Goal: Task Accomplishment & Management: Complete application form

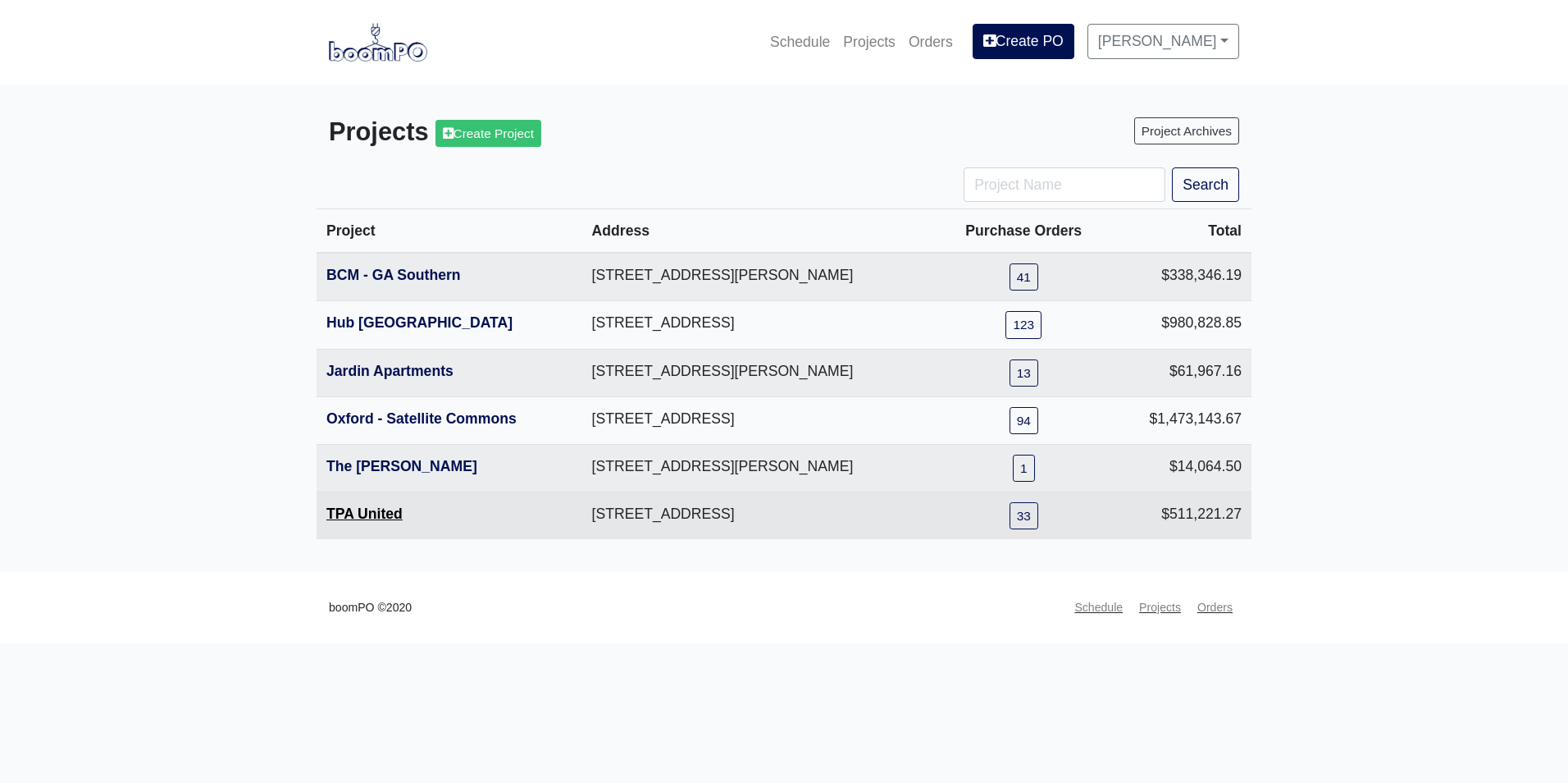
click at [379, 507] on link "TPA United" at bounding box center [365, 513] width 76 height 16
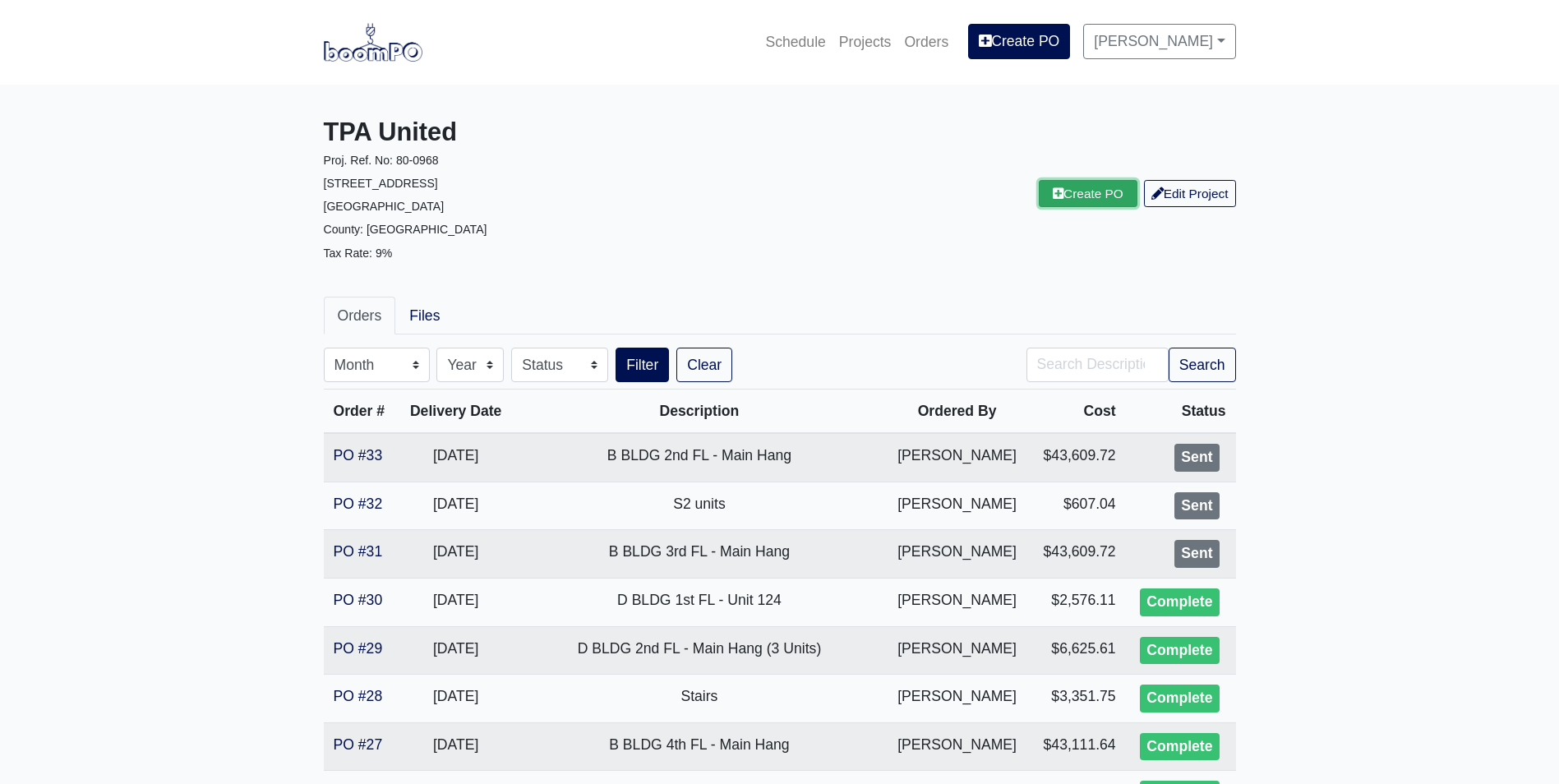
click at [1072, 194] on link "Create PO" at bounding box center [1088, 193] width 99 height 27
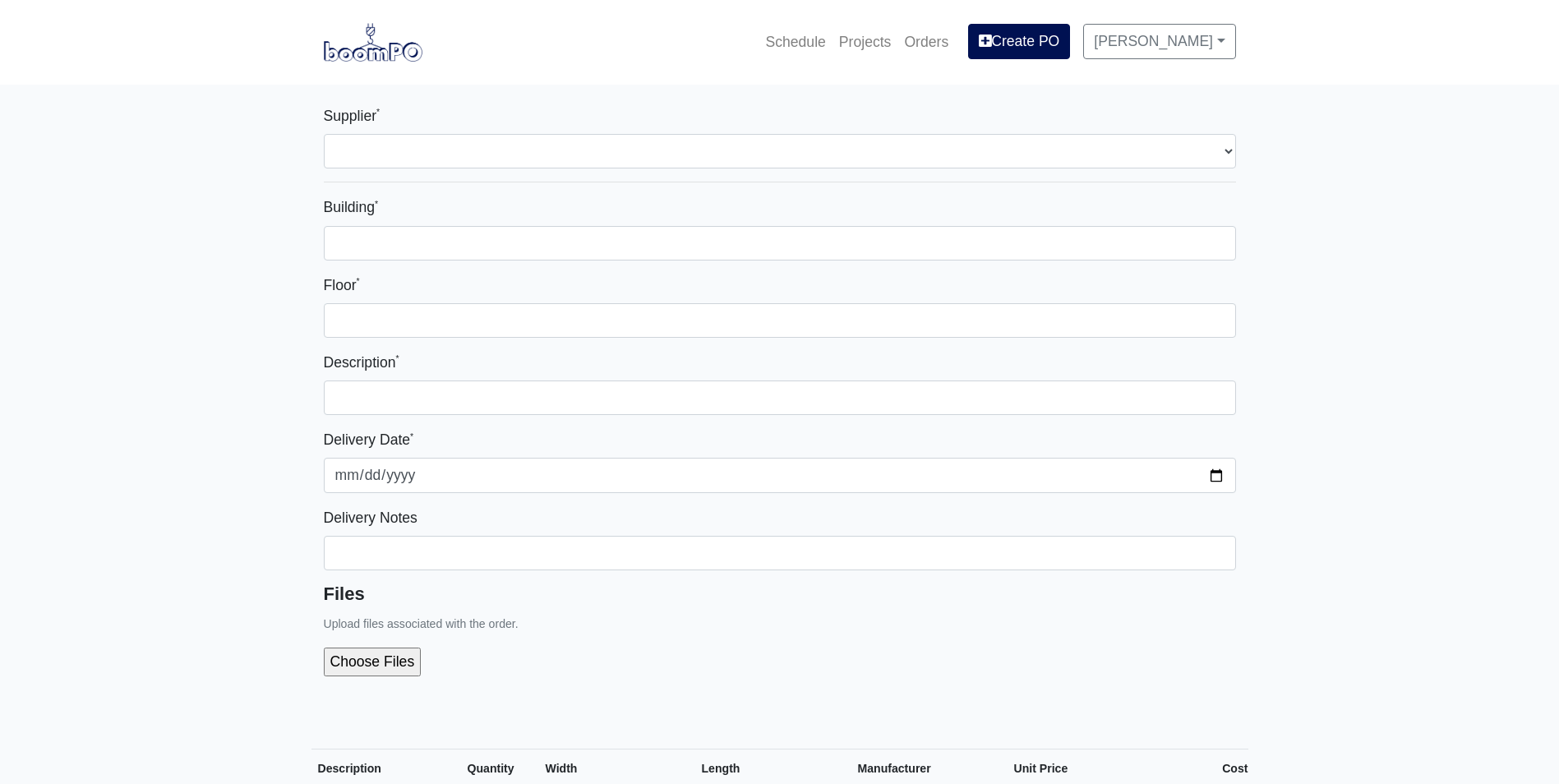
select select
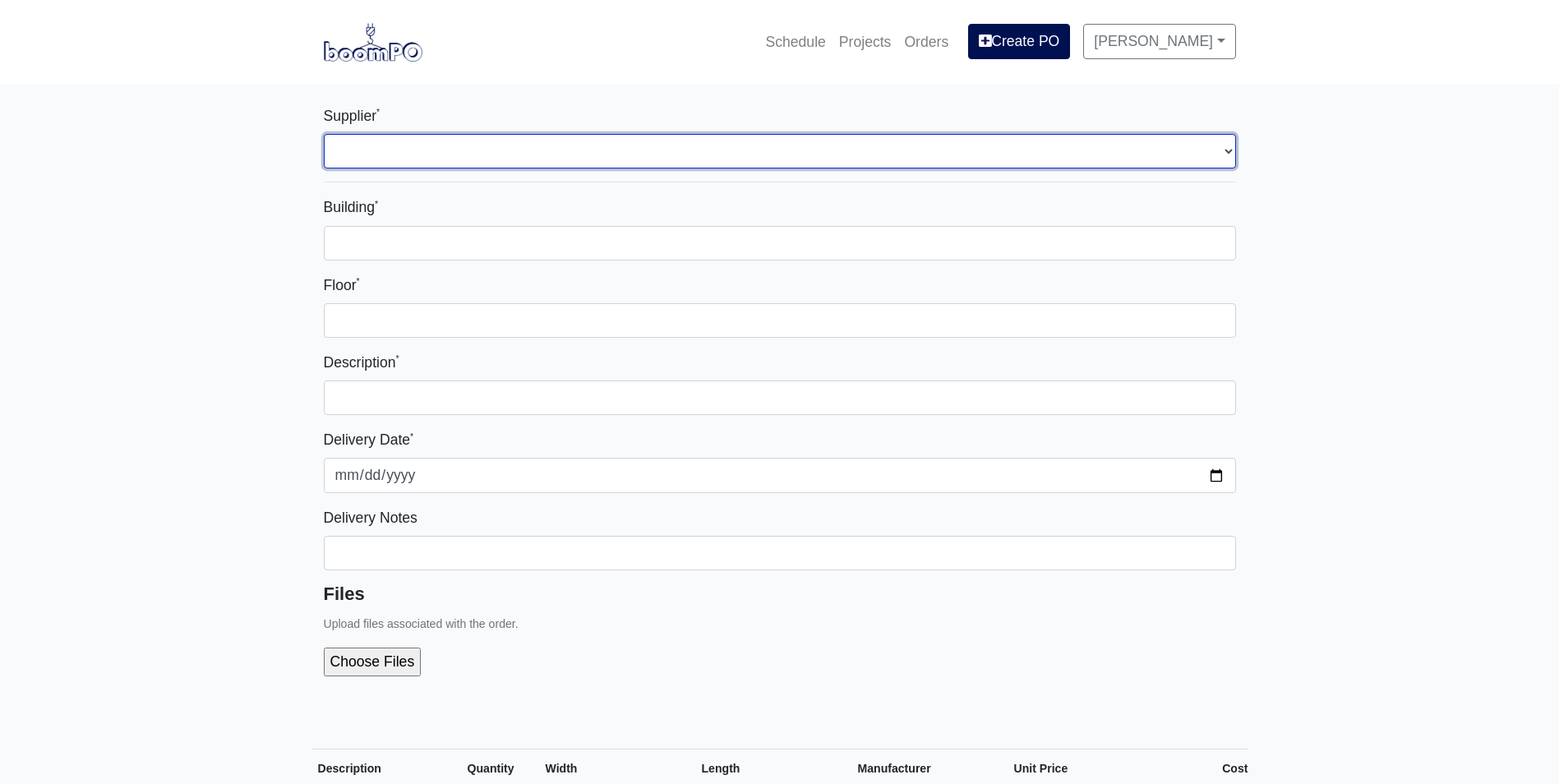
click at [659, 153] on select "Select one... Interior/Exterior Building Supply - [GEOGRAPHIC_DATA], [GEOGRAPHI…" at bounding box center [780, 151] width 912 height 34
select select "861"
click at [324, 134] on select "Select one... Interior/Exterior Building Supply - Canton, GA" at bounding box center [780, 151] width 912 height 34
select select
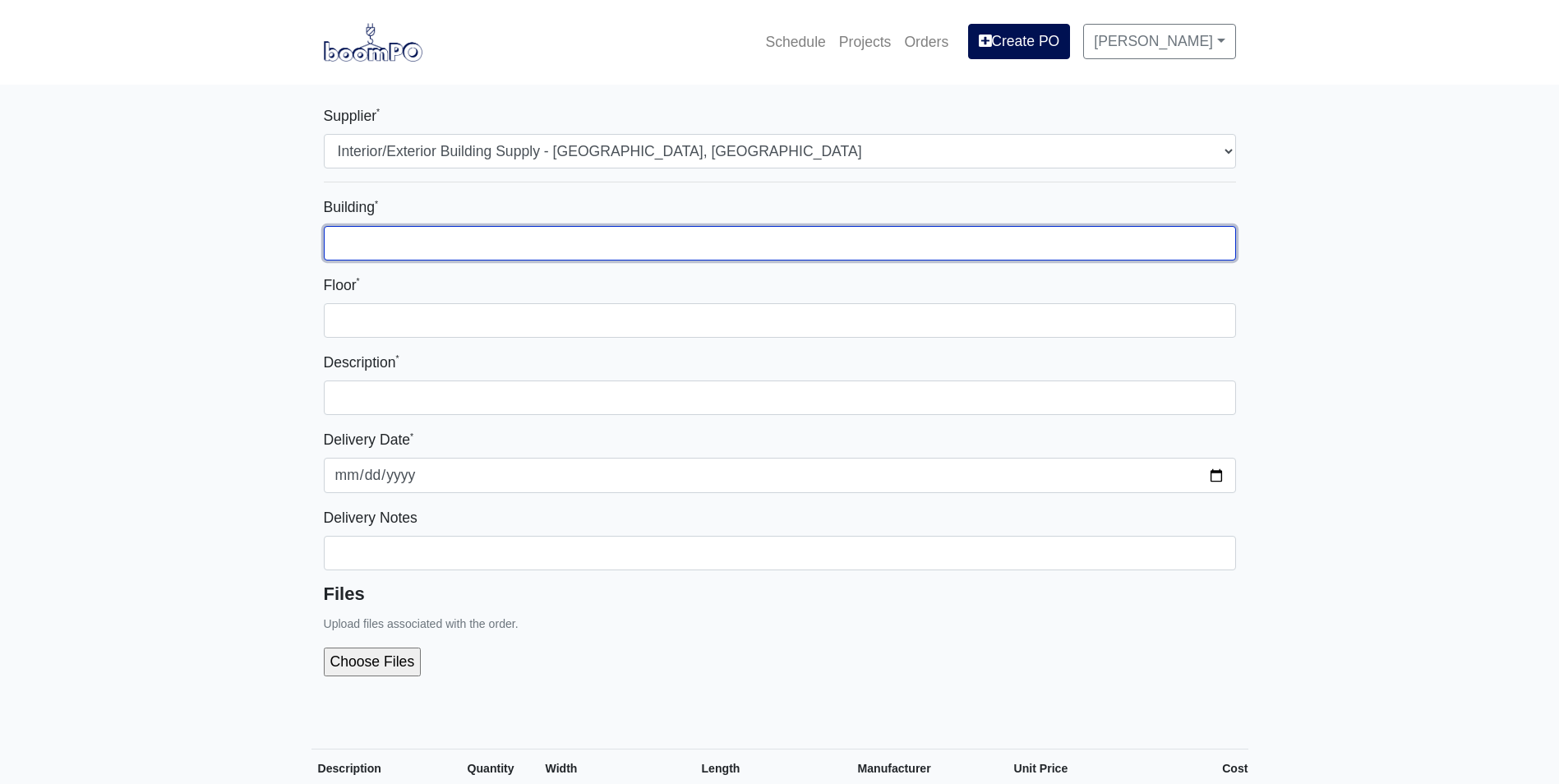
click at [622, 241] on input "Building *" at bounding box center [780, 243] width 912 height 34
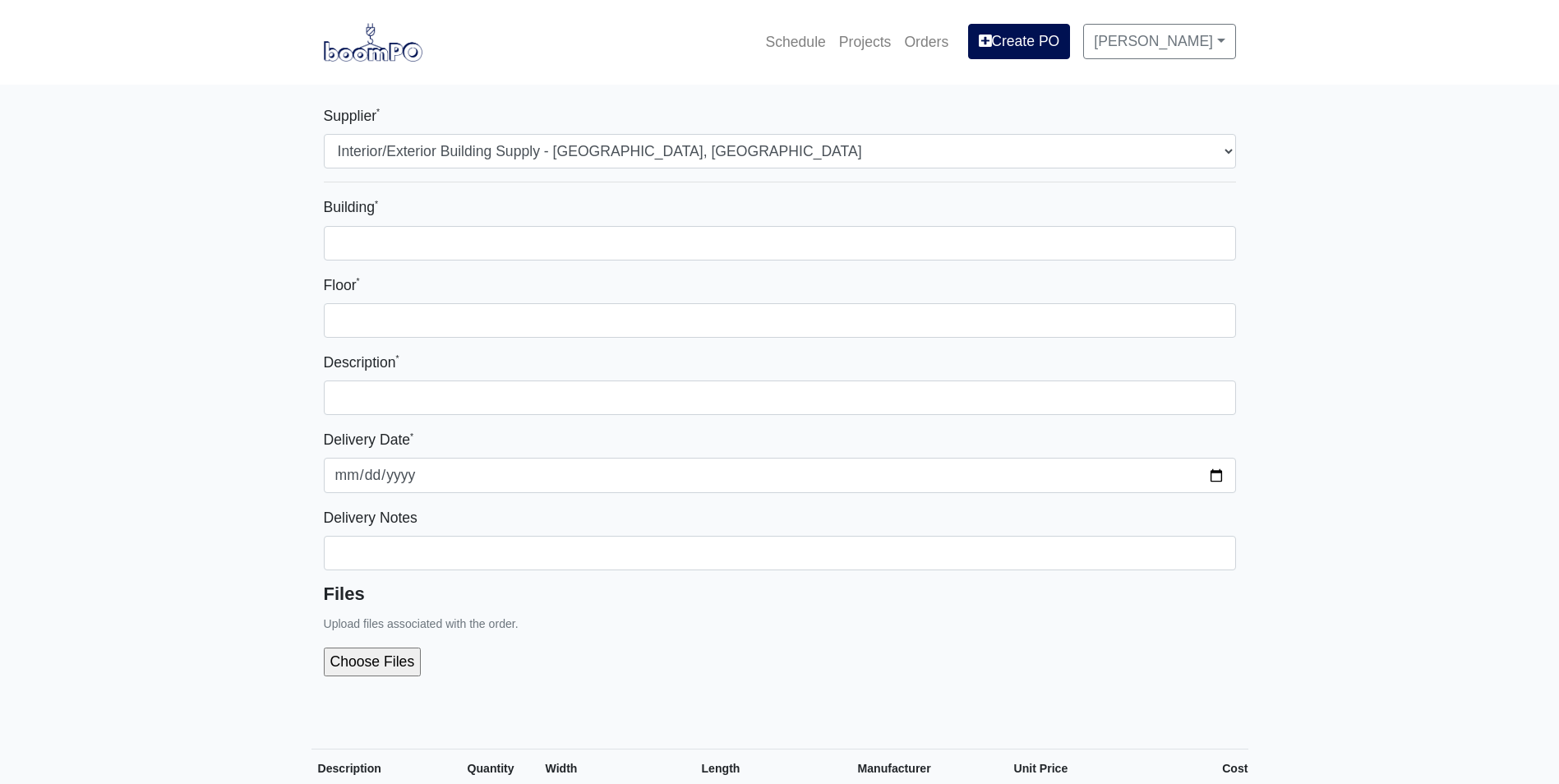
click at [382, 54] on img at bounding box center [373, 42] width 99 height 38
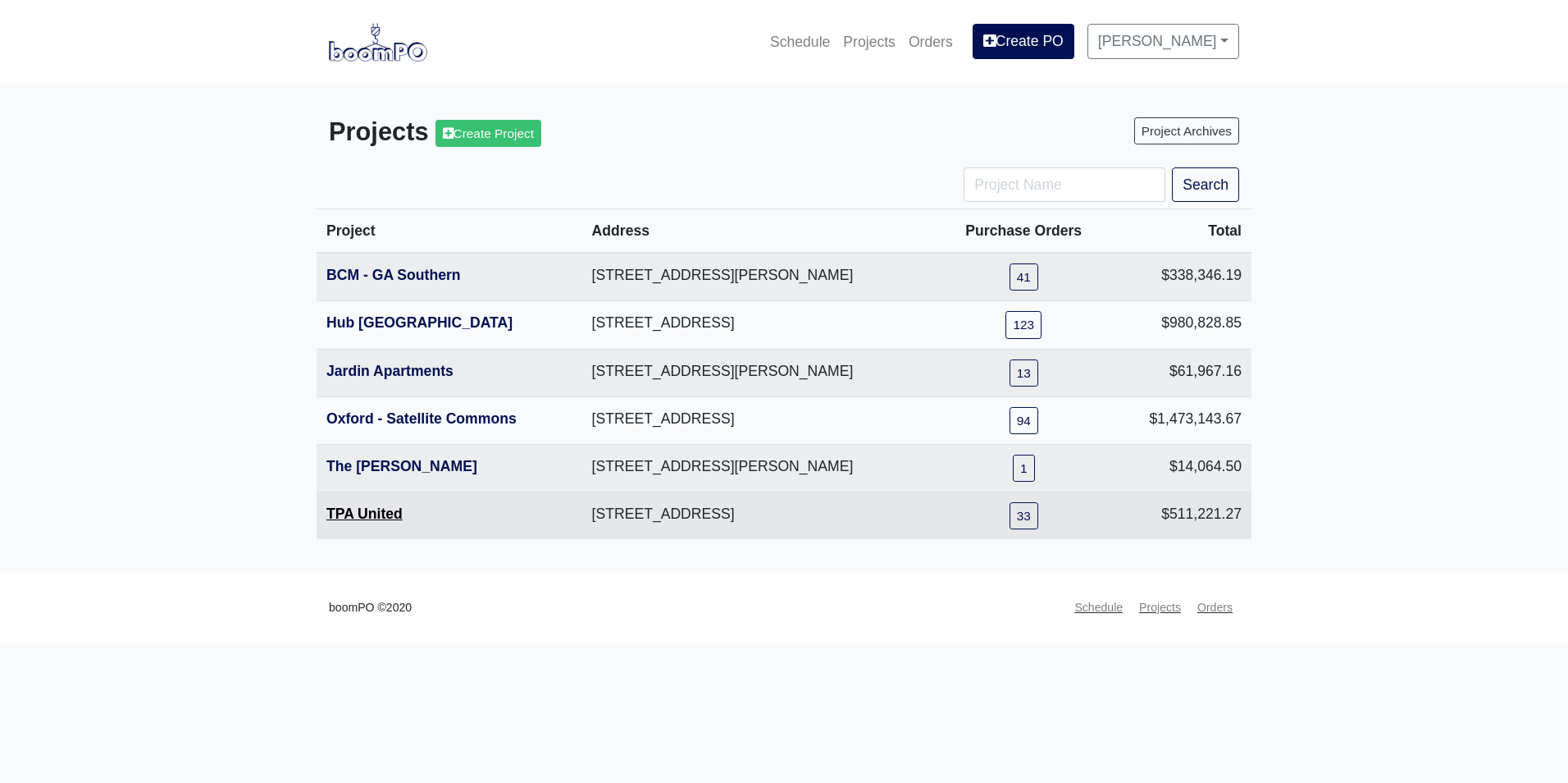
click at [375, 515] on link "TPA United" at bounding box center [365, 513] width 76 height 16
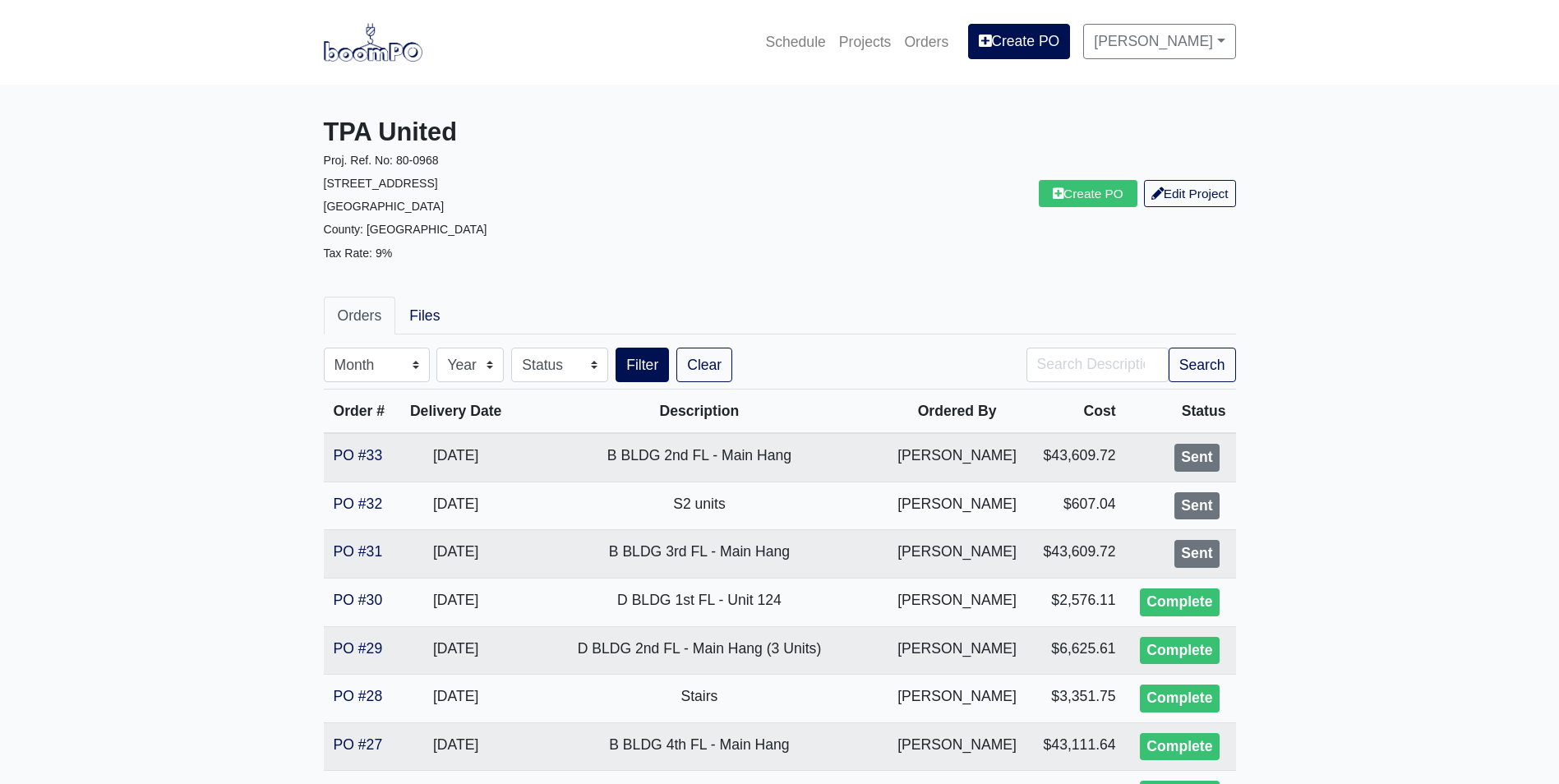
scroll to position [82, 0]
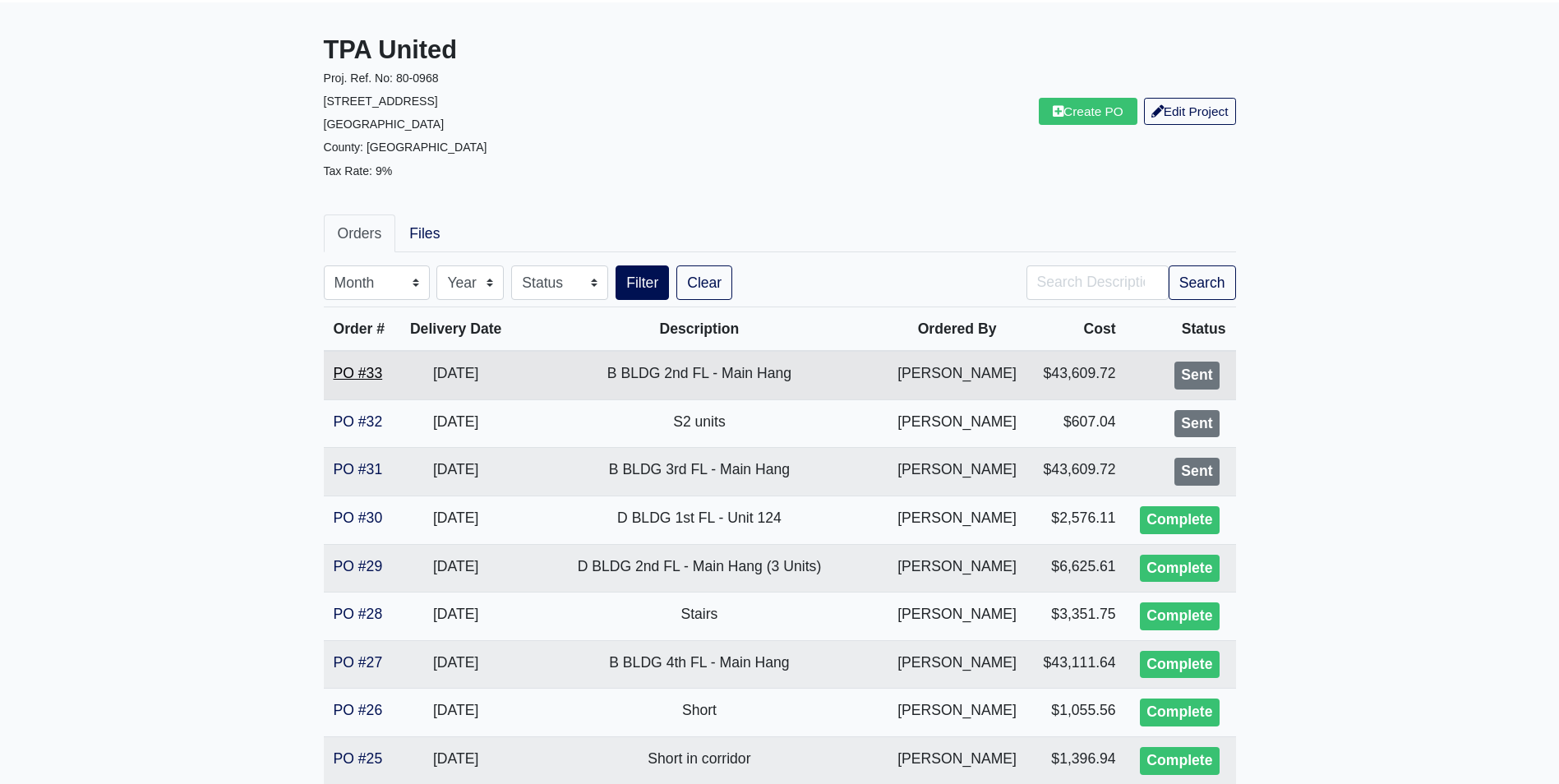
click at [351, 364] on link "PO #33" at bounding box center [359, 372] width 49 height 16
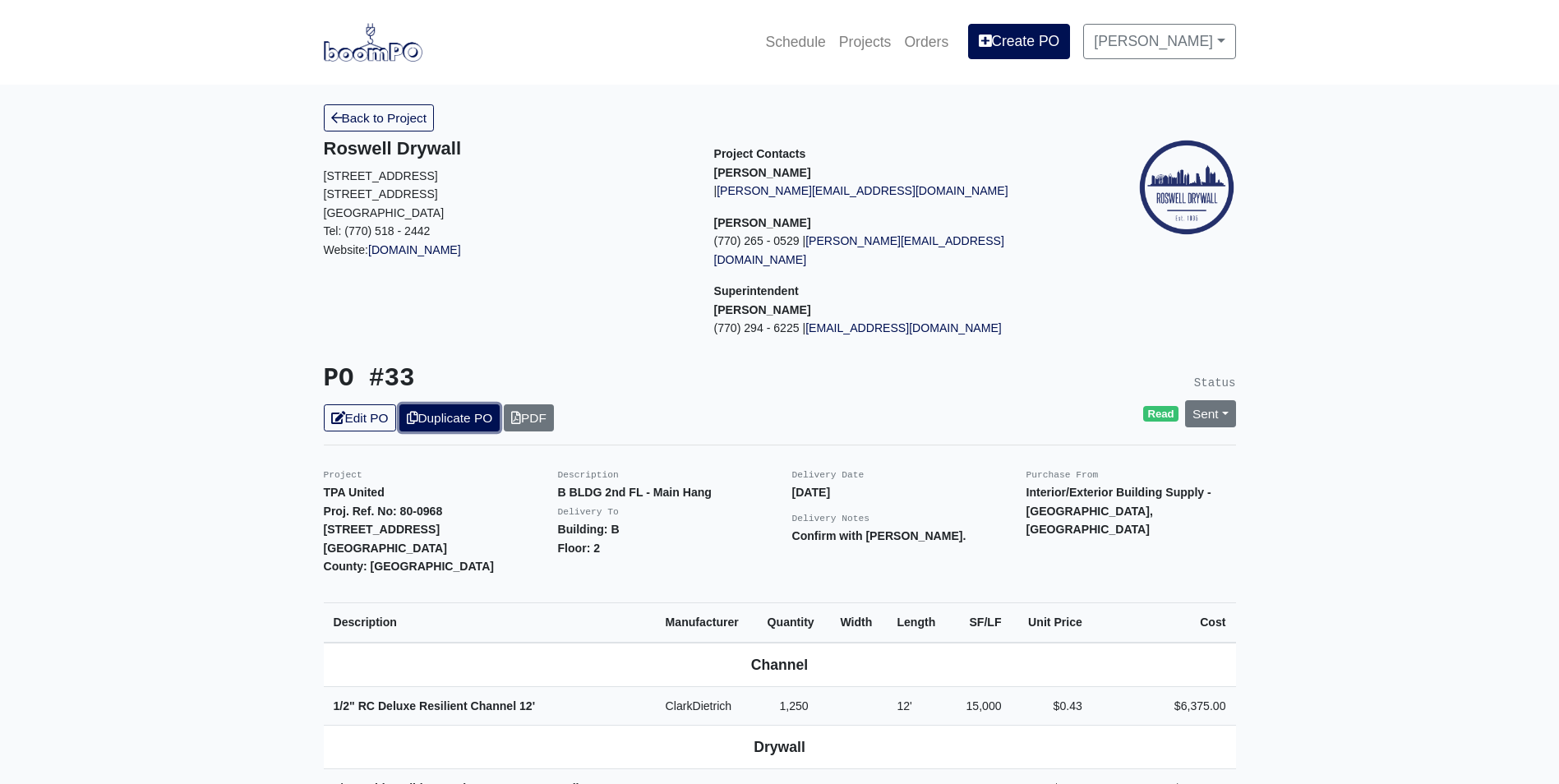
click at [428, 404] on link "Duplicate PO" at bounding box center [449, 418] width 100 height 27
click at [376, 404] on link "Edit PO" at bounding box center [360, 418] width 72 height 27
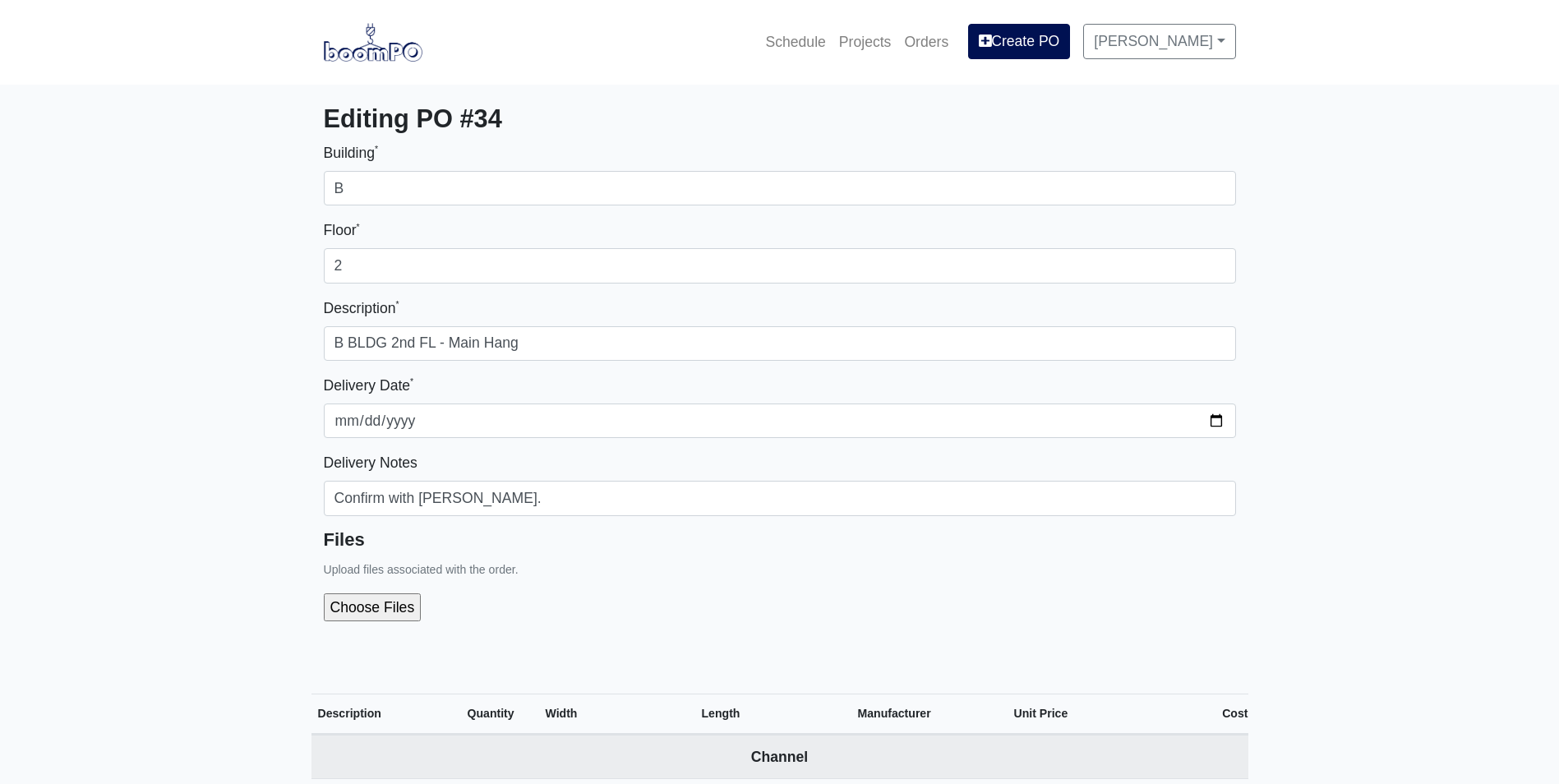
select select
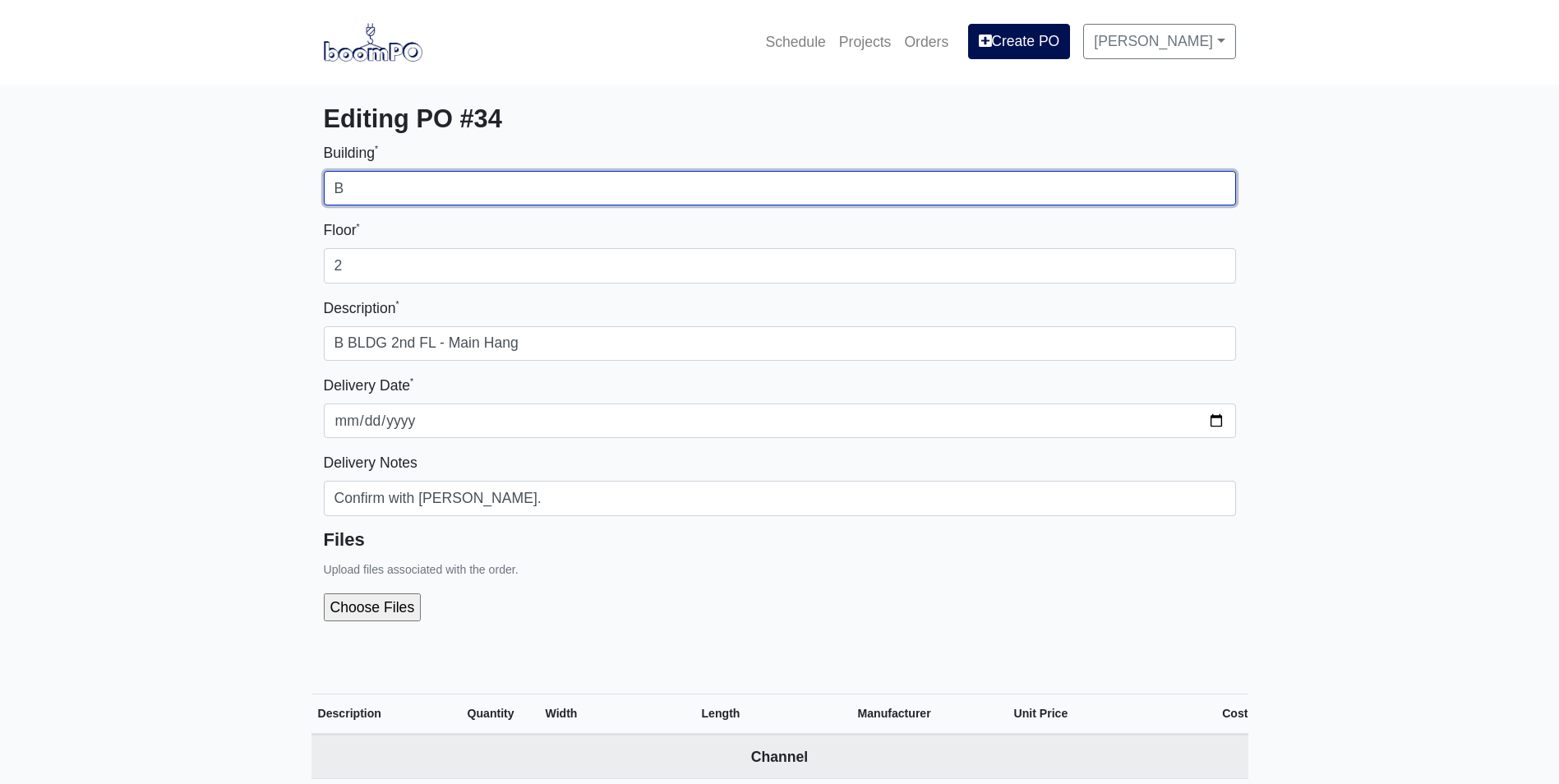
drag, startPoint x: 386, startPoint y: 189, endPoint x: 321, endPoint y: 206, distance: 67.2
click at [321, 206] on div "Building * B Floor * 2 Description * B BLDG 2nd FL - Main Hang Delivery Date * …" at bounding box center [780, 395] width 937 height 506
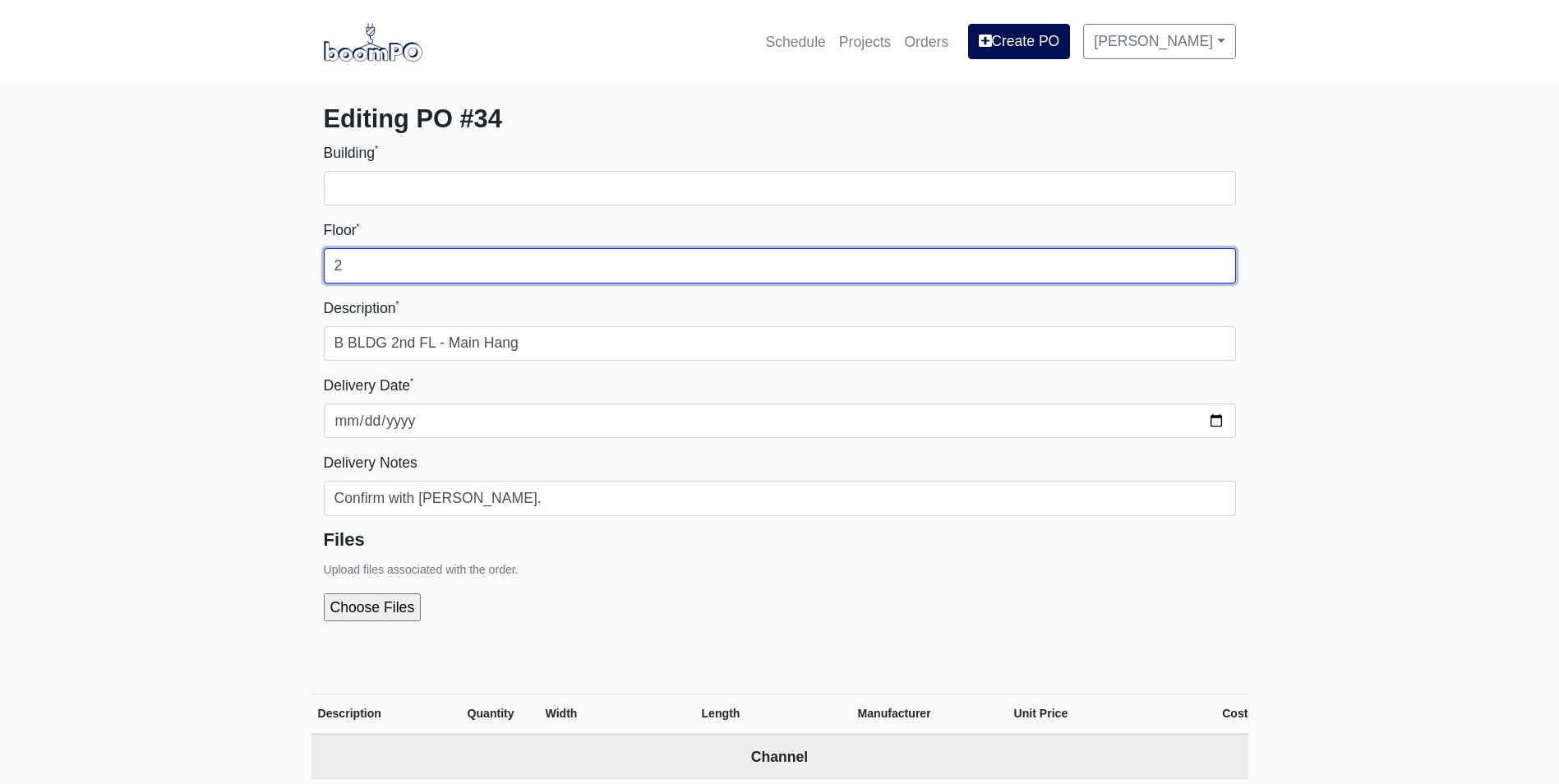
drag, startPoint x: 347, startPoint y: 265, endPoint x: 310, endPoint y: 268, distance: 37.1
click at [311, 268] on div "Building * Floor * 2 Description * B BLDG 2nd FL - Main Hang Delivery Date * 20…" at bounding box center [780, 395] width 937 height 506
type input "1"
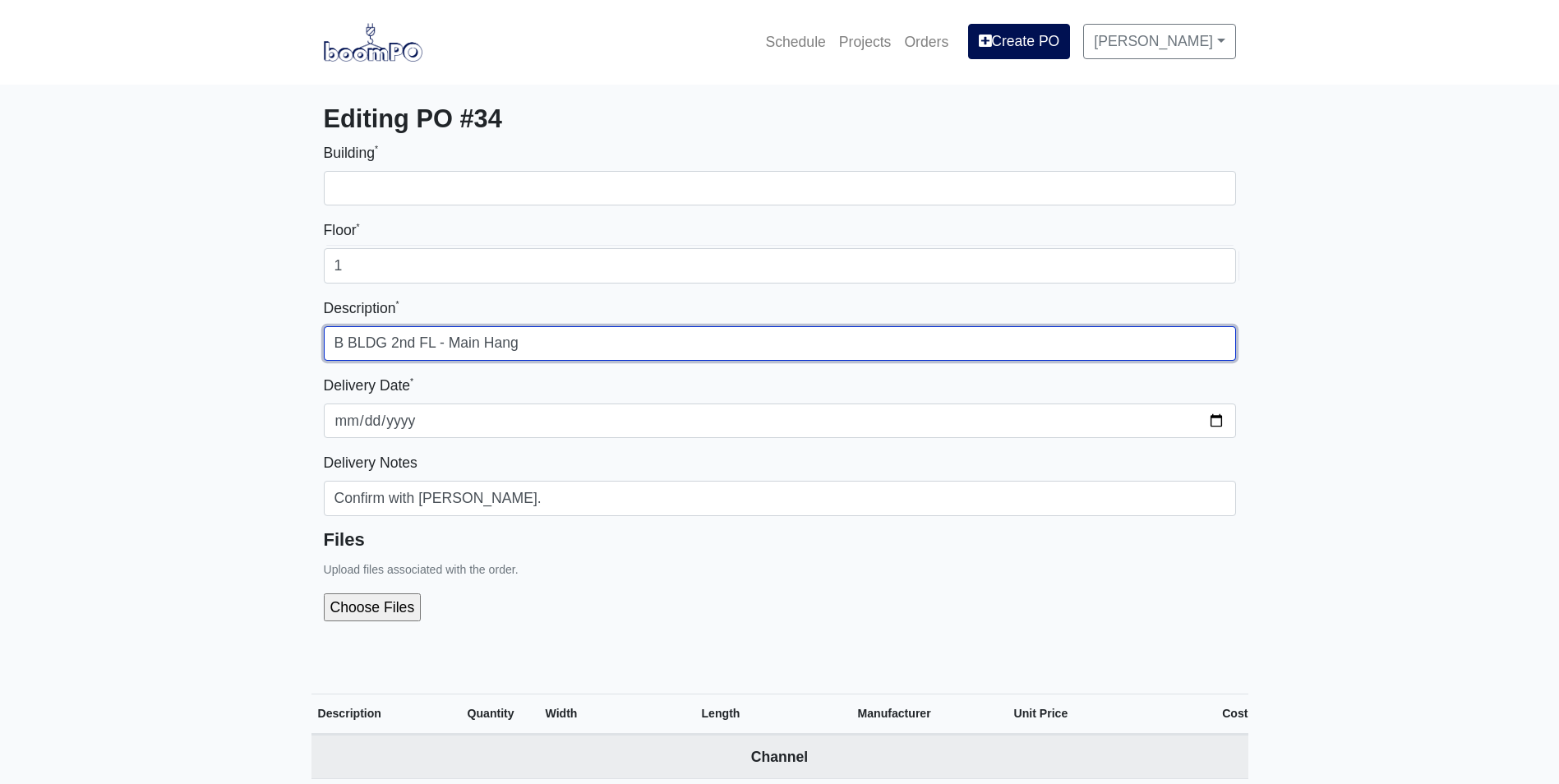
click at [673, 339] on input "B BLDG 2nd FL - Main Hang" at bounding box center [780, 343] width 912 height 34
drag, startPoint x: 432, startPoint y: 340, endPoint x: 302, endPoint y: 343, distance: 130.0
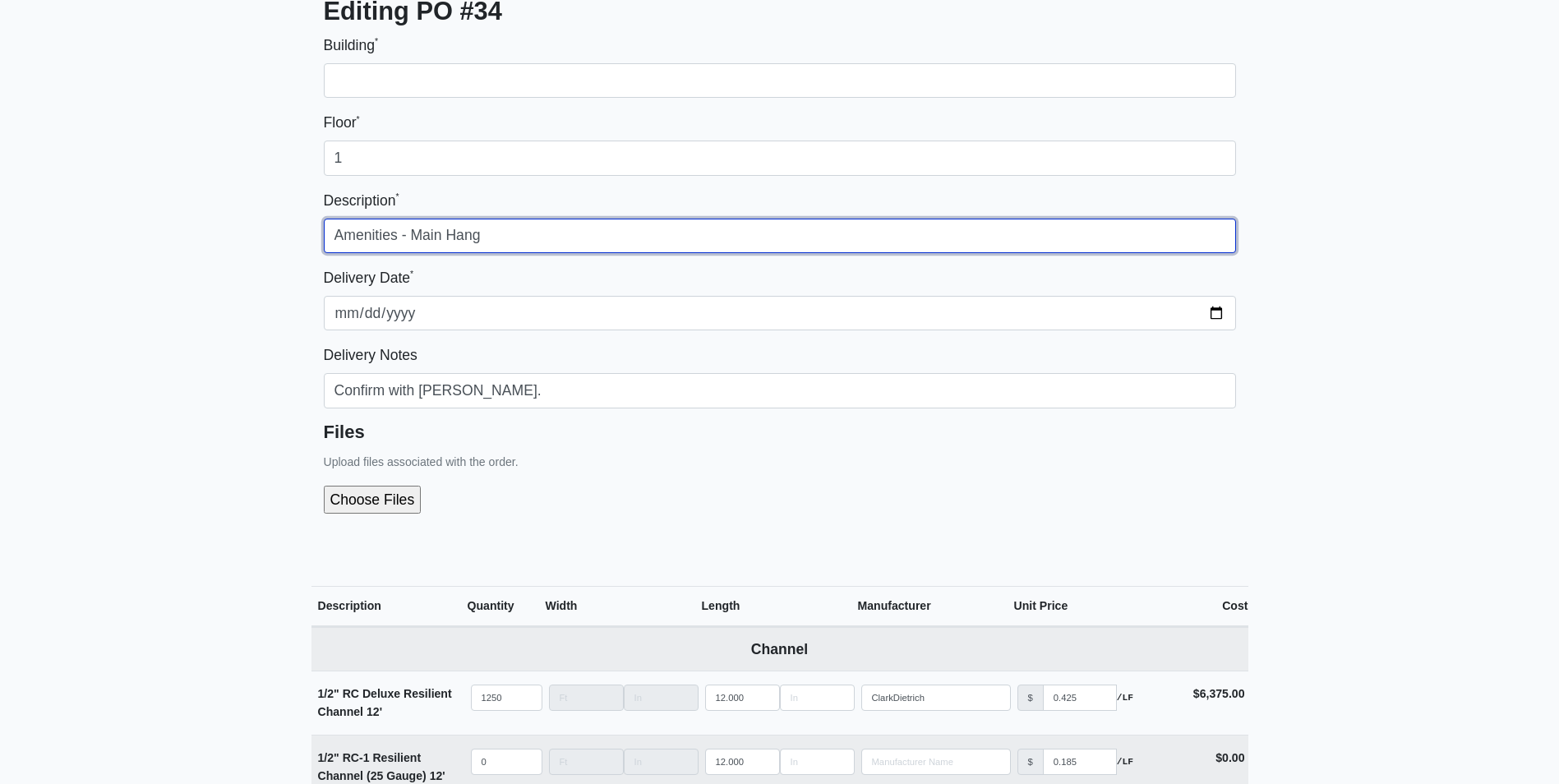
scroll to position [411, 0]
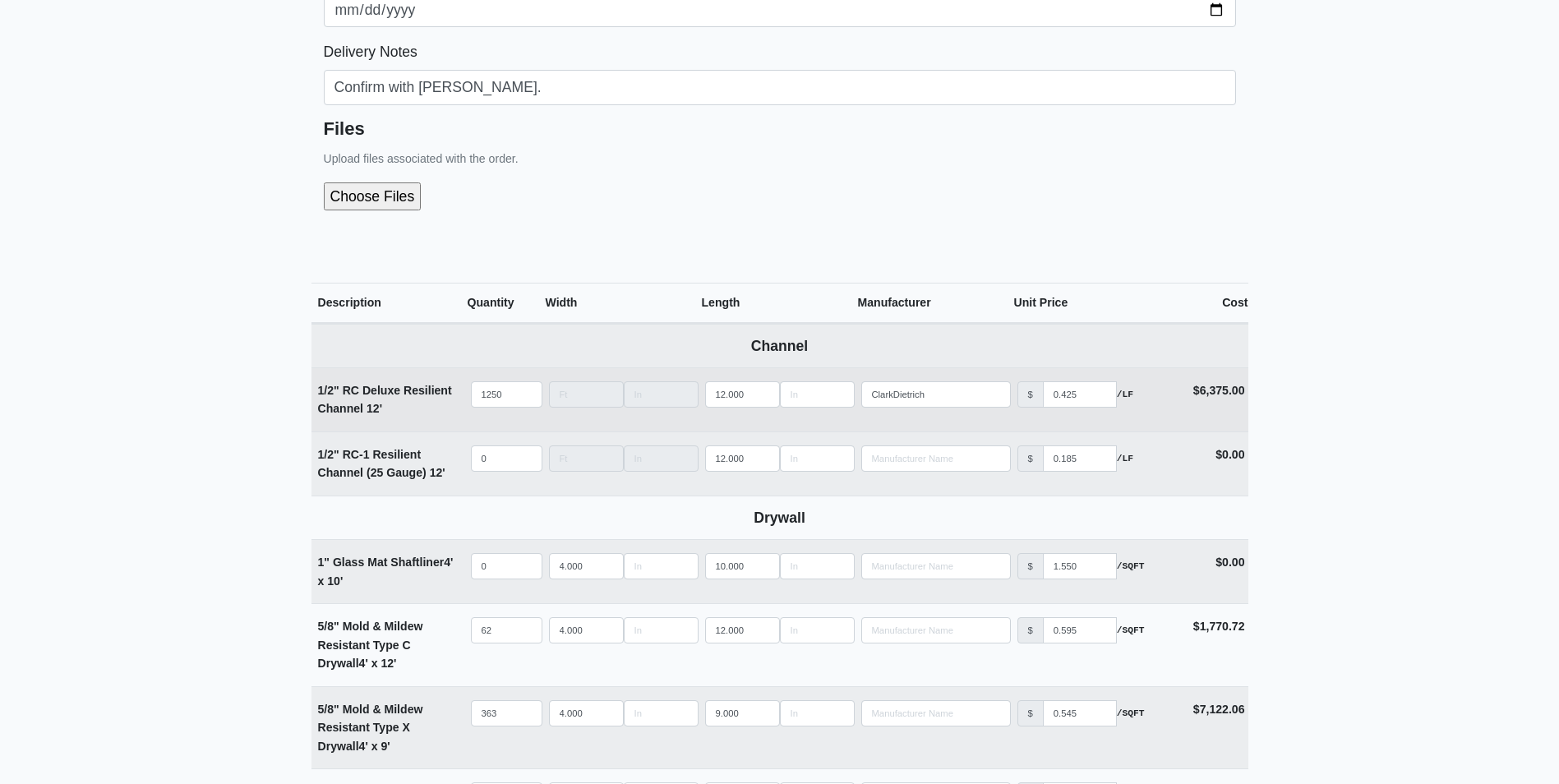
type input "Amenities - Main Hang"
drag, startPoint x: 506, startPoint y: 395, endPoint x: 460, endPoint y: 393, distance: 46.0
click at [460, 393] on tr "1/2" RC Deluxe Resilient Channel 12' Qty 1250 Width Length 12.000 Manufacturer …" at bounding box center [780, 399] width 937 height 64
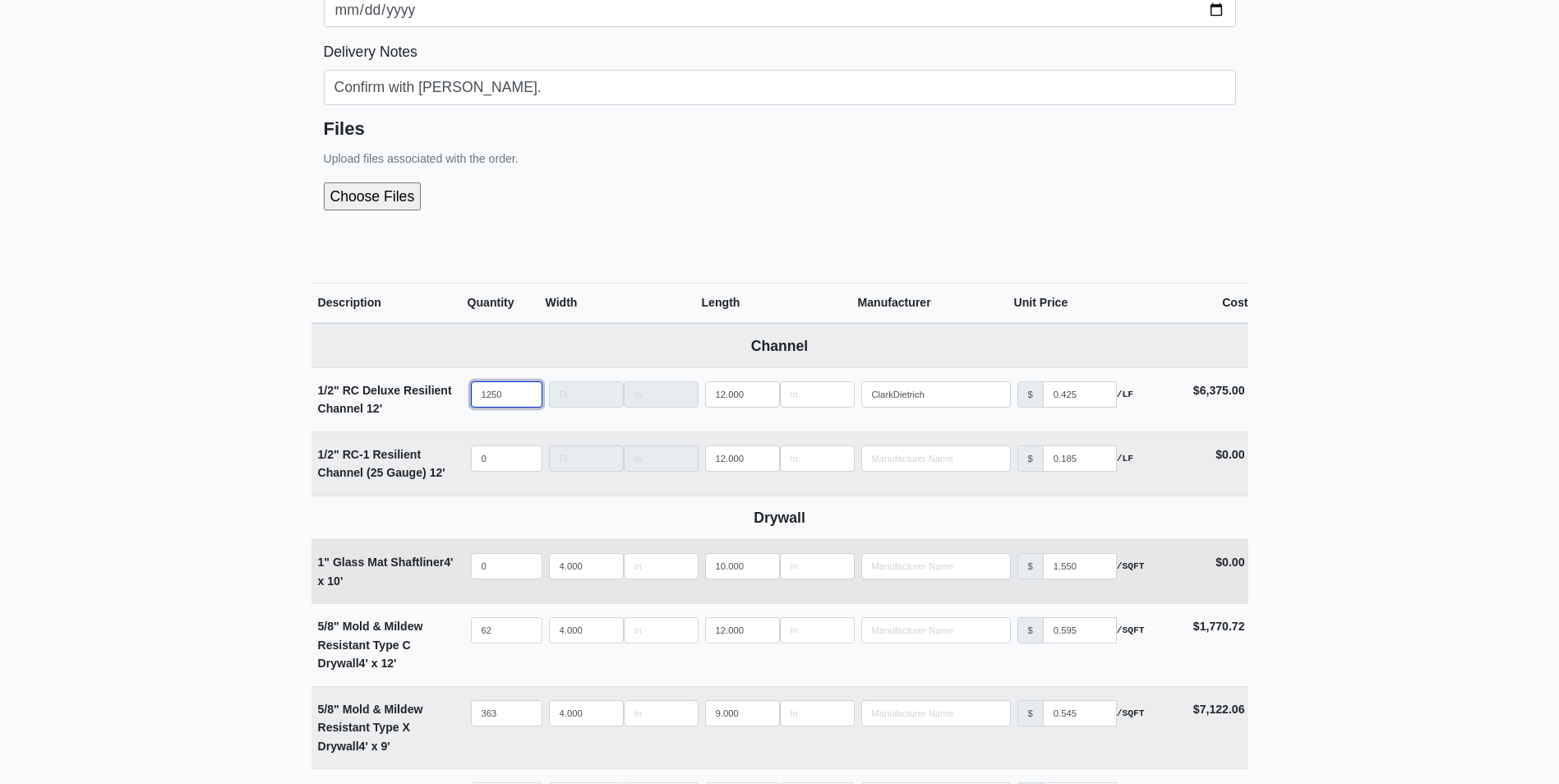
select select
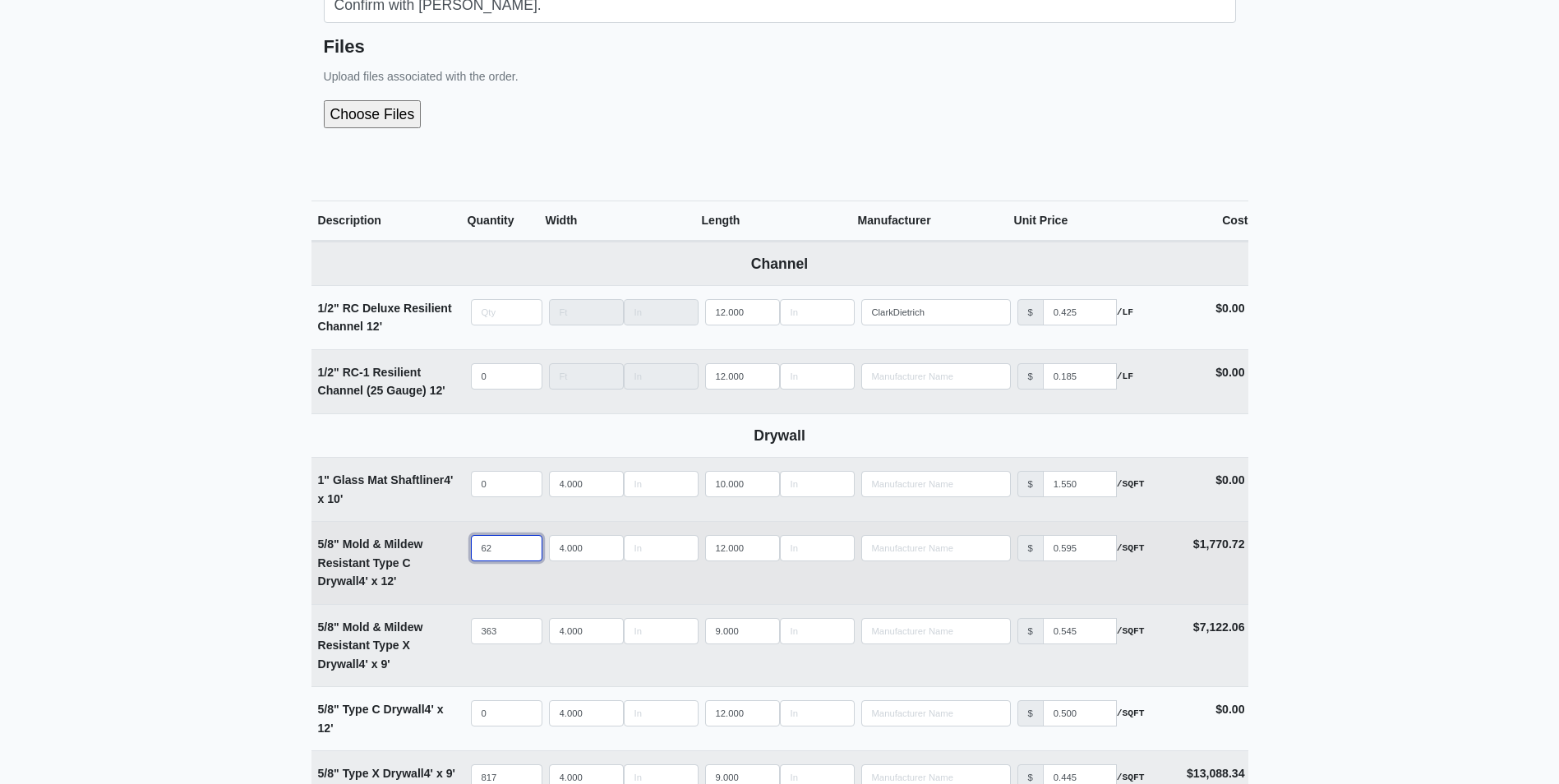
type input "0"
drag, startPoint x: 500, startPoint y: 546, endPoint x: 457, endPoint y: 541, distance: 43.3
click at [457, 541] on tr "5/8" Mold & Mildew Resistant Type C Drywall 4' x 12' Qty 62 Width 4.000 Length …" at bounding box center [780, 561] width 937 height 83
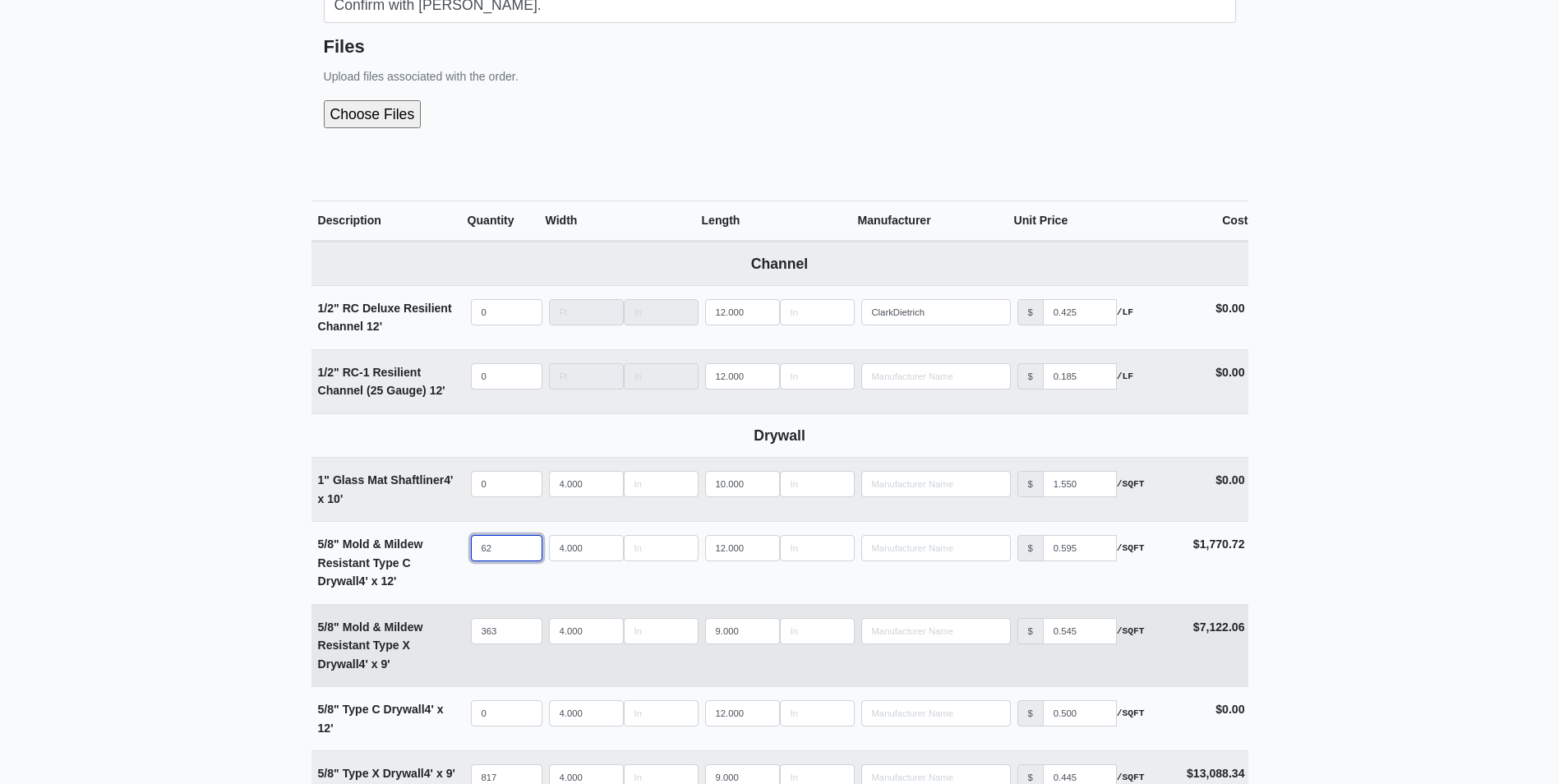
select select
type input "0"
drag, startPoint x: 511, startPoint y: 630, endPoint x: 443, endPoint y: 628, distance: 68.0
click at [443, 628] on tr "5/8" Mold & Mildew Resistant Type X Drywall 4' x 9' Qty 363 Width 4.000 Length …" at bounding box center [780, 645] width 937 height 83
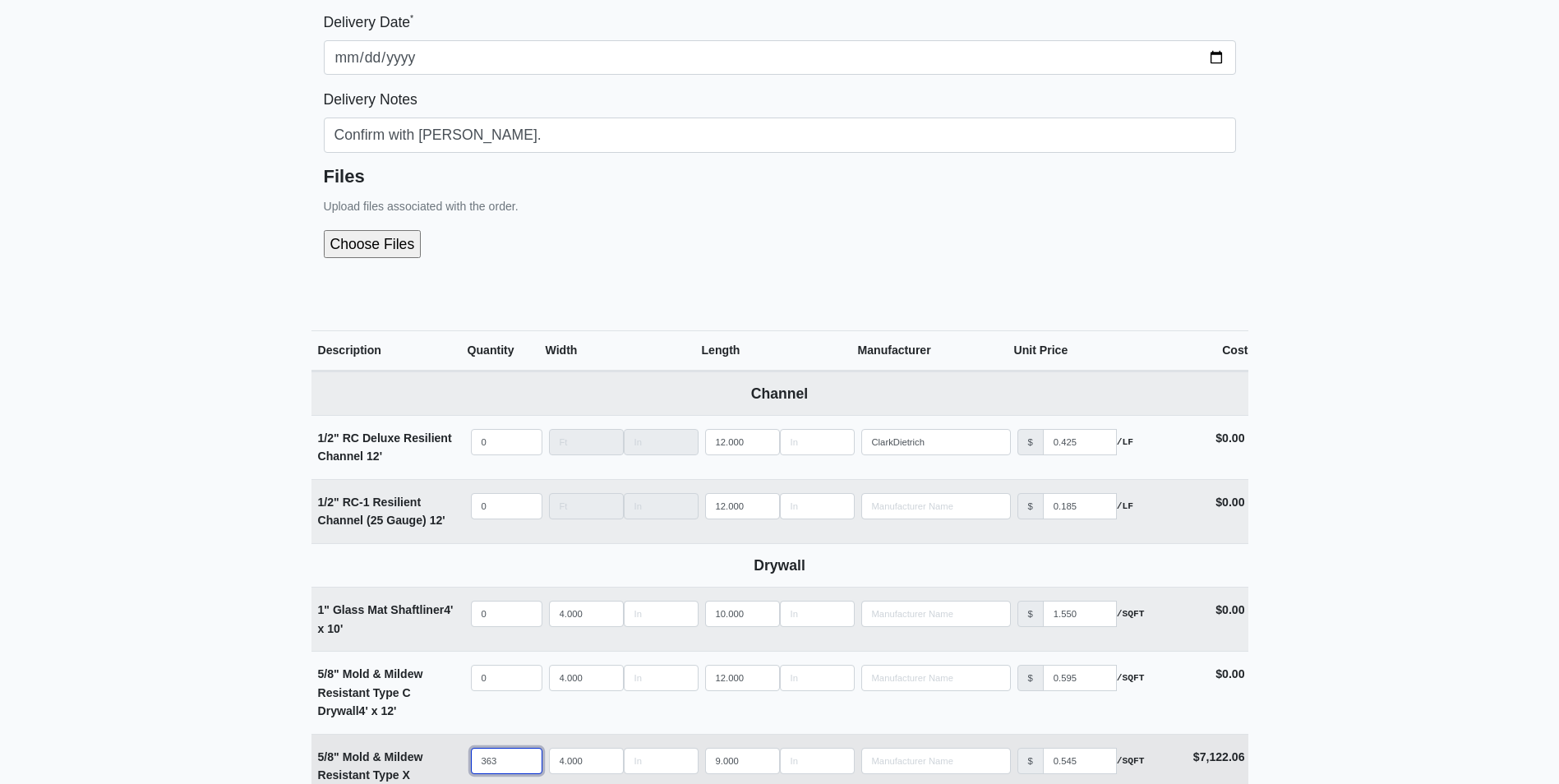
scroll to position [82, 0]
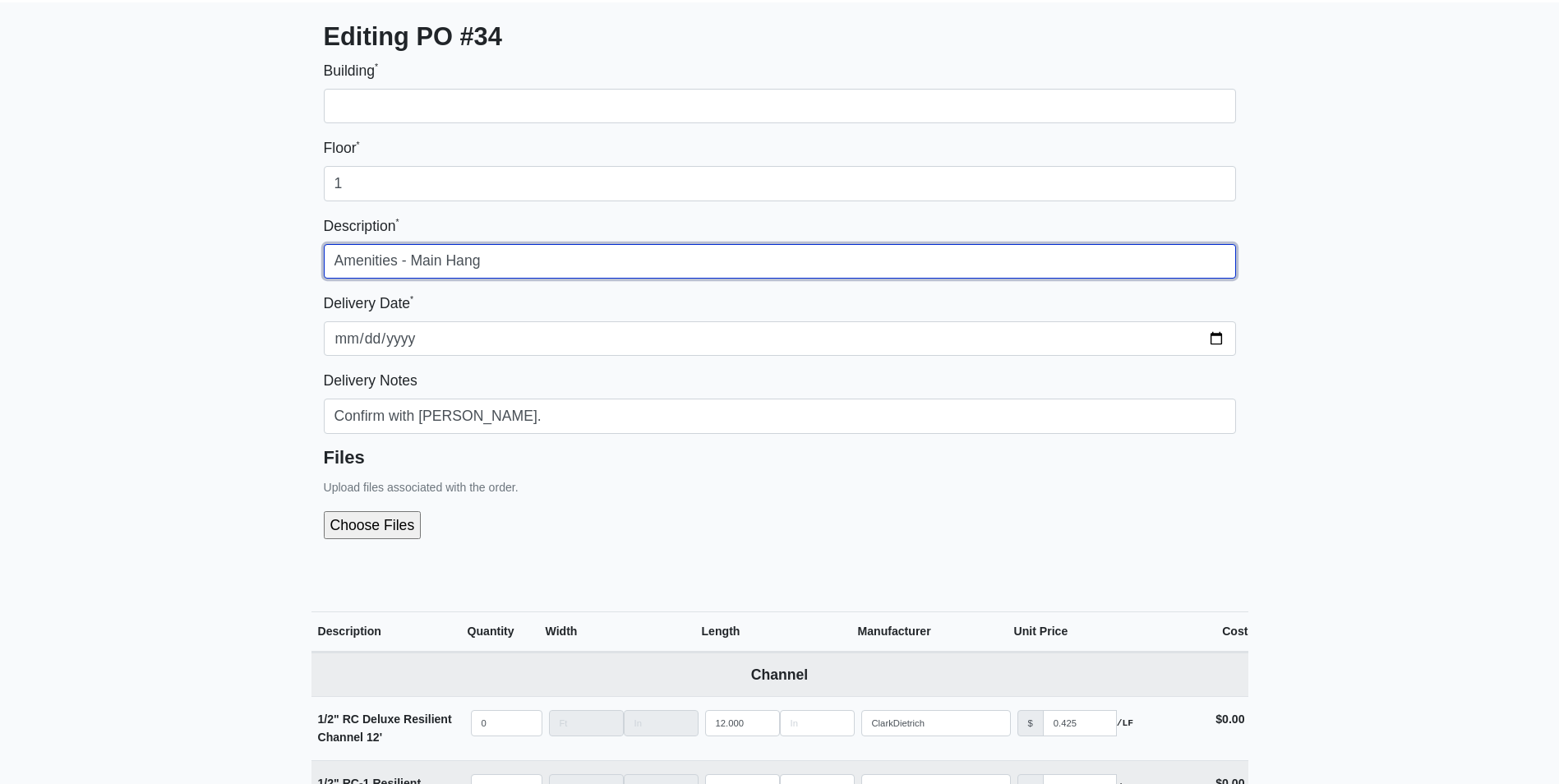
click at [334, 259] on input "Amenities - Main Hang" at bounding box center [780, 261] width 912 height 34
click at [438, 258] on input "1st FL Amenities - Main Hang" at bounding box center [780, 261] width 912 height 34
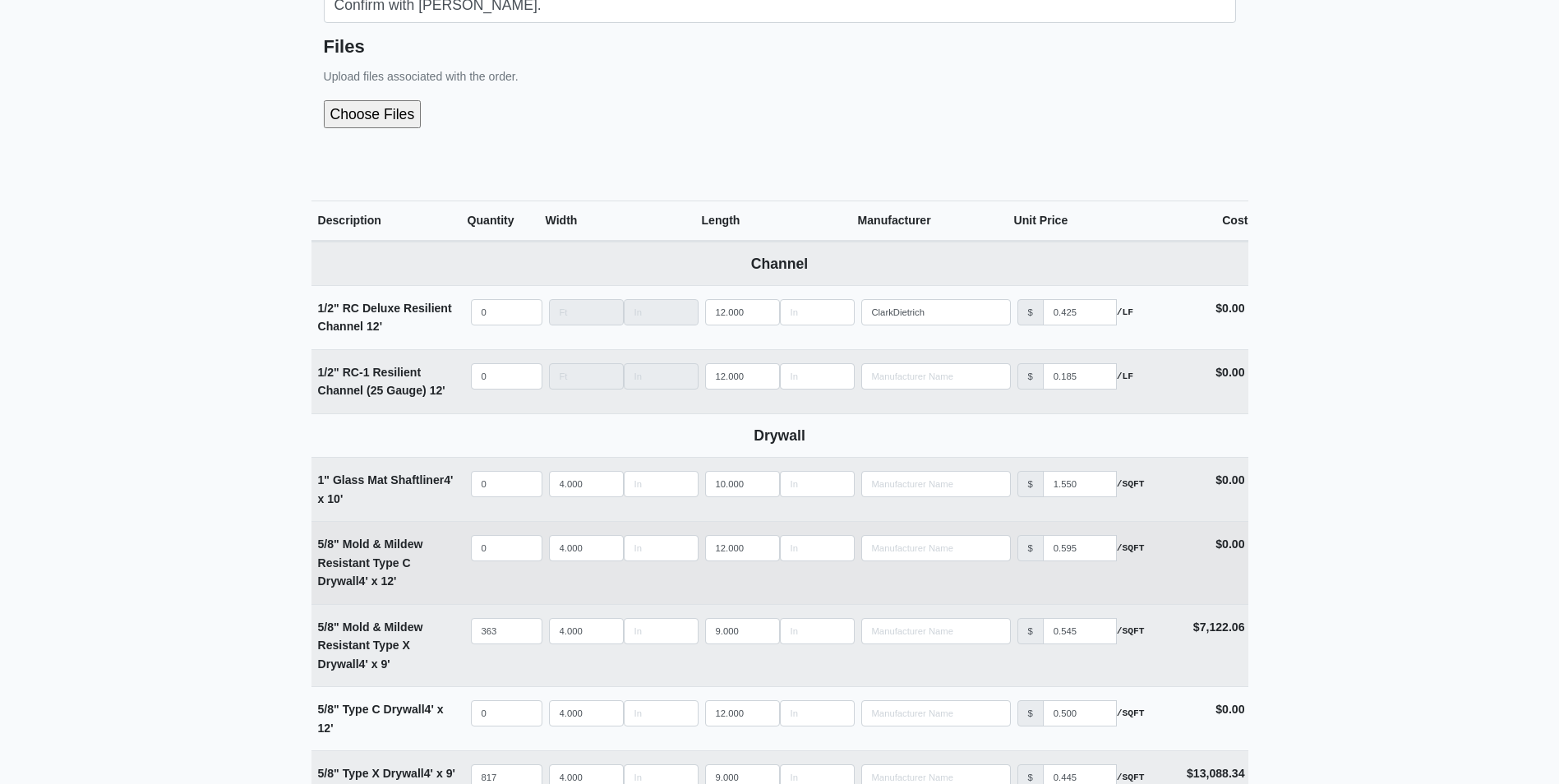
scroll to position [575, 0]
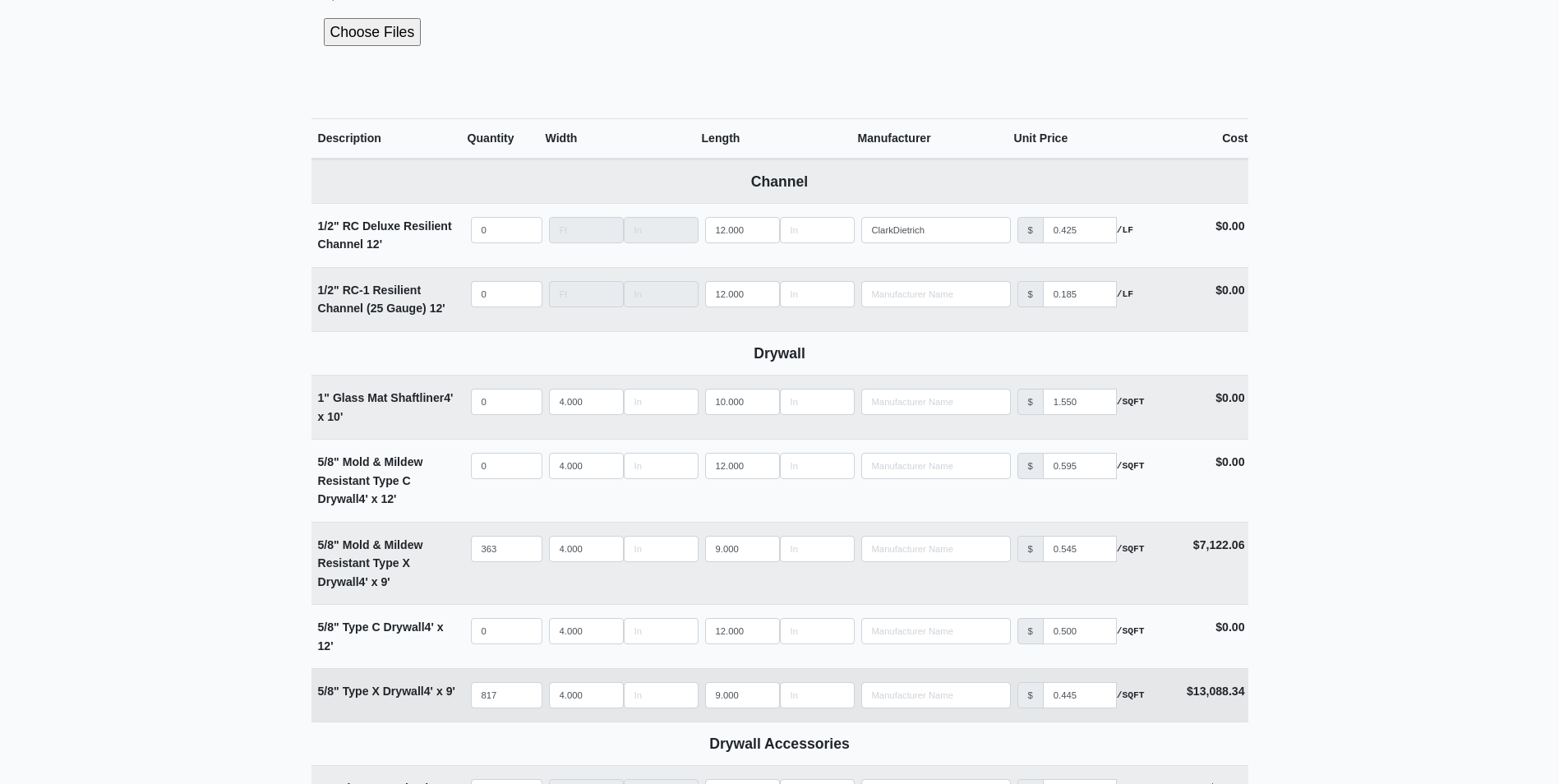
type input "1st FL Amenity - Main Hang"
drag, startPoint x: 512, startPoint y: 696, endPoint x: 475, endPoint y: 700, distance: 37.2
click at [475, 699] on input "817" at bounding box center [506, 696] width 71 height 27
type input "4"
select select
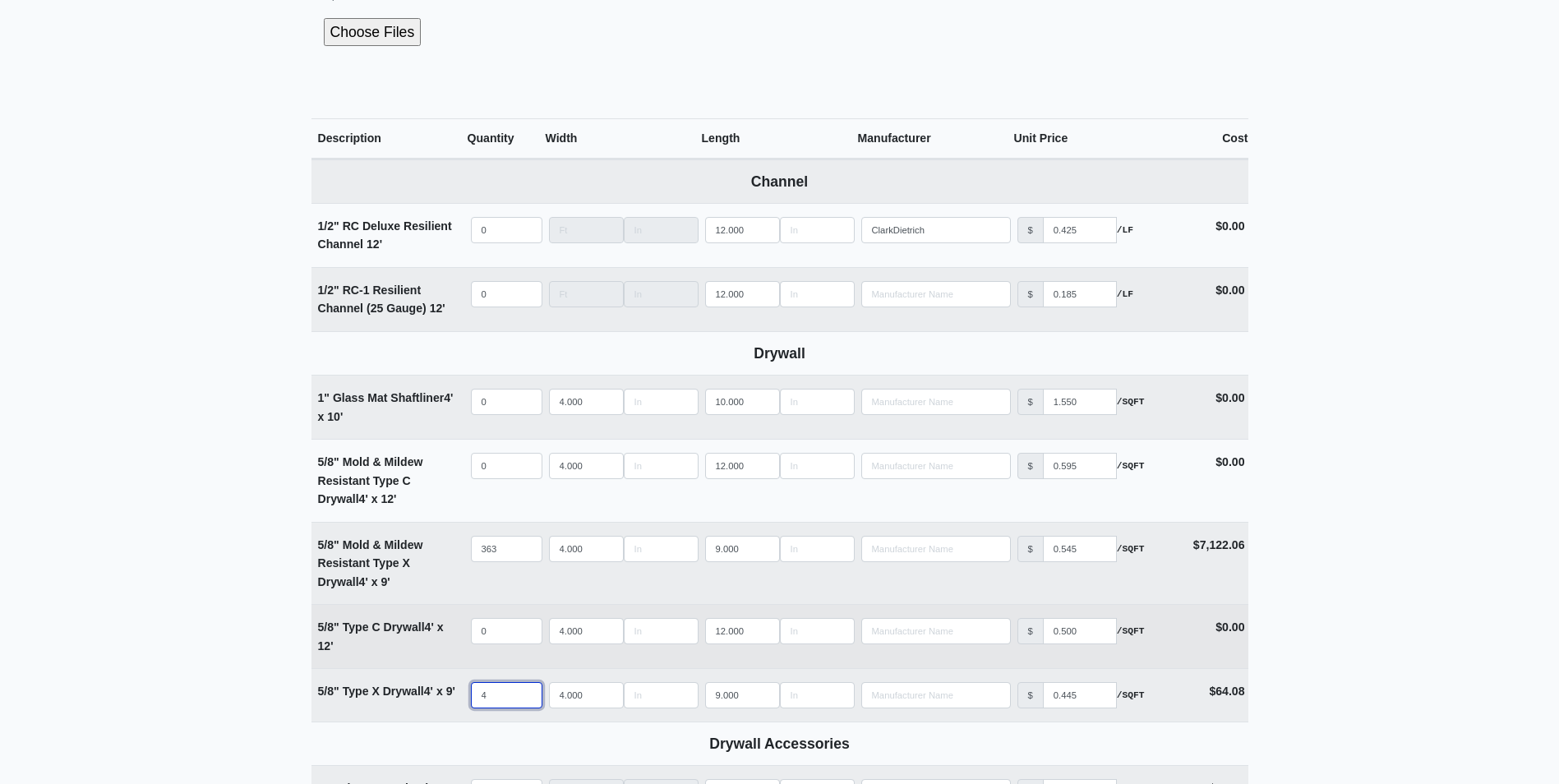
type input "42"
select select
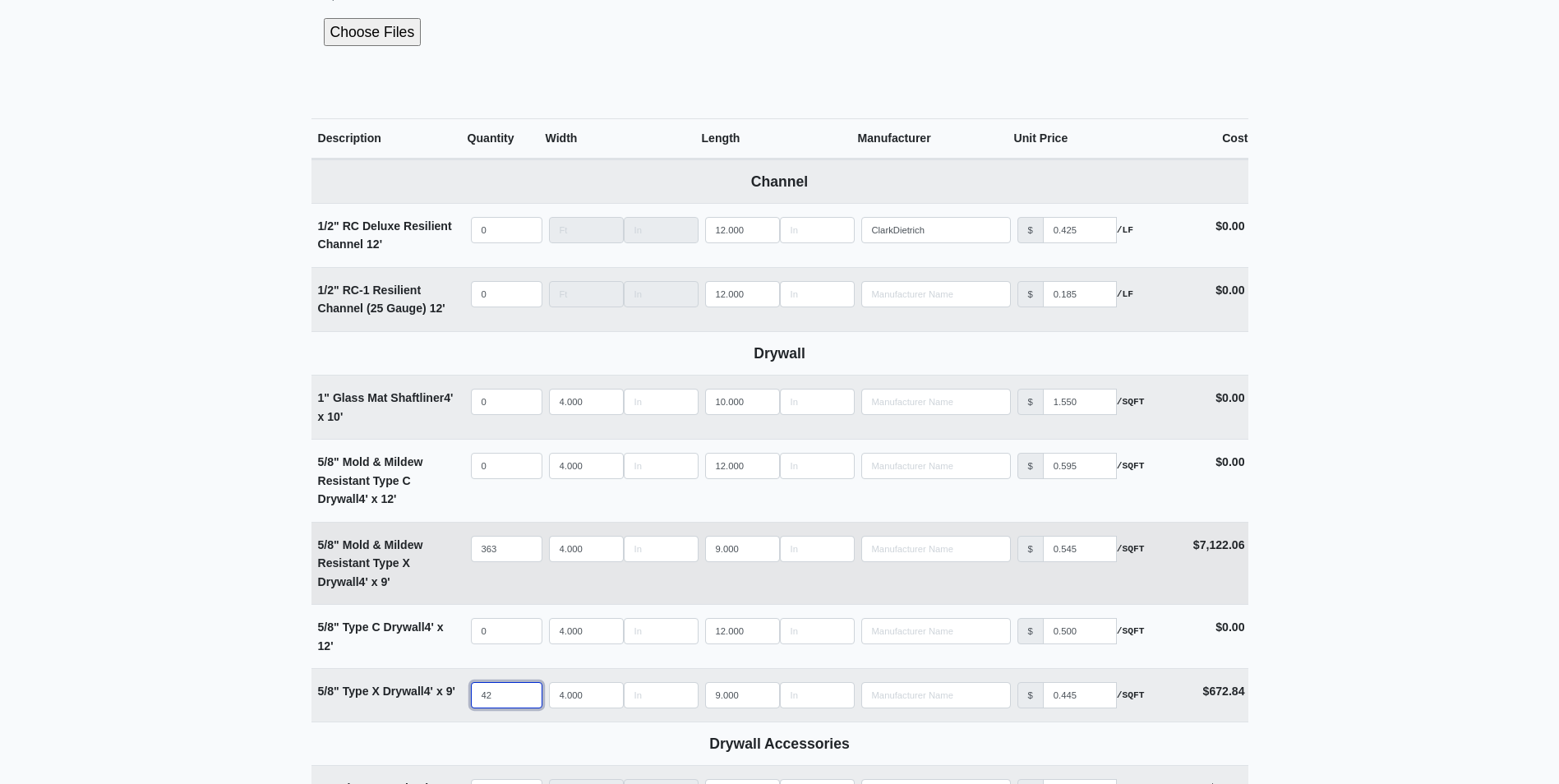
type input "42"
drag, startPoint x: 515, startPoint y: 541, endPoint x: 454, endPoint y: 541, distance: 61.0
click at [454, 541] on tr "5/8" Mold & Mildew Resistant Type X Drywall 4' x 9' Qty 363 Width 4.000 Length …" at bounding box center [780, 562] width 937 height 83
type input "7"
select select
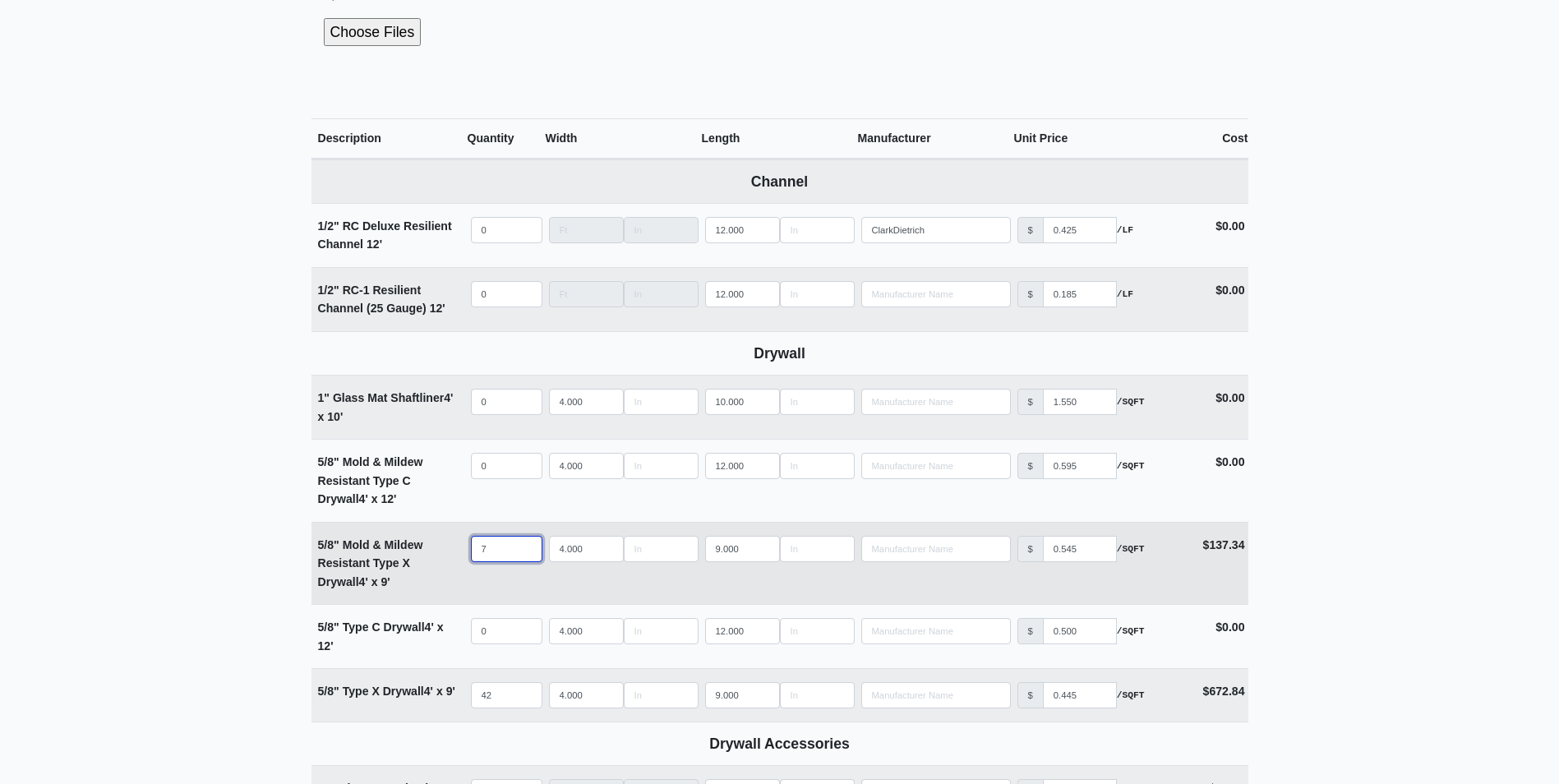
type input "70"
select select
type input "70"
drag, startPoint x: 743, startPoint y: 551, endPoint x: 683, endPoint y: 546, distance: 60.2
click at [683, 546] on tr "5/8" Mold & Mildew Resistant Type X Drywall 4' x 9' Qty 70 Width 4.000 Length 9…" at bounding box center [780, 562] width 937 height 83
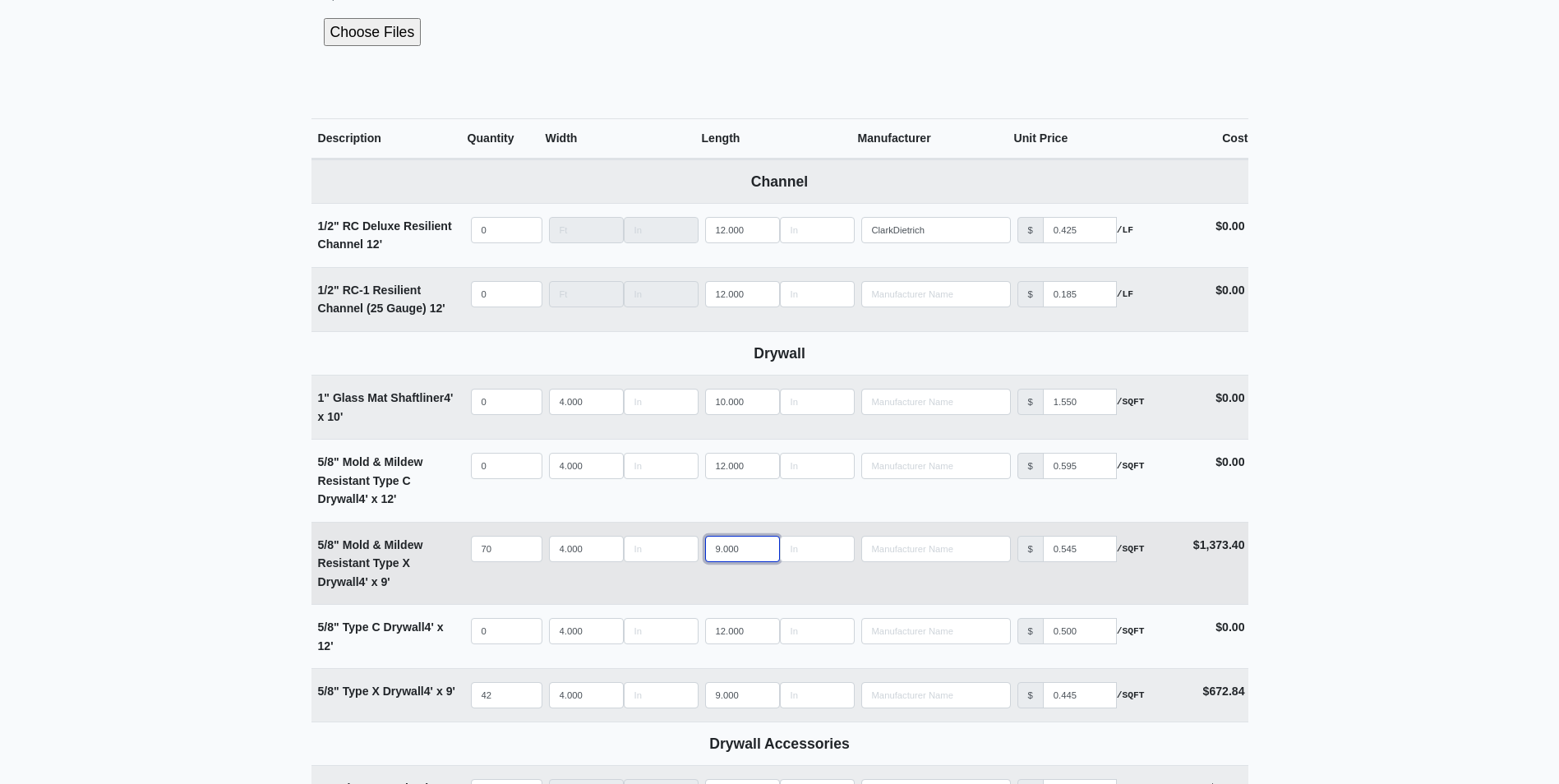
type input "8"
select select
type input "8"
click at [257, 586] on main "Editing PO #34 Building * Floor * 1 Description * 1st FL Amenity - Main Hang De…" at bounding box center [780, 685] width 1559 height 2350
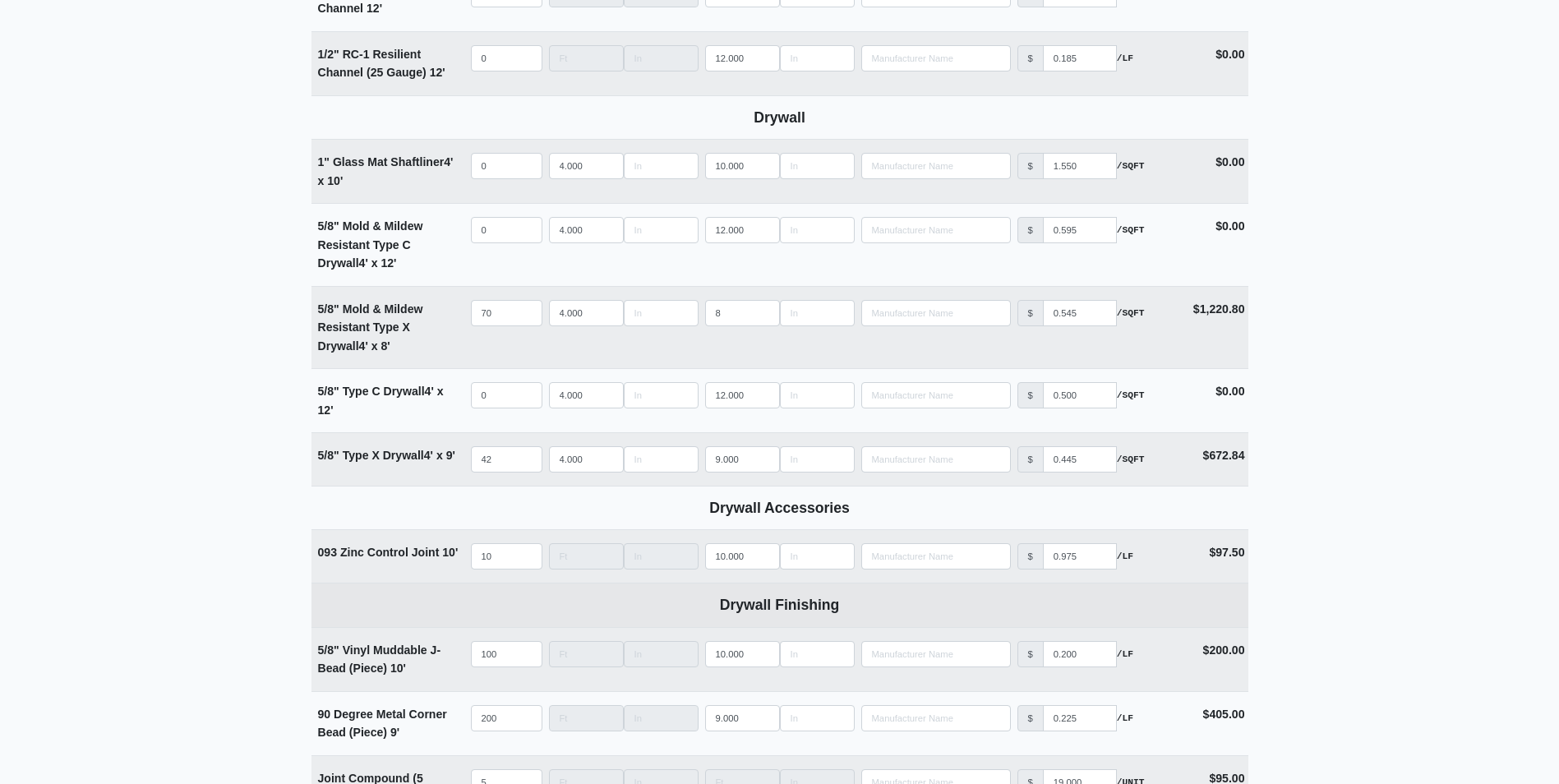
scroll to position [821, 0]
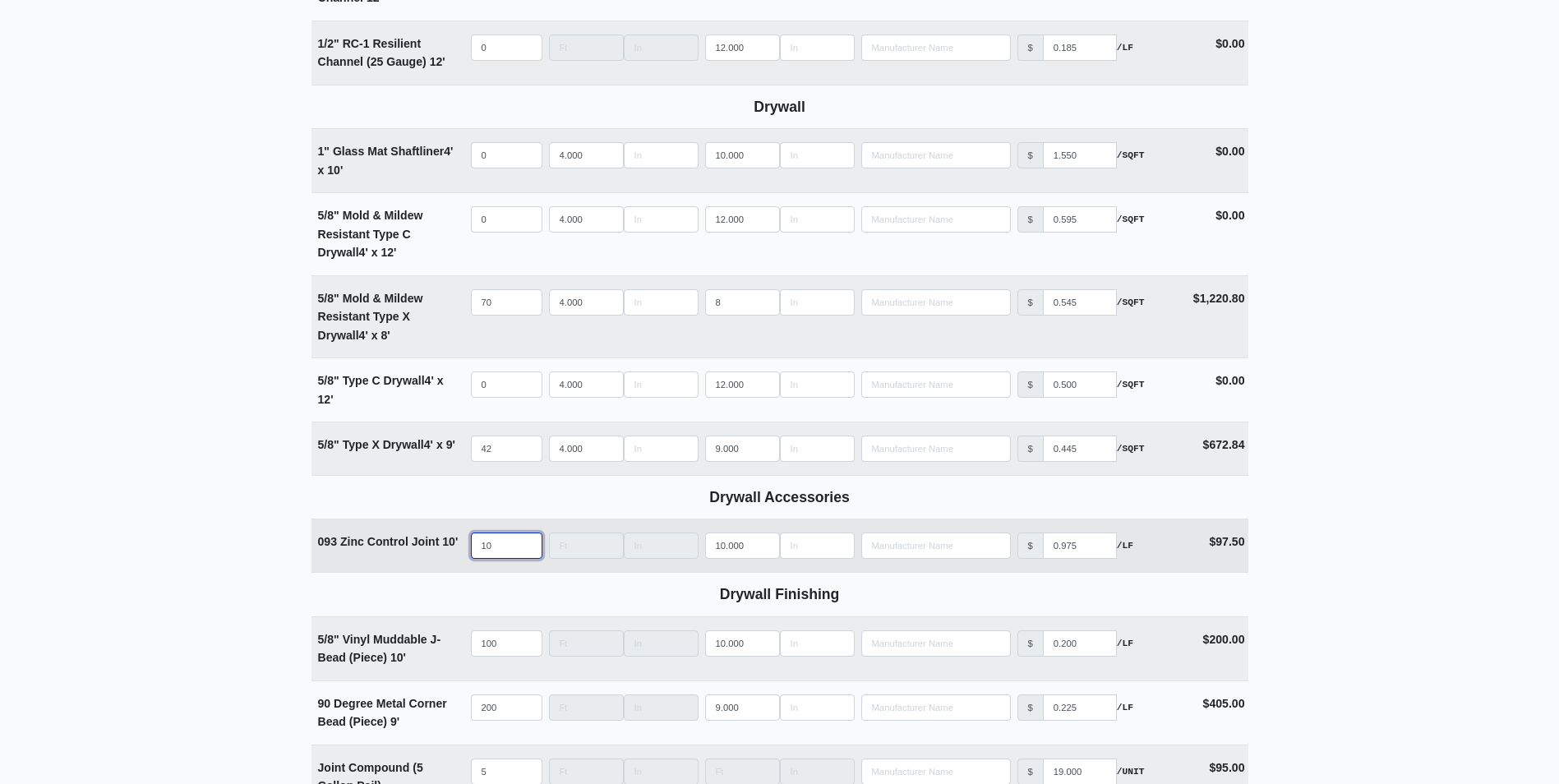
drag, startPoint x: 499, startPoint y: 547, endPoint x: 456, endPoint y: 544, distance: 43.1
click at [456, 544] on tr "093 Zinc Control Joint 10' Qty 10 Width Length 10.000 Manufacturer No Results P…" at bounding box center [780, 545] width 937 height 53
select select
type input "0"
drag, startPoint x: 504, startPoint y: 641, endPoint x: 461, endPoint y: 659, distance: 46.6
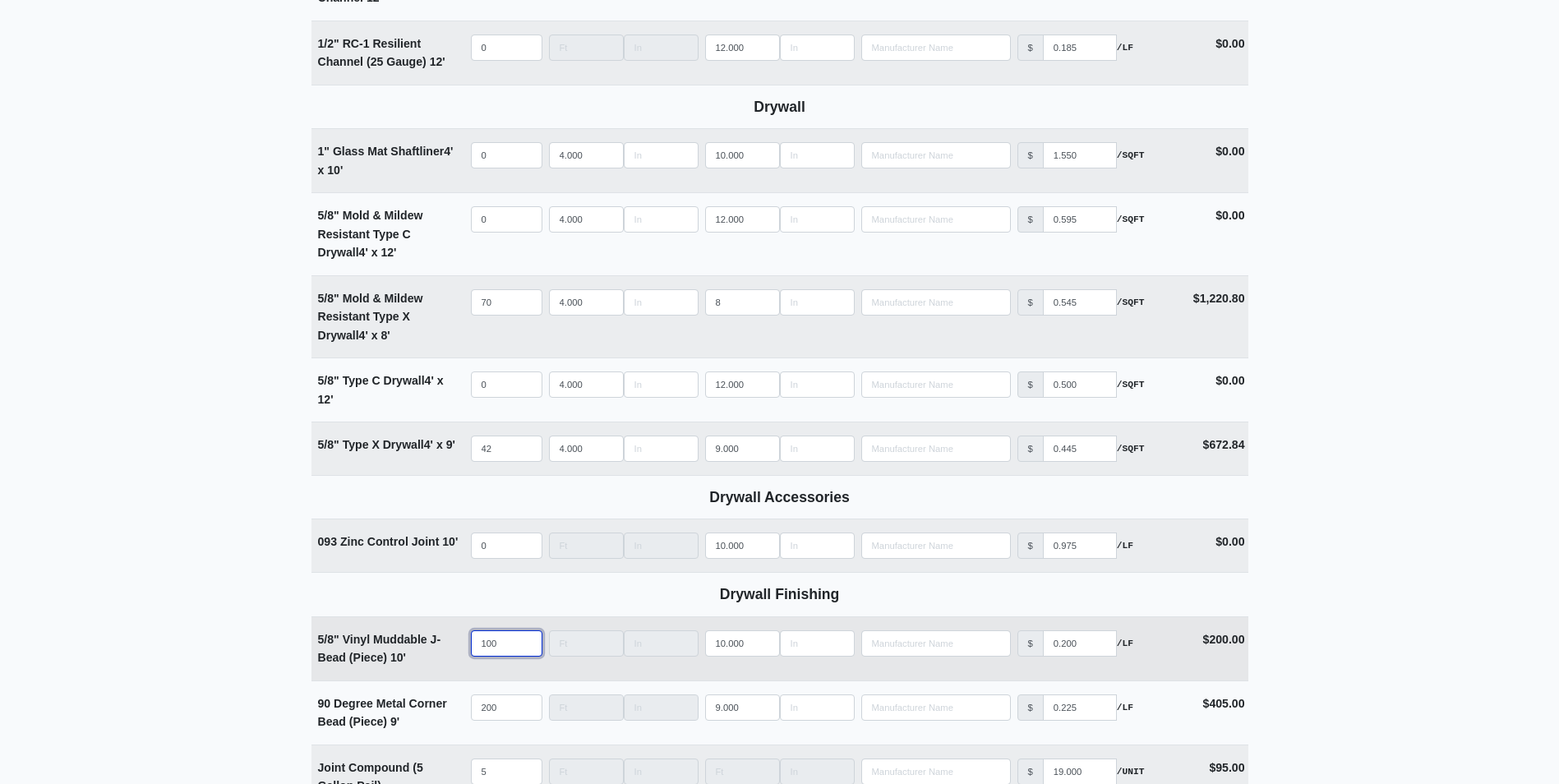
click at [448, 641] on tr "5/8" Vinyl Muddable J-Bead (Piece) 10' Qty 100 Width Length 10.000 Manufacturer…" at bounding box center [780, 648] width 937 height 64
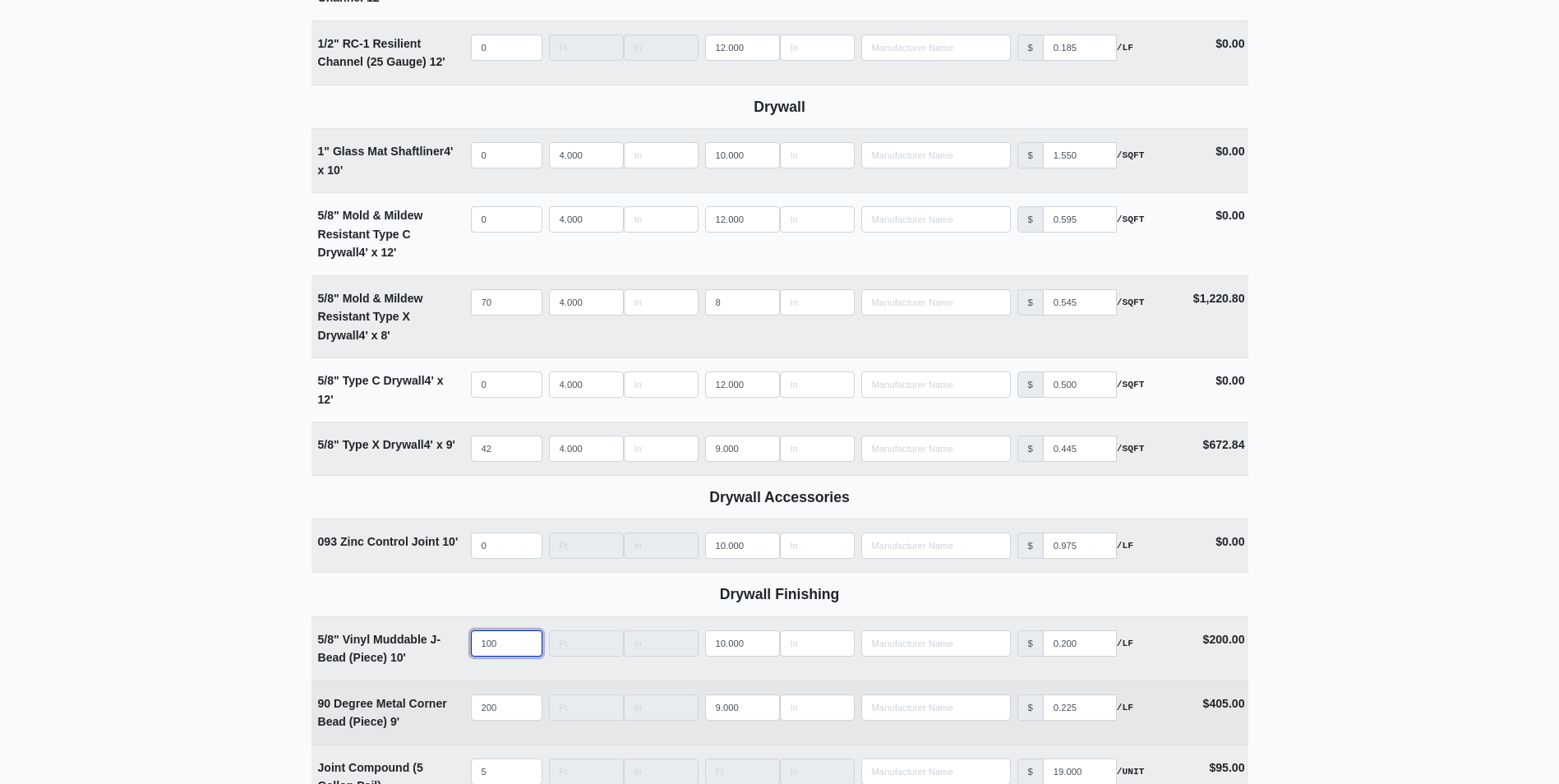
select select
type input "0"
drag, startPoint x: 444, startPoint y: 703, endPoint x: 430, endPoint y: 704, distance: 14.0
click at [430, 704] on tr "90 Degree Metal Corner Bead (Piece) 9' Qty 200 Width Length 9.000 Manufacturer …" at bounding box center [780, 712] width 937 height 64
select select
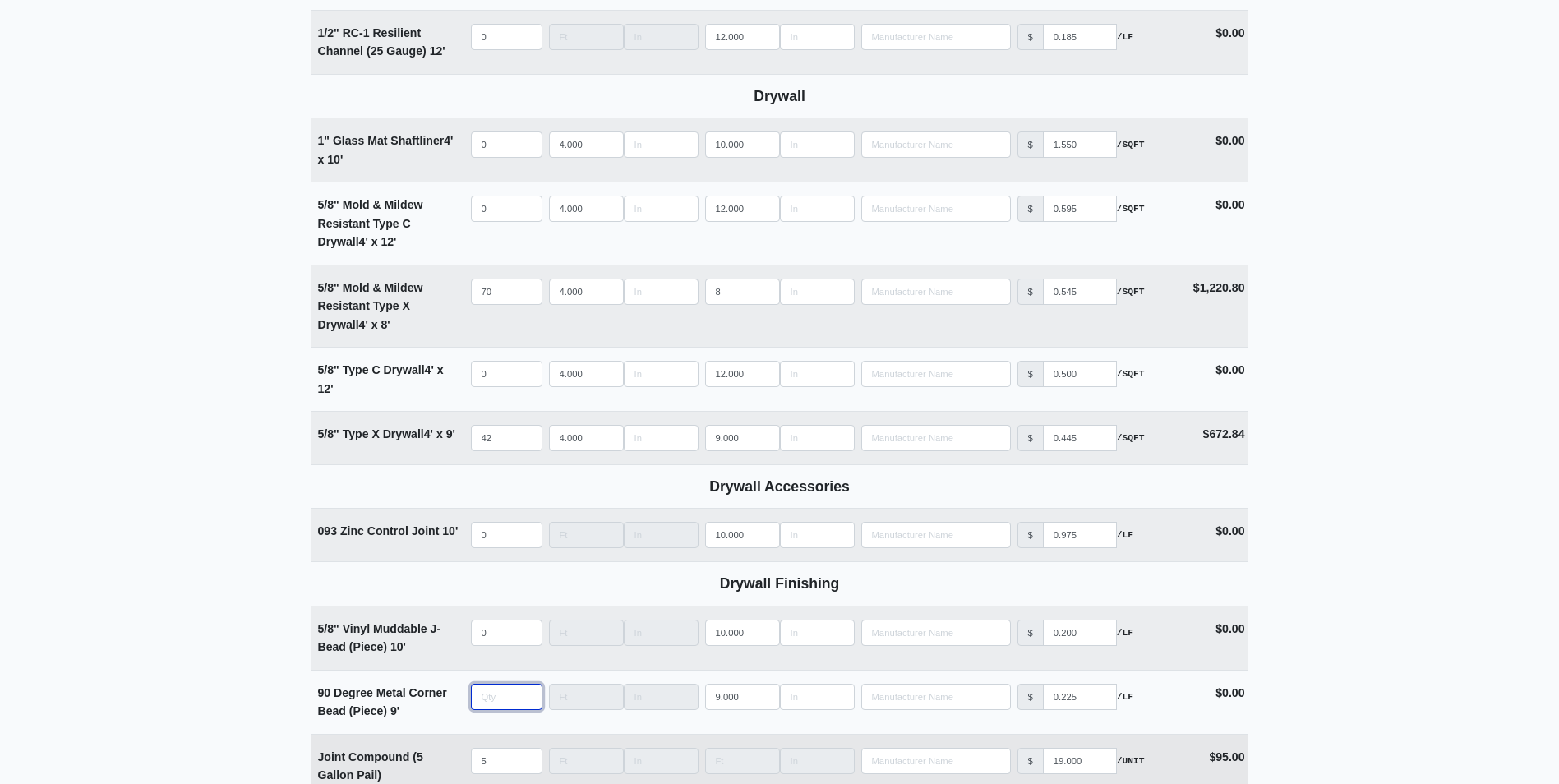
scroll to position [904, 0]
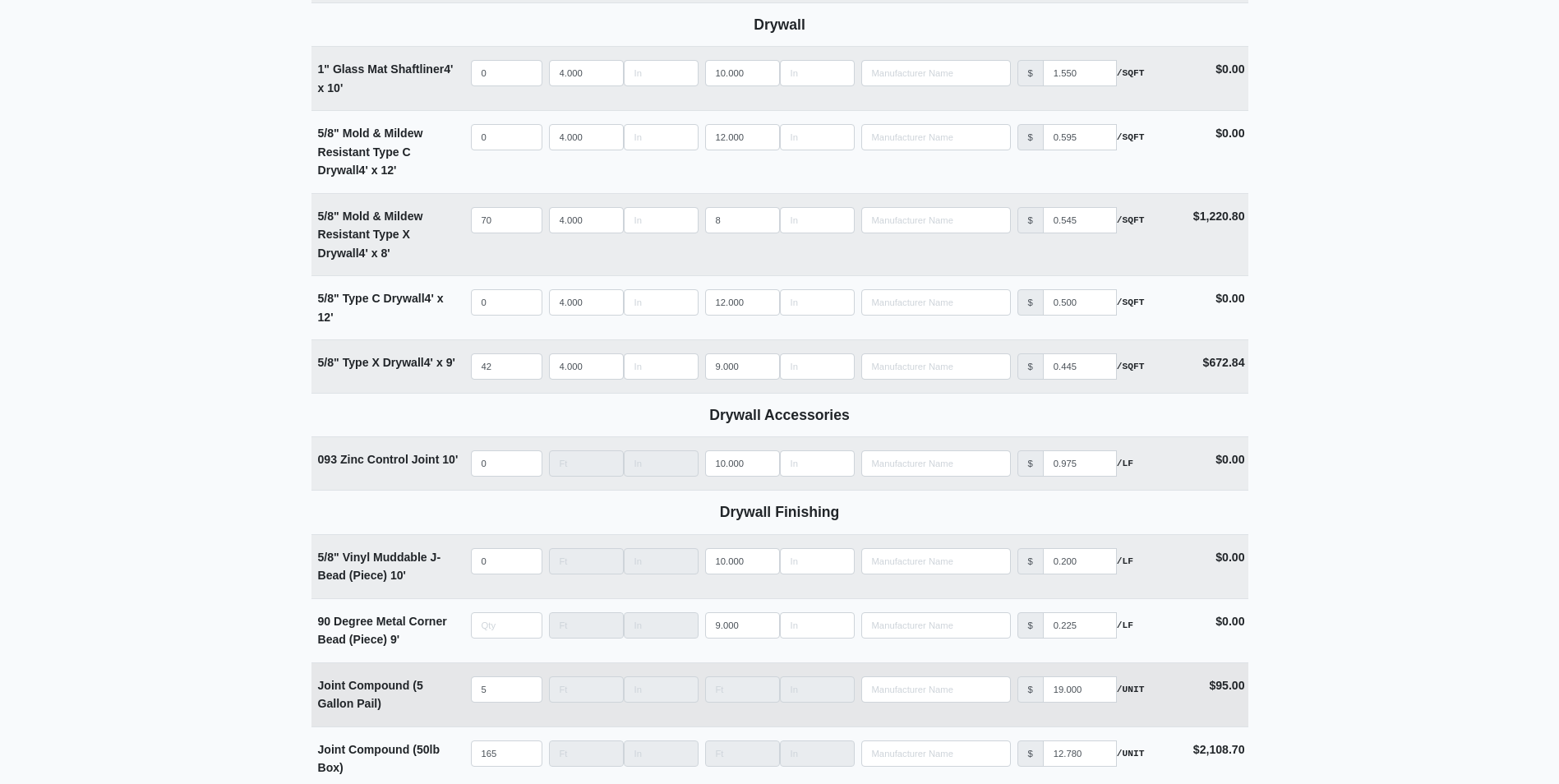
type input "0"
drag, startPoint x: 494, startPoint y: 676, endPoint x: 450, endPoint y: 685, distance: 44.9
click at [451, 680] on tr "Joint Compound (5 Gallon Pail) Qty 5 Width Length Manufacturer No Results Price…" at bounding box center [780, 694] width 937 height 64
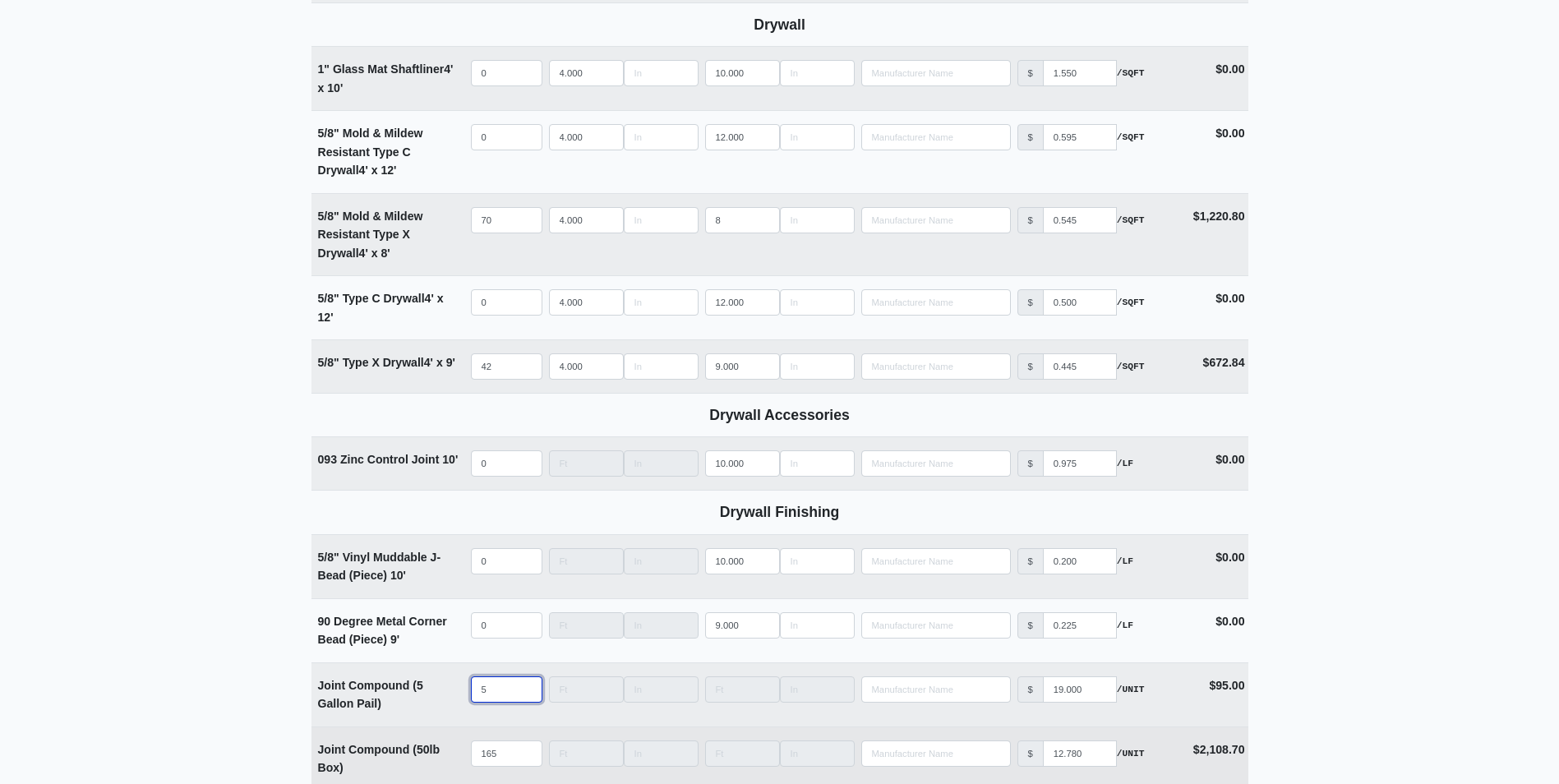
select select
type input "0"
drag, startPoint x: 439, startPoint y: 755, endPoint x: 422, endPoint y: 741, distance: 22.0
click at [426, 755] on tr "Joint Compound (50lb Box) Qty 165 Width Length Manufacturer No Results Price $ …" at bounding box center [780, 757] width 937 height 64
select select
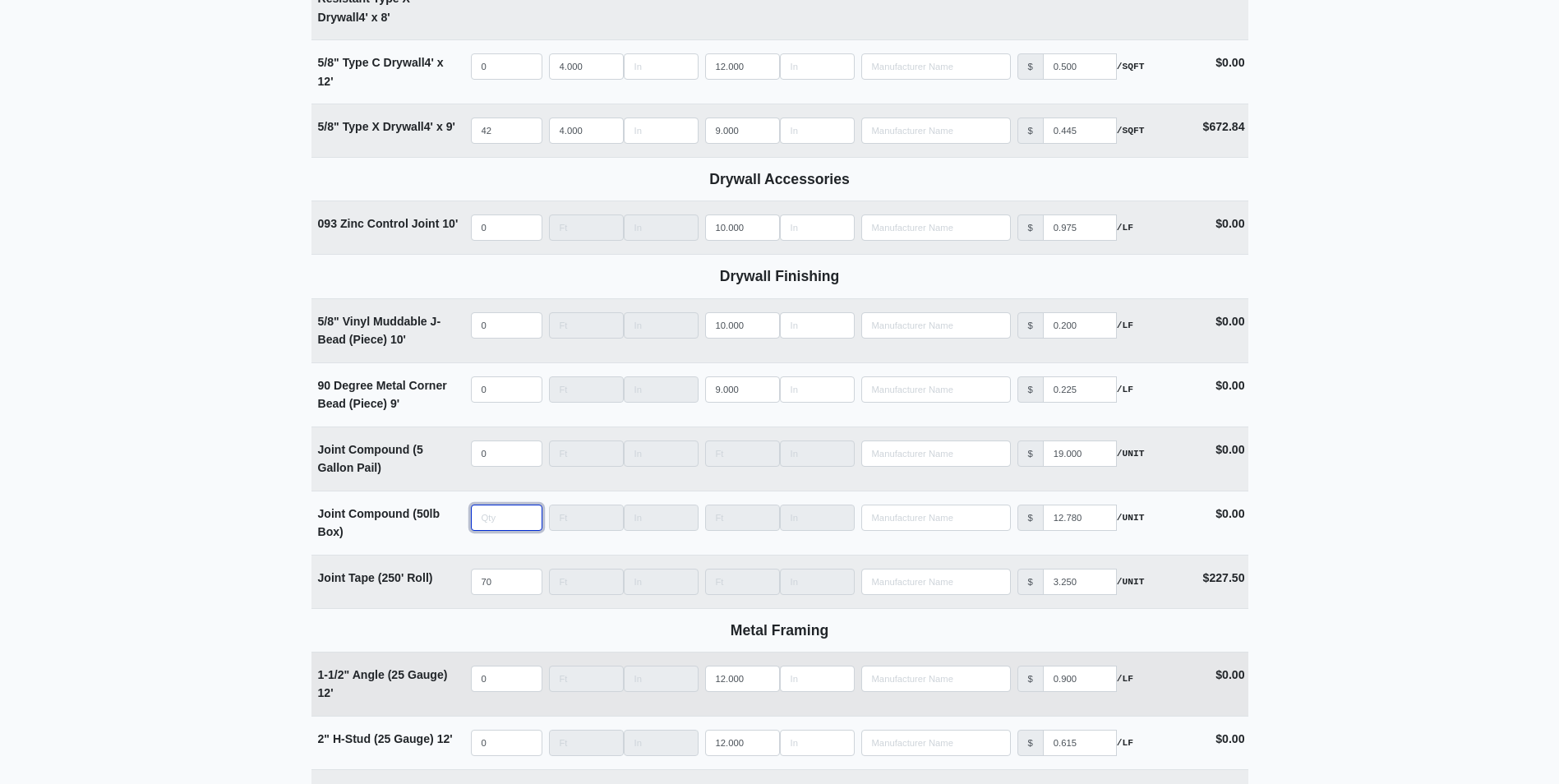
scroll to position [1150, 0]
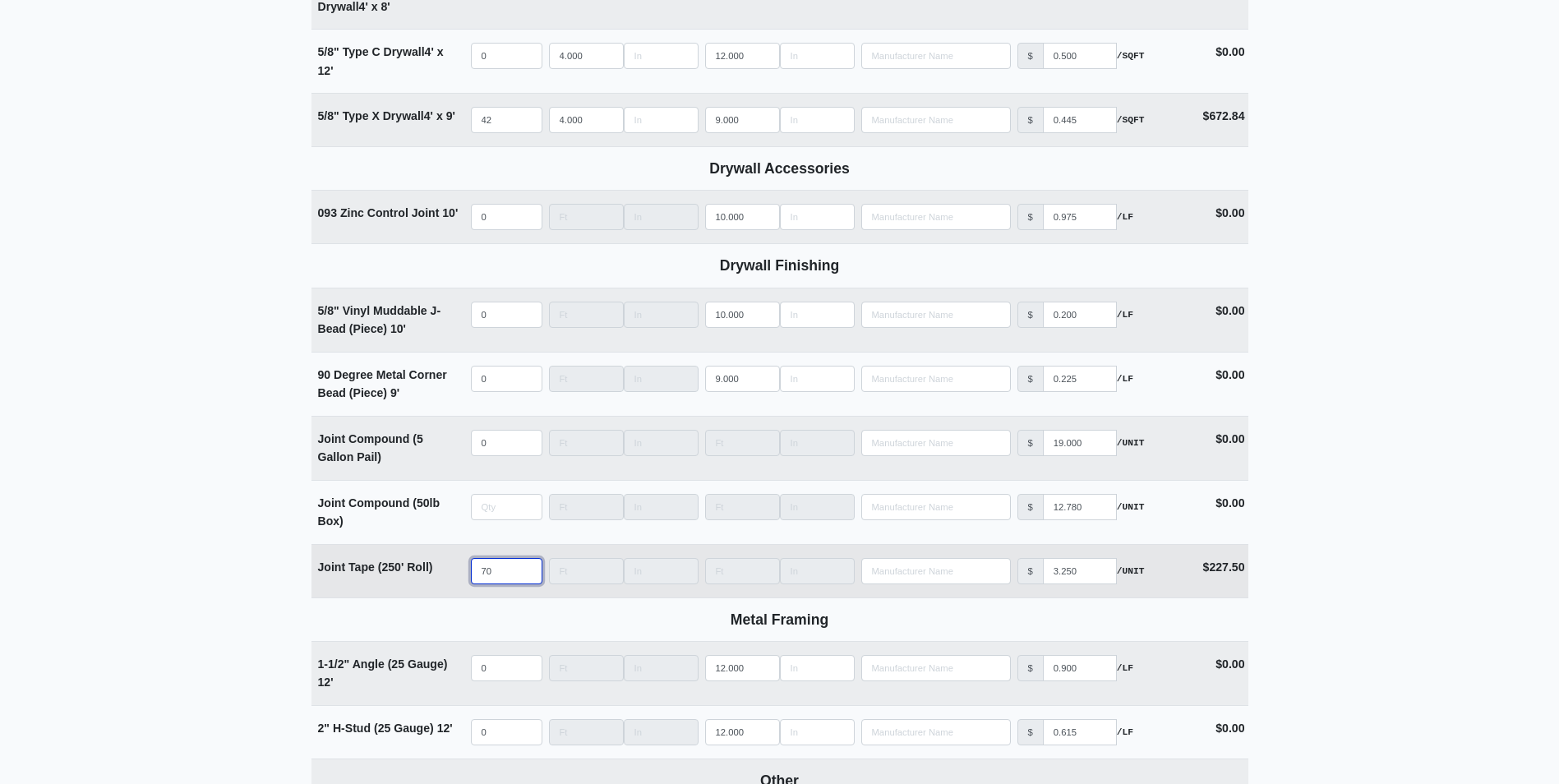
type input "0"
drag, startPoint x: 499, startPoint y: 572, endPoint x: 443, endPoint y: 574, distance: 56.0
click at [443, 574] on tr "Joint Tape (250' Roll) Qty 70 Width Length Manufacturer No Results Price $ 3.25…" at bounding box center [780, 571] width 937 height 53
select select
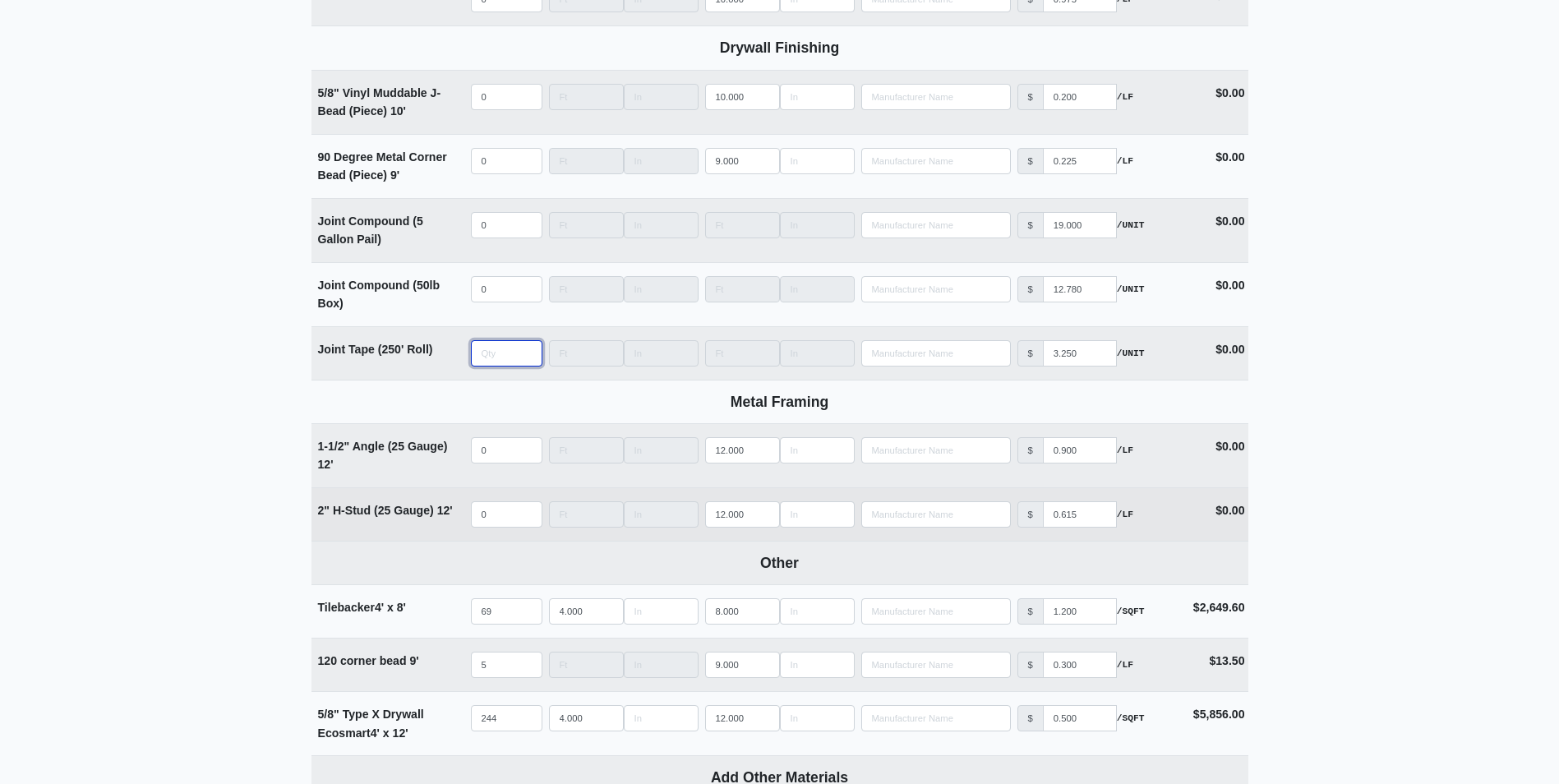
scroll to position [1397, 0]
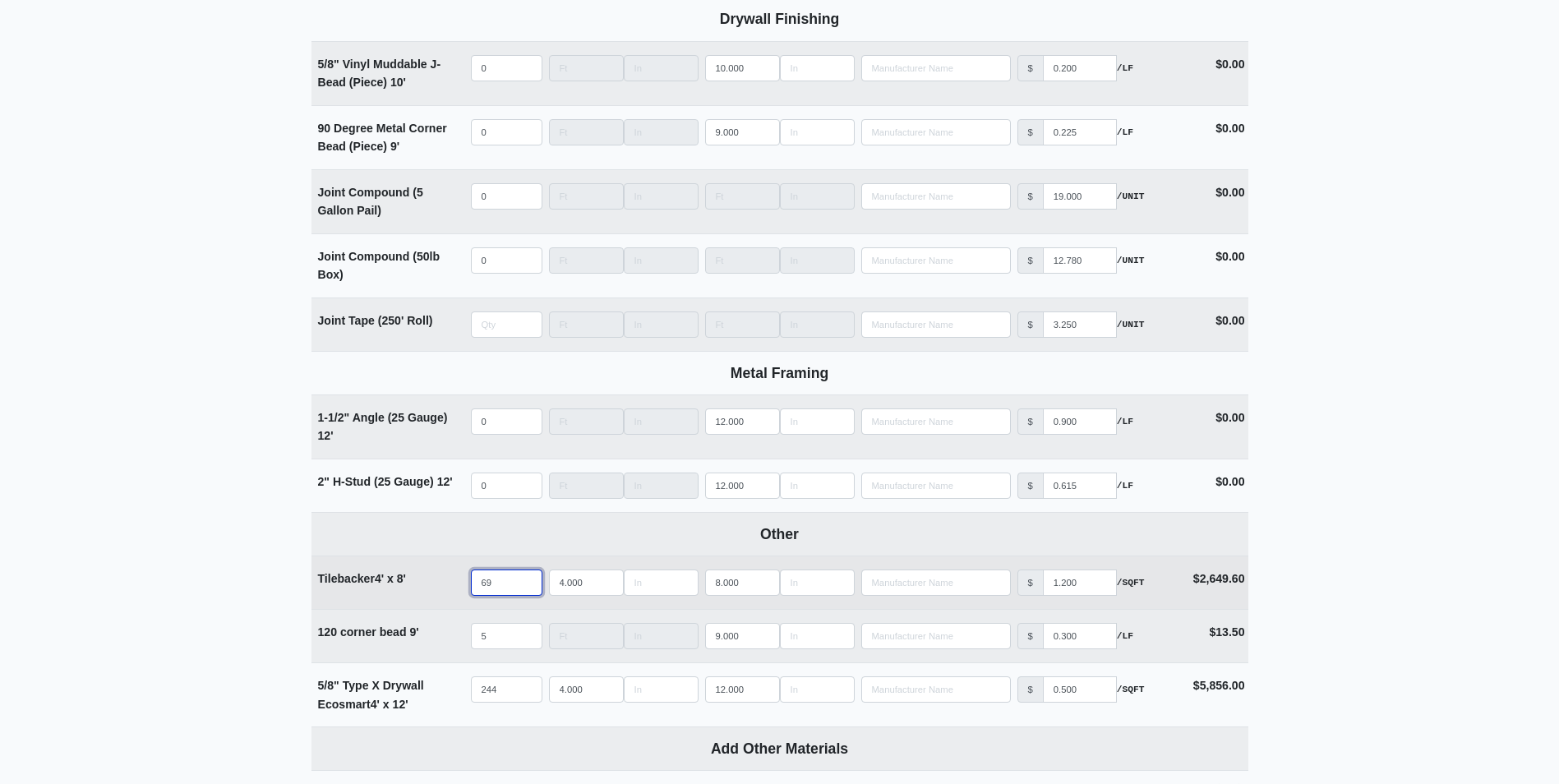
type input "0"
drag, startPoint x: 503, startPoint y: 586, endPoint x: 469, endPoint y: 587, distance: 34.0
click at [469, 587] on td "Qty 69" at bounding box center [506, 582] width 78 height 52
type input "4"
select select
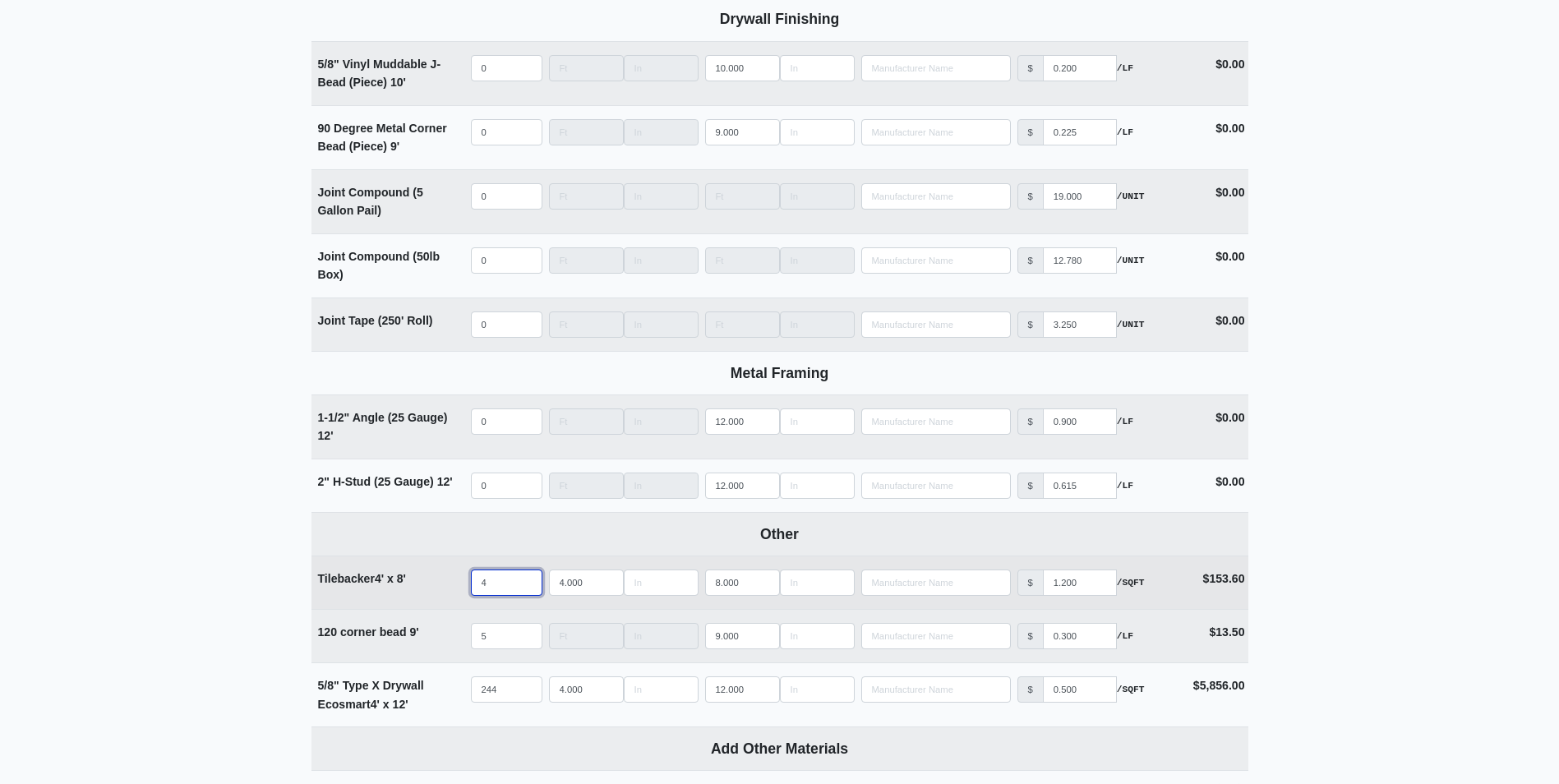
type input "43"
select select
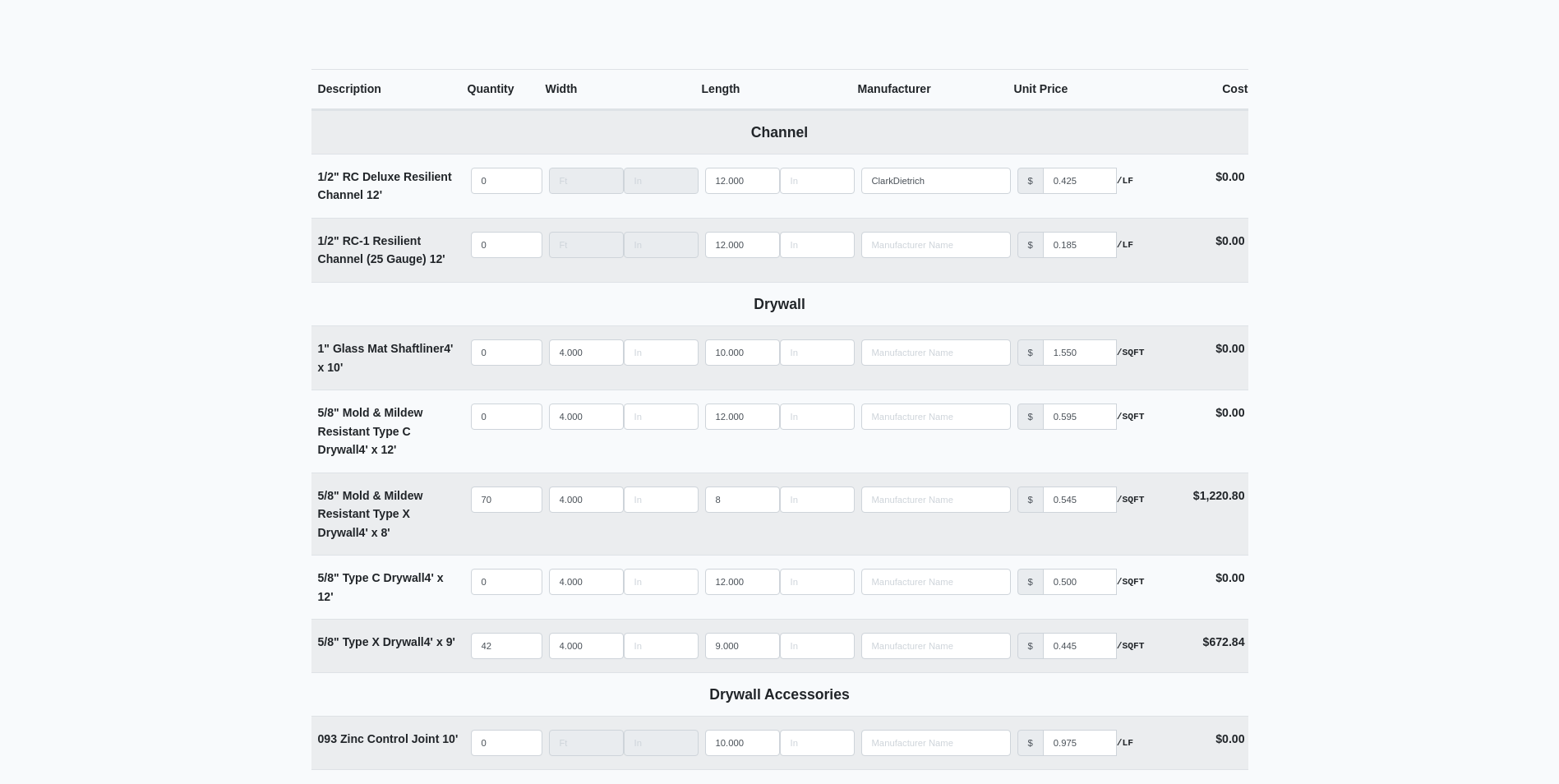
scroll to position [575, 0]
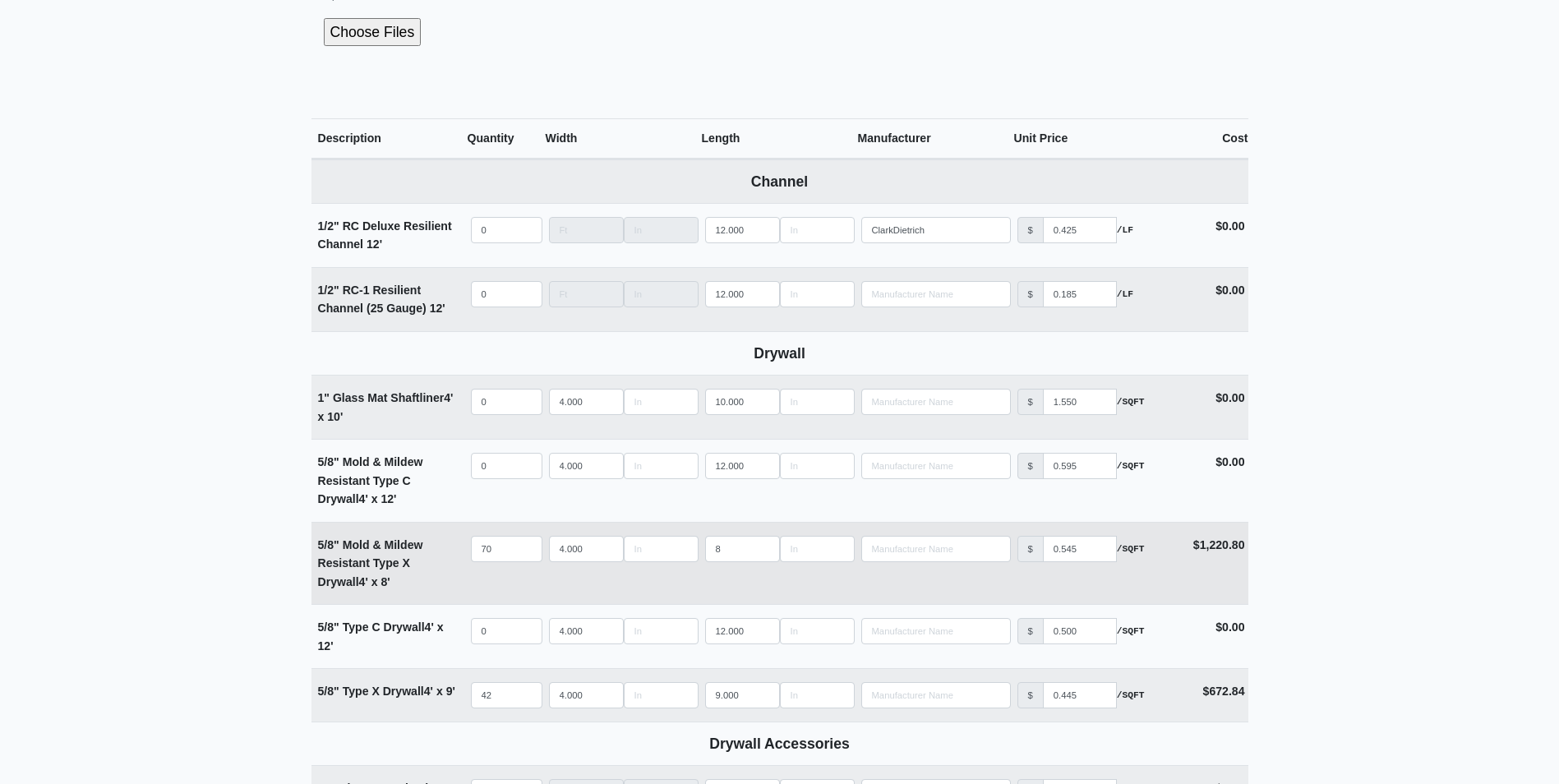
type input "43"
drag, startPoint x: 727, startPoint y: 548, endPoint x: 701, endPoint y: 548, distance: 26.0
click at [701, 548] on td "Length 8" at bounding box center [780, 563] width 156 height 82
type input "9"
select select
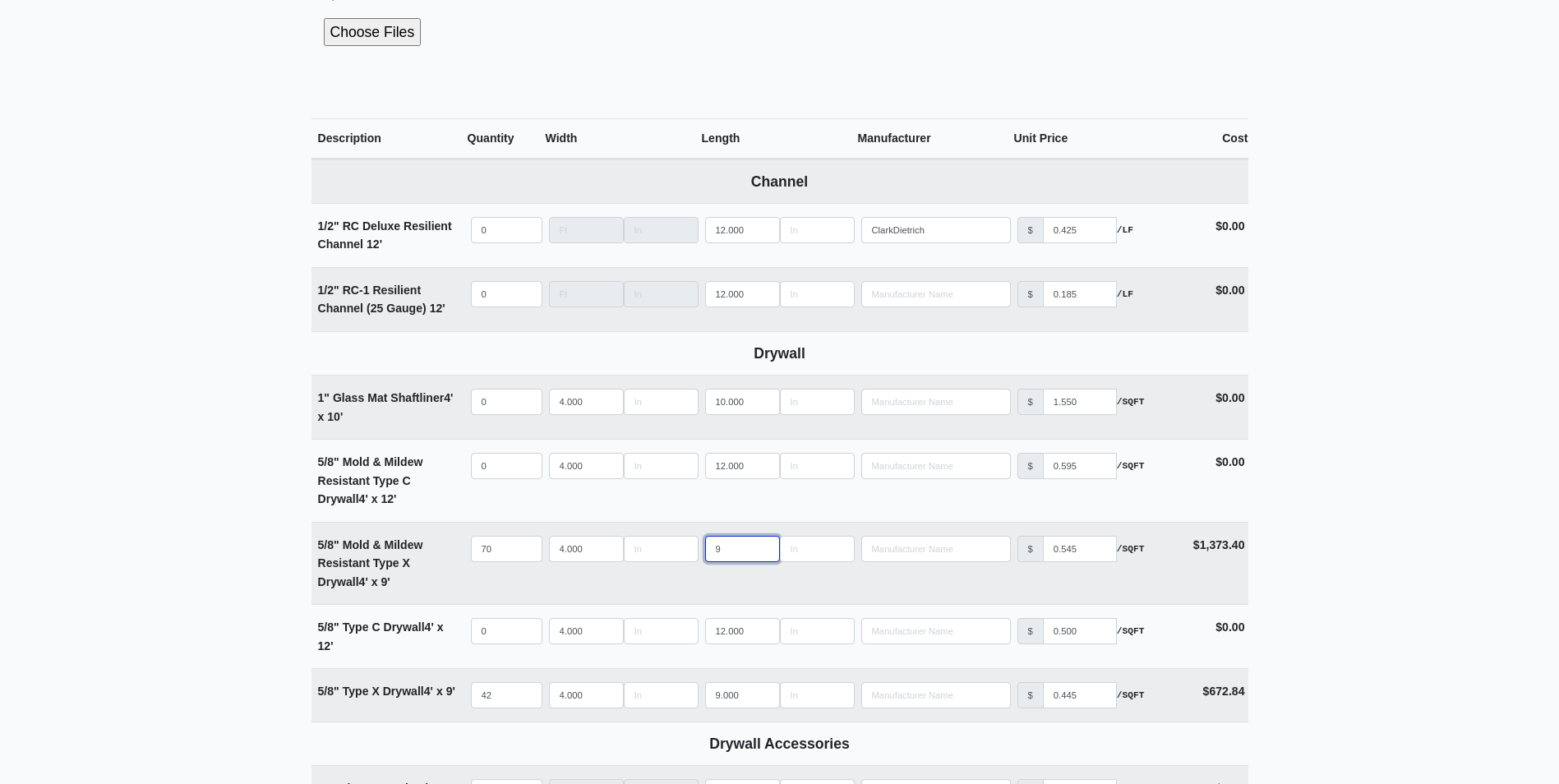
type input "9"
click at [170, 548] on main "Editing PO #34 Building * Floor * 1 Description * 1st FL Amenity - Main Hang De…" at bounding box center [780, 685] width 1559 height 2350
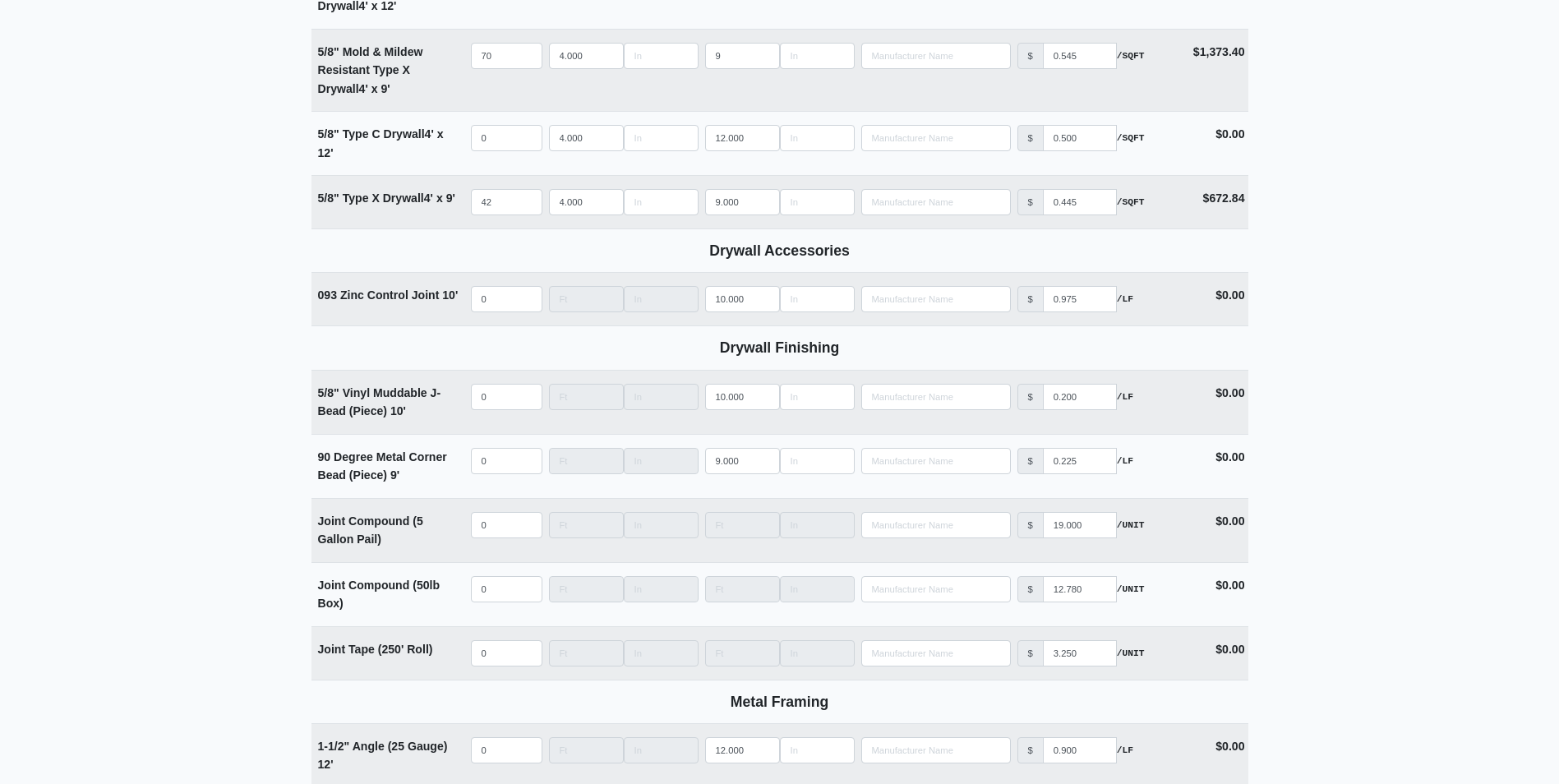
scroll to position [1561, 0]
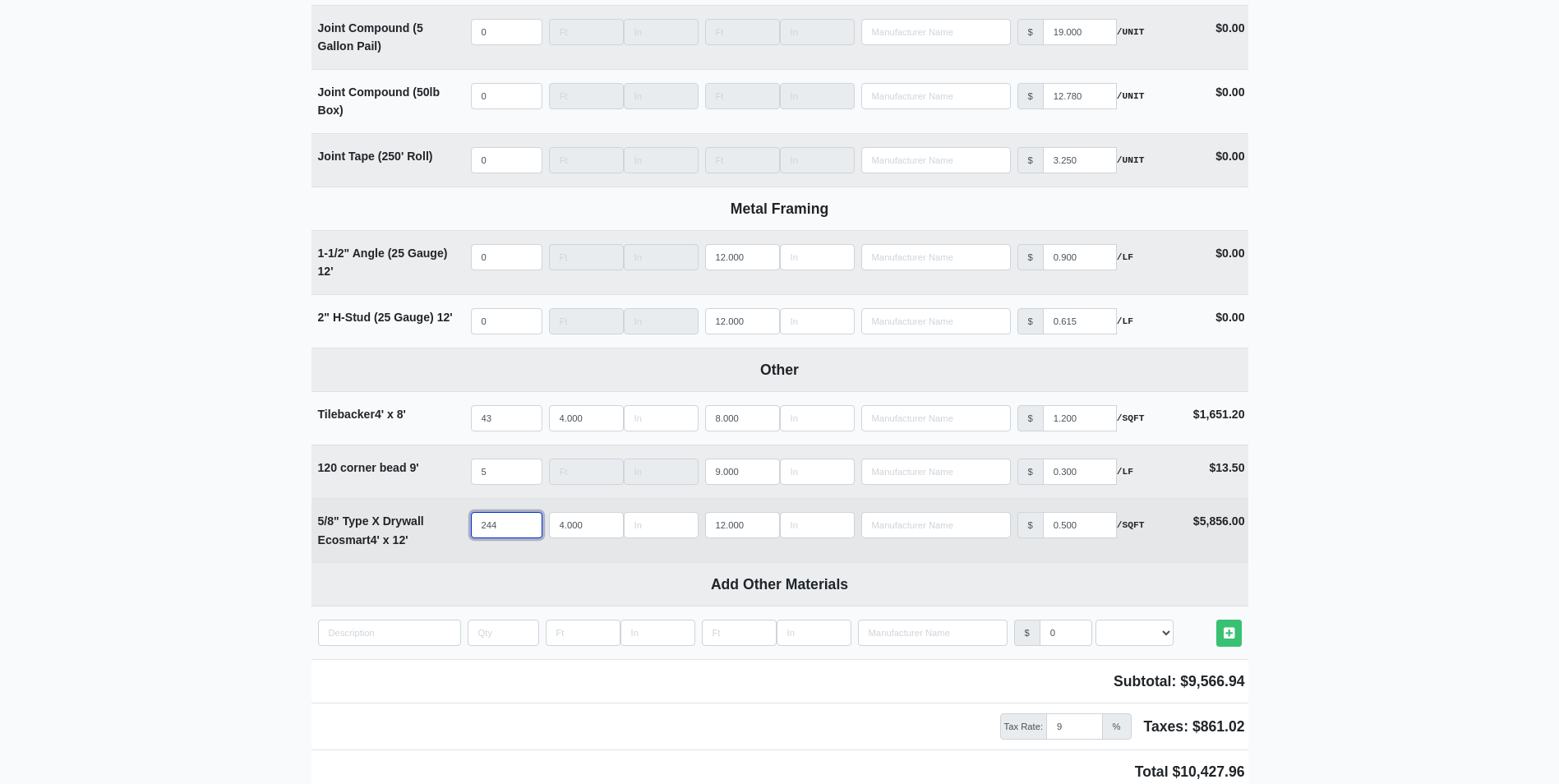
drag, startPoint x: 480, startPoint y: 529, endPoint x: 430, endPoint y: 526, distance: 50.1
click at [430, 526] on tr "5/8" Type X Drywall Ecosmart 4' x 12' Qty 244 Width 4.000 Length 12.000 Manufac…" at bounding box center [780, 529] width 937 height 64
select select
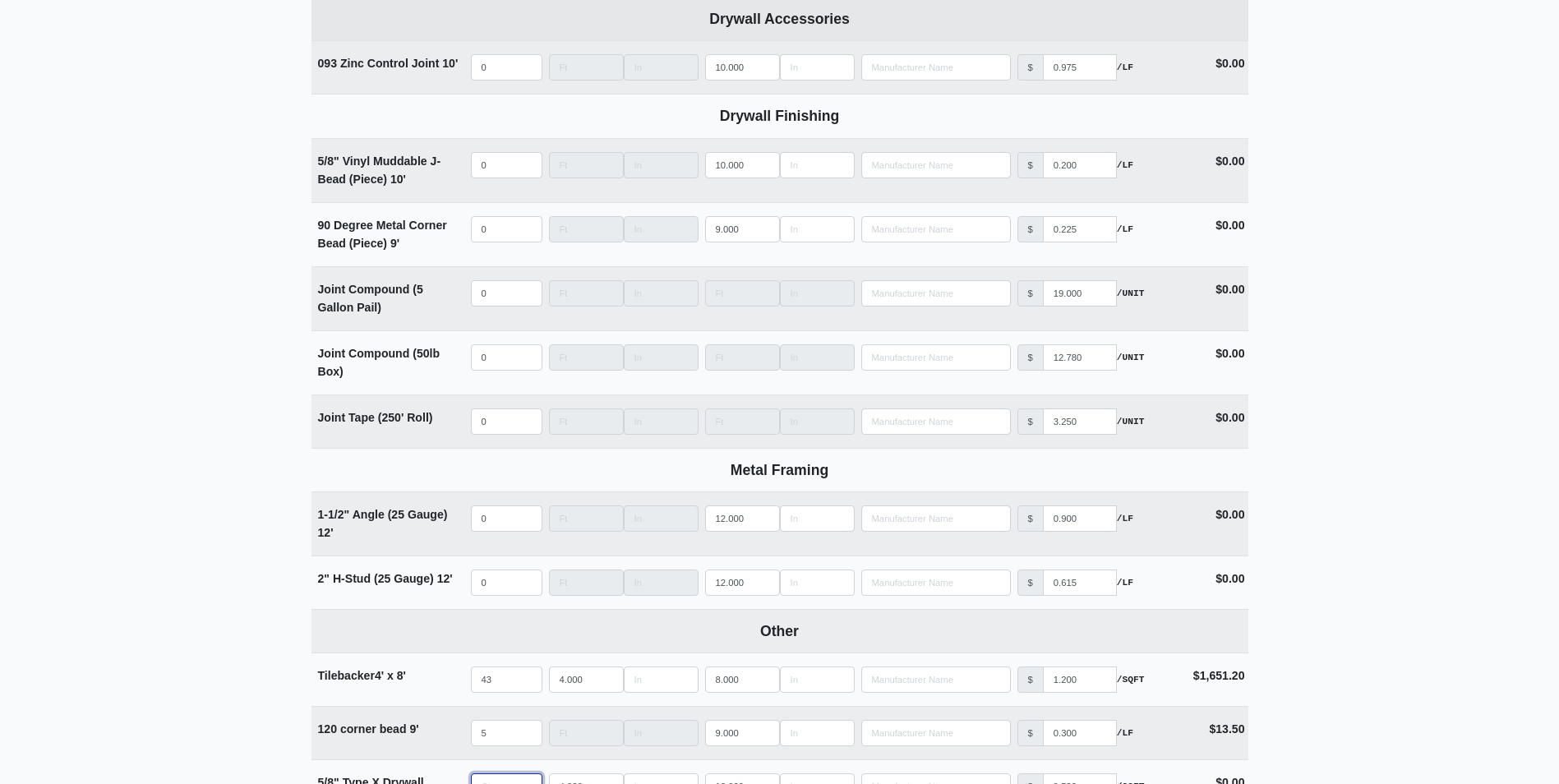
scroll to position [1315, 0]
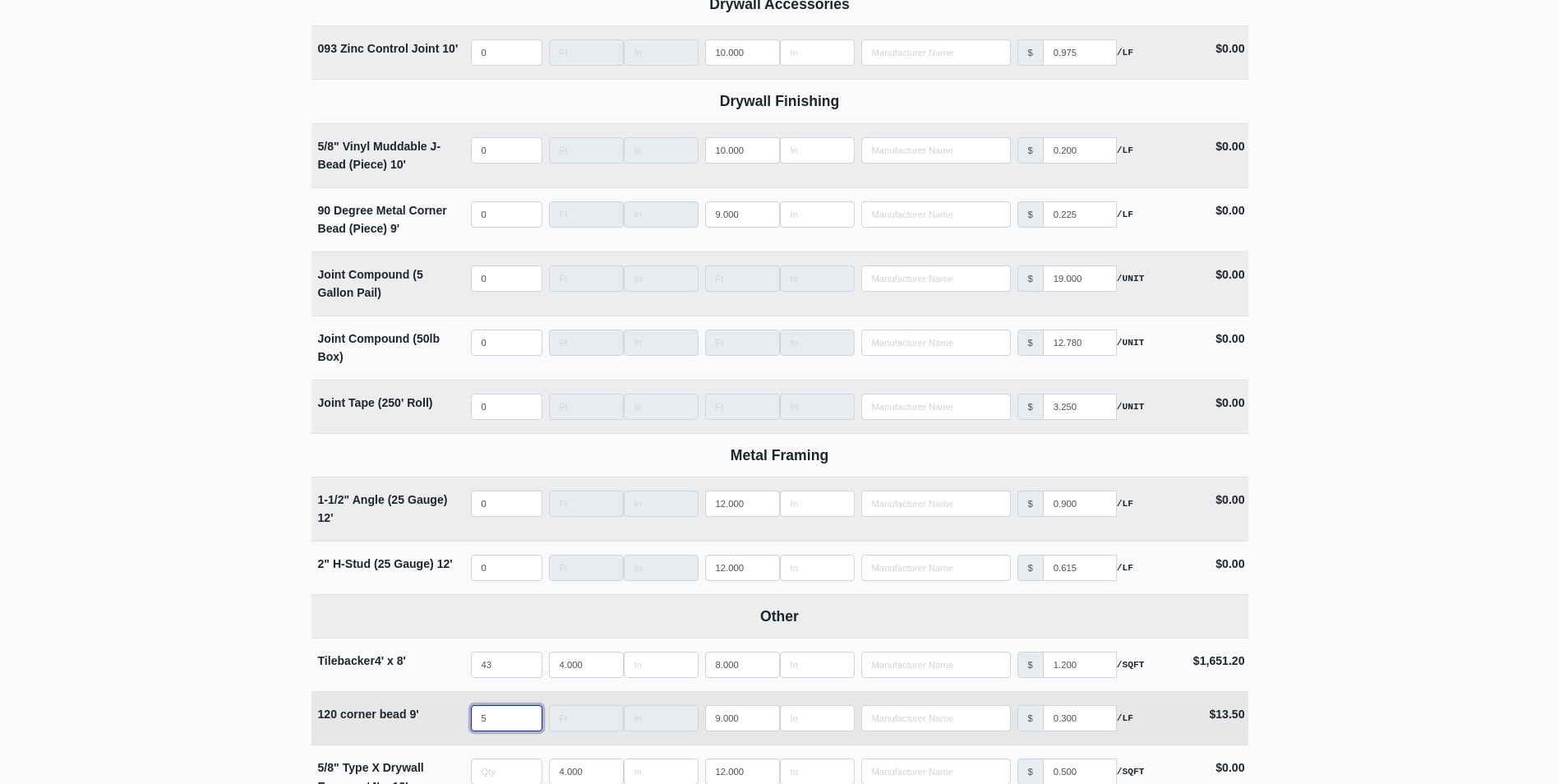
type input "0"
drag, startPoint x: 503, startPoint y: 714, endPoint x: 442, endPoint y: 713, distance: 61.0
click at [442, 713] on tr "120 corner bead 9' Qty 5 Width Length 9.000 Manufacturer No Results Price $ 0.3…" at bounding box center [780, 717] width 937 height 53
select select
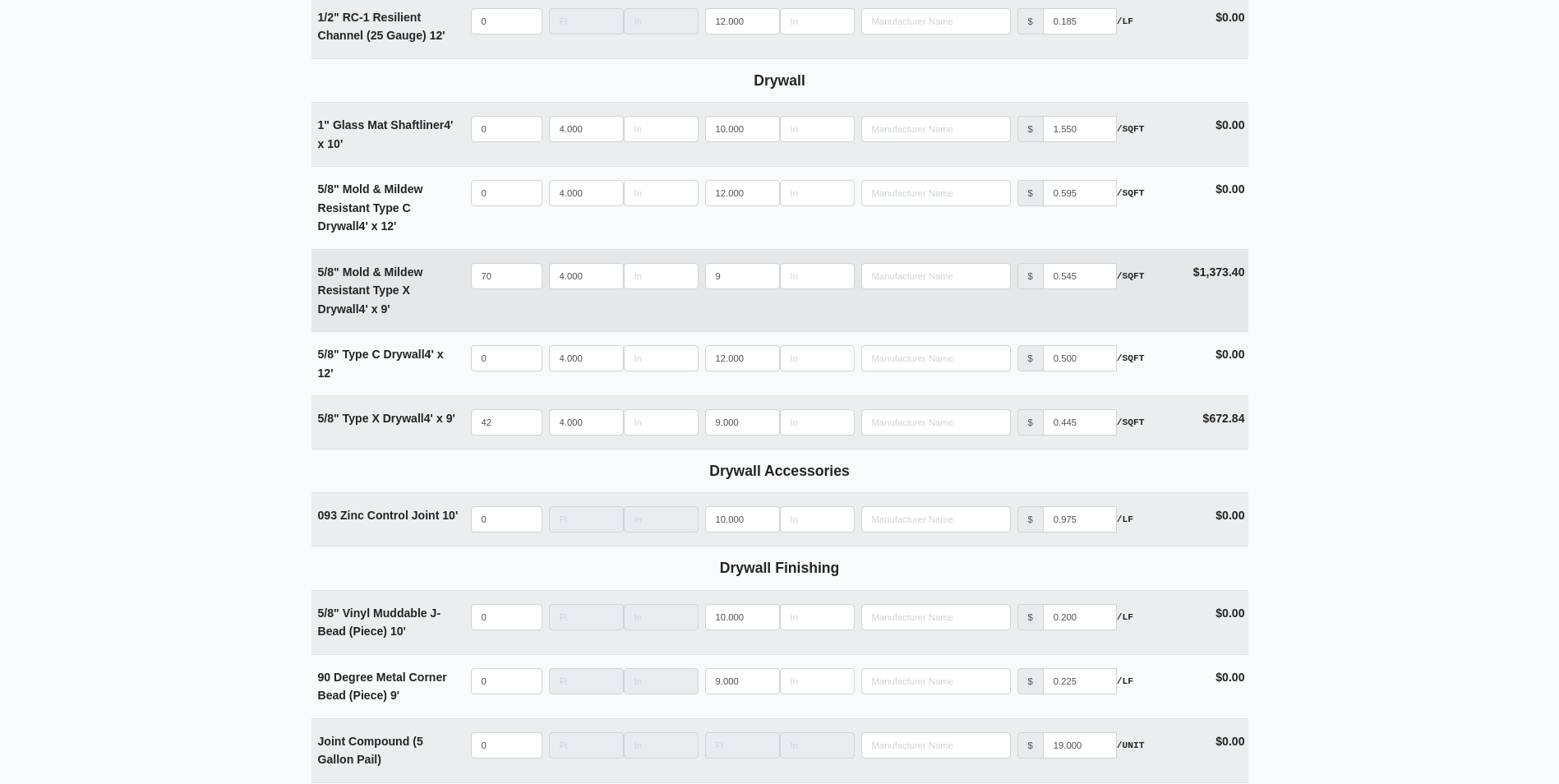
scroll to position [821, 0]
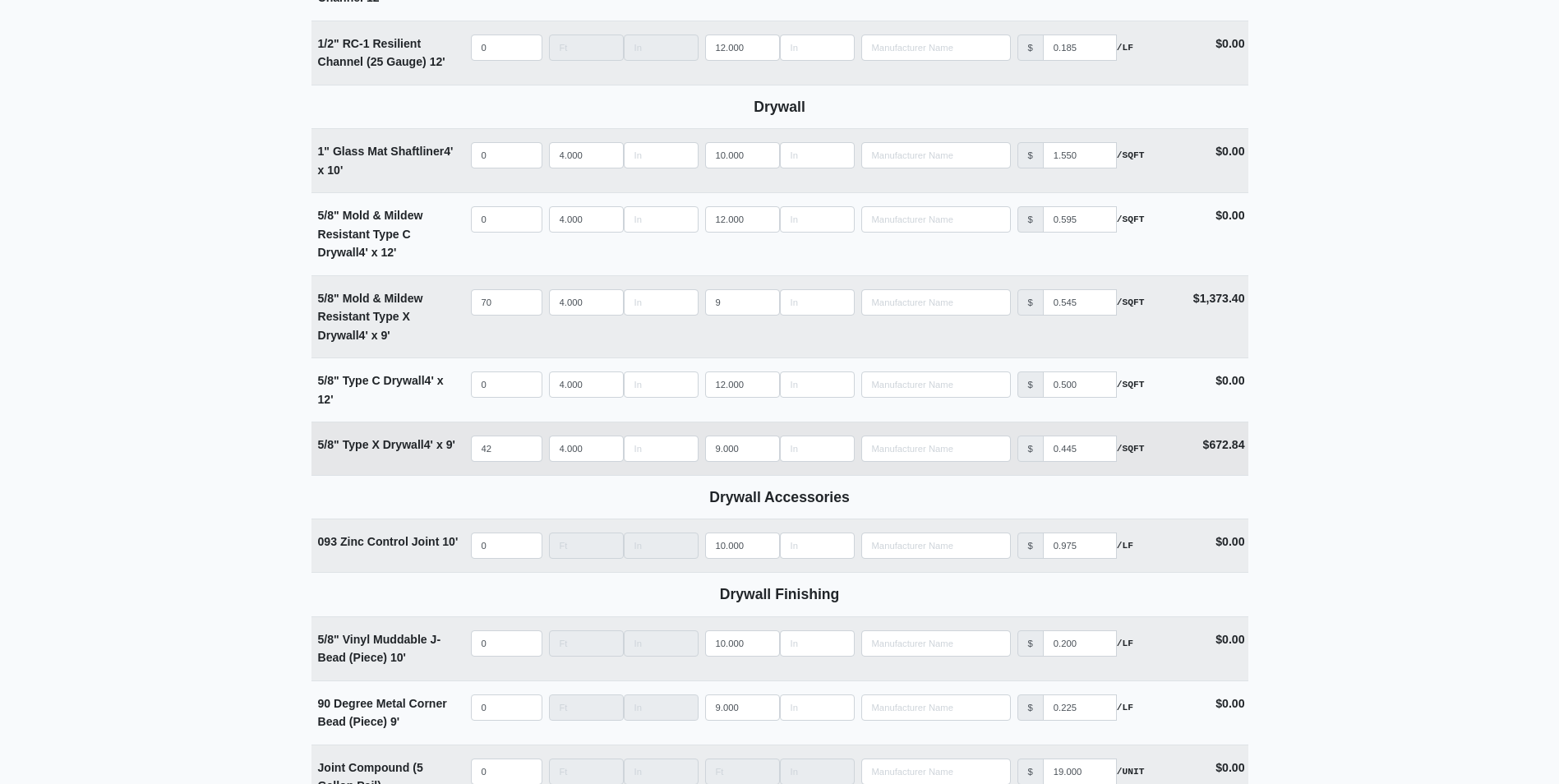
type input "0"
drag, startPoint x: 424, startPoint y: 441, endPoint x: 320, endPoint y: 450, distance: 104.4
click at [320, 450] on strong "5/8" Type X Drywall 4' x 9'" at bounding box center [386, 444] width 137 height 13
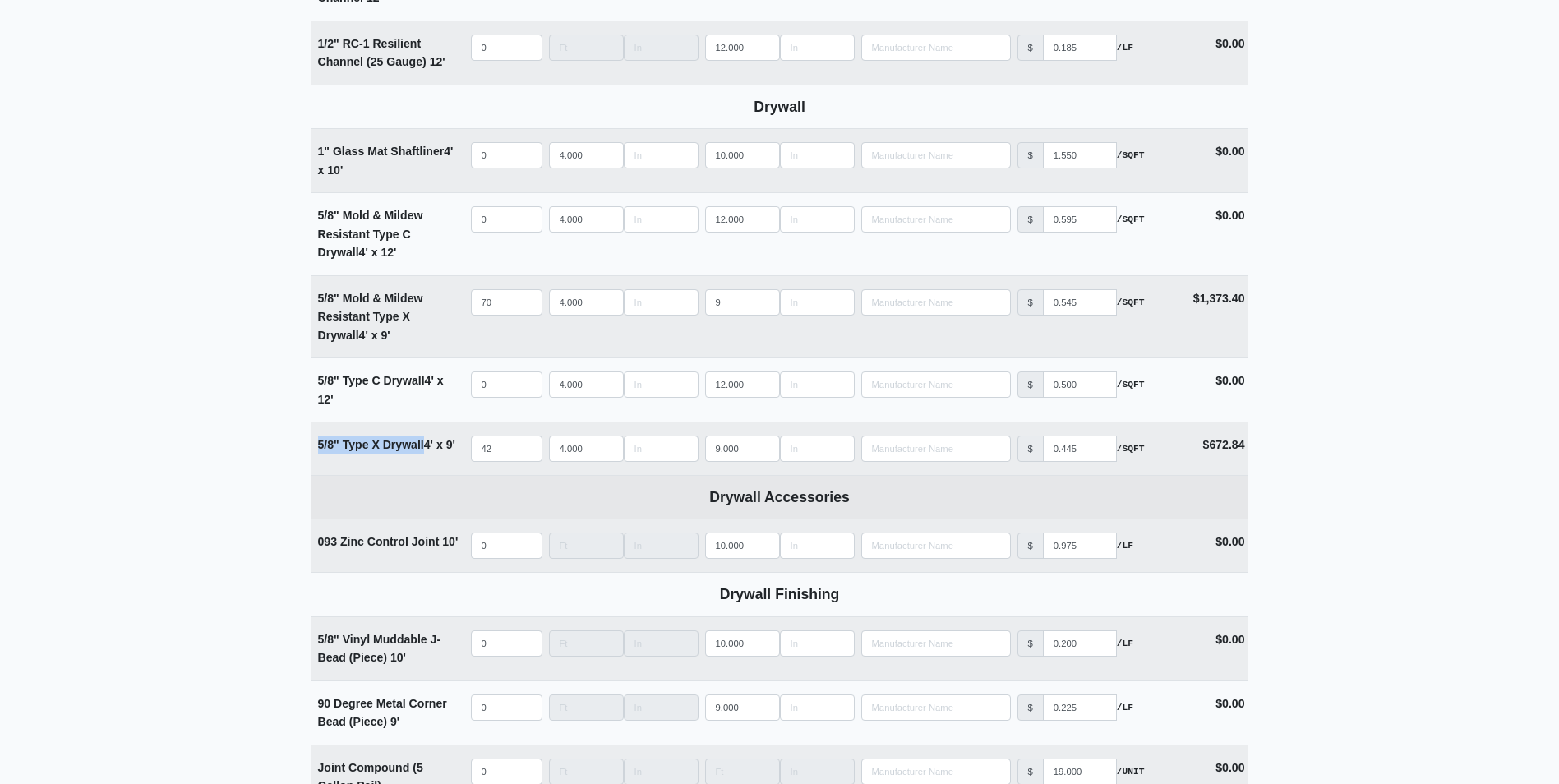
copy strong "5/8" Type X Drywall"
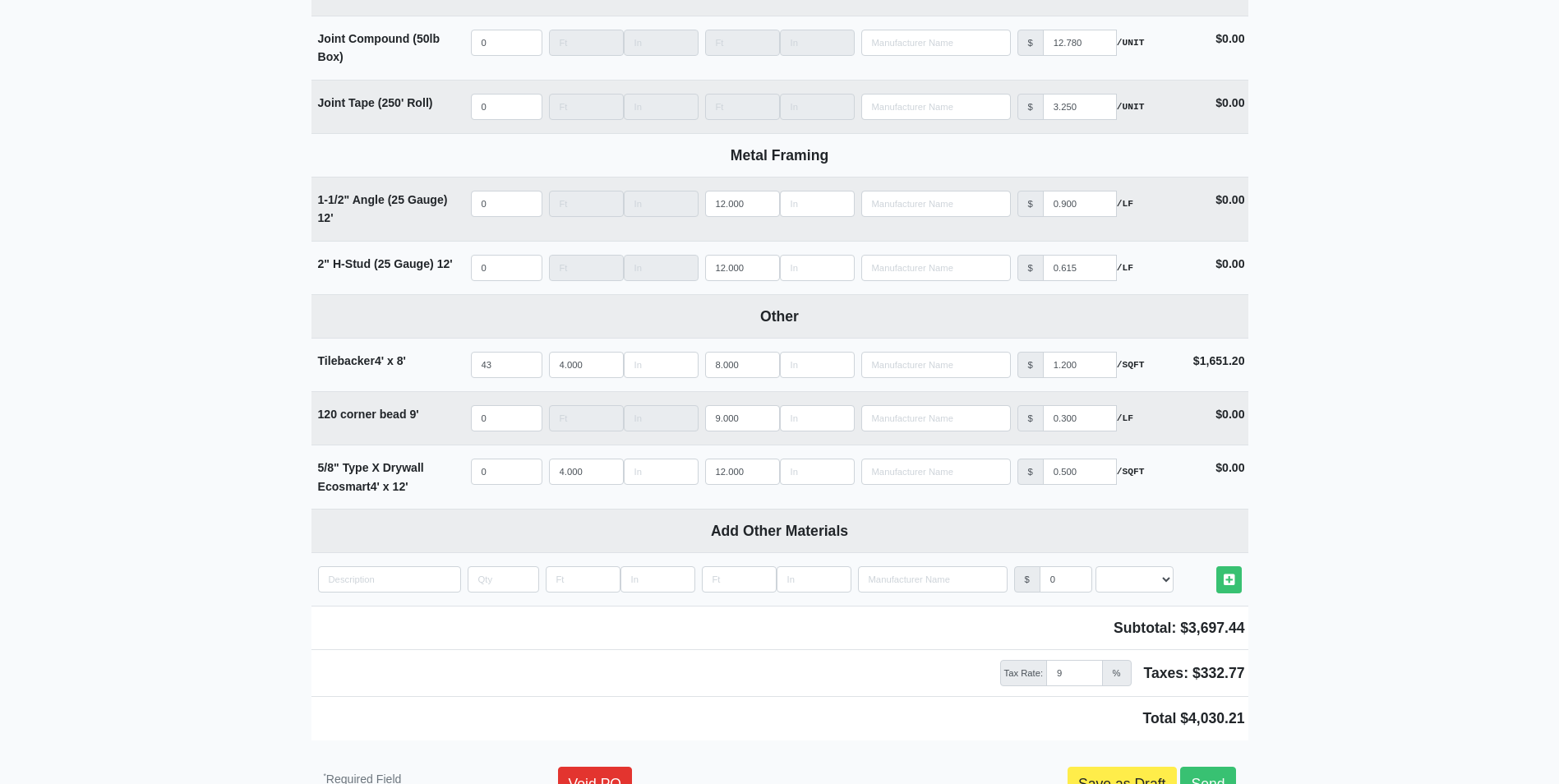
scroll to position [1728, 0]
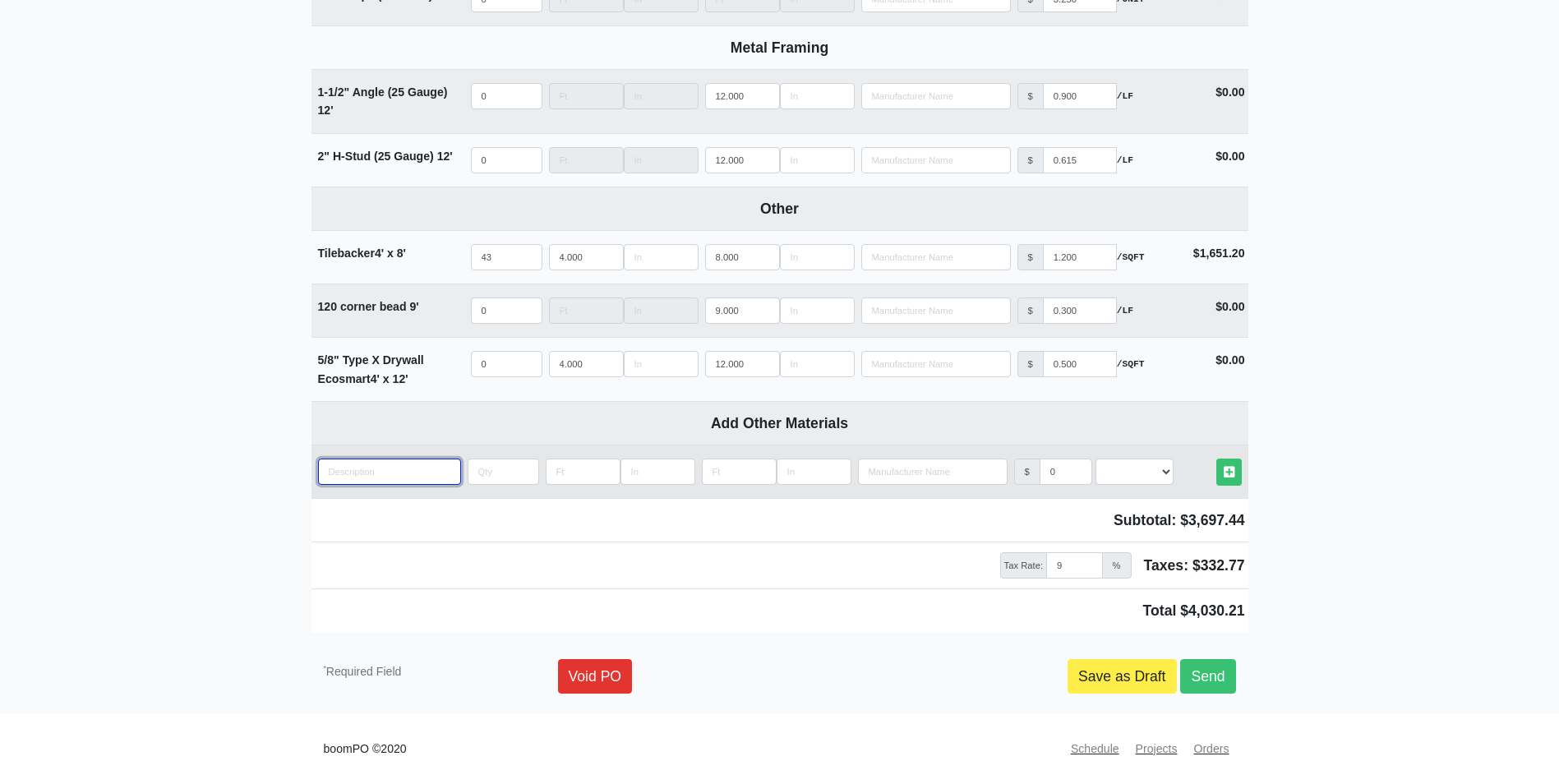
click at [415, 479] on input "quantity" at bounding box center [389, 472] width 143 height 27
paste input "5/8" Type X Drywall"
type input "5/8" Type X Drywall"
select select
type input "5/8" Type X Drywall"
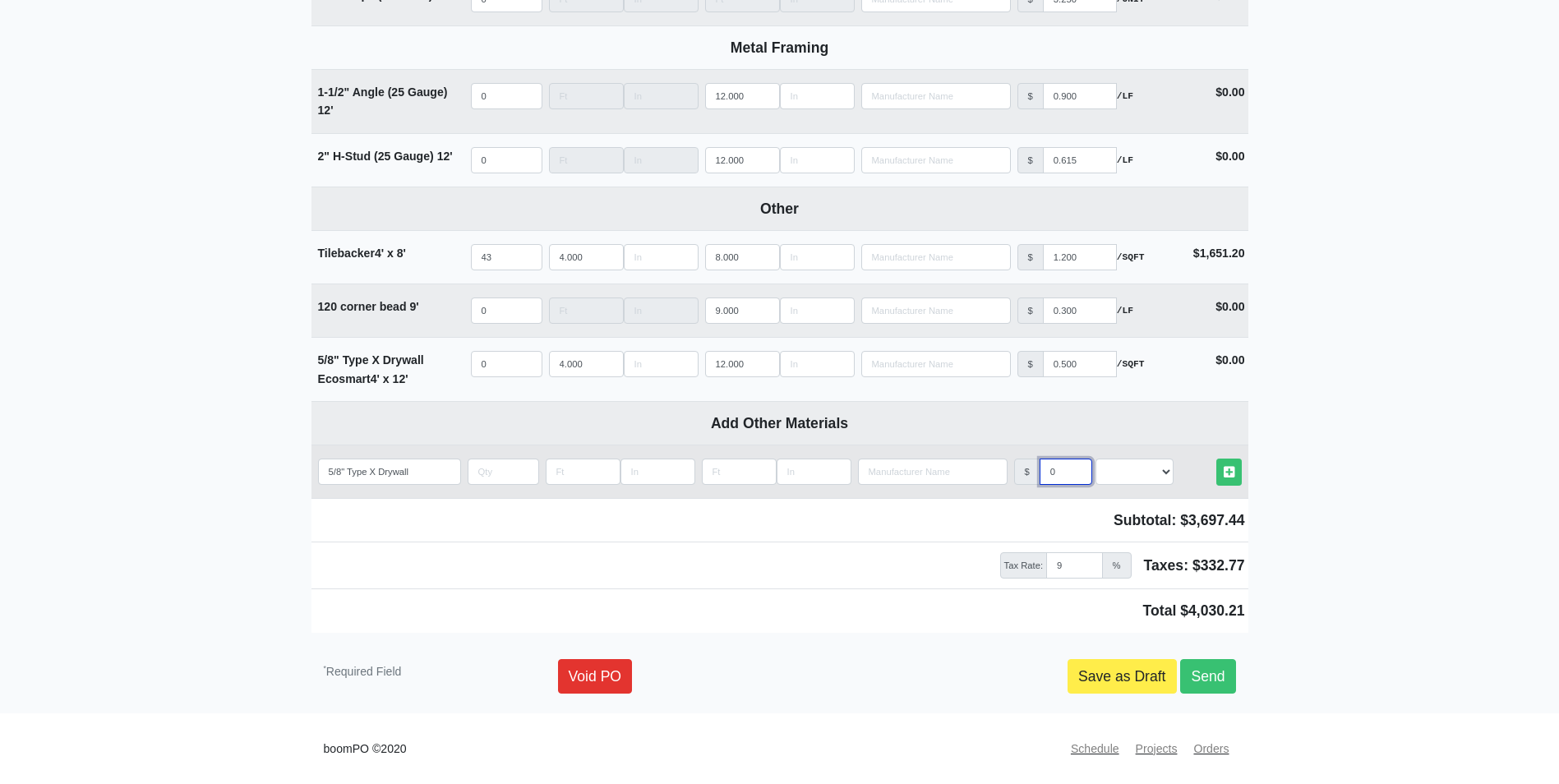
click at [1056, 477] on input "0" at bounding box center [1065, 472] width 52 height 27
select select
type input "0.4"
select select
type input "0.44"
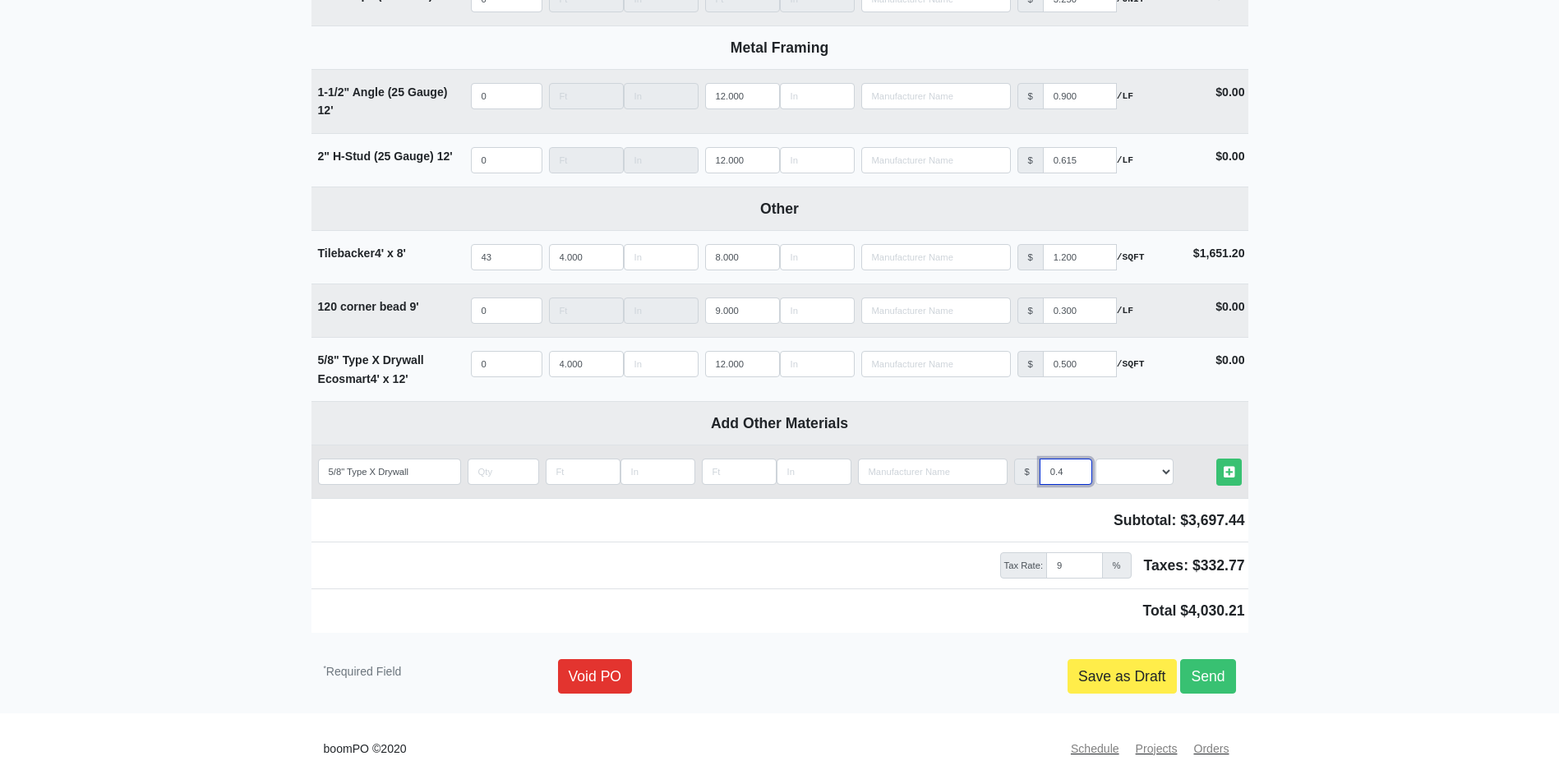
select select
type input "0.445"
select select
type input "0.445"
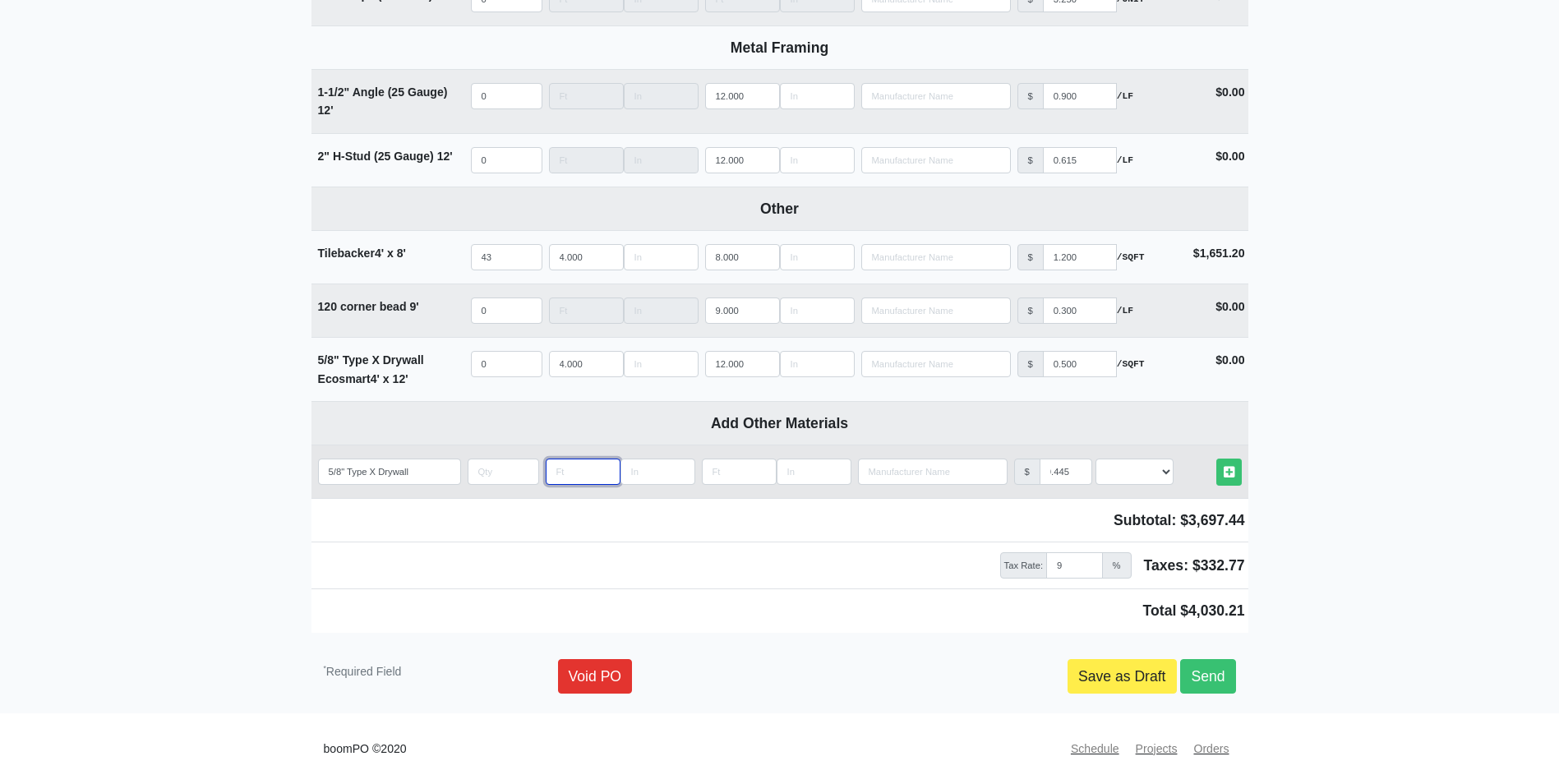
click at [575, 468] on input "Length" at bounding box center [582, 472] width 75 height 27
type input "4"
select select
type input "4"
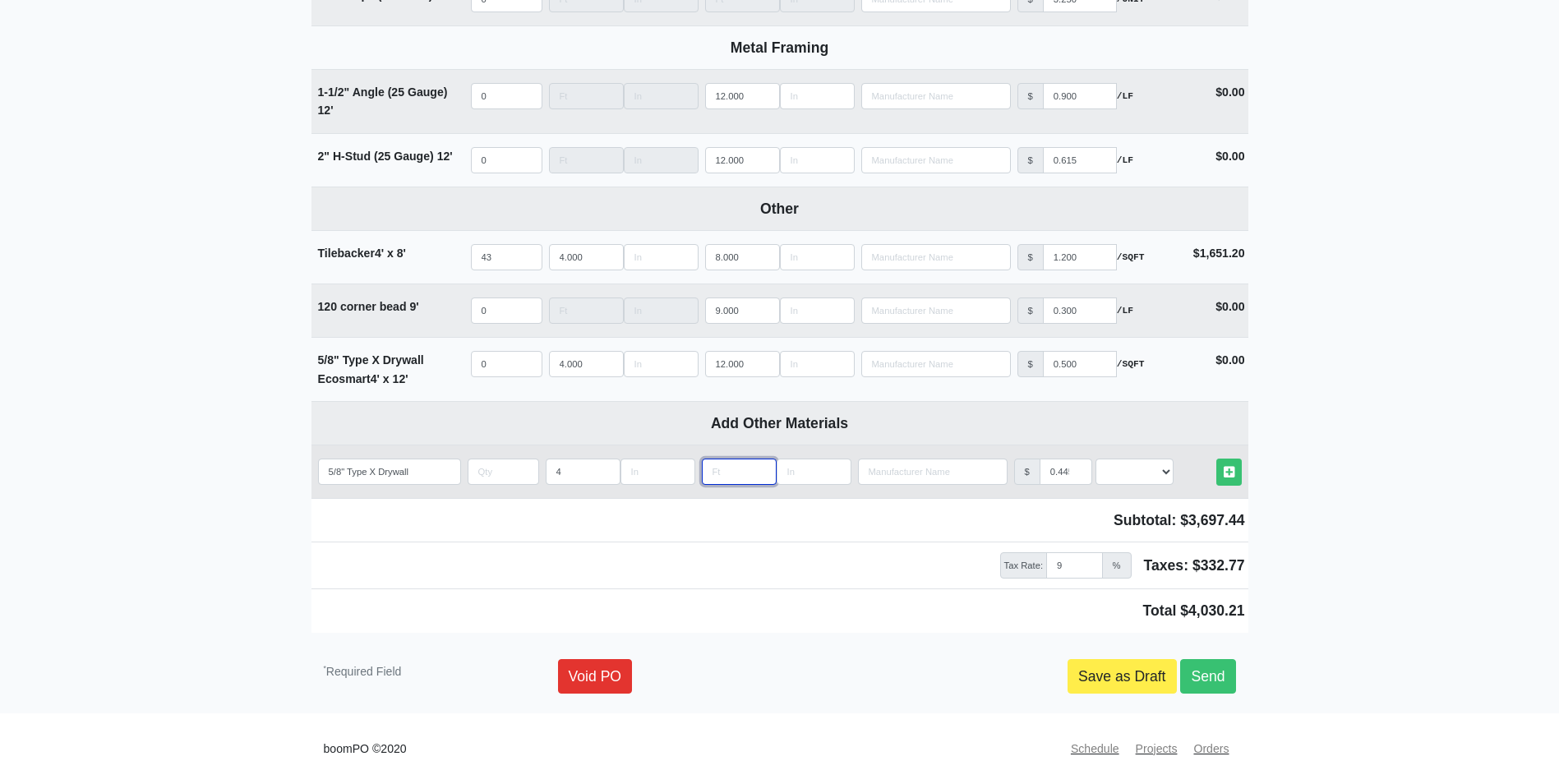
click at [720, 480] on input "Length" at bounding box center [739, 472] width 75 height 27
type input "1"
select select
type input "12"
select select
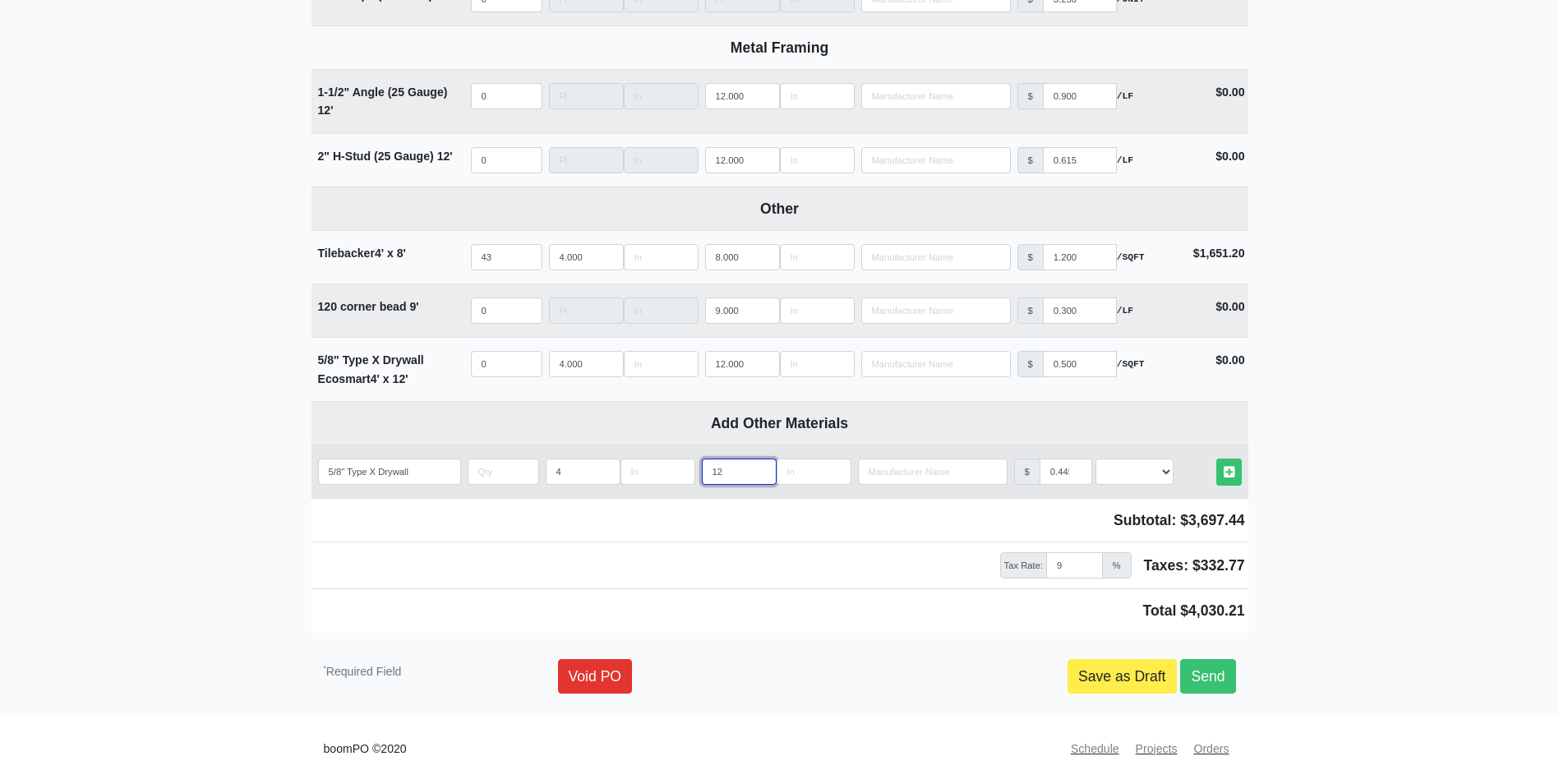
type input "12"
click at [490, 472] on input "quantity" at bounding box center [503, 472] width 71 height 27
type input "7"
select select
type input "70"
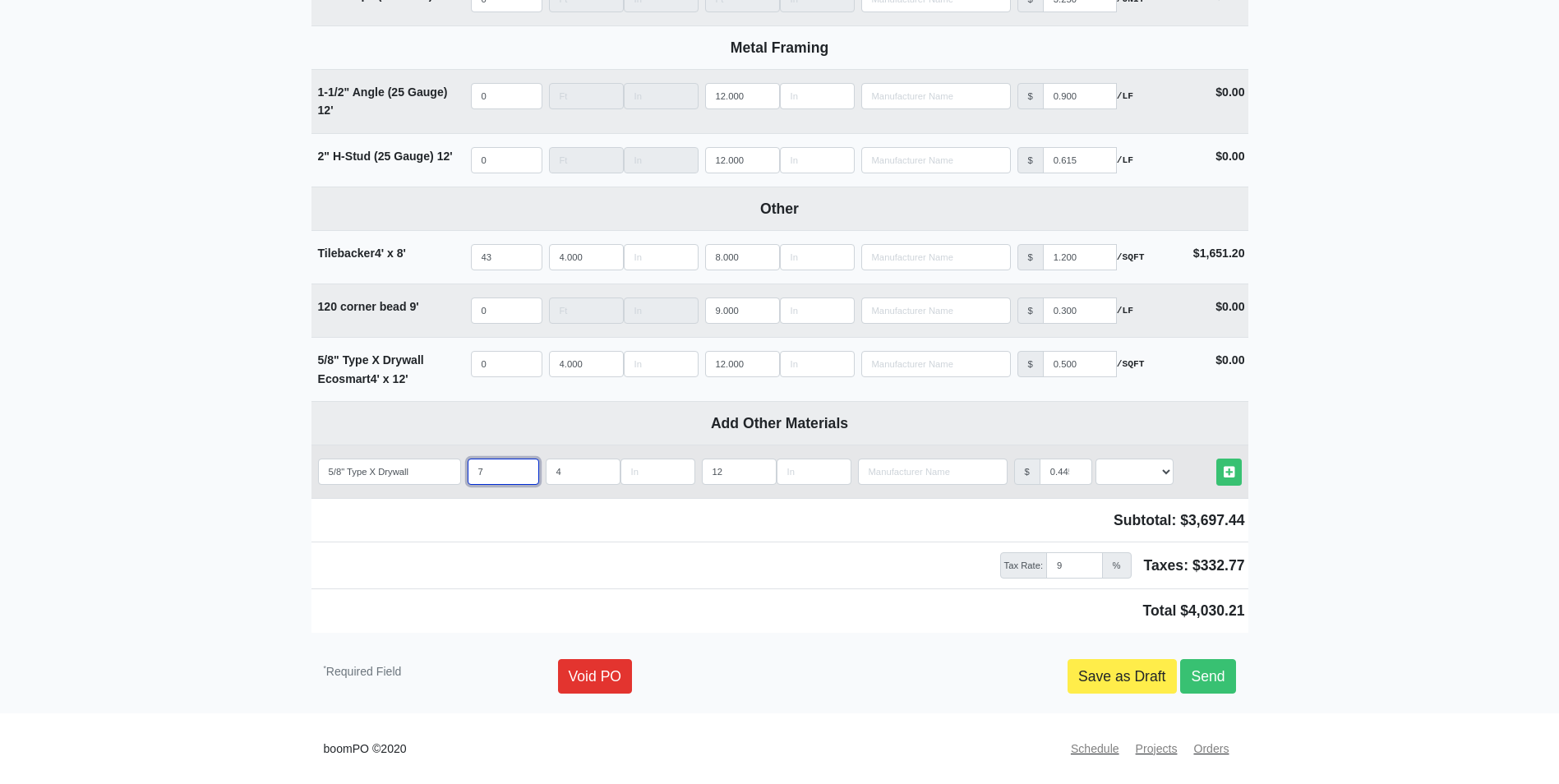
select select
type input "70"
drag, startPoint x: 1116, startPoint y: 475, endPoint x: 1122, endPoint y: 486, distance: 12.5
click at [1116, 475] on select "Select an Option! UNIT MLF LF MSQFT SQFT" at bounding box center [1135, 472] width 78 height 27
select select "0"
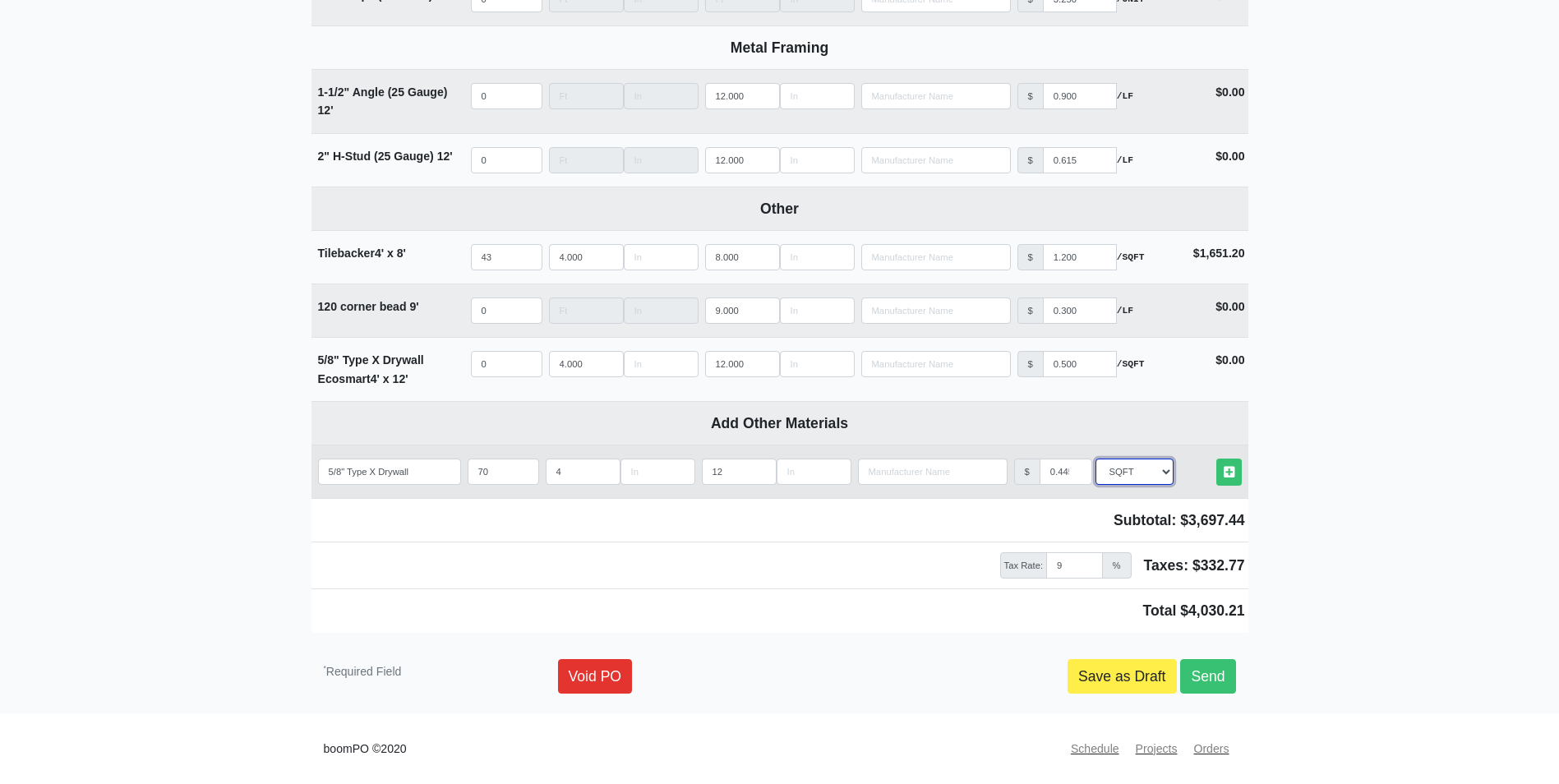
click at [1095, 459] on select "Select an Option! UNIT MLF LF MSQFT SQFT" at bounding box center [1135, 472] width 78 height 27
click at [1231, 477] on icon at bounding box center [1229, 472] width 10 height 12
select select
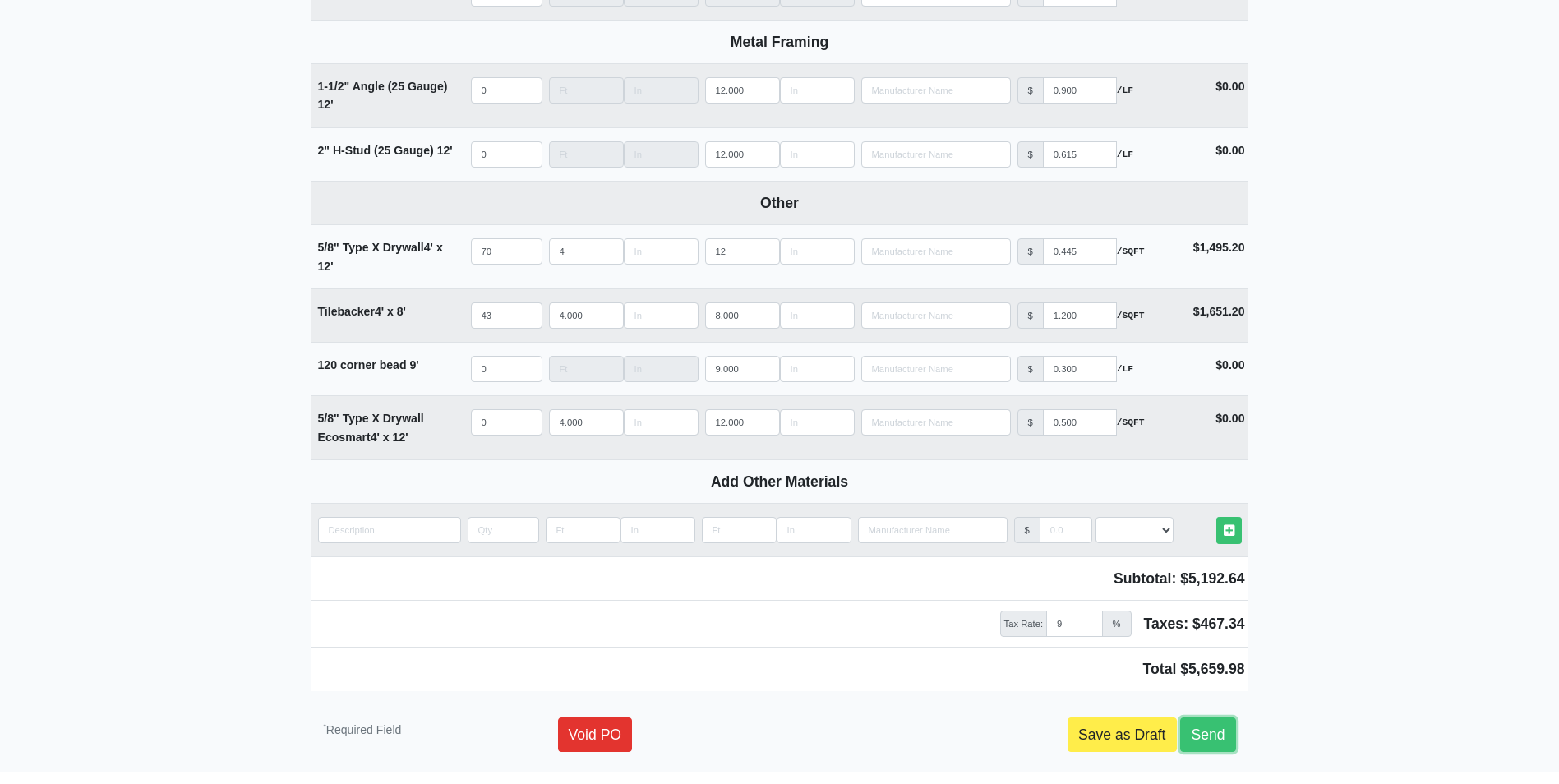
click at [1216, 731] on link "Send" at bounding box center [1208, 735] width 55 height 34
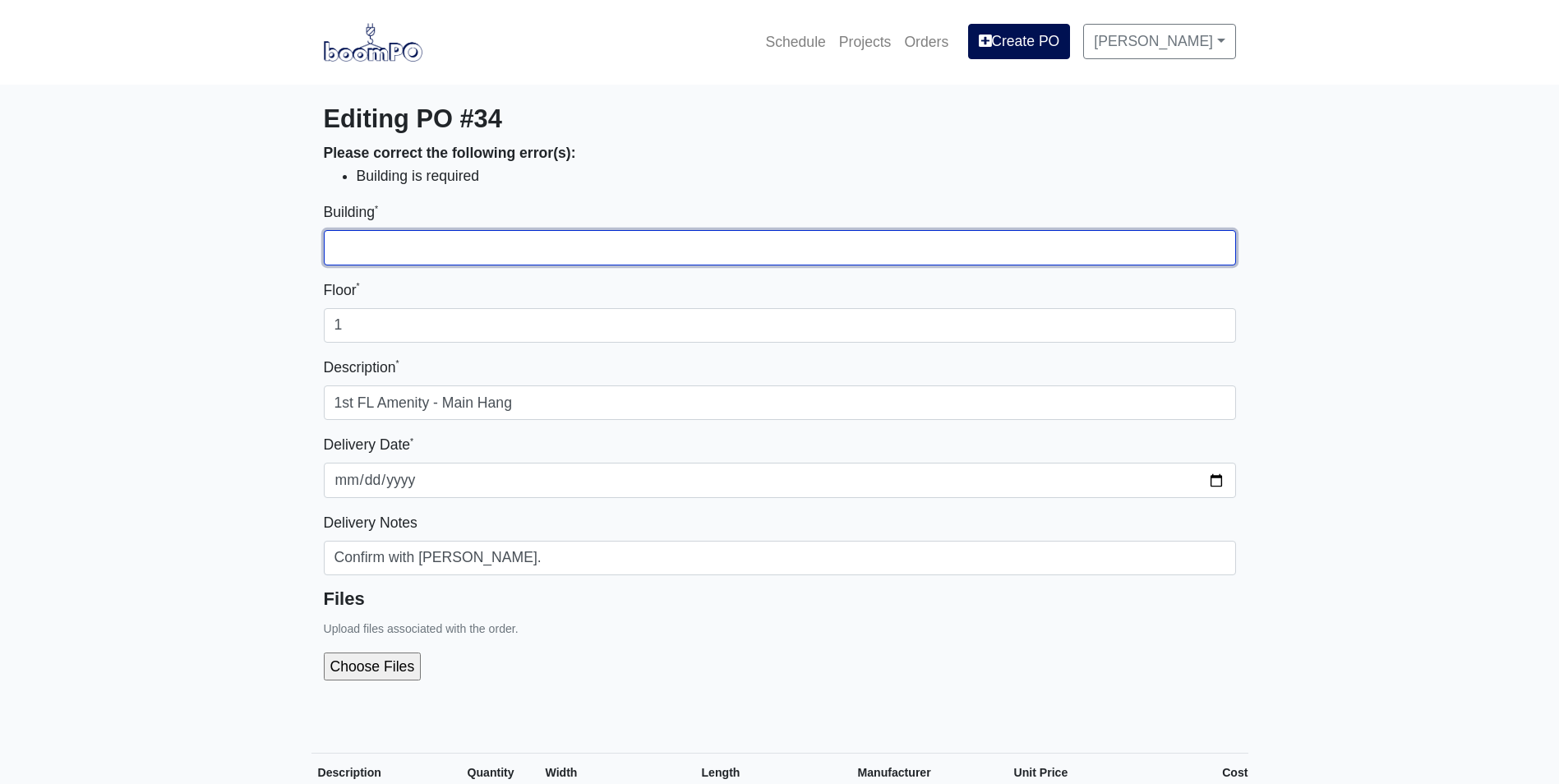
click at [441, 250] on input "Building *" at bounding box center [780, 247] width 912 height 34
type input "1"
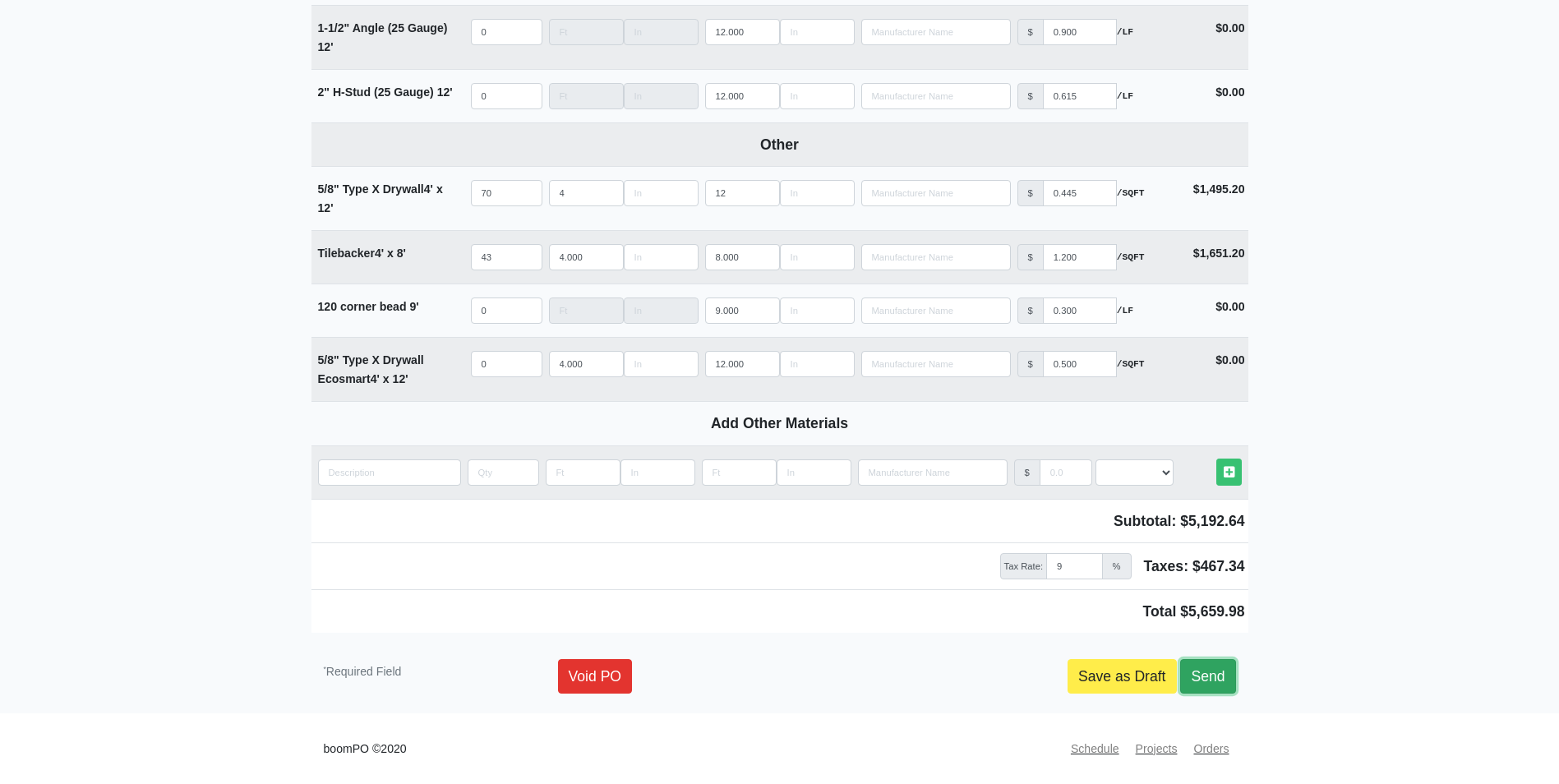
click at [1213, 659] on link "Send" at bounding box center [1208, 676] width 55 height 34
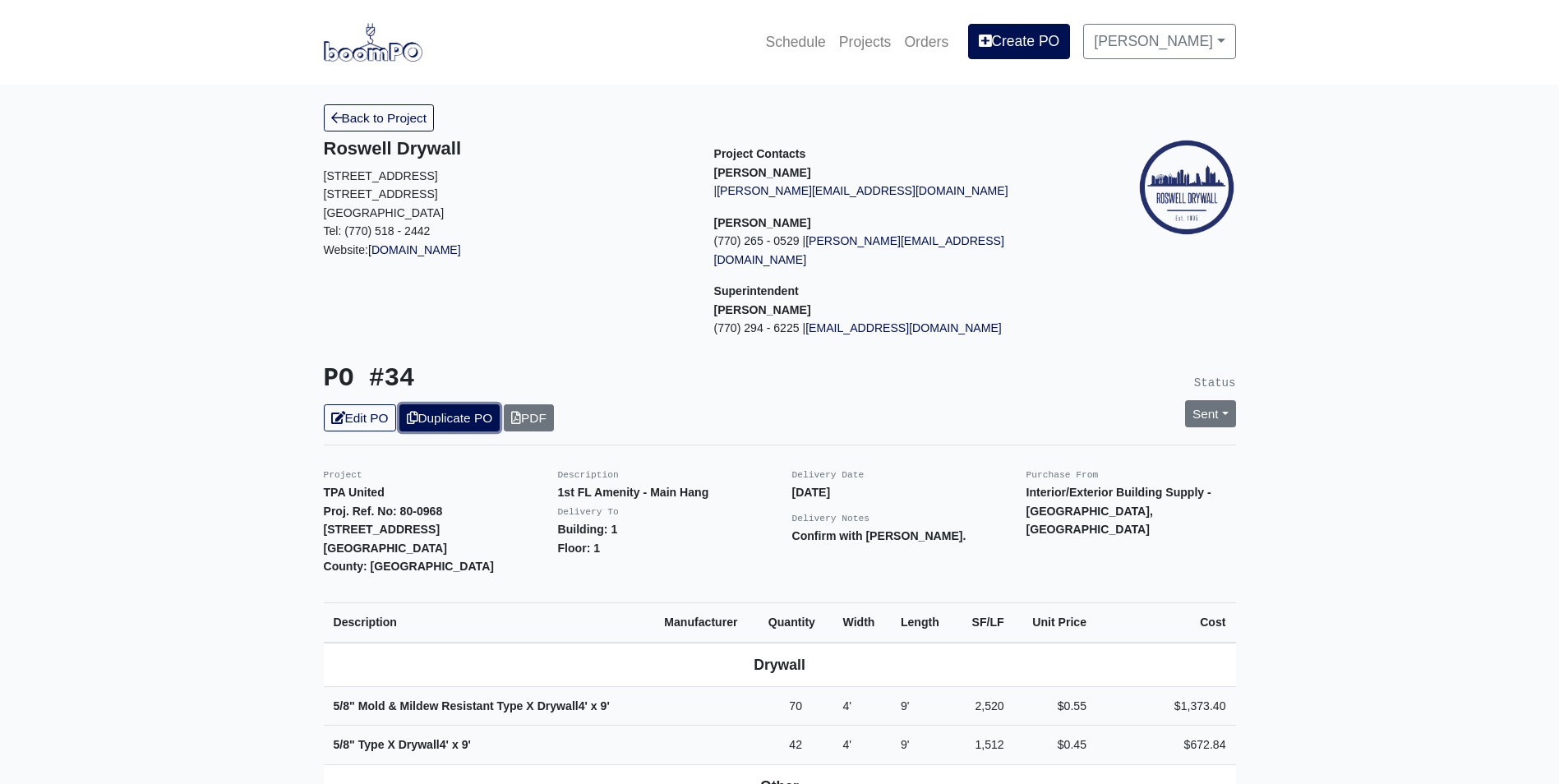
click at [446, 408] on link "Duplicate PO" at bounding box center [449, 418] width 100 height 27
click at [384, 404] on link "Edit PO" at bounding box center [360, 418] width 72 height 27
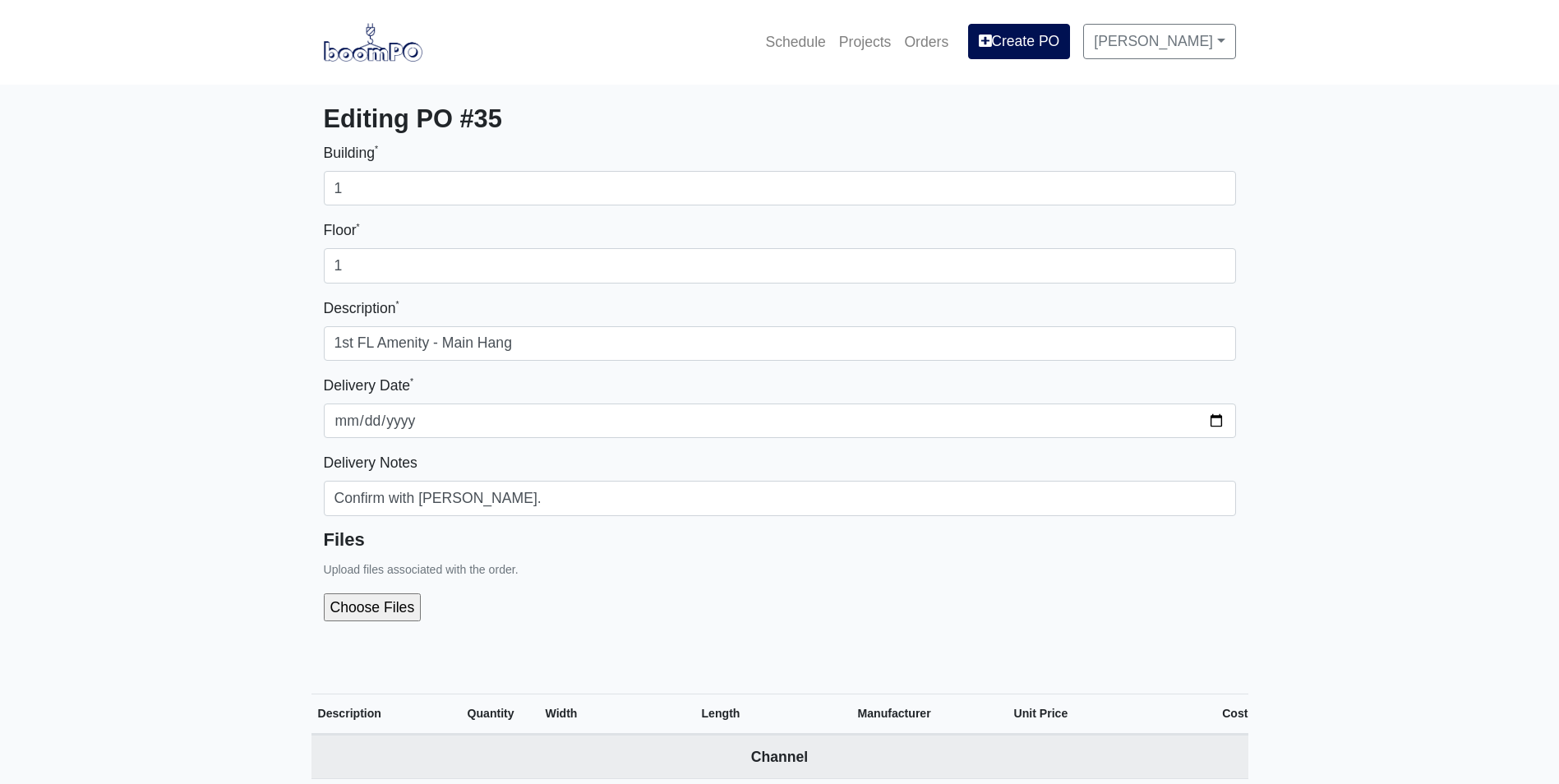
select select
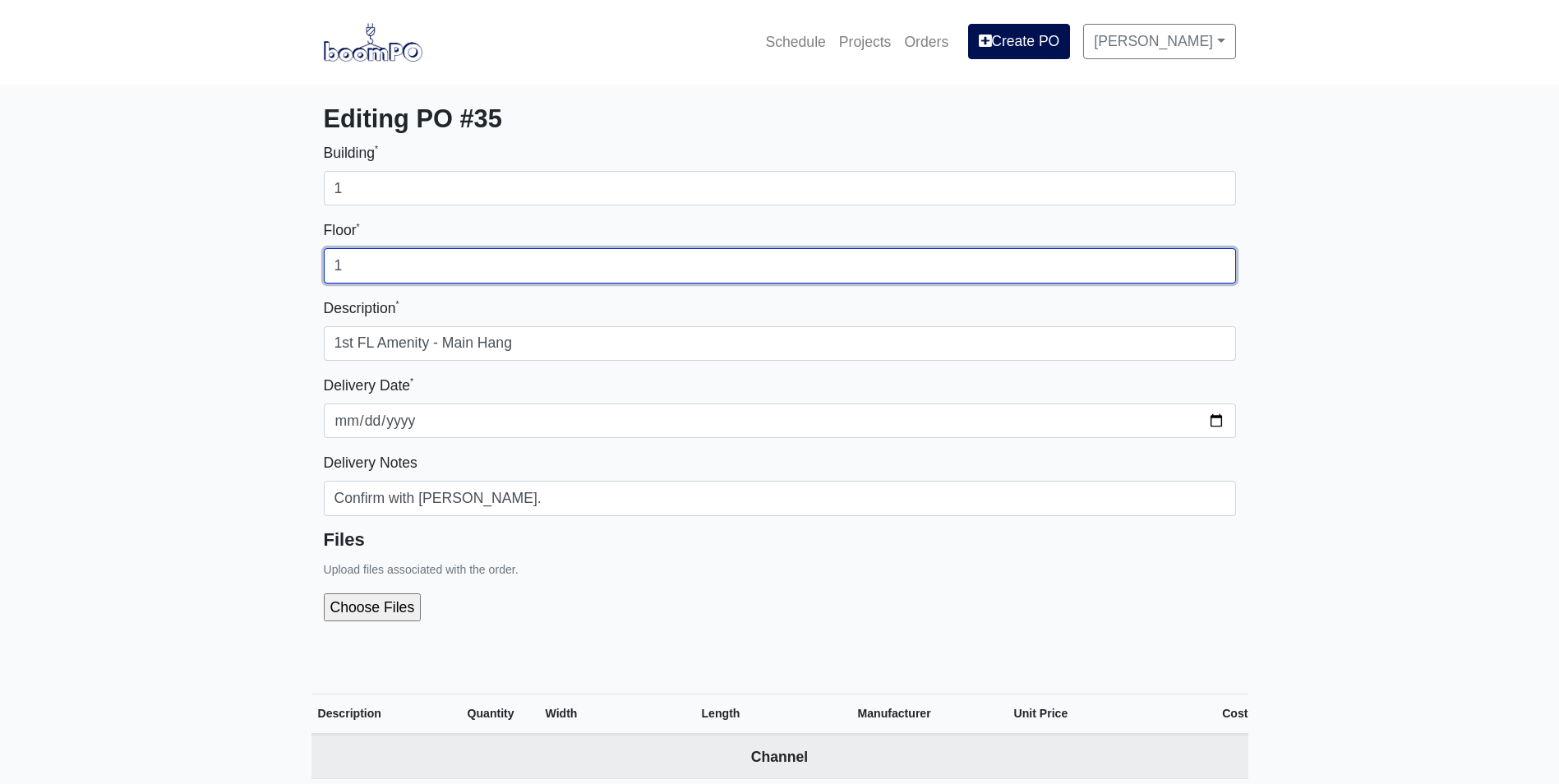
drag, startPoint x: 354, startPoint y: 265, endPoint x: 333, endPoint y: 265, distance: 21.0
click at [333, 265] on input "1" at bounding box center [780, 265] width 912 height 34
type input "2"
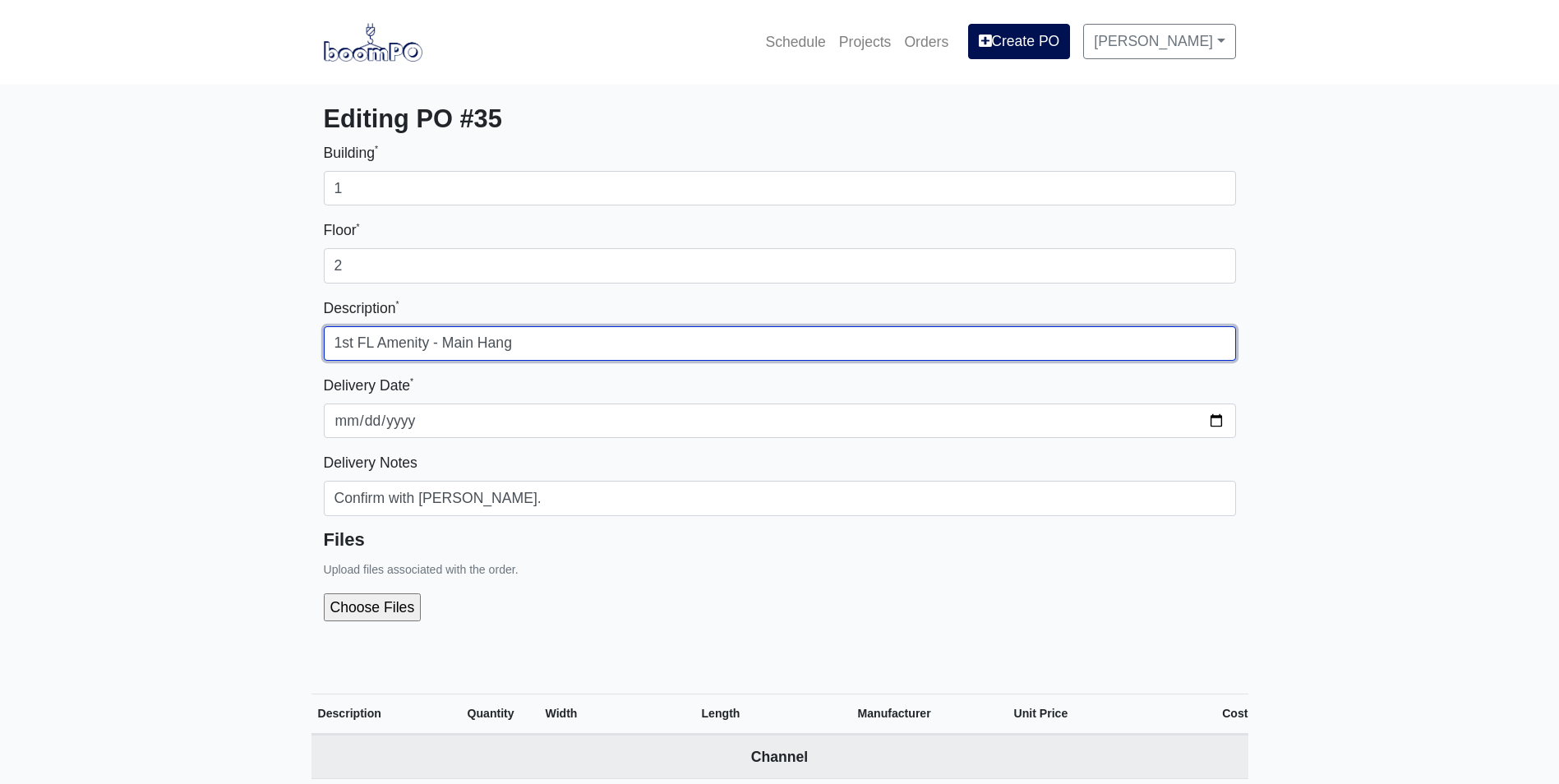
drag, startPoint x: 339, startPoint y: 342, endPoint x: 324, endPoint y: 343, distance: 15.0
click at [324, 343] on input "1st FL Amenity - Main Hang" at bounding box center [780, 343] width 912 height 34
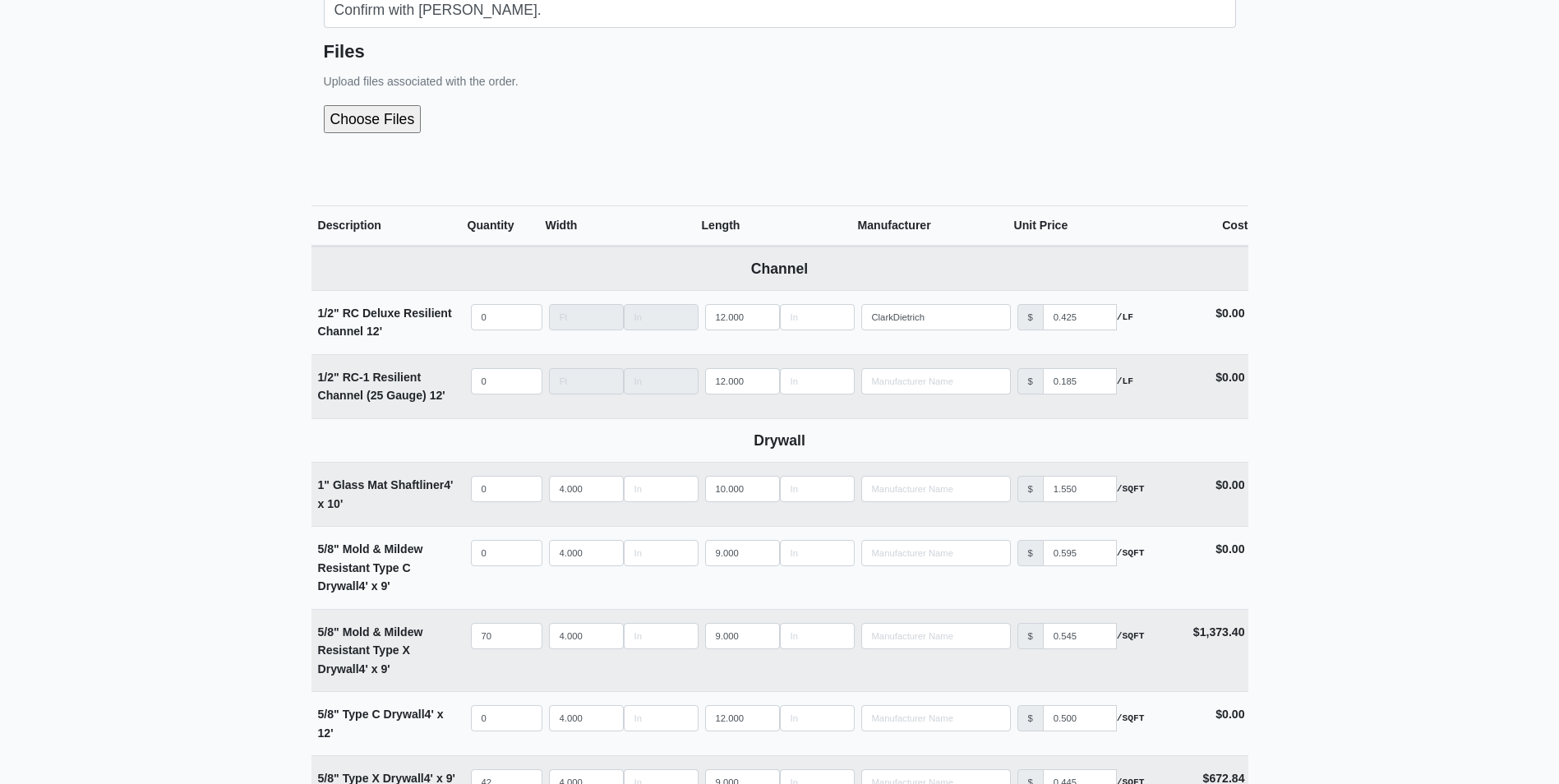
scroll to position [411, 0]
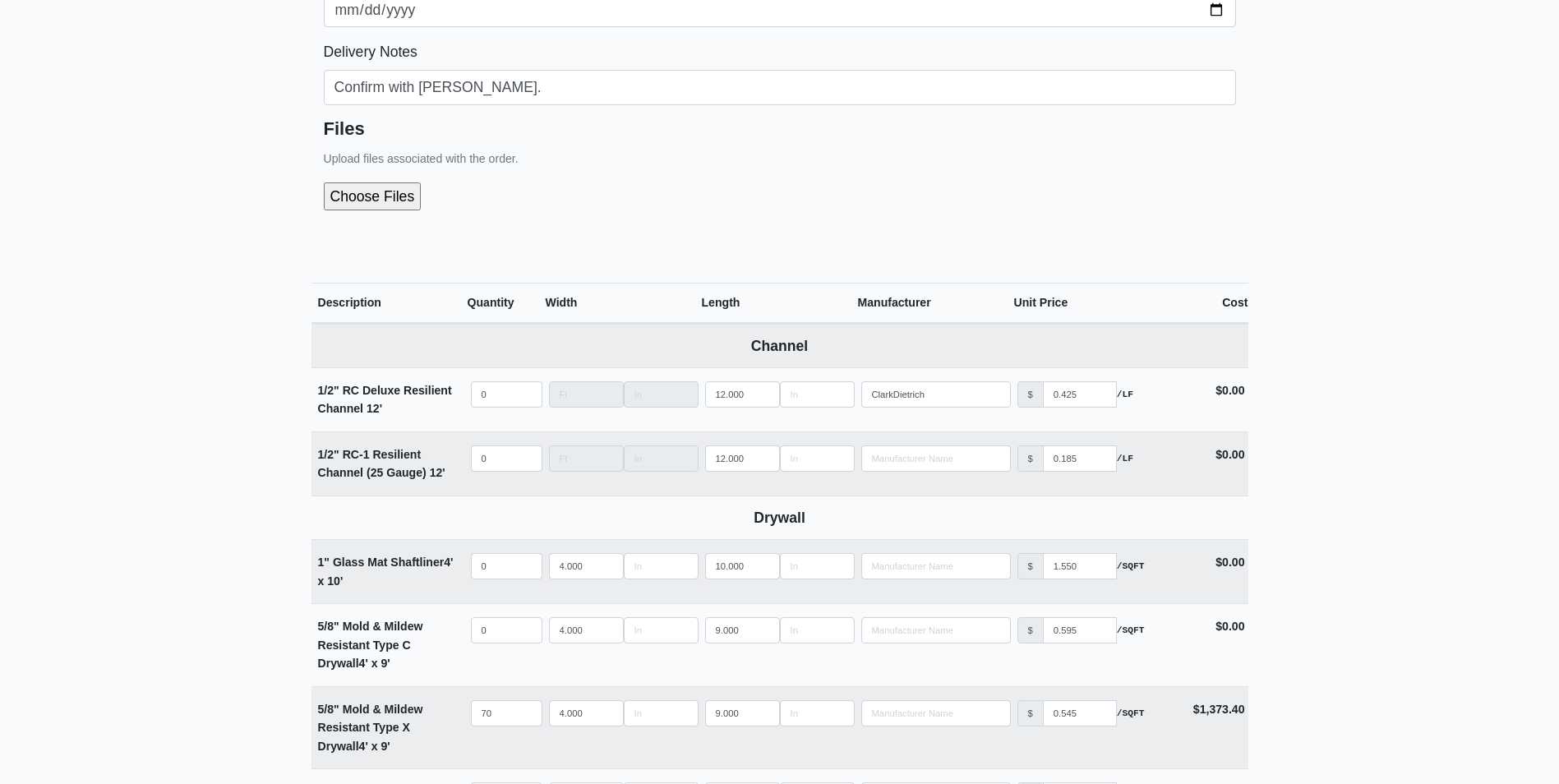
type input "2nd FL Amenity - Main Hang"
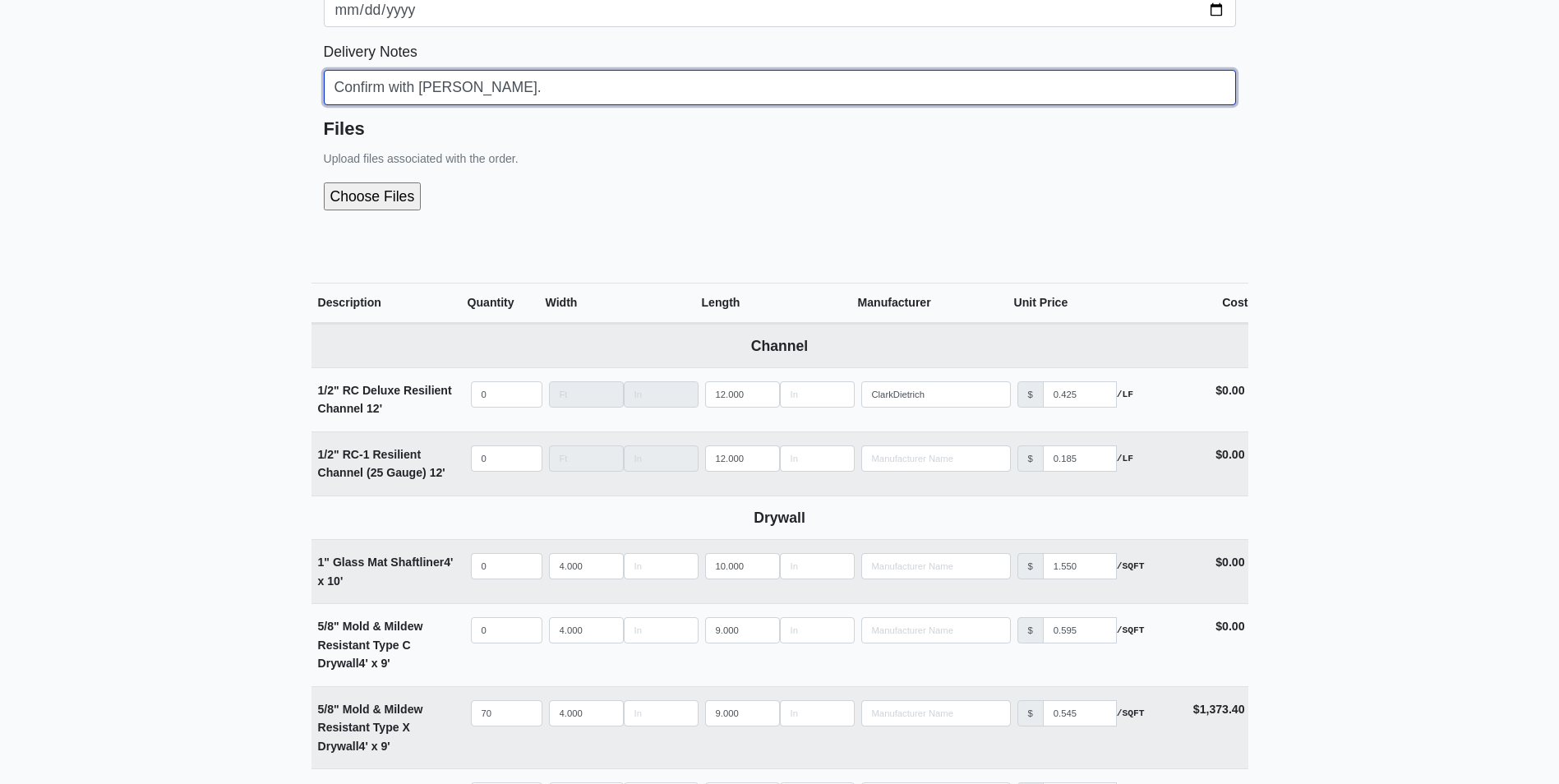
click at [334, 82] on input "Confirm with Adam." at bounding box center [780, 87] width 912 height 34
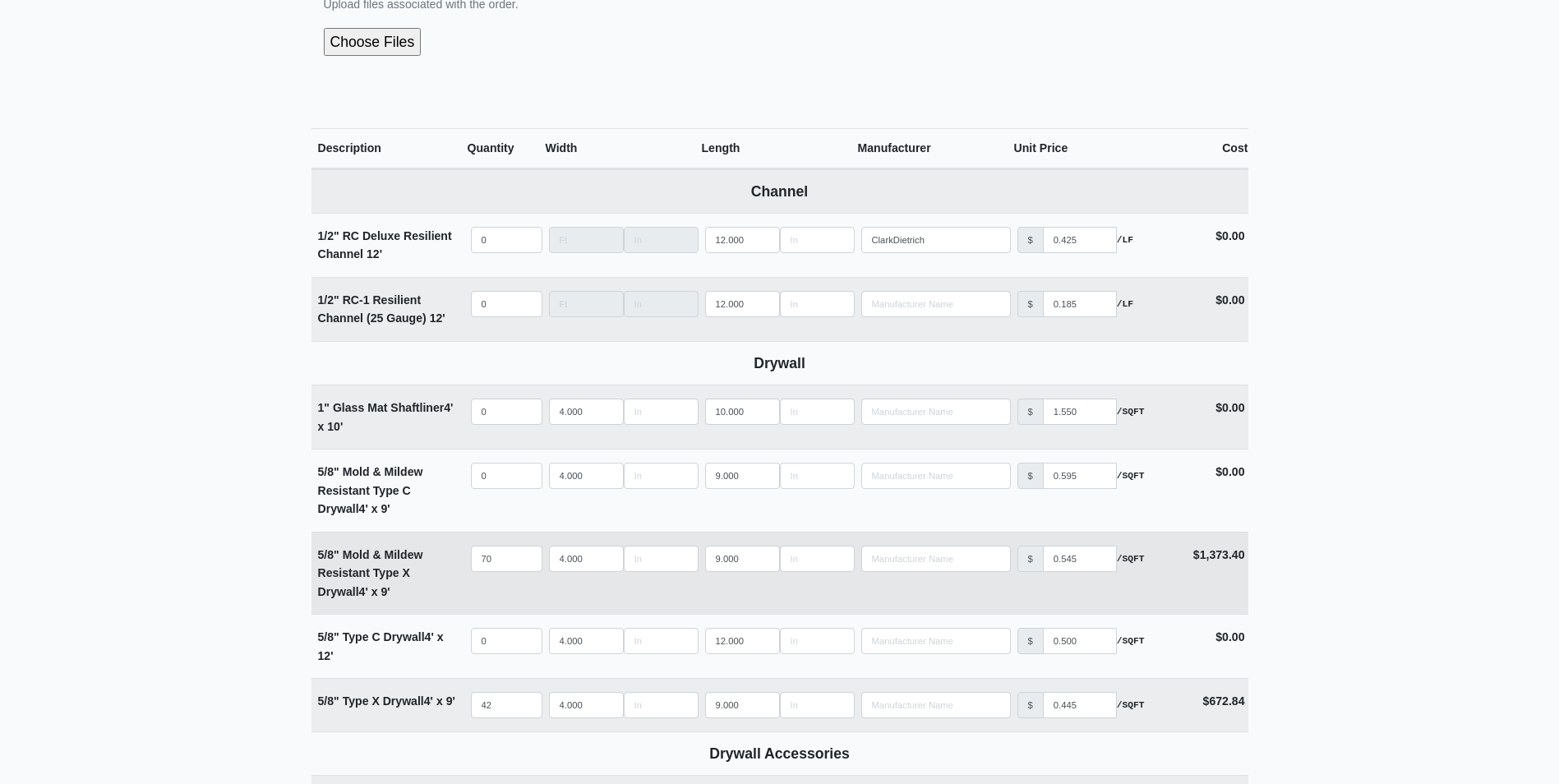
scroll to position [575, 0]
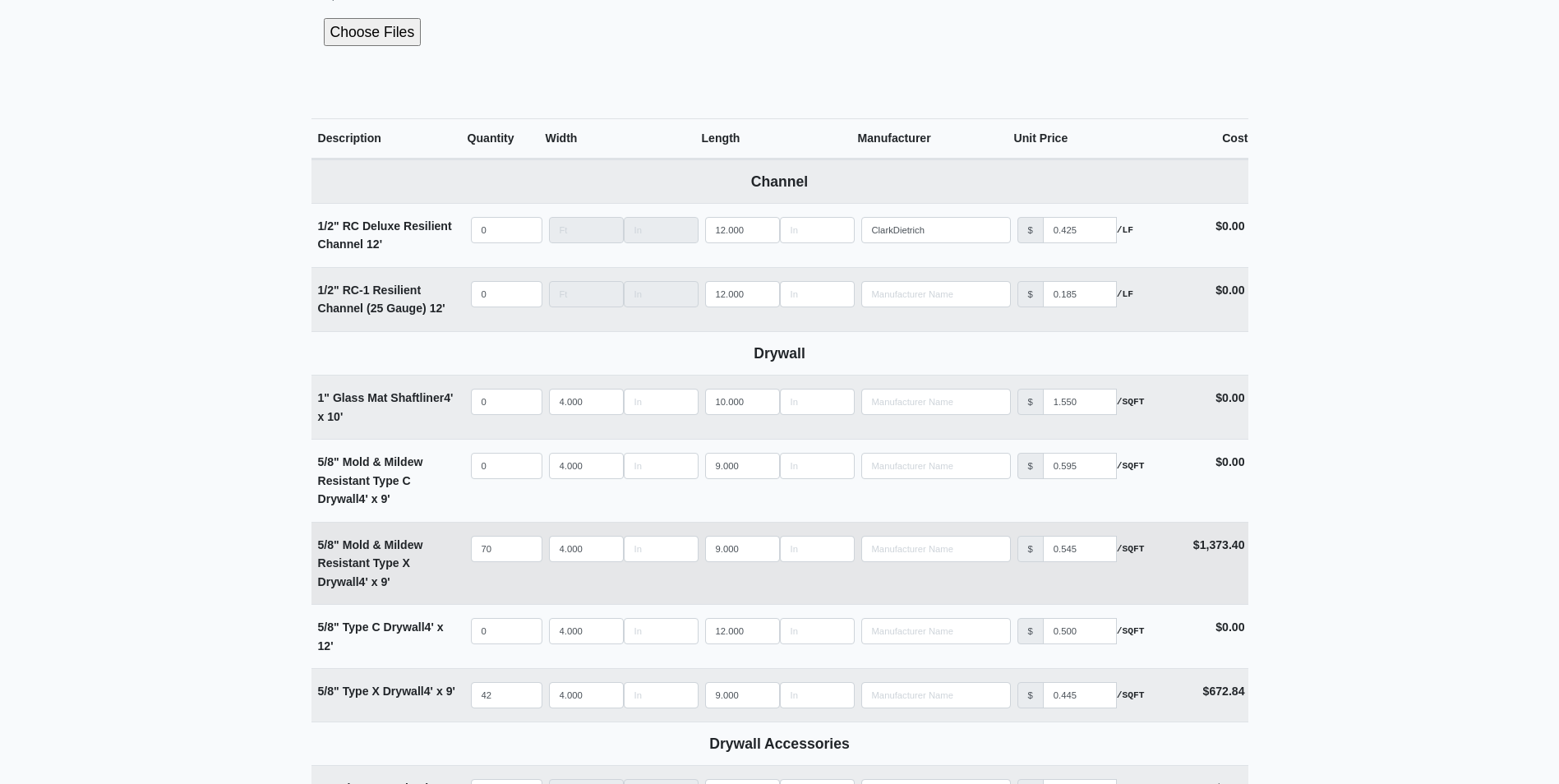
type input "Must be type C. Confirm with Adam."
drag, startPoint x: 507, startPoint y: 549, endPoint x: 438, endPoint y: 556, distance: 69.4
click at [438, 556] on tr "5/8" Mold & Mildew Resistant Type X Drywall 4' x 9' Qty 70 Width 4.000 Length 9…" at bounding box center [780, 562] width 937 height 83
type input "1"
select select
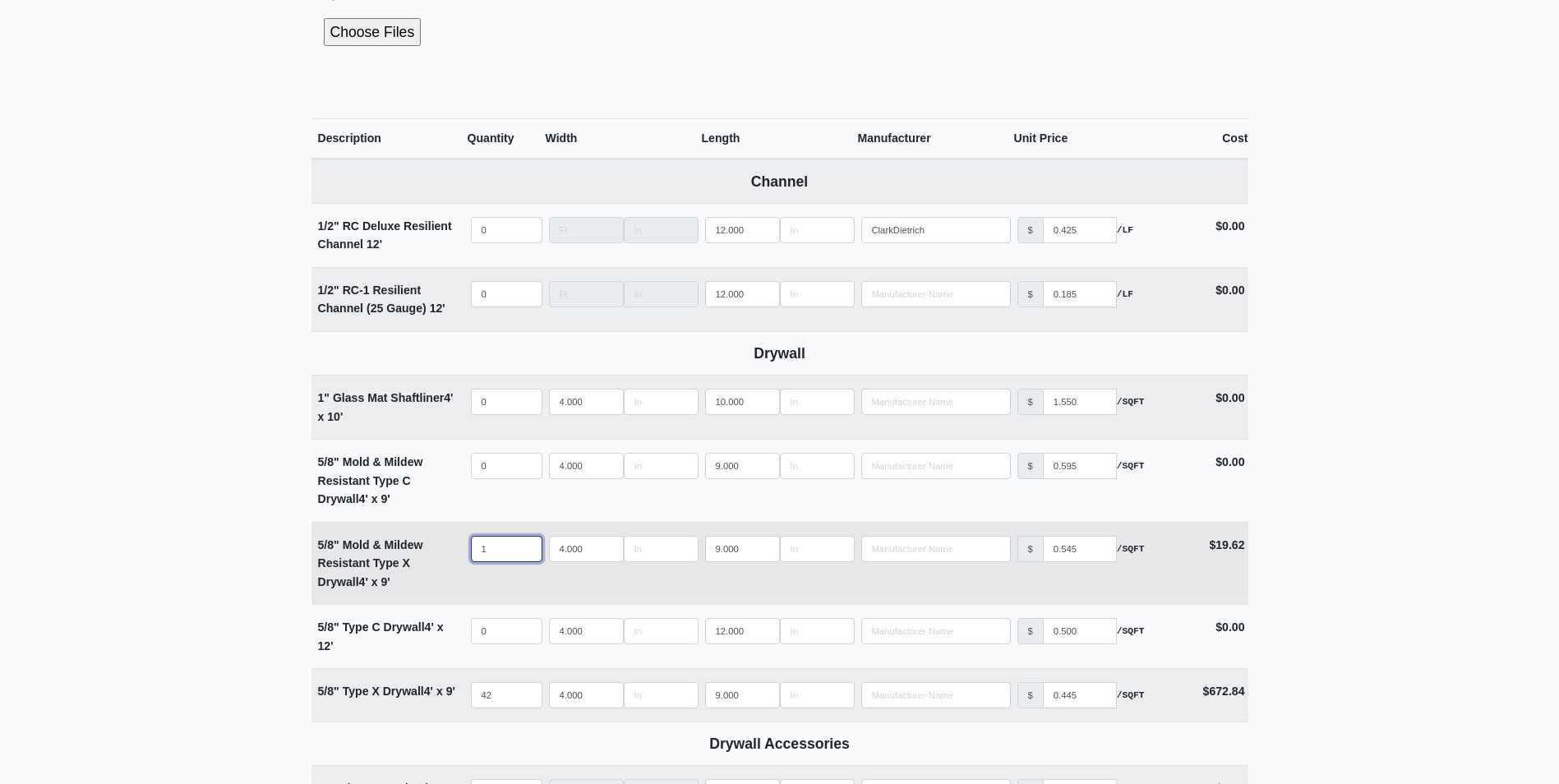
type input "15"
select select
type input "15"
drag, startPoint x: 740, startPoint y: 546, endPoint x: 681, endPoint y: 559, distance: 60.4
click at [681, 559] on tr "5/8" Mold & Mildew Resistant Type X Drywall 4' x 9' Qty 15 Width 4.000 Length 9…" at bounding box center [780, 562] width 937 height 83
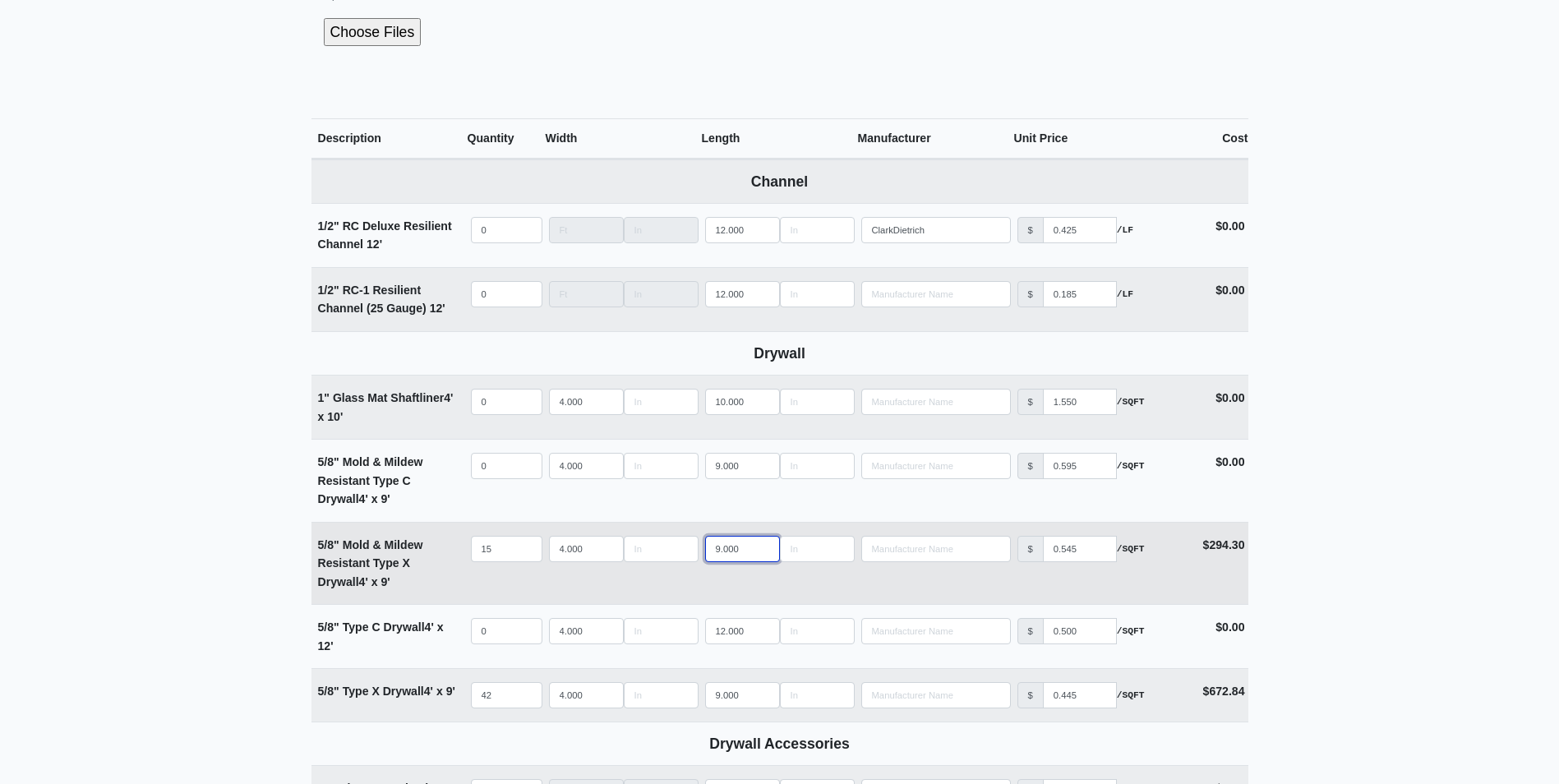
type input "1"
select select
type input "12"
select select
type input "12"
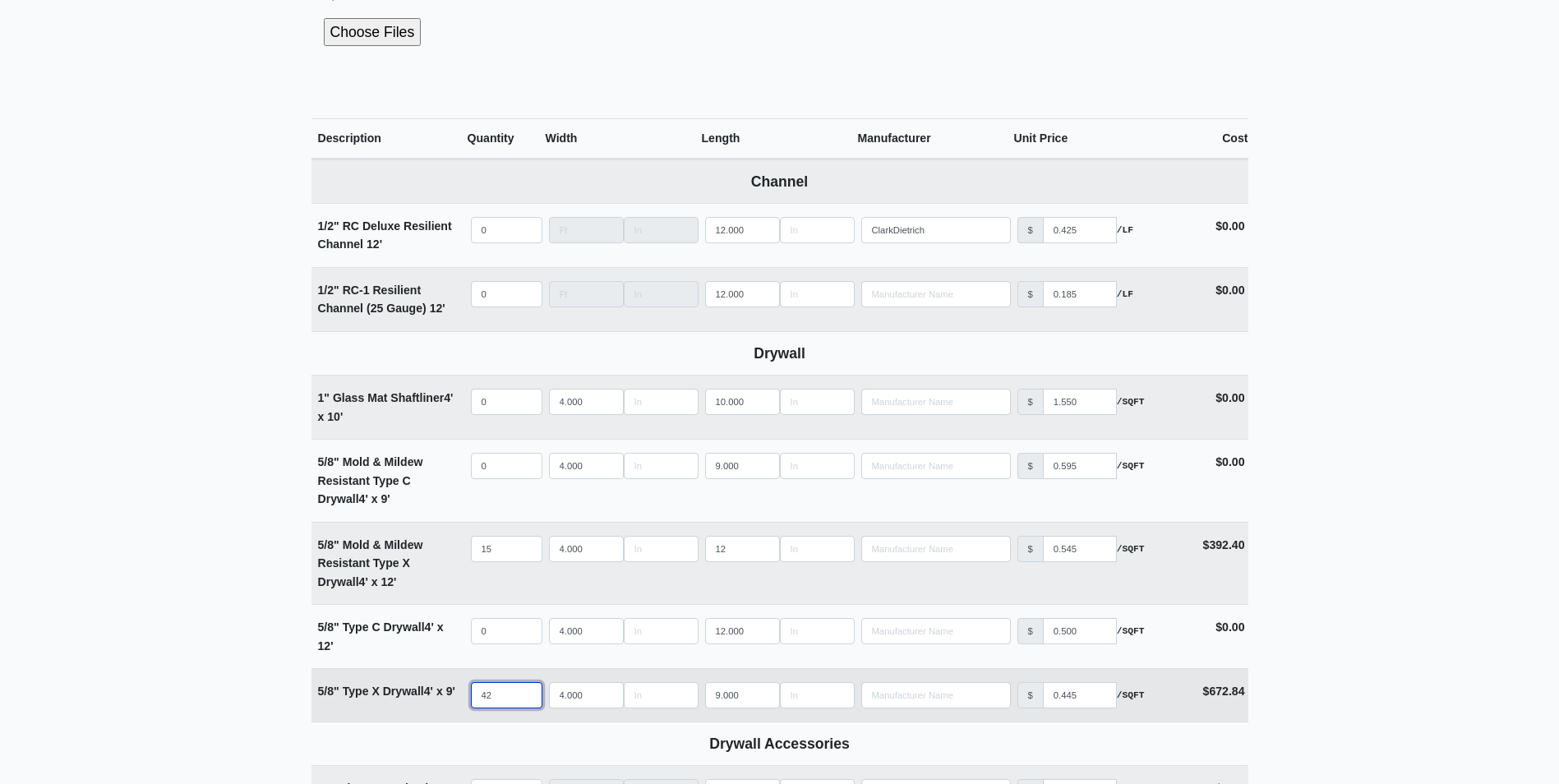
drag, startPoint x: 500, startPoint y: 693, endPoint x: 444, endPoint y: 696, distance: 56.1
click at [444, 696] on tr "5/8" Type X Drywall 4' x 9' Qty 42 Width 4.000 Length 9.000 Manufacturer No Res…" at bounding box center [780, 695] width 937 height 53
type input "5"
select select
type input "51"
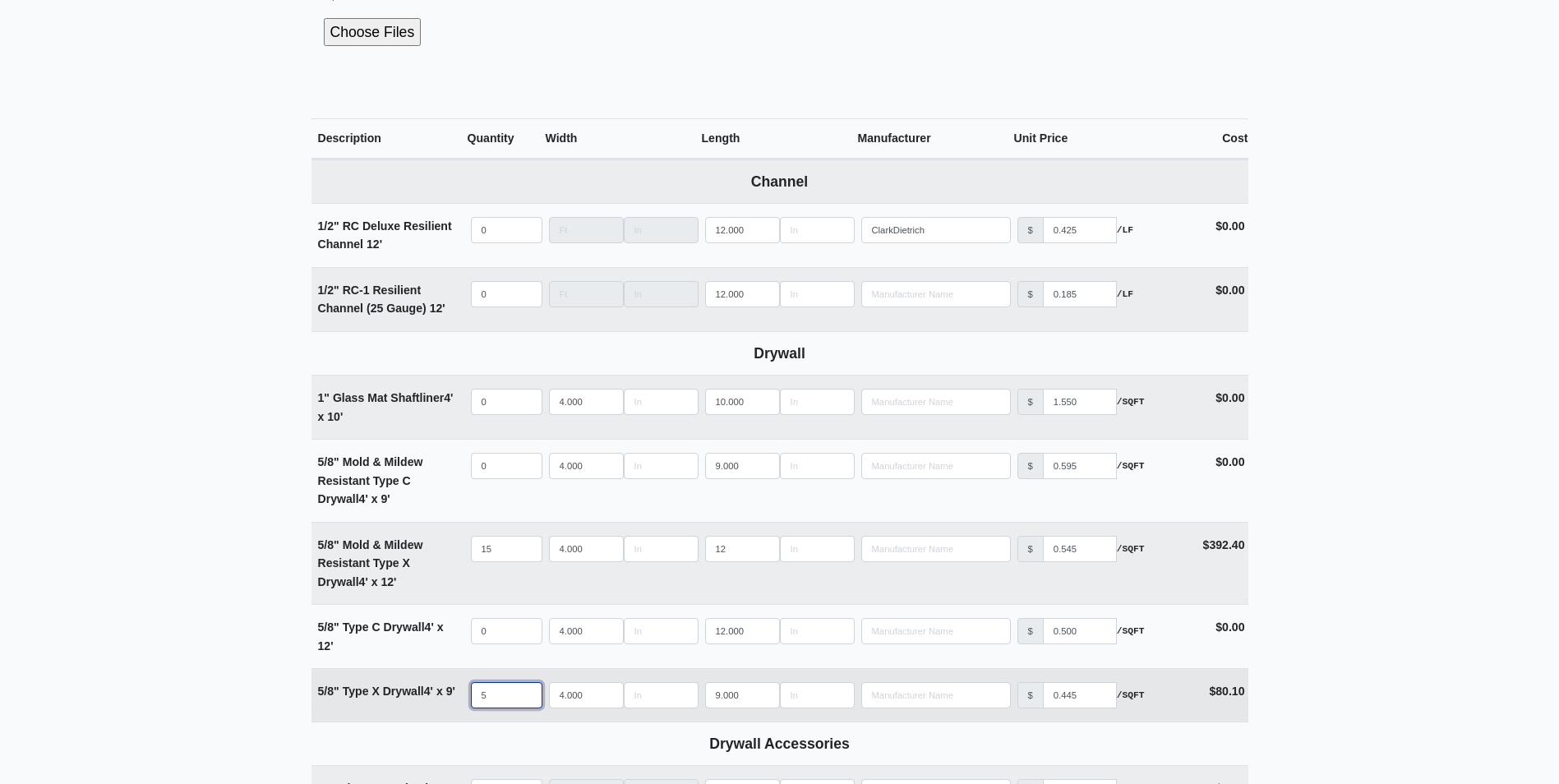
select select
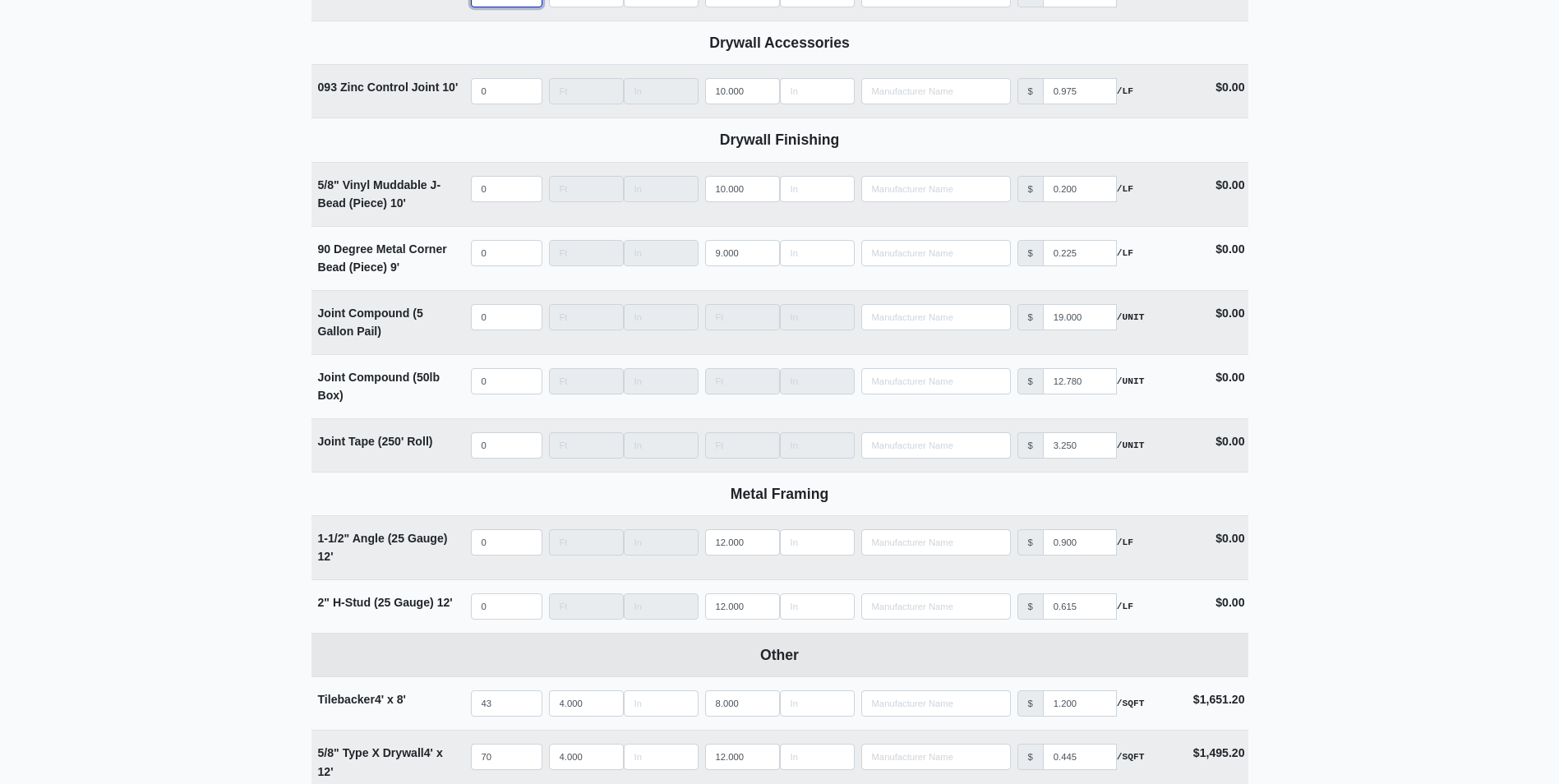
scroll to position [1315, 0]
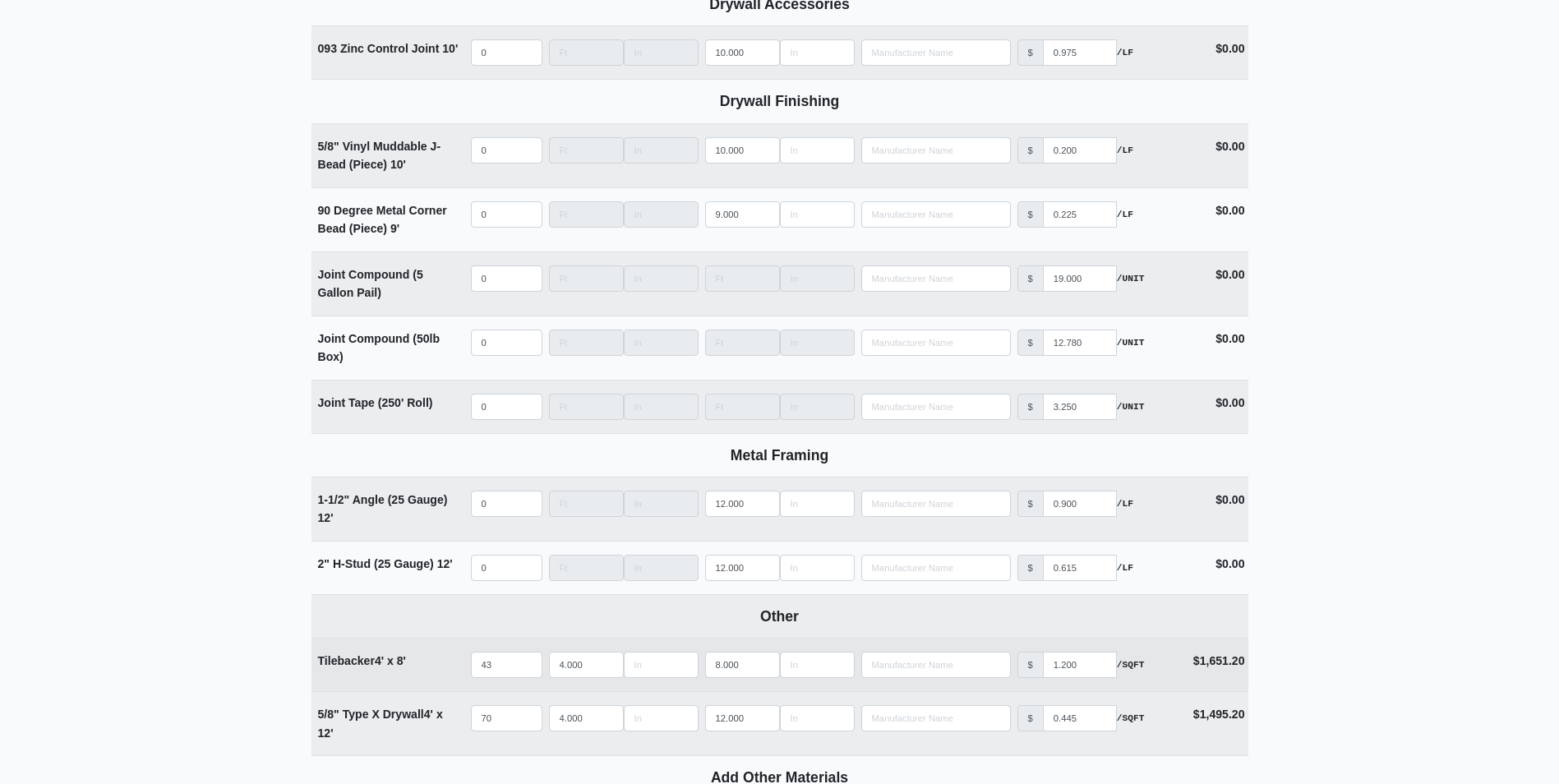
type input "51"
drag, startPoint x: 497, startPoint y: 665, endPoint x: 469, endPoint y: 665, distance: 28.0
click at [469, 665] on td "Qty 43" at bounding box center [506, 664] width 78 height 52
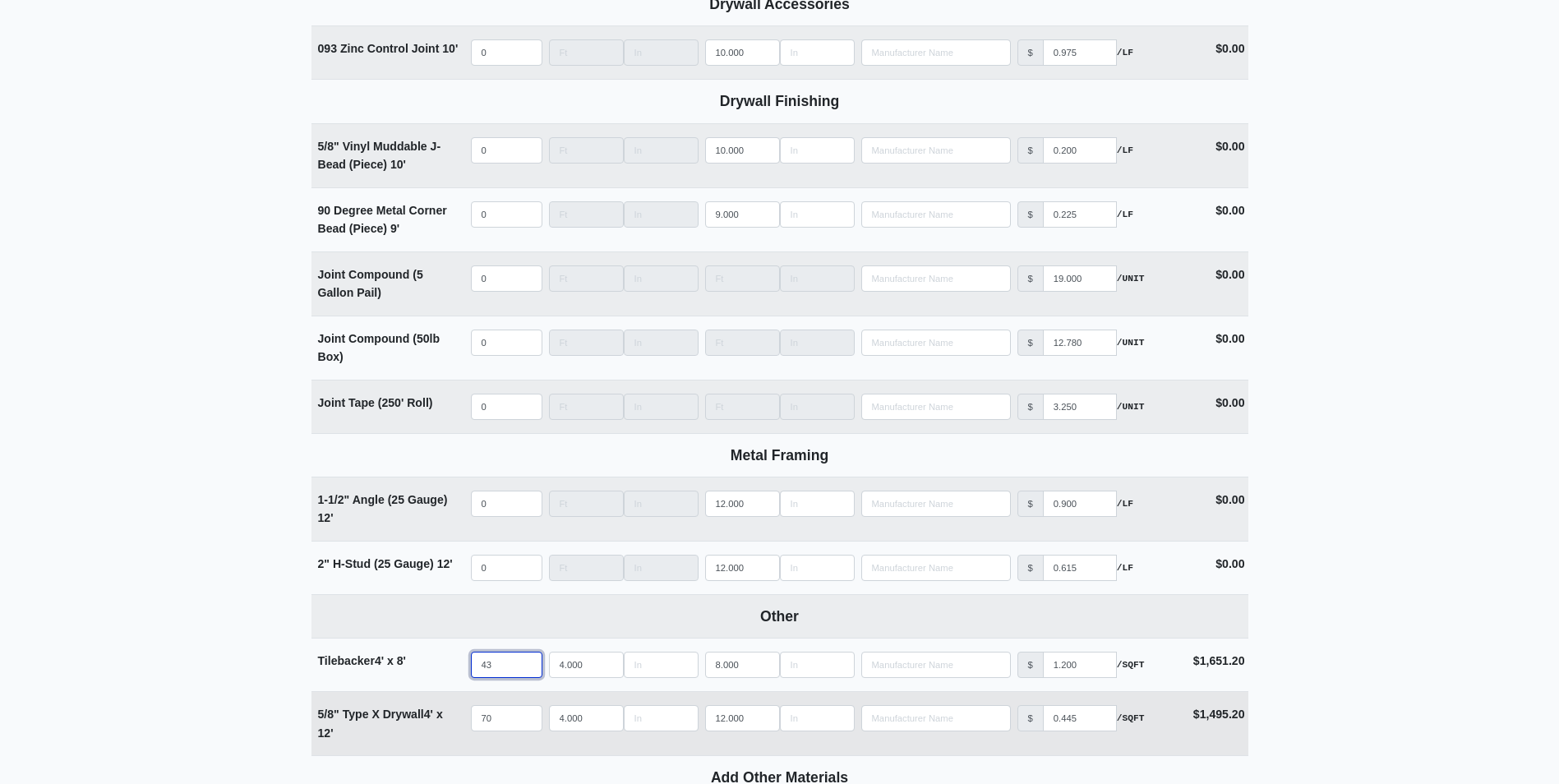
select select
type input "0"
click at [505, 716] on input "70" at bounding box center [506, 718] width 71 height 27
drag, startPoint x: 505, startPoint y: 716, endPoint x: 442, endPoint y: 713, distance: 63.1
click at [442, 713] on tr "5/8" Type X Drywall 4' x 12' Qty 70 Width 4.000 Length 12.000 Manufacturer No R…" at bounding box center [780, 722] width 937 height 64
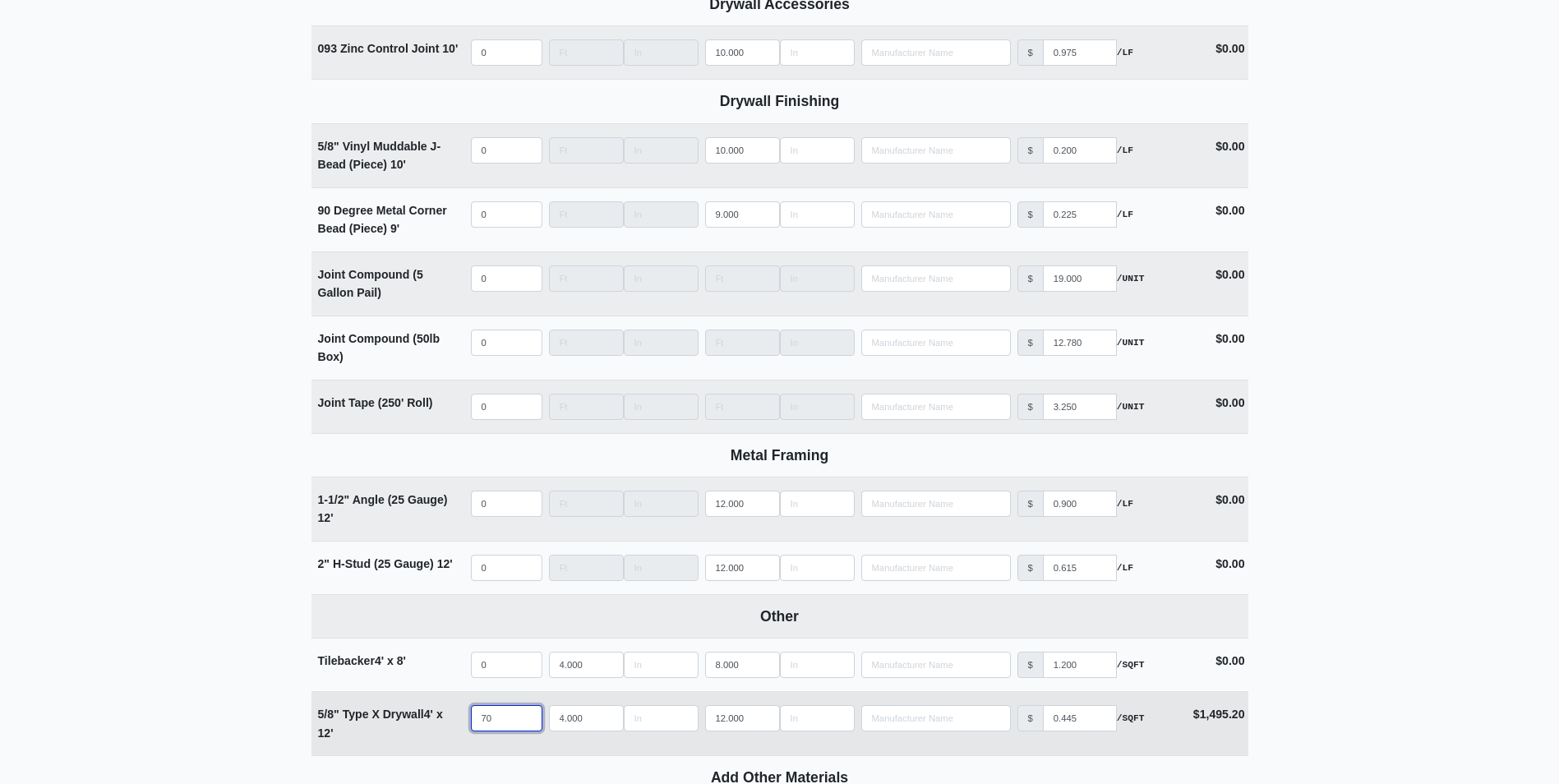
type input "8"
select select
type input "85"
select select
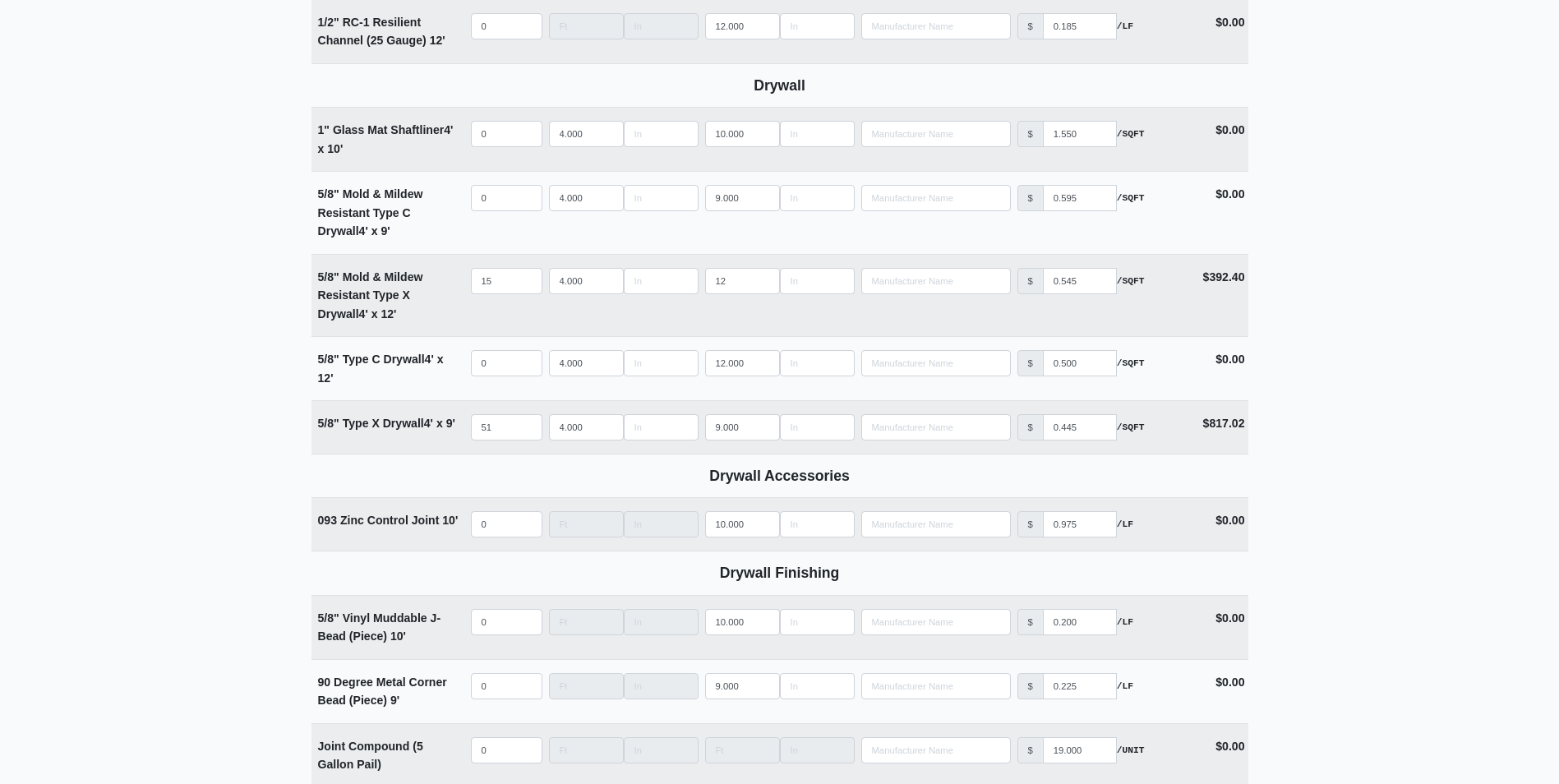
scroll to position [821, 0]
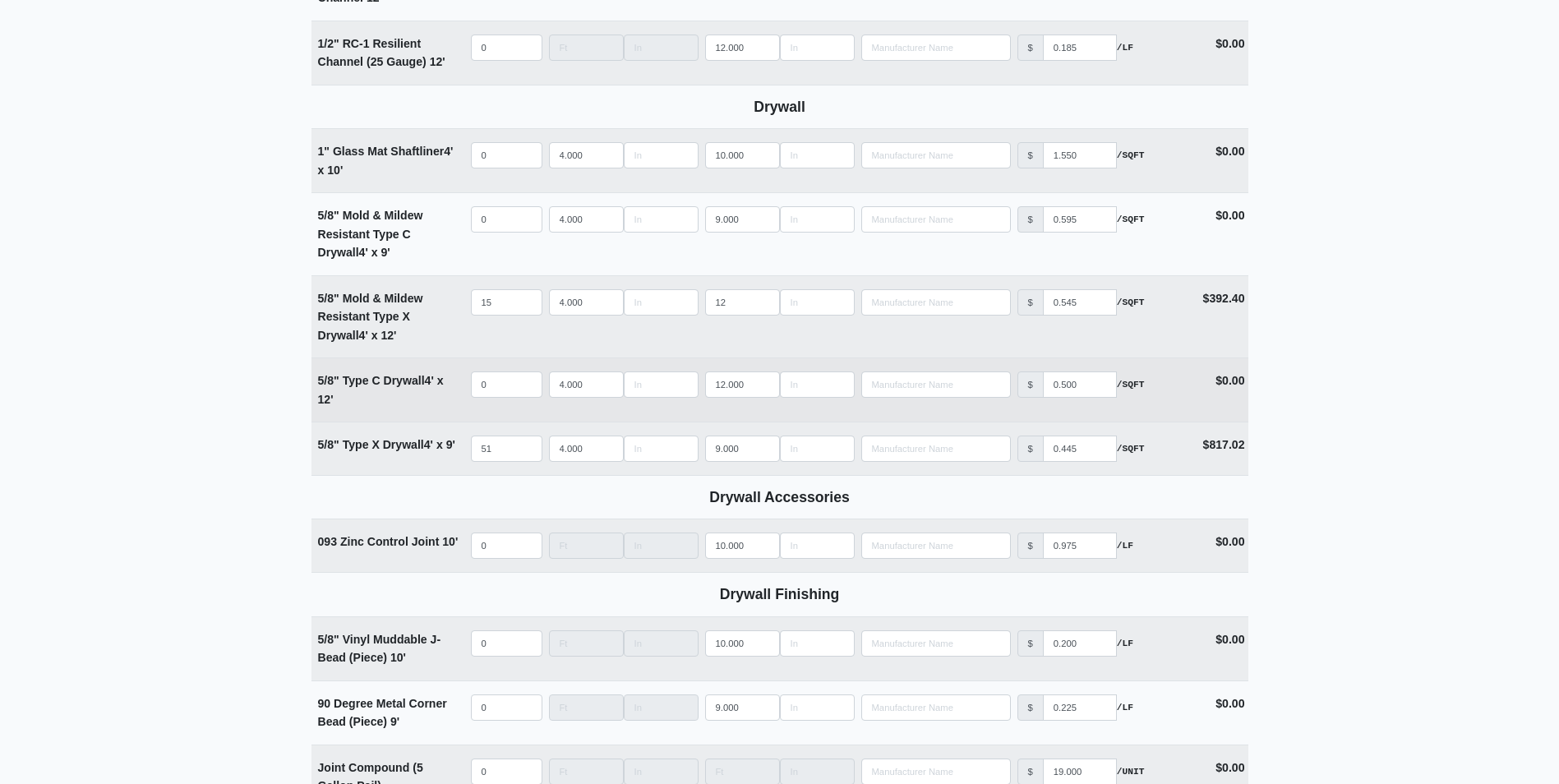
type input "85"
click at [501, 382] on input "quantity" at bounding box center [506, 384] width 71 height 27
type input "1"
select select
type input "18"
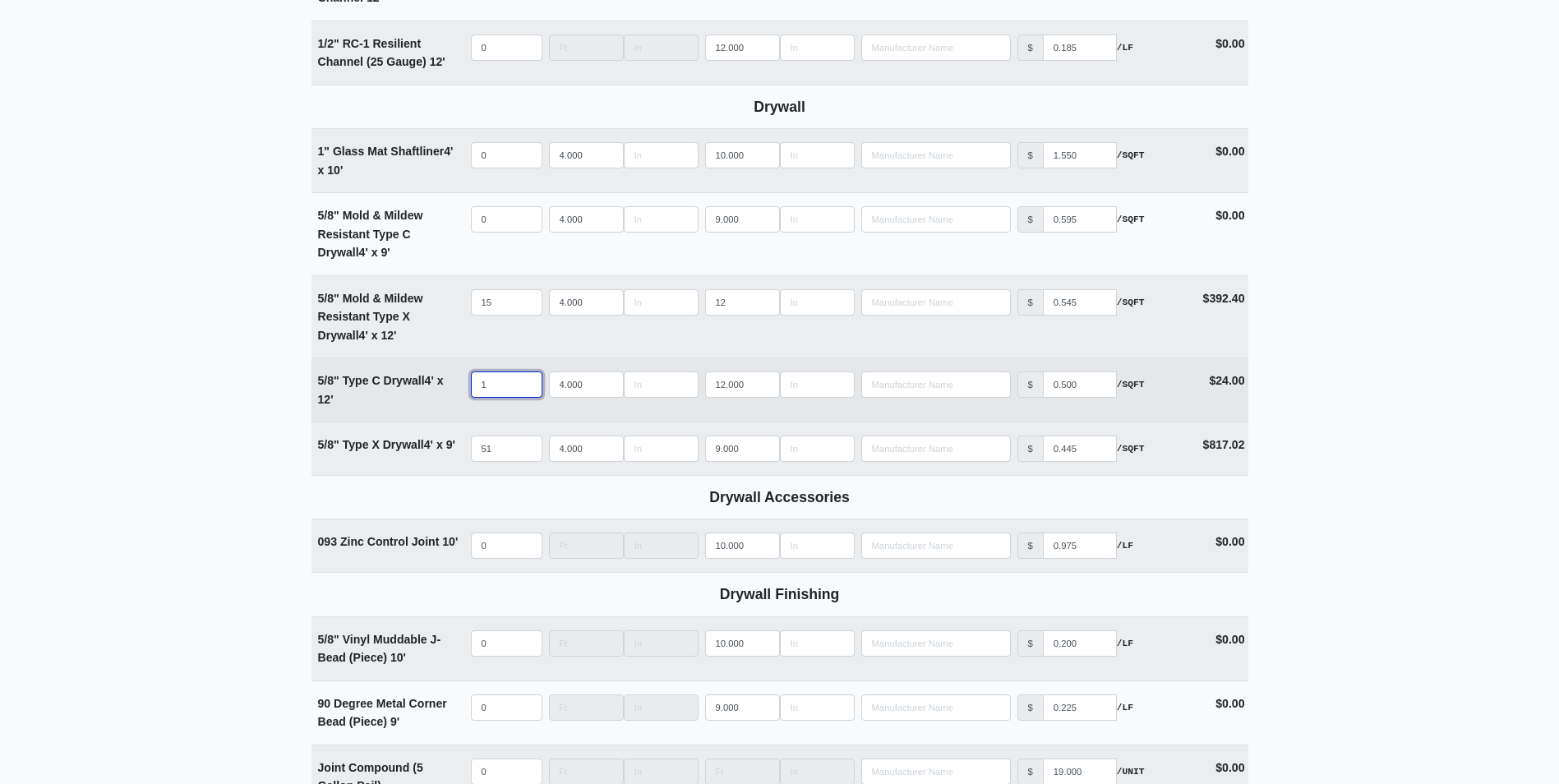
select select
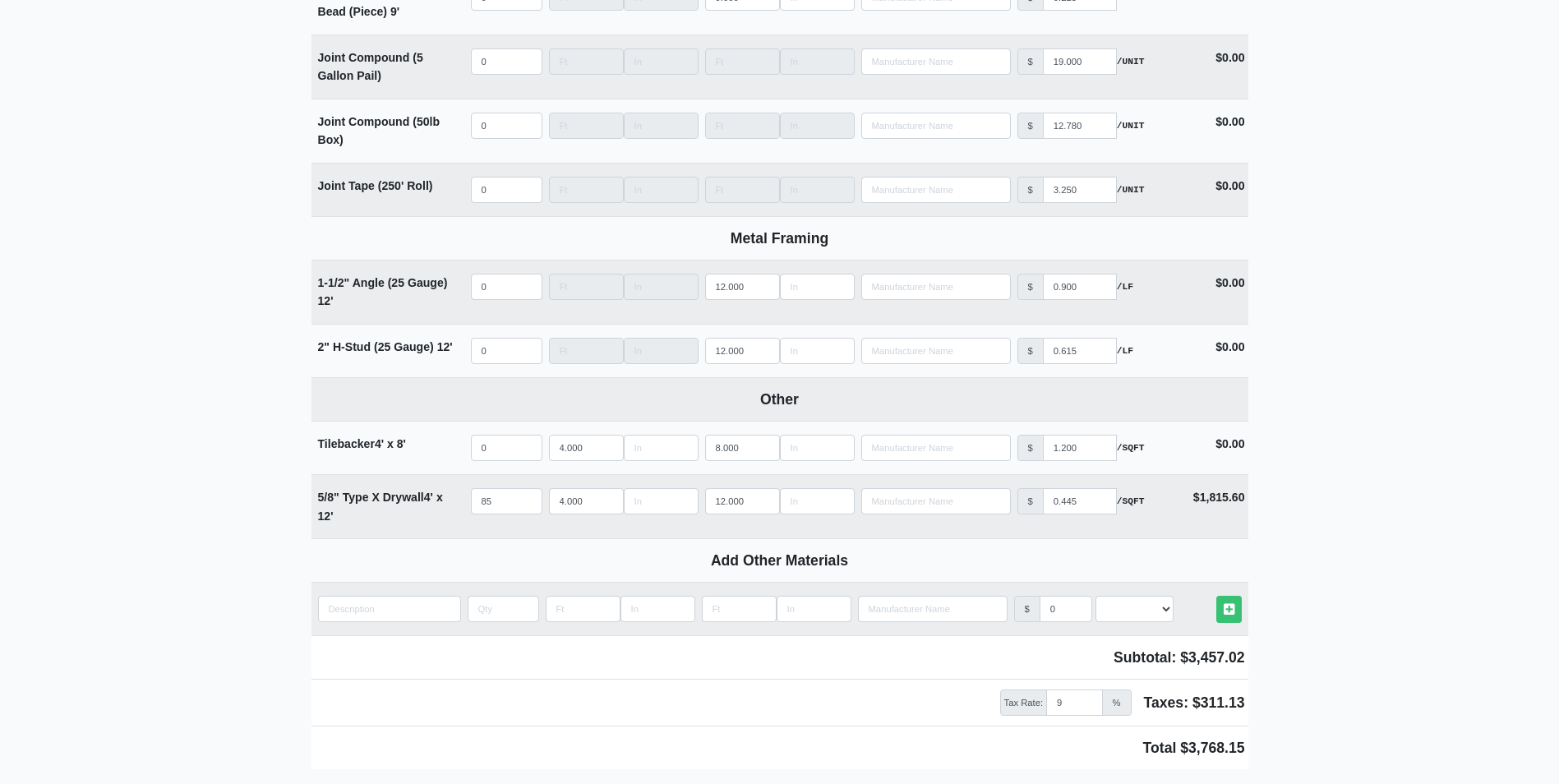
scroll to position [1643, 0]
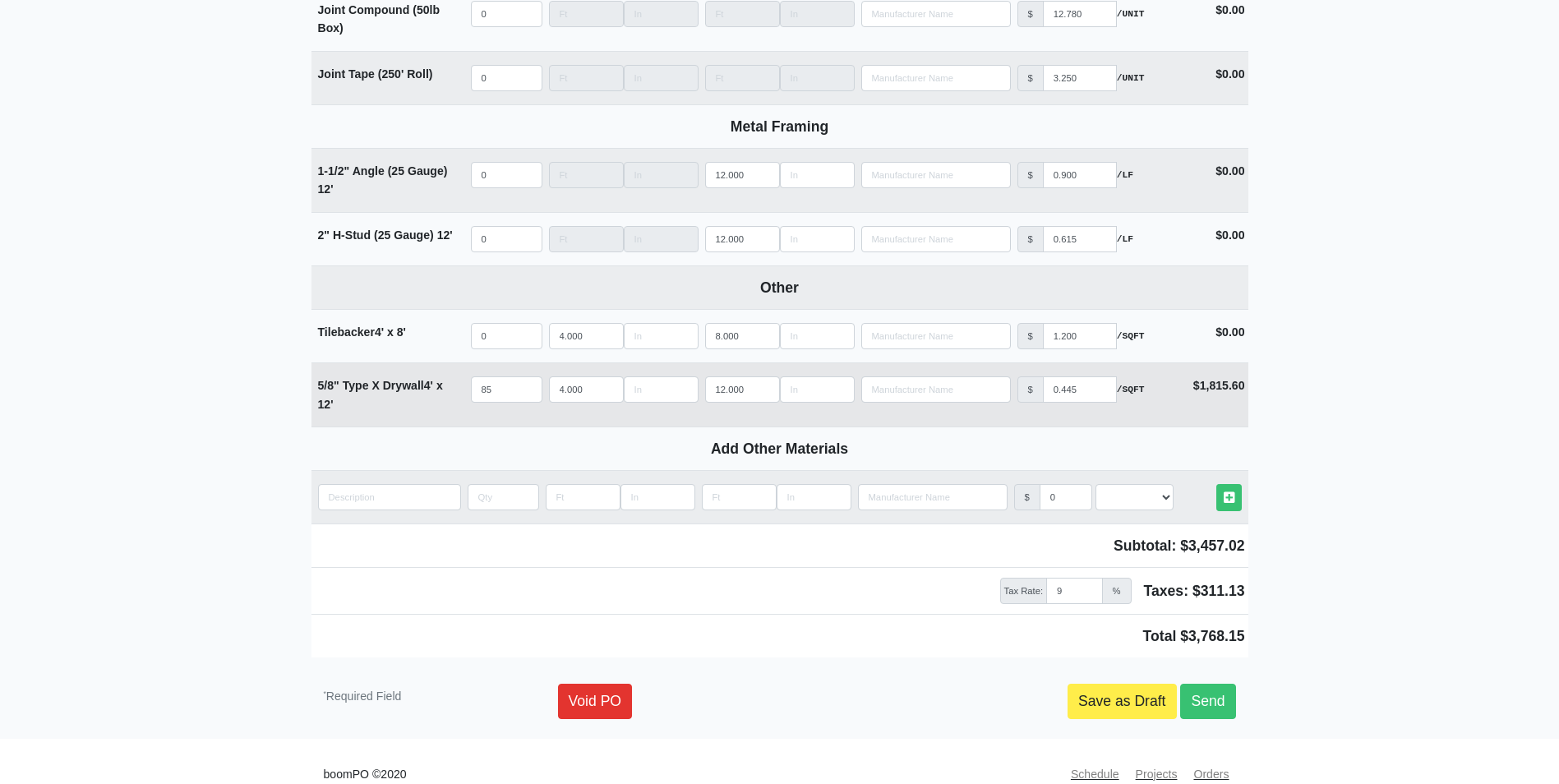
type input "18"
drag, startPoint x: 426, startPoint y: 388, endPoint x: 318, endPoint y: 395, distance: 108.2
click at [318, 395] on strong "5/8" Type X Drywall 4' x 12'" at bounding box center [380, 395] width 125 height 32
copy strong "5/8" Type X Drywall"
click at [365, 500] on input "quantity" at bounding box center [389, 498] width 143 height 27
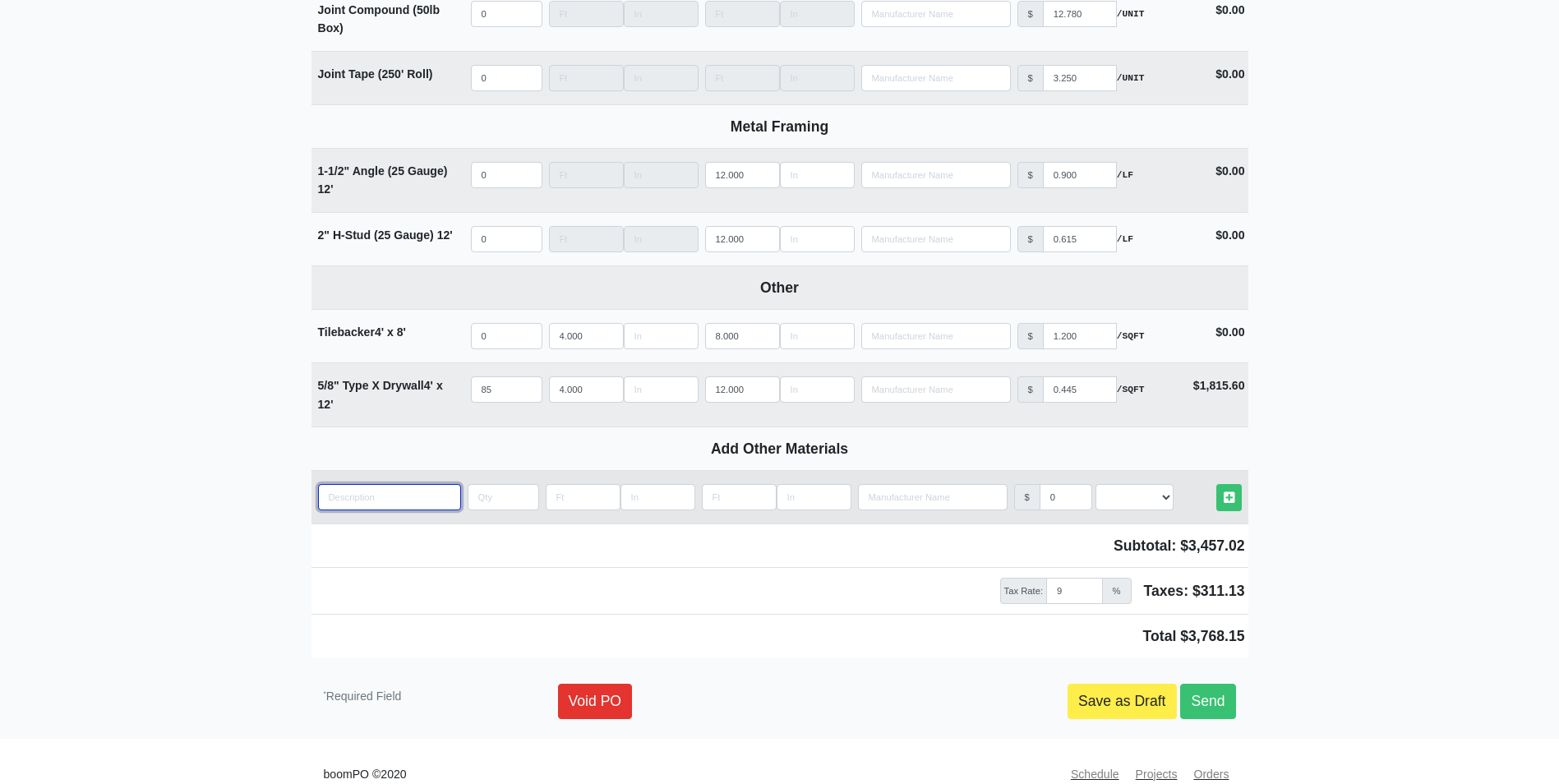
paste input "5/8" Type X Drywall"
type input "5/8" Type X Drywall"
select select
type input "5/8" Type X Drywall"
click at [567, 506] on input "Length" at bounding box center [582, 498] width 75 height 27
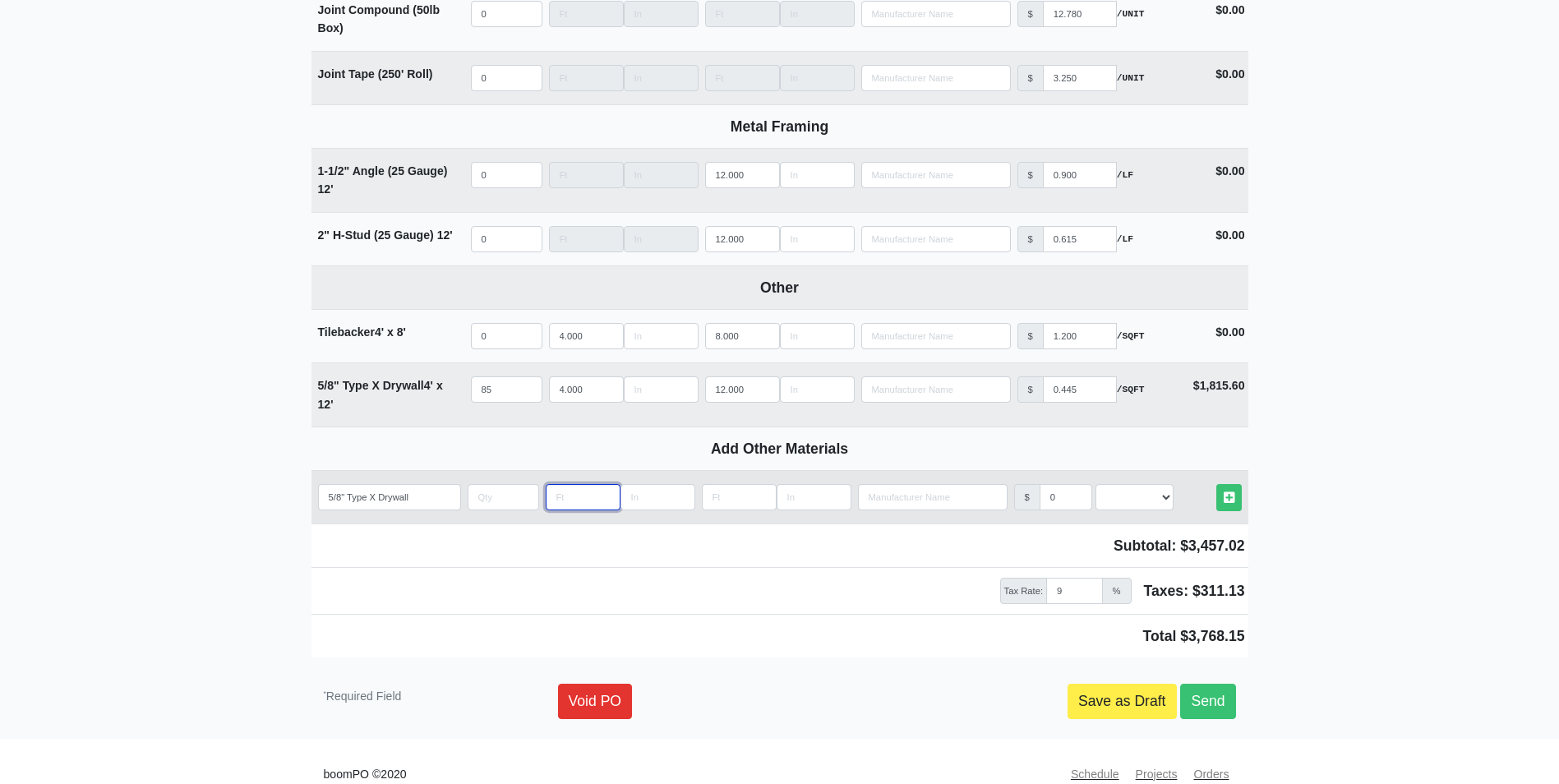
type input "4"
select select
type input "4"
click at [738, 494] on input "Length" at bounding box center [739, 498] width 75 height 27
type input "1"
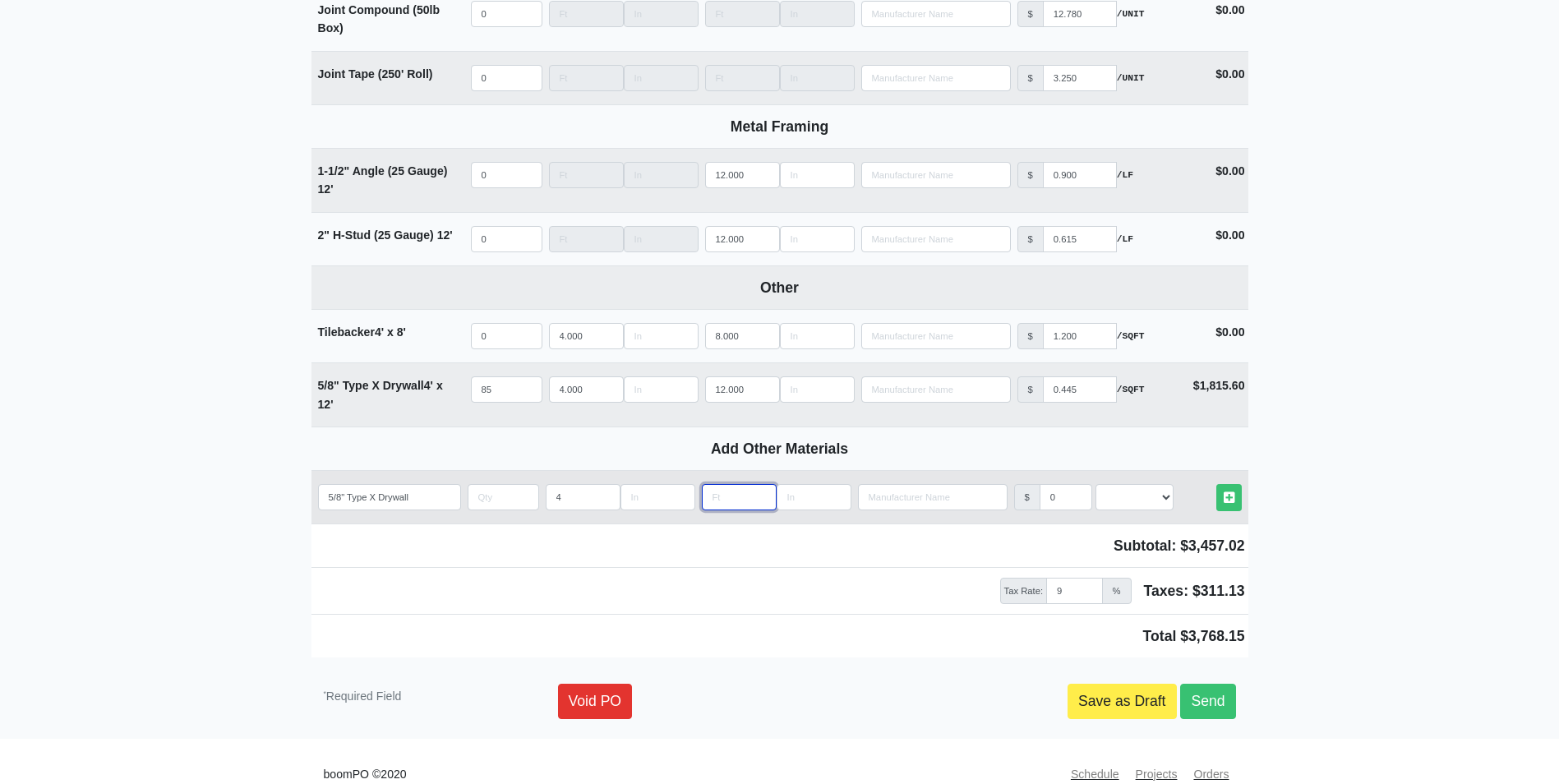
select select
type input "10"
select select
type input "10"
click at [1056, 499] on input "0" at bounding box center [1065, 498] width 52 height 27
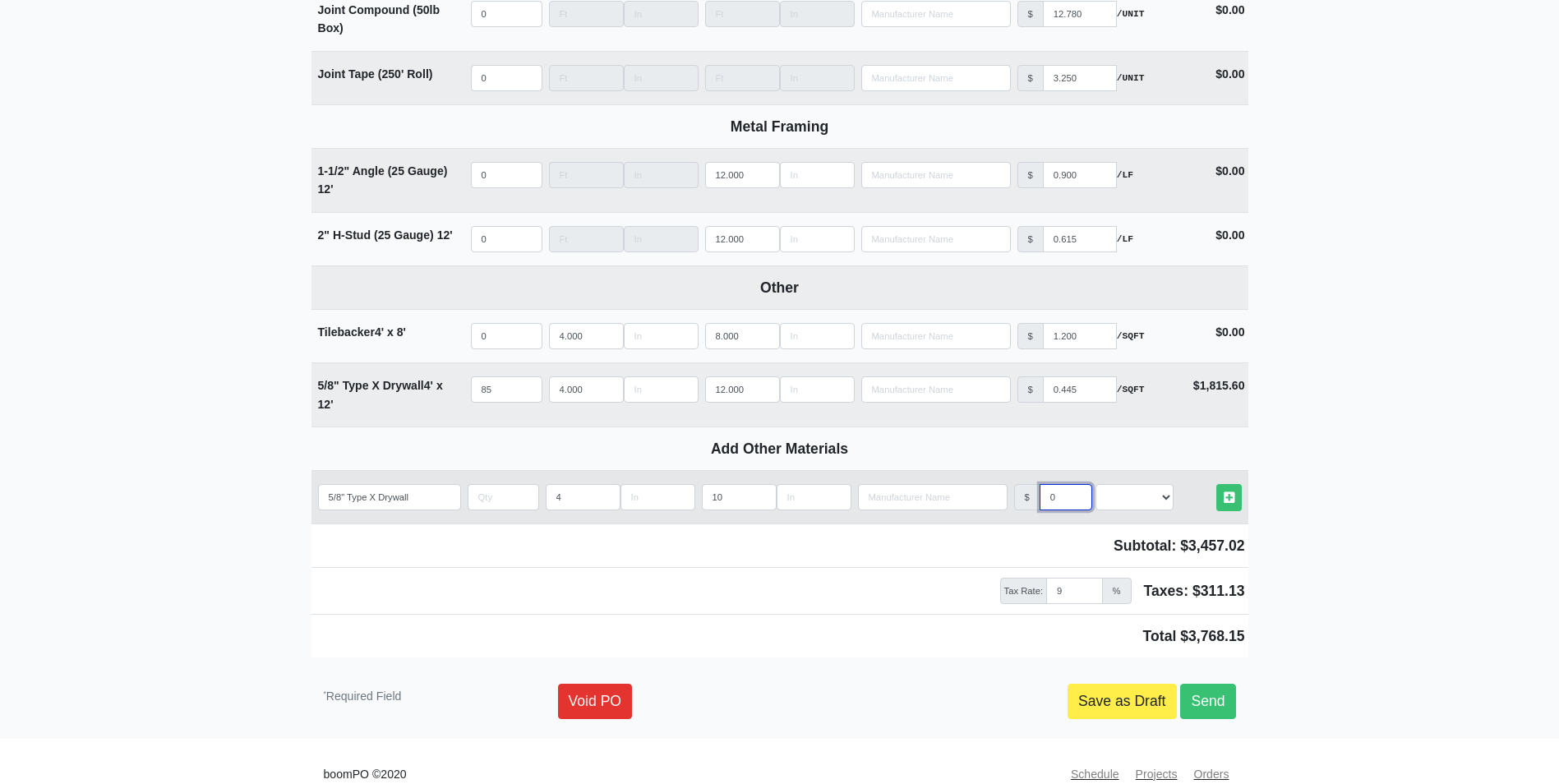
select select
type input "0.4"
select select
type input "0.44"
select select
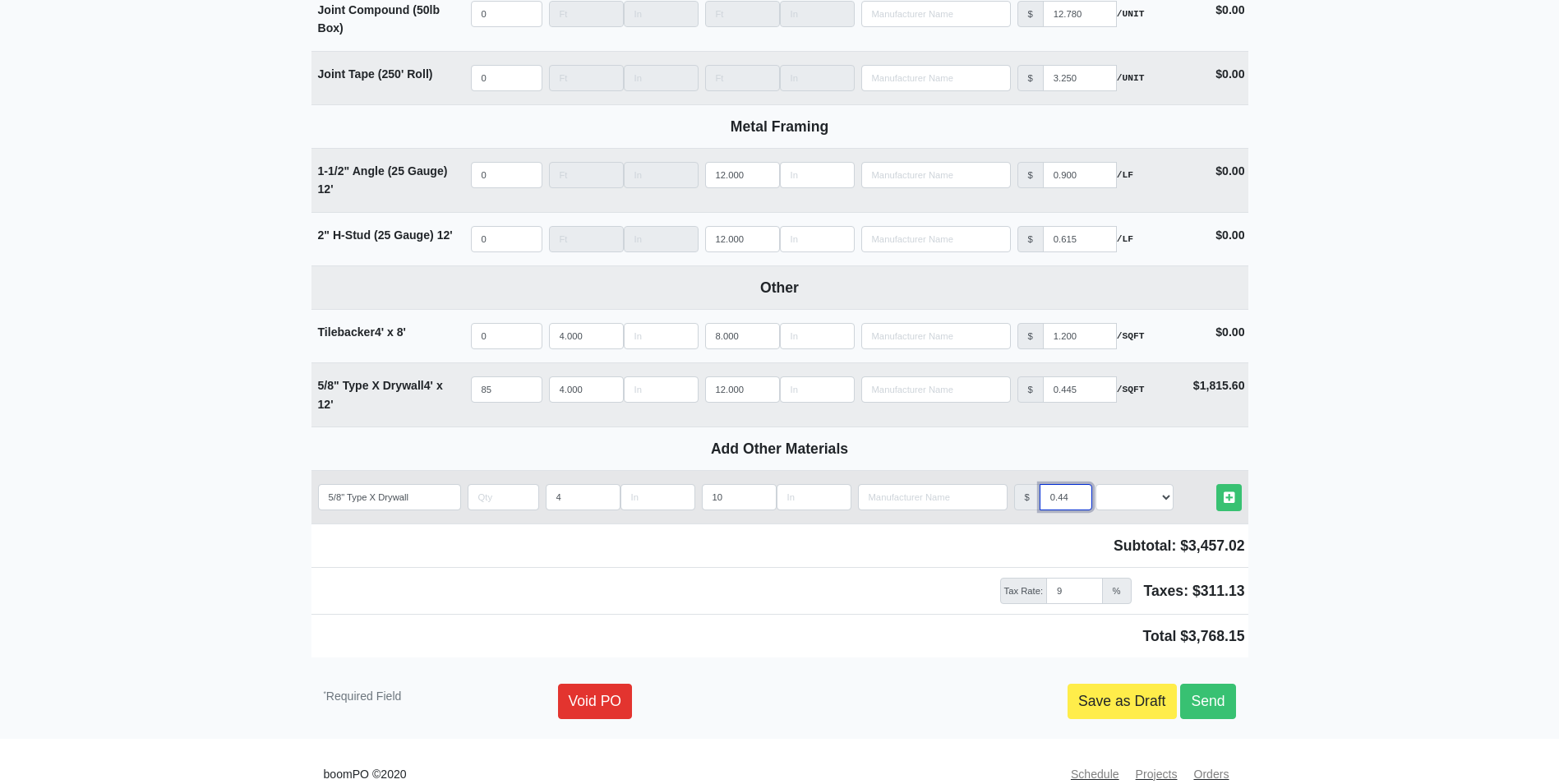
type input "0.445"
select select
type input "0.445"
click at [1147, 504] on select "Select an Option! UNIT MLF LF MSQFT SQFT" at bounding box center [1135, 498] width 78 height 27
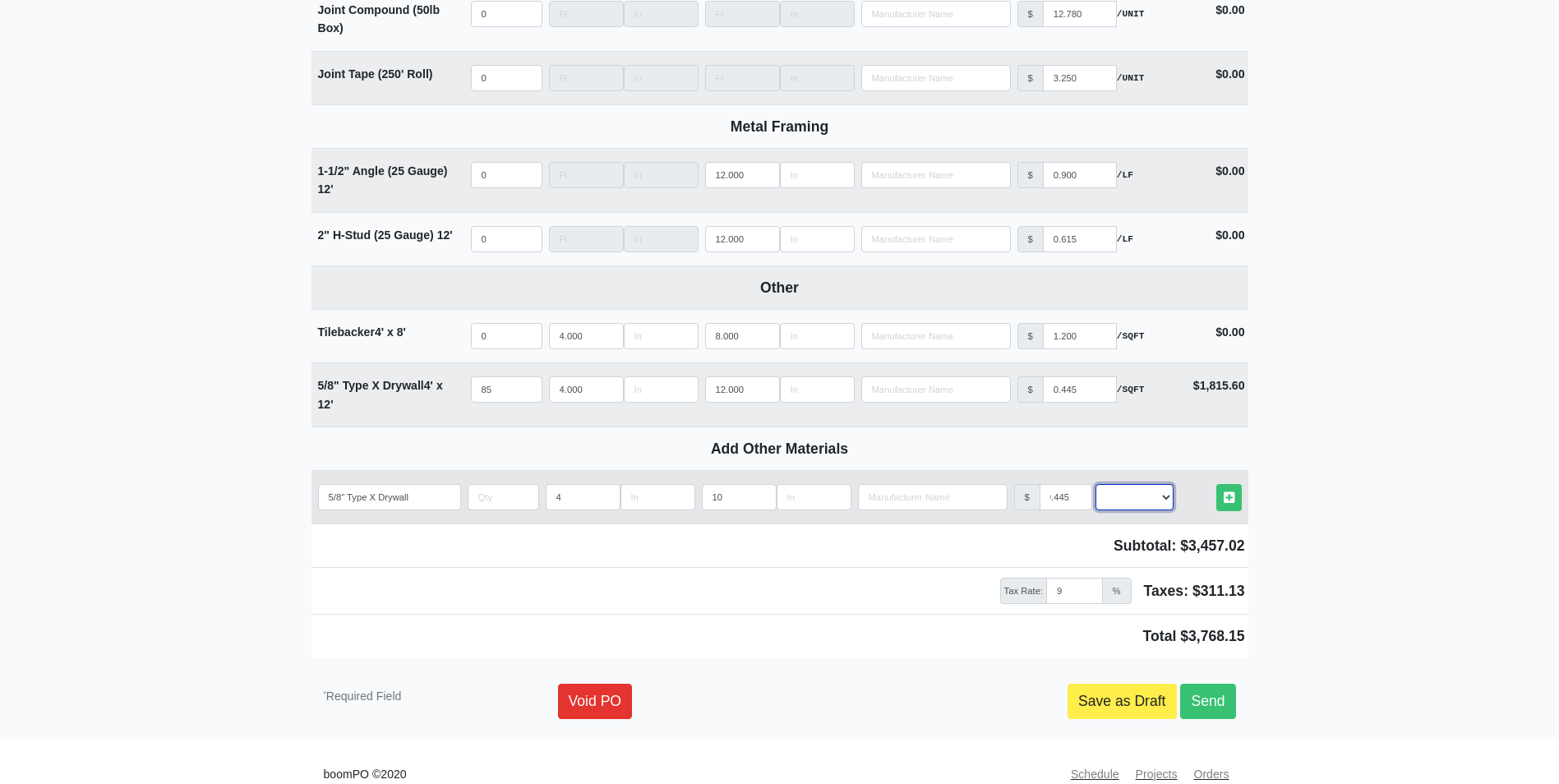
scroll to position [0, 0]
select select "0"
click at [1095, 490] on select "Select an Option! UNIT MLF LF MSQFT SQFT" at bounding box center [1135, 498] width 78 height 27
click at [494, 495] on input "quantity" at bounding box center [503, 498] width 71 height 27
type input "68"
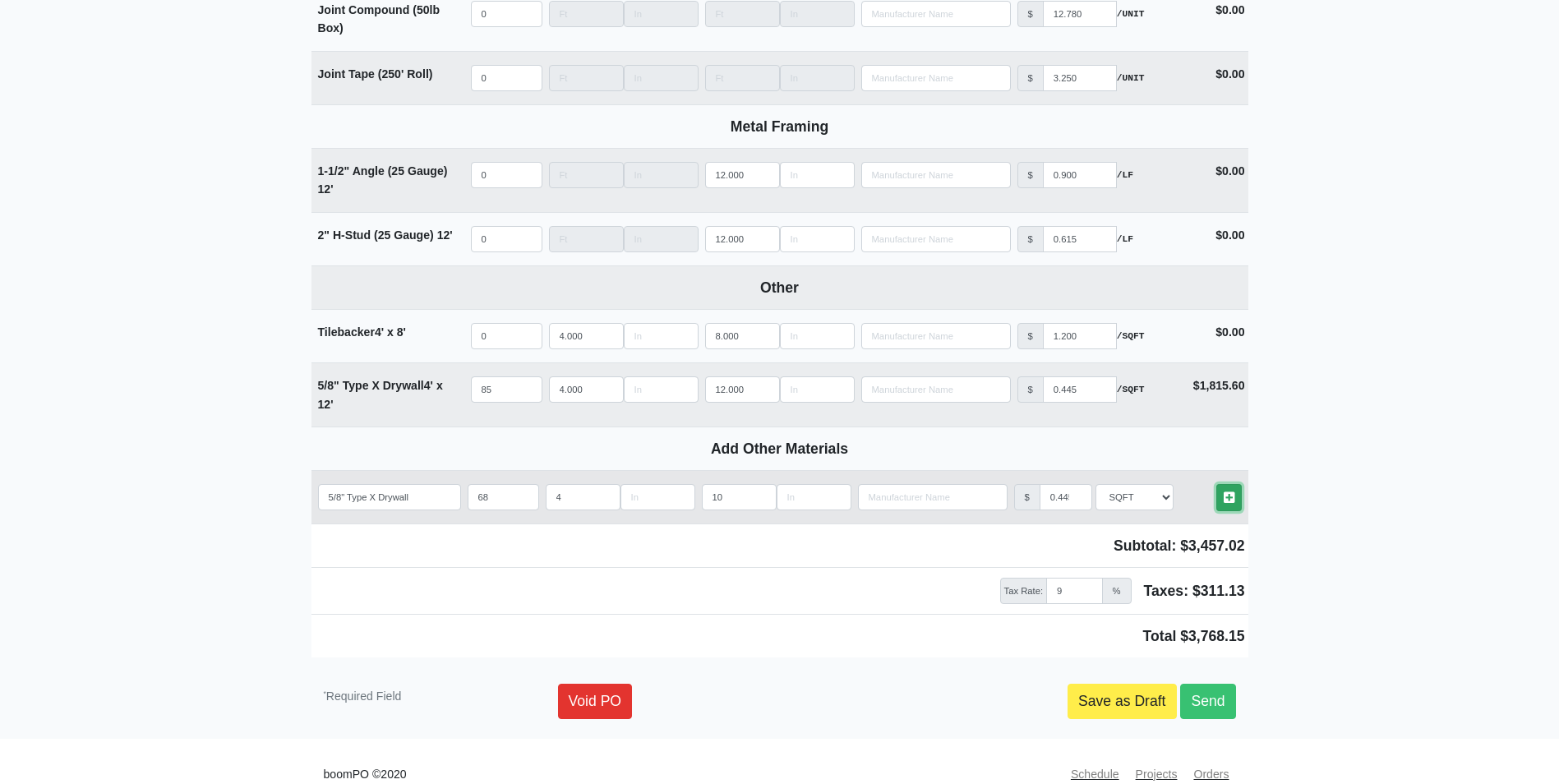
click at [1236, 507] on link "Other Materials" at bounding box center [1229, 498] width 26 height 27
select select
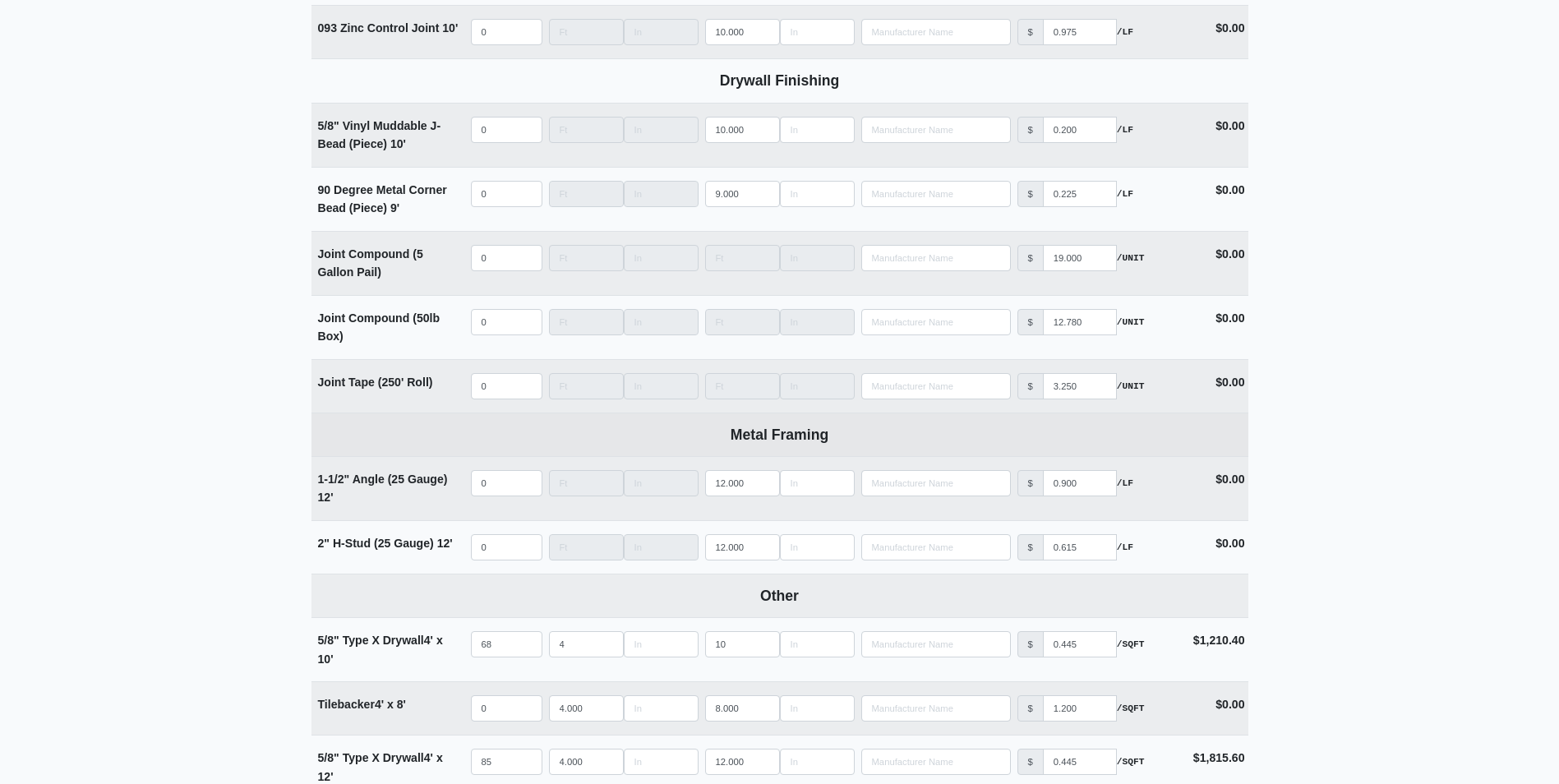
scroll to position [1315, 0]
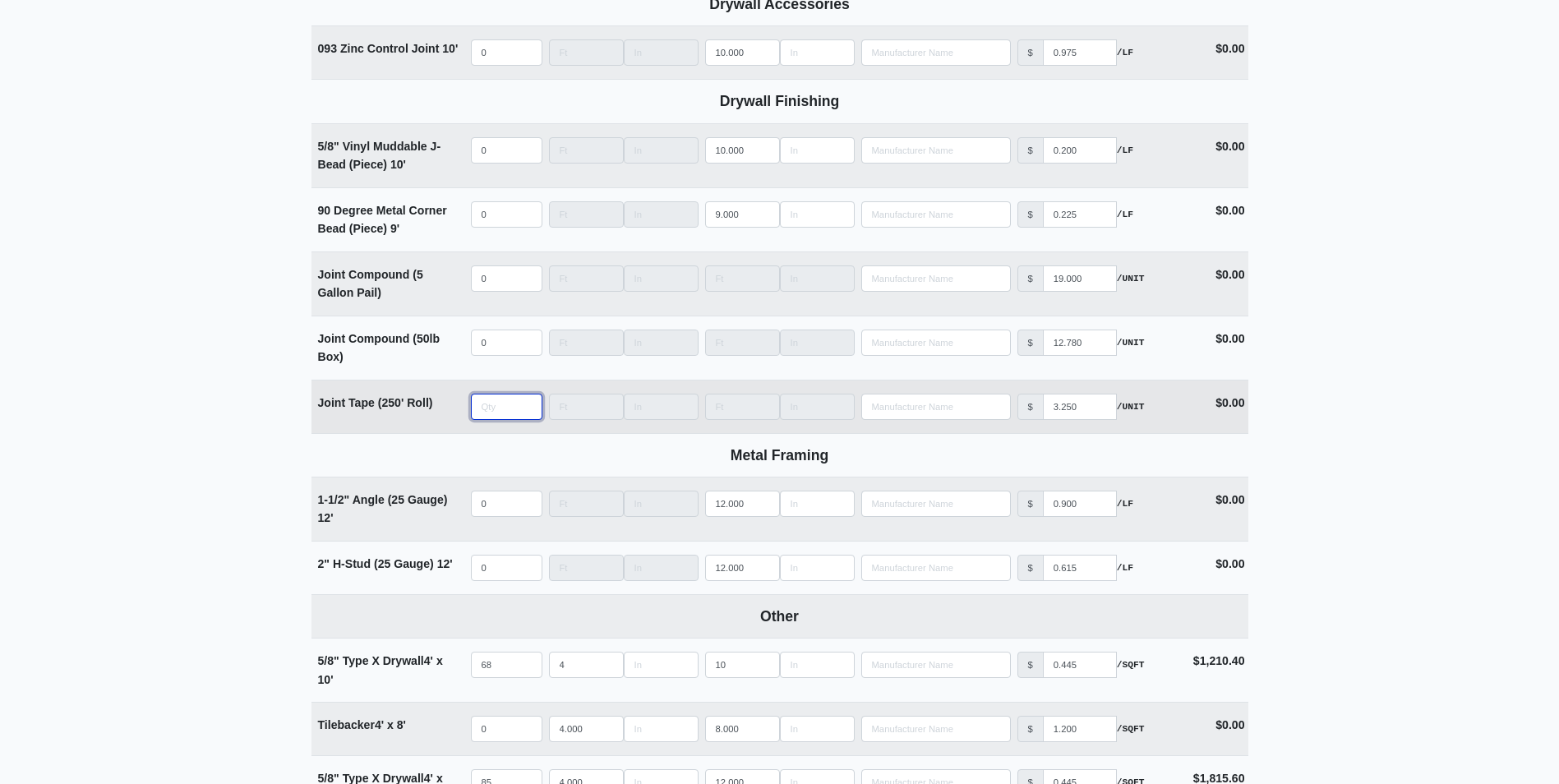
click at [493, 407] on input "quantity" at bounding box center [506, 407] width 71 height 27
type input "4"
select select
type input "40"
select select
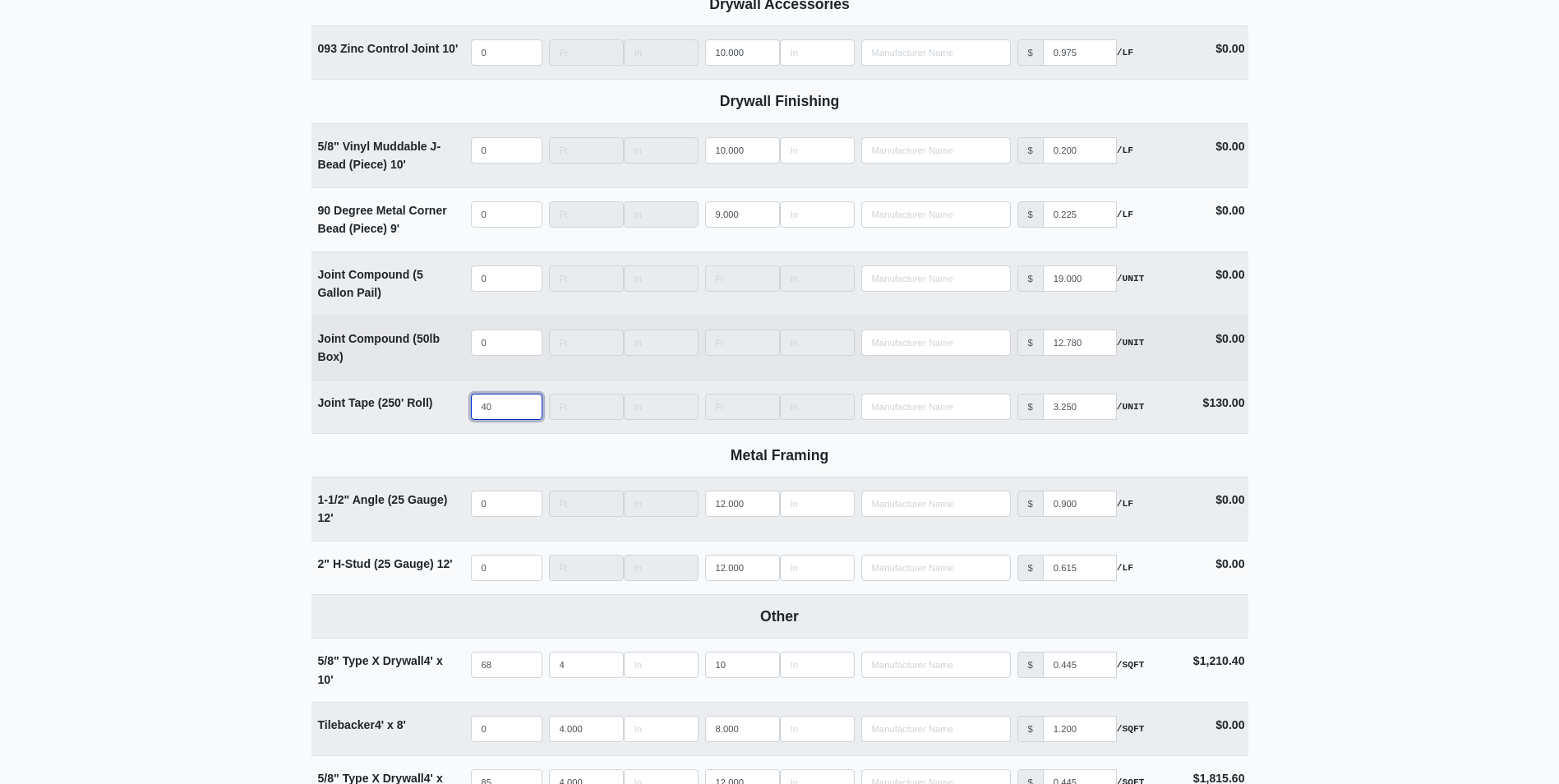
type input "40"
click at [490, 343] on input "quantity" at bounding box center [506, 343] width 71 height 27
type input "4"
select select
type input "46"
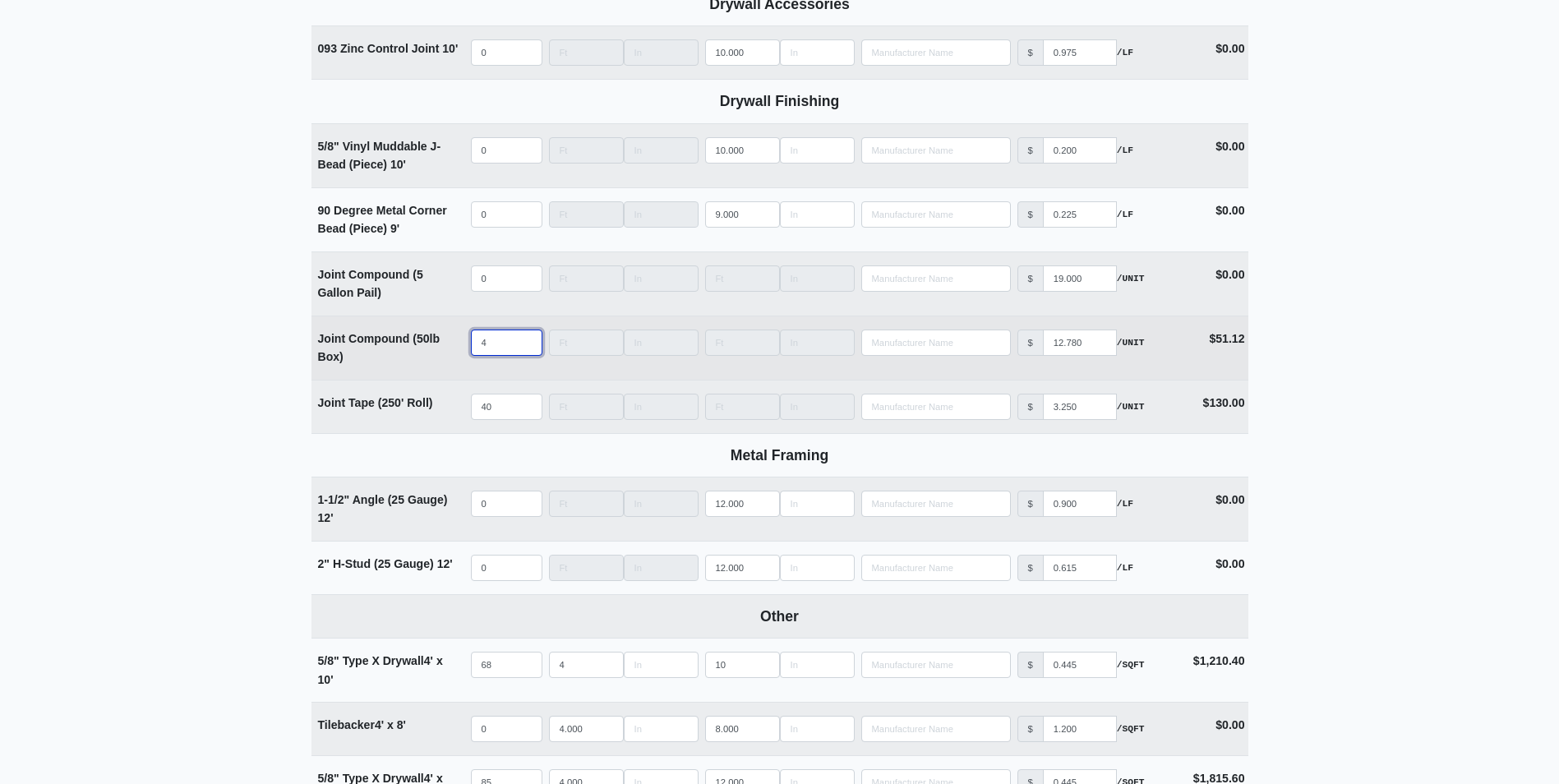
select select
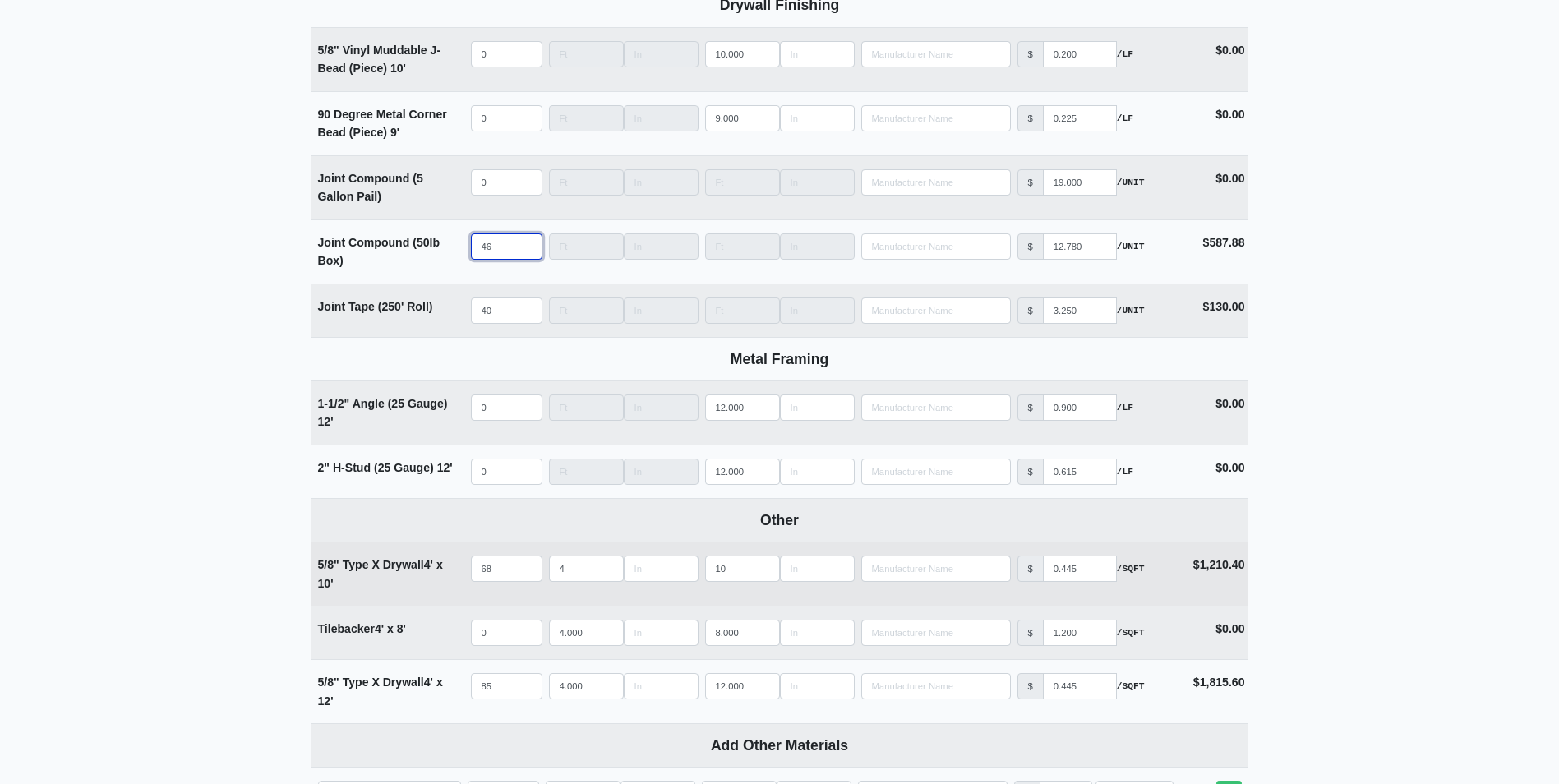
scroll to position [1397, 0]
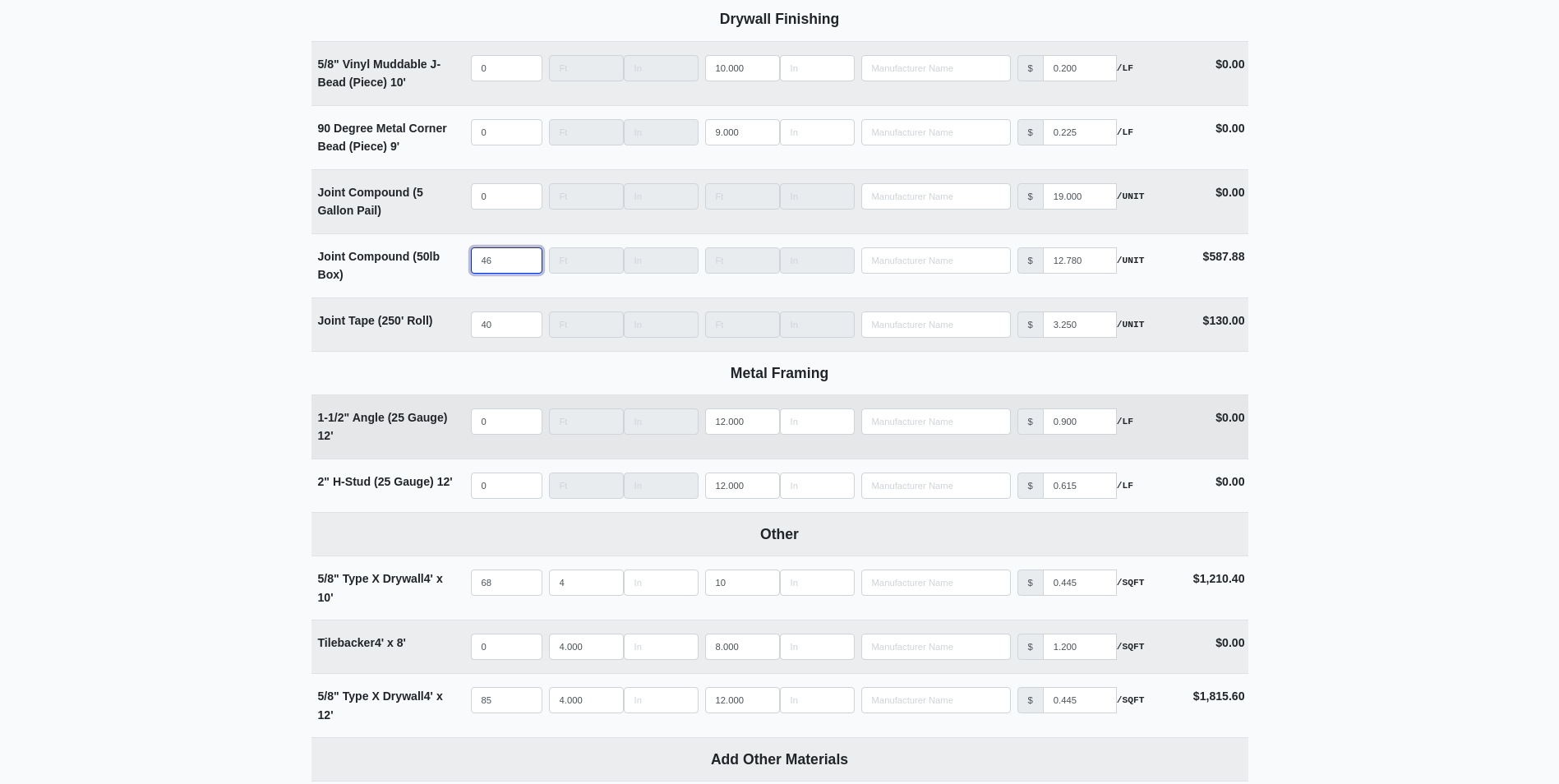
type input "46"
click at [509, 418] on input "quantity" at bounding box center [506, 421] width 71 height 27
type input "2"
select select
type input "25"
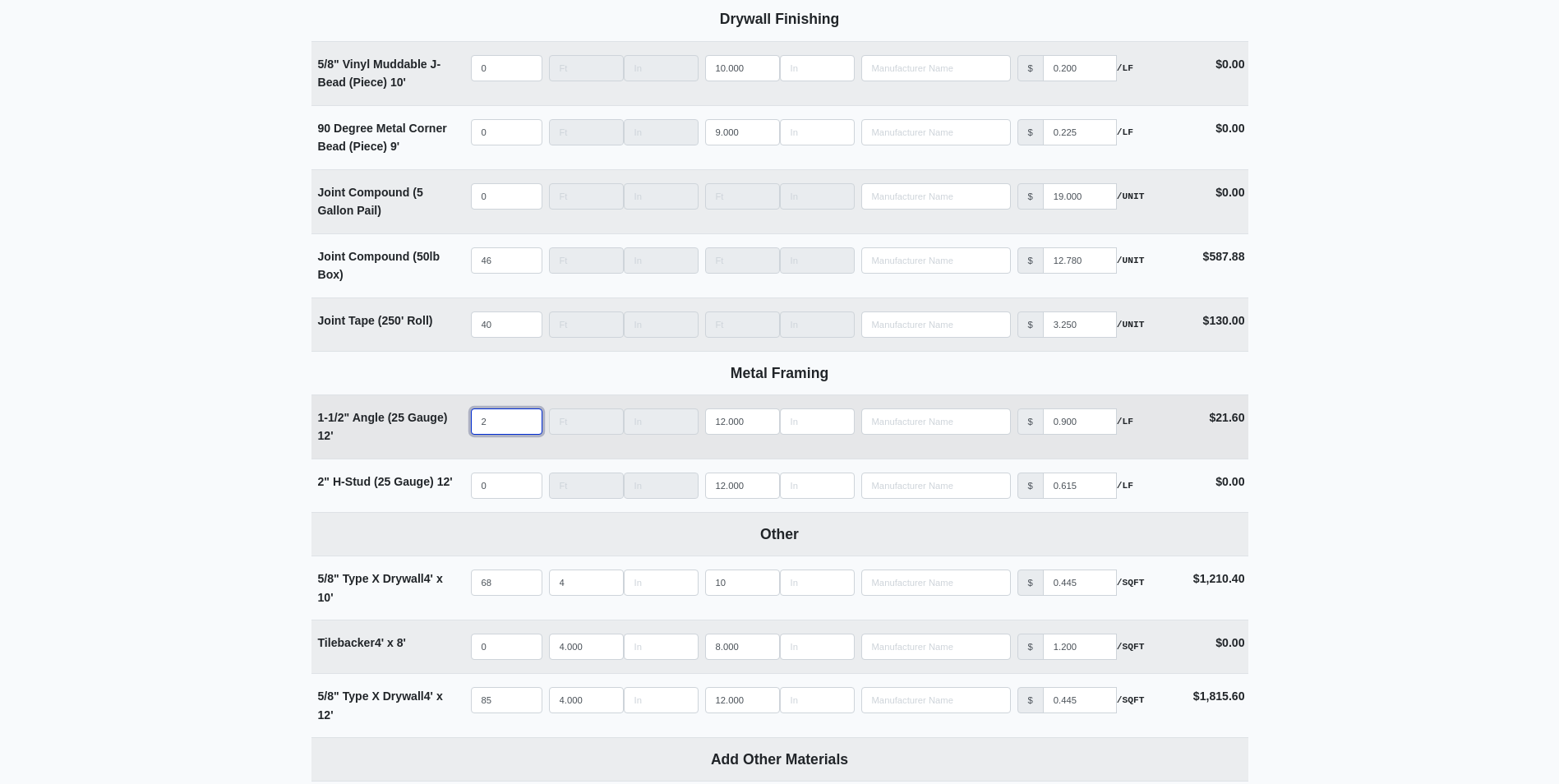
select select
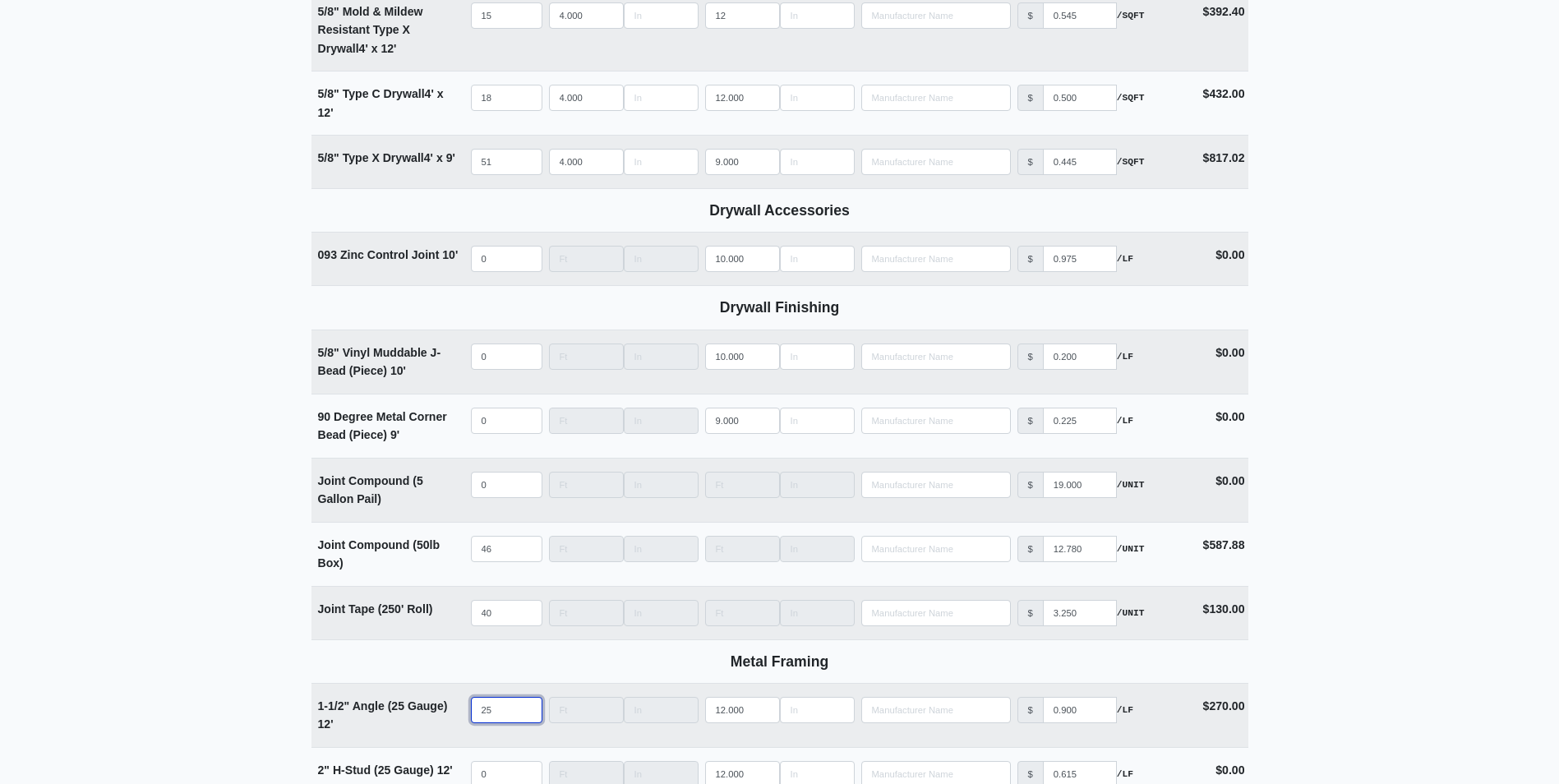
scroll to position [1068, 0]
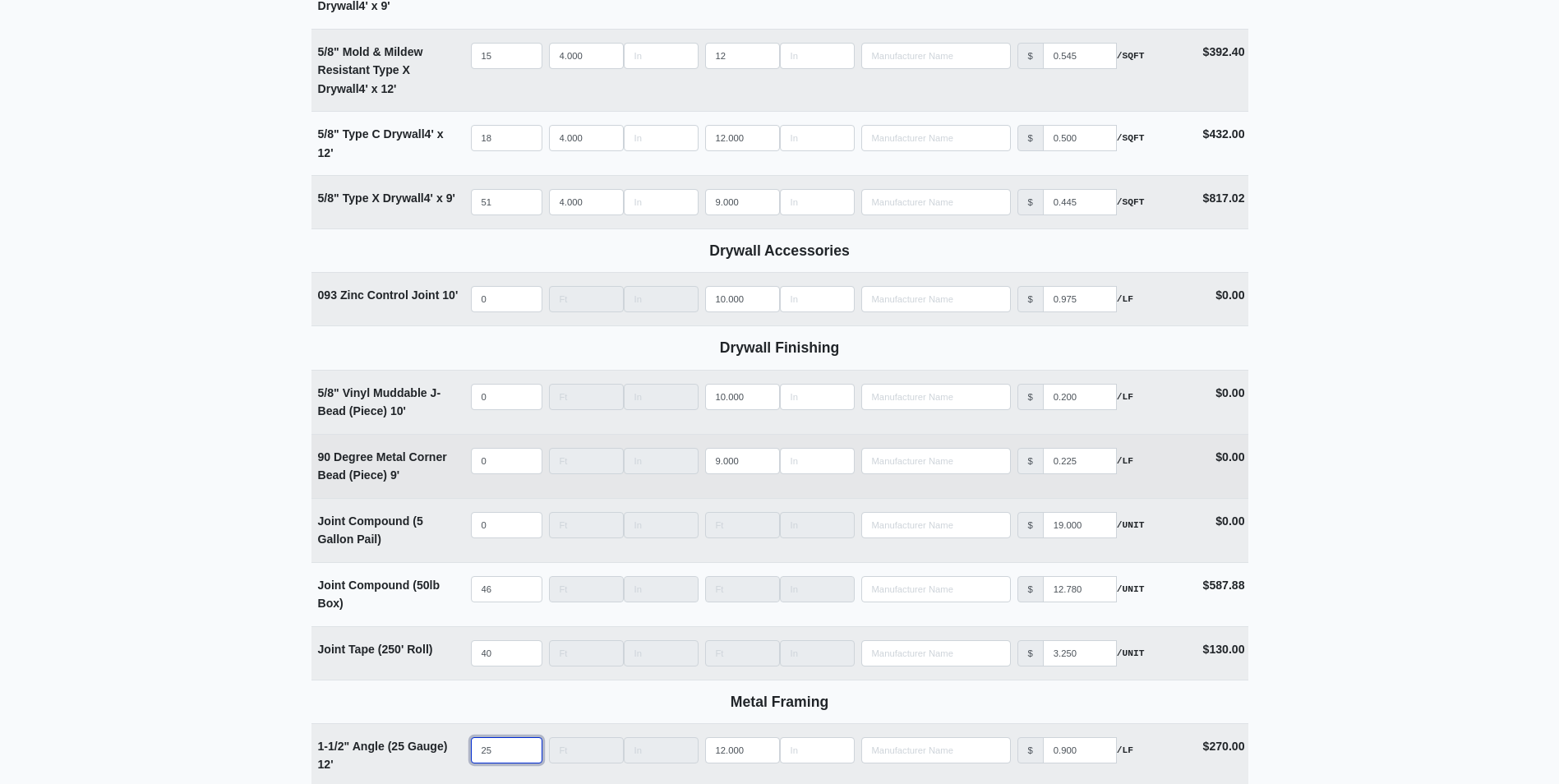
type input "25"
click at [506, 461] on input "quantity" at bounding box center [506, 461] width 71 height 27
type input "1"
select select
type input "10"
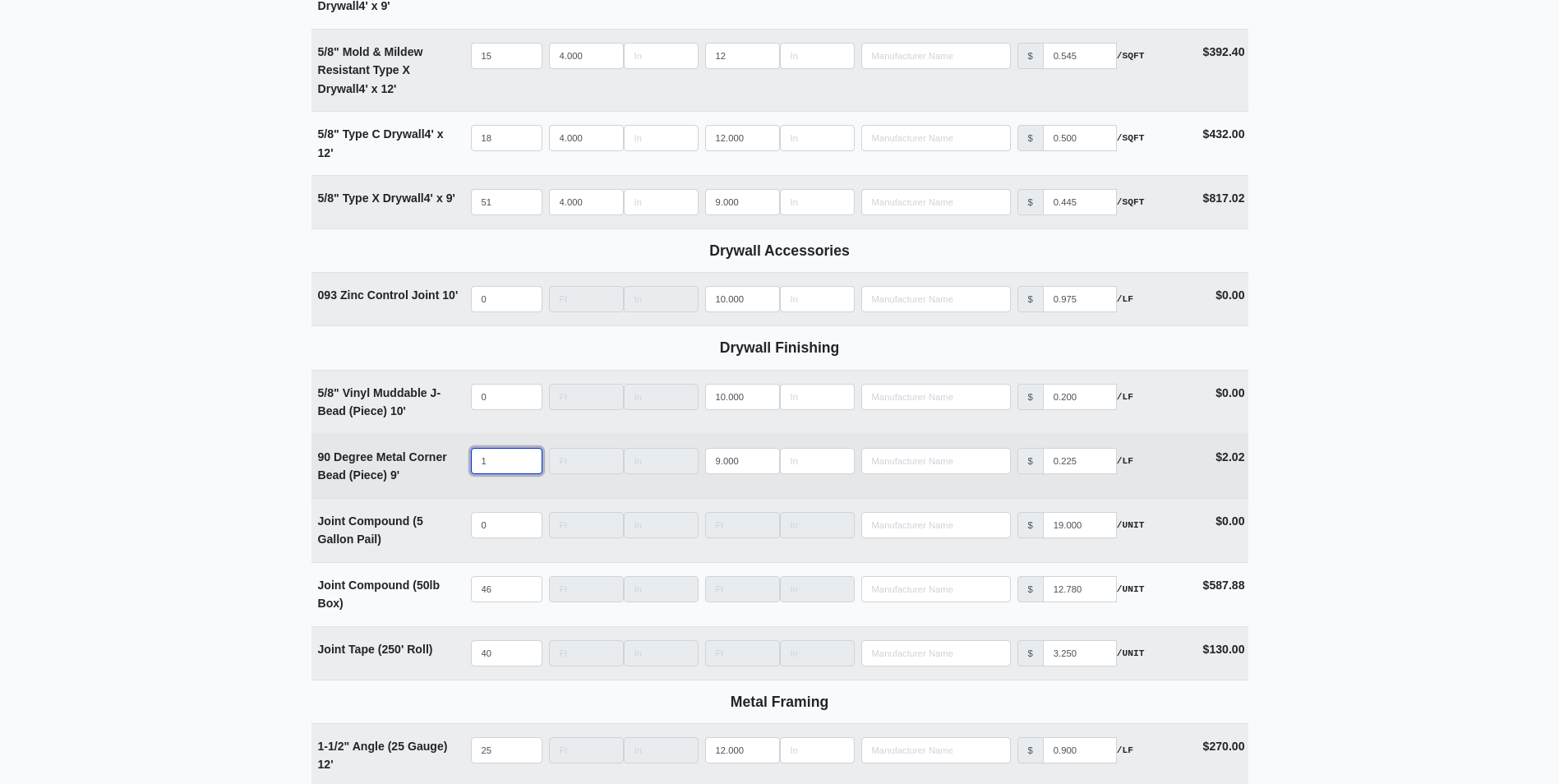
select select
type input "100"
select select
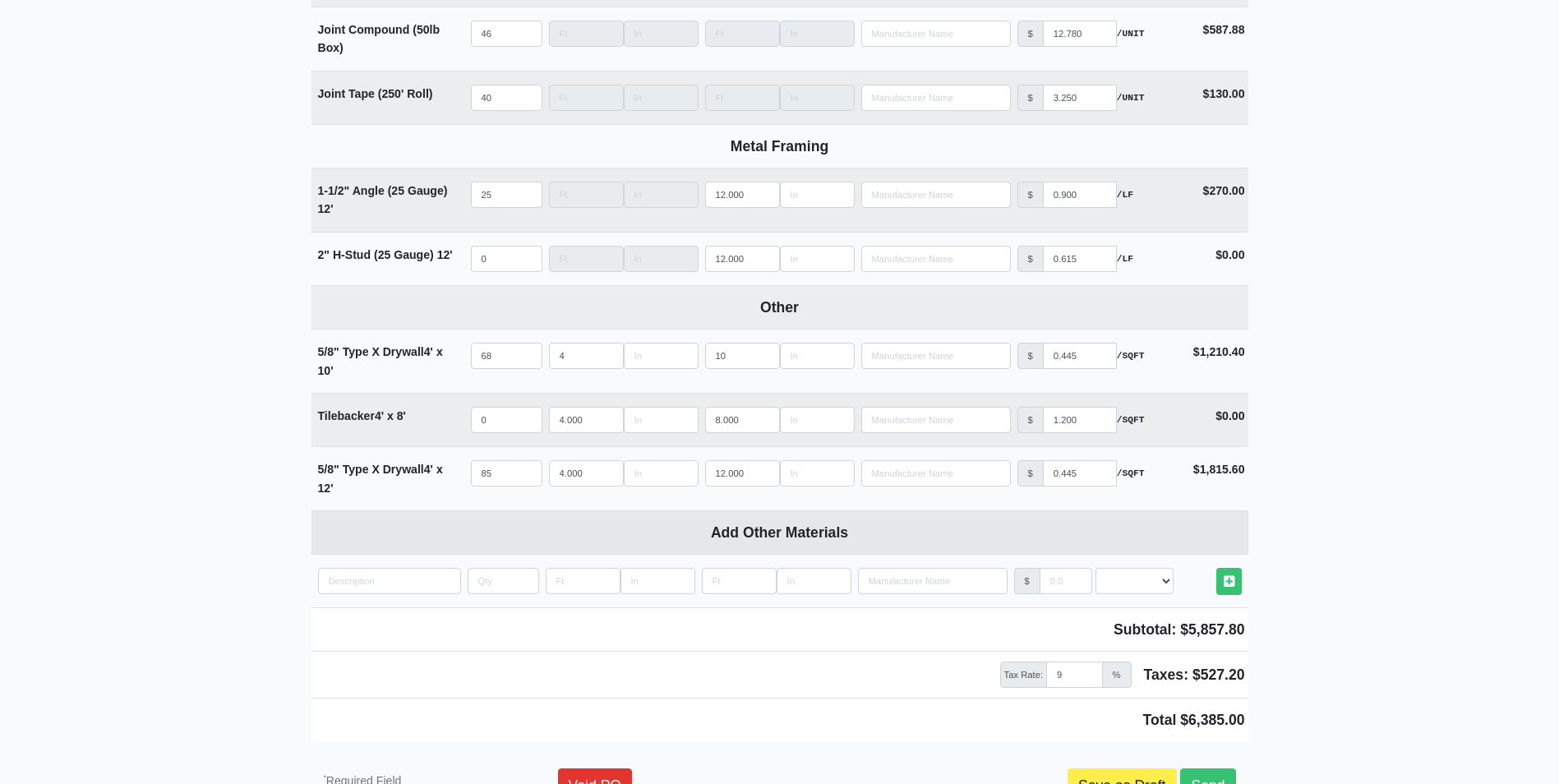
scroll to position [1643, 0]
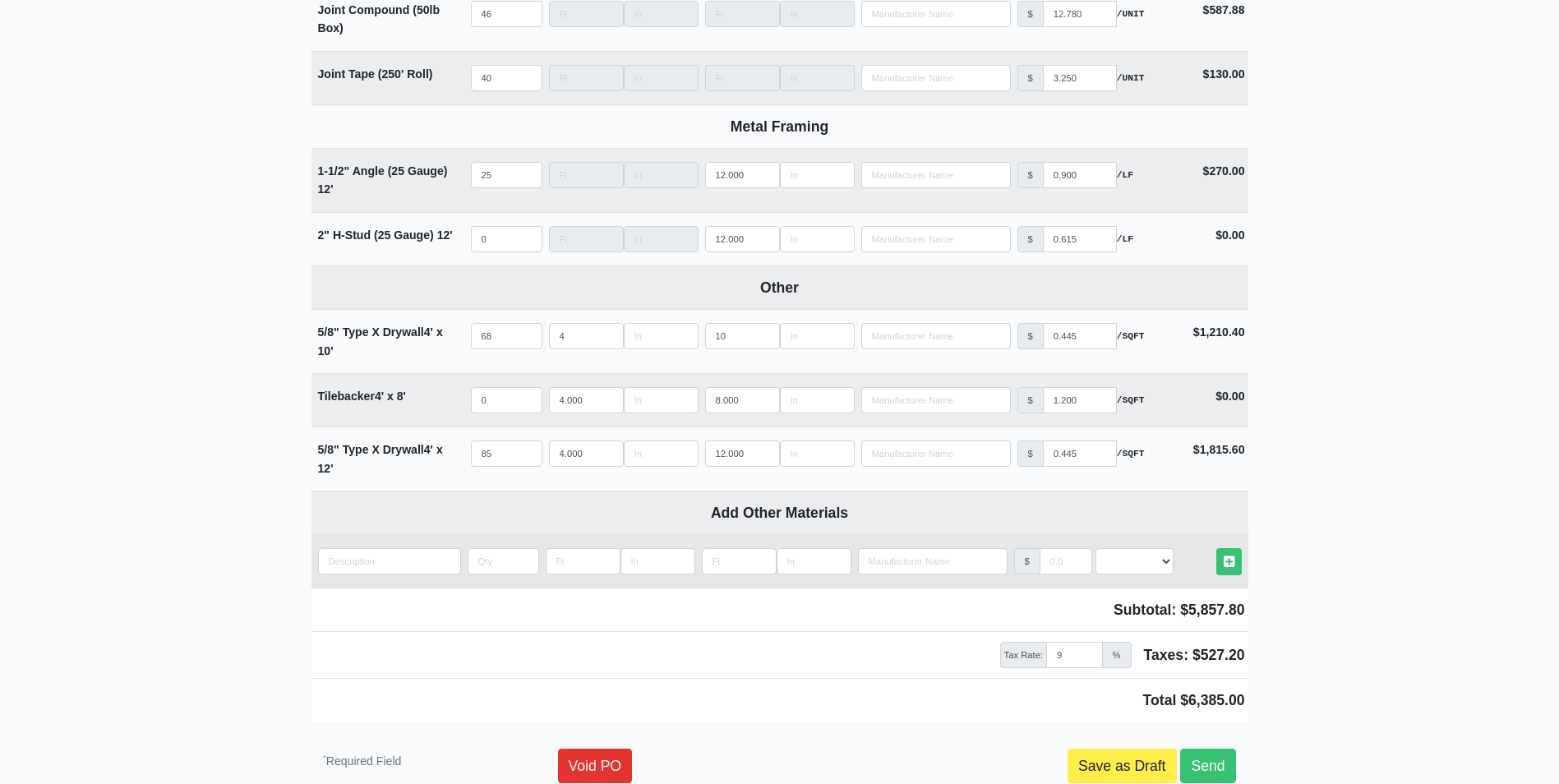
type input "100"
click at [412, 574] on input "quantity" at bounding box center [389, 561] width 143 height 27
type input "P"
select select
type input "Pa"
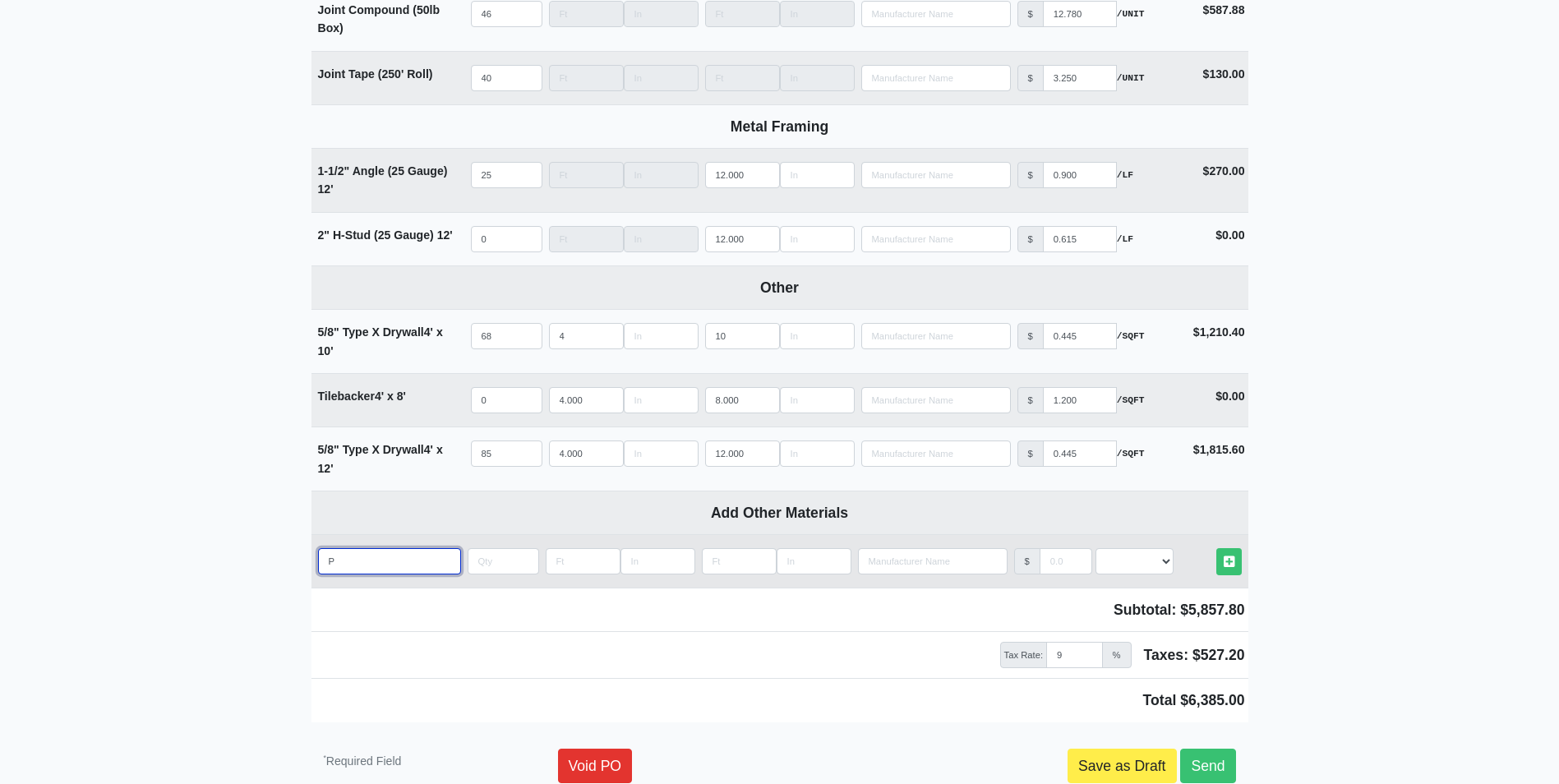
select select
type input "Pap"
select select
type input "Pape"
select select
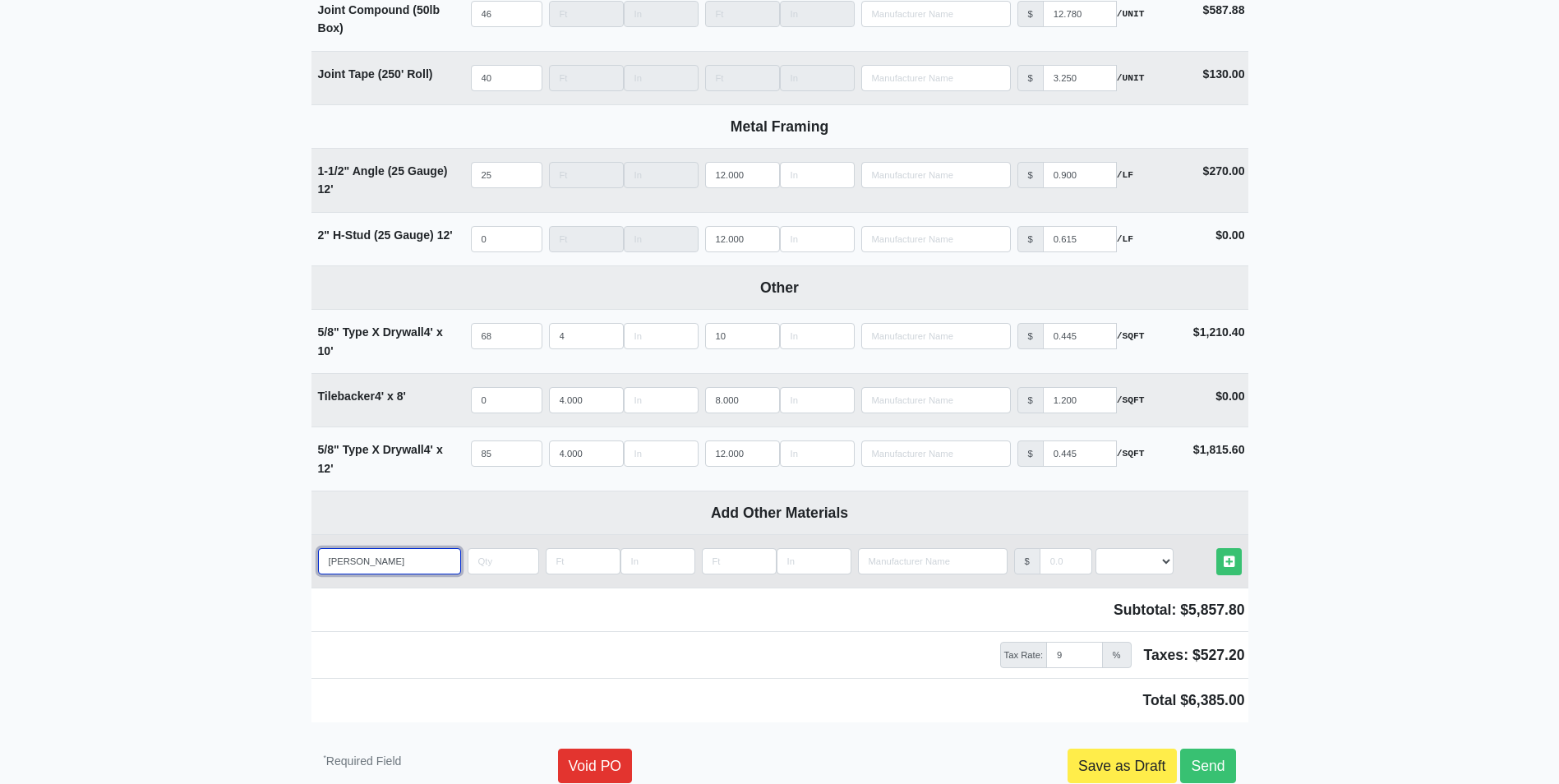
type input "Paper"
select select
type input "Paper"
select select
type input "Paper o"
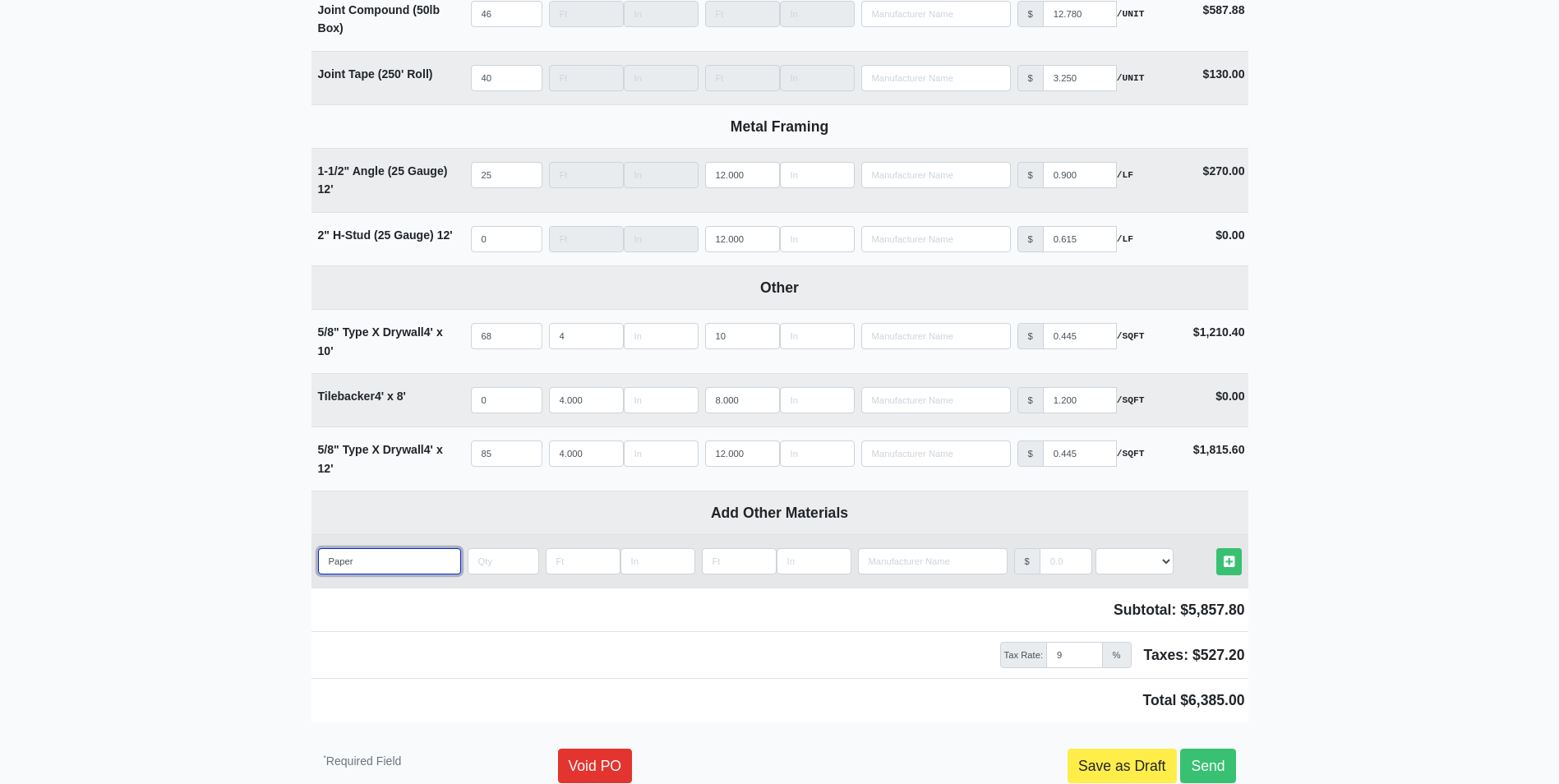
select select
type input "Paper or"
select select
type input "Paper orn"
select select
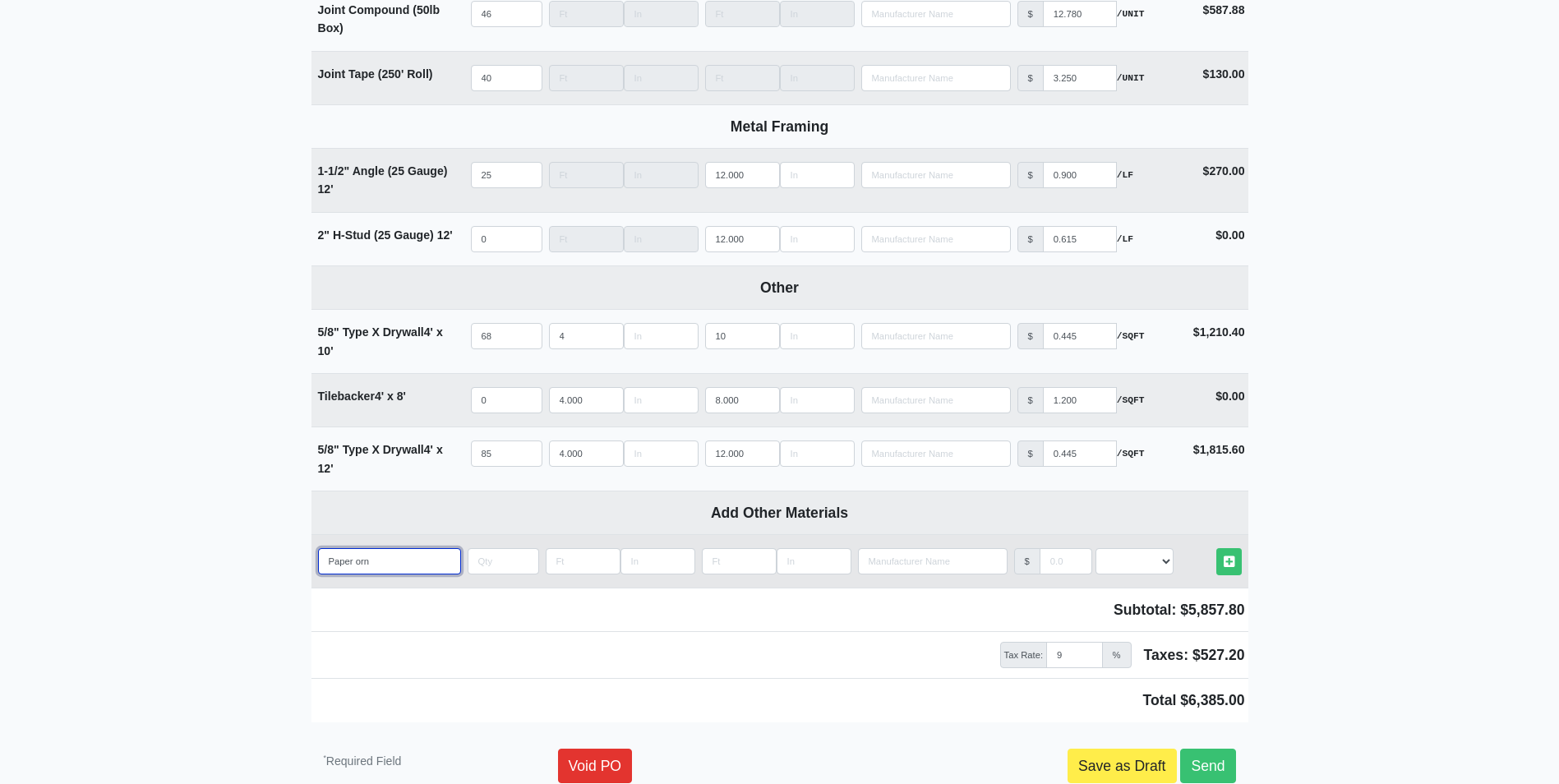
type input "Paper orne"
select select
type input "Paper orn"
select select
type input "Paper or"
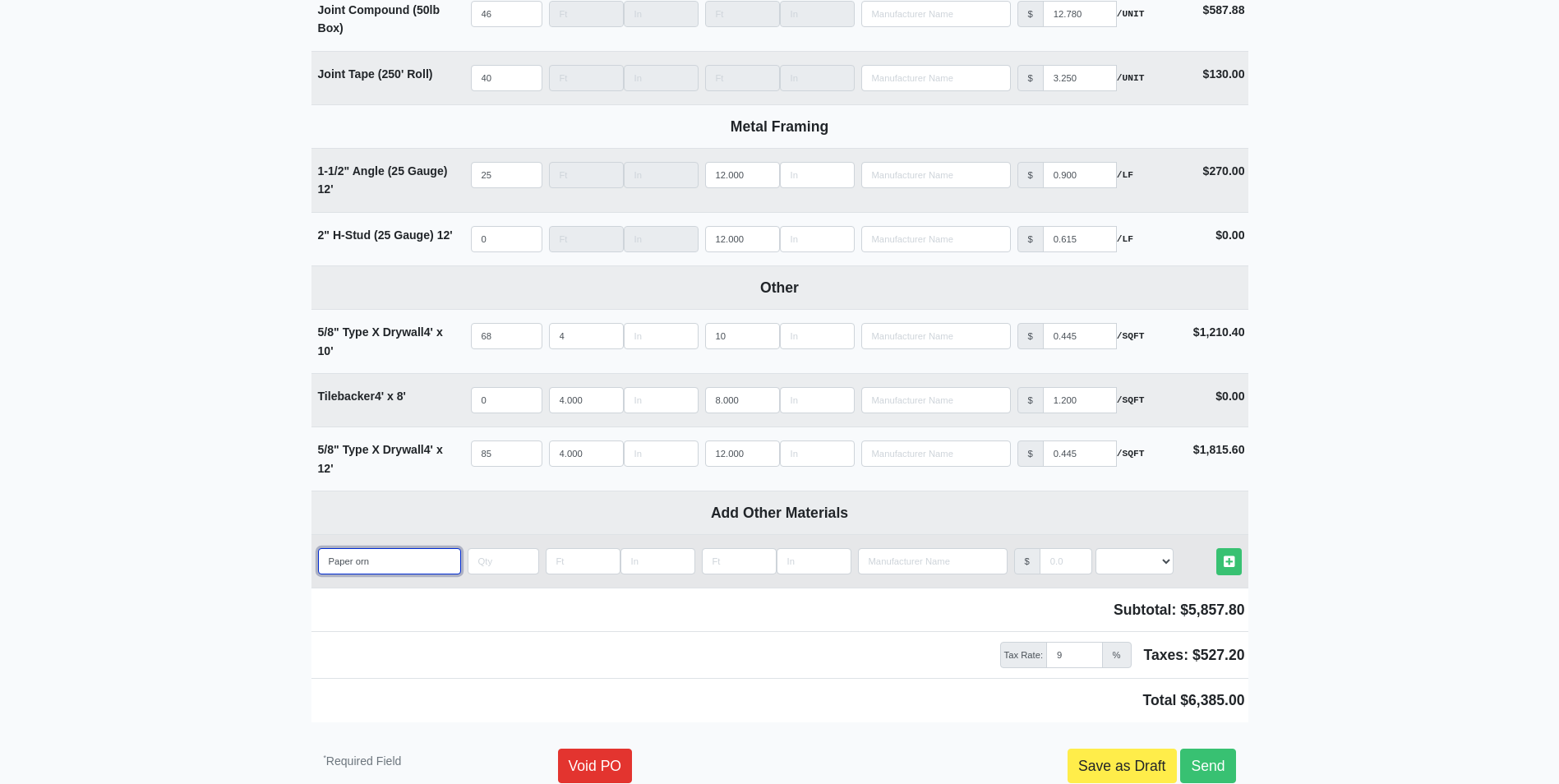
select select
type input "Paper o"
select select
type input "Paper"
select select
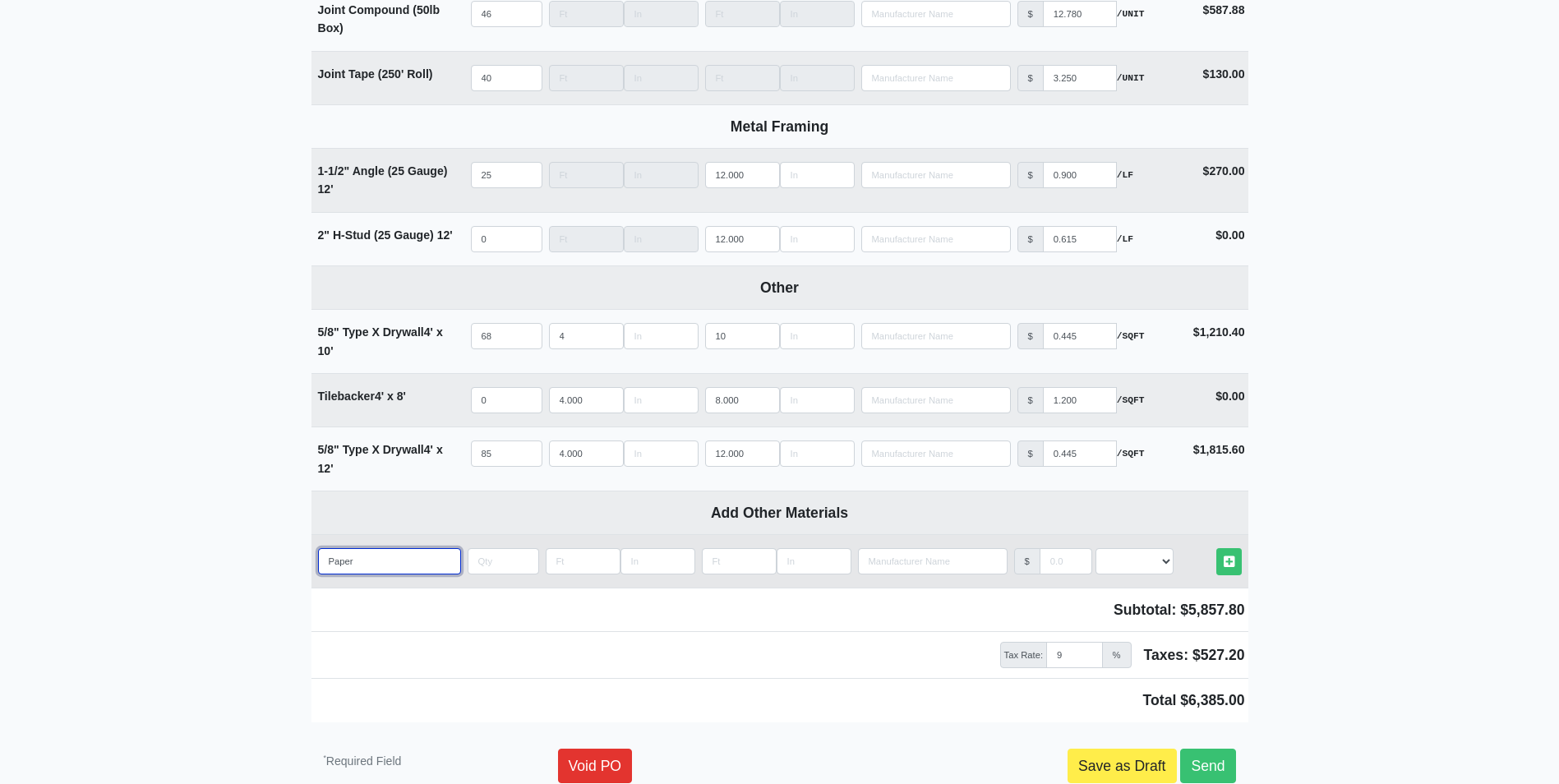
type input "Paper C"
select select
type input "Paper Co"
select select
type input "Paper Cor"
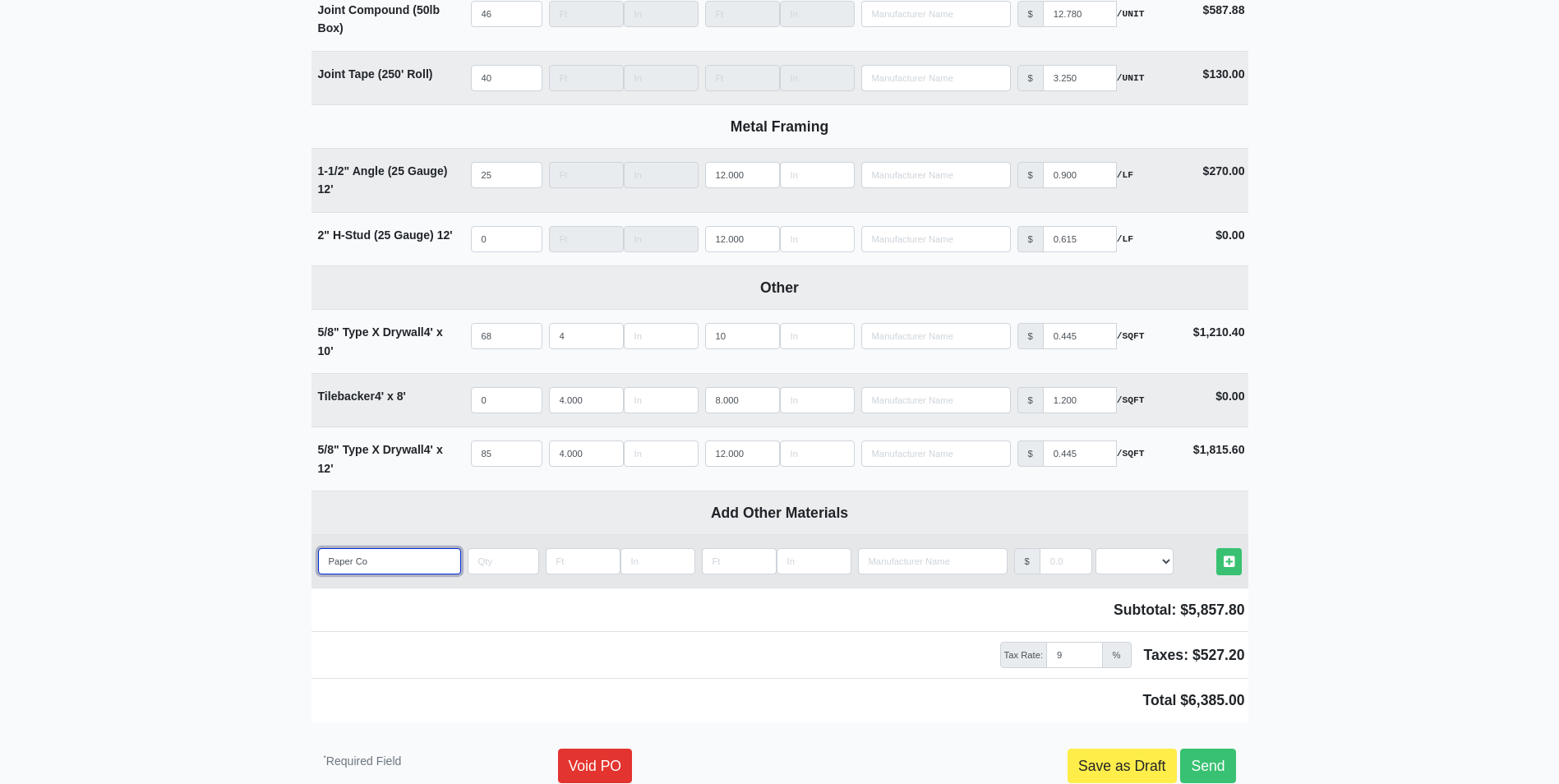
select select
type input "Paper Corn"
select select
type input "Paper Corne"
select select
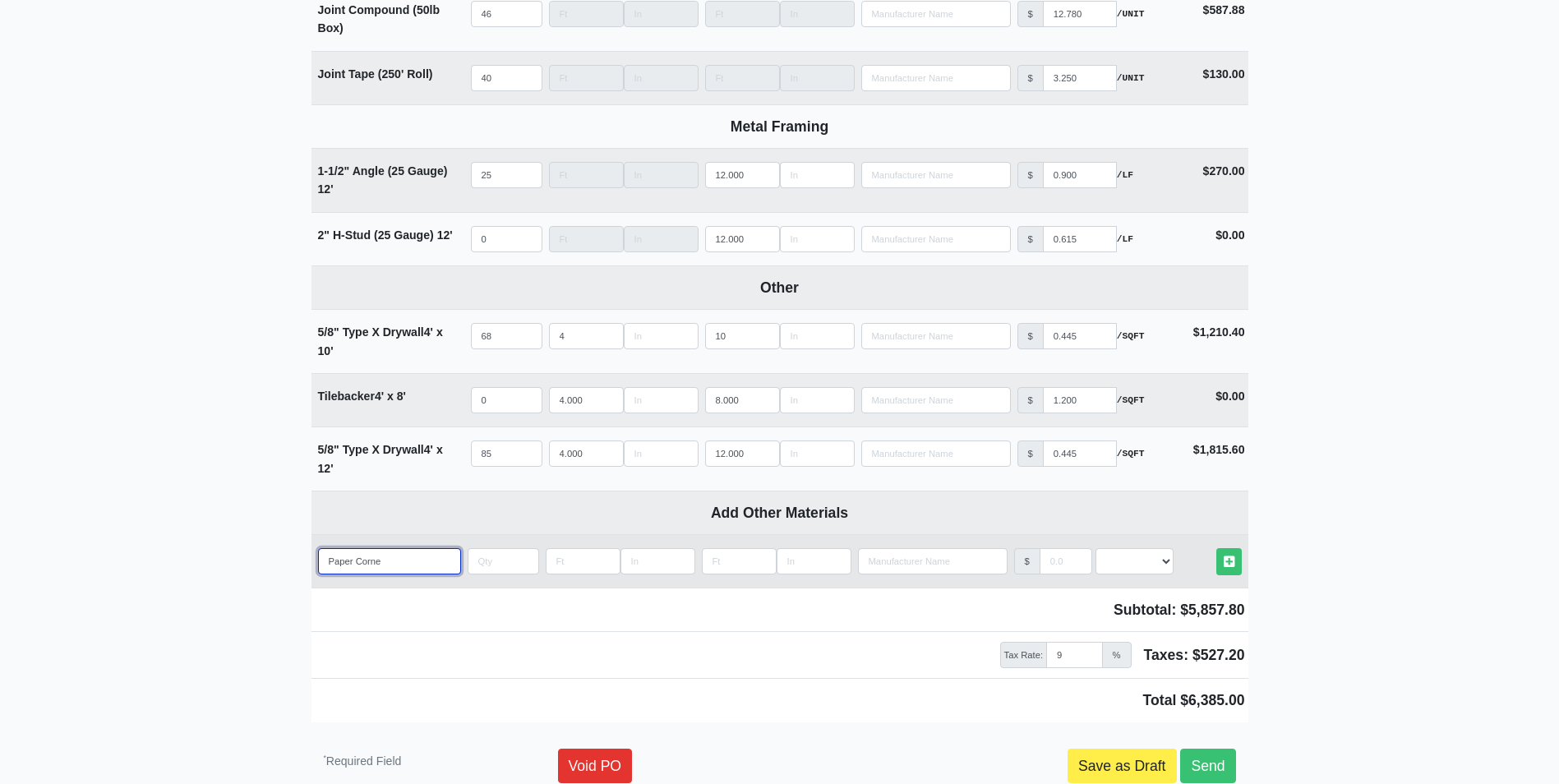
type input "Paper Corner"
select select
type input "Paper Corner"
select select
type input "Paper Corner B"
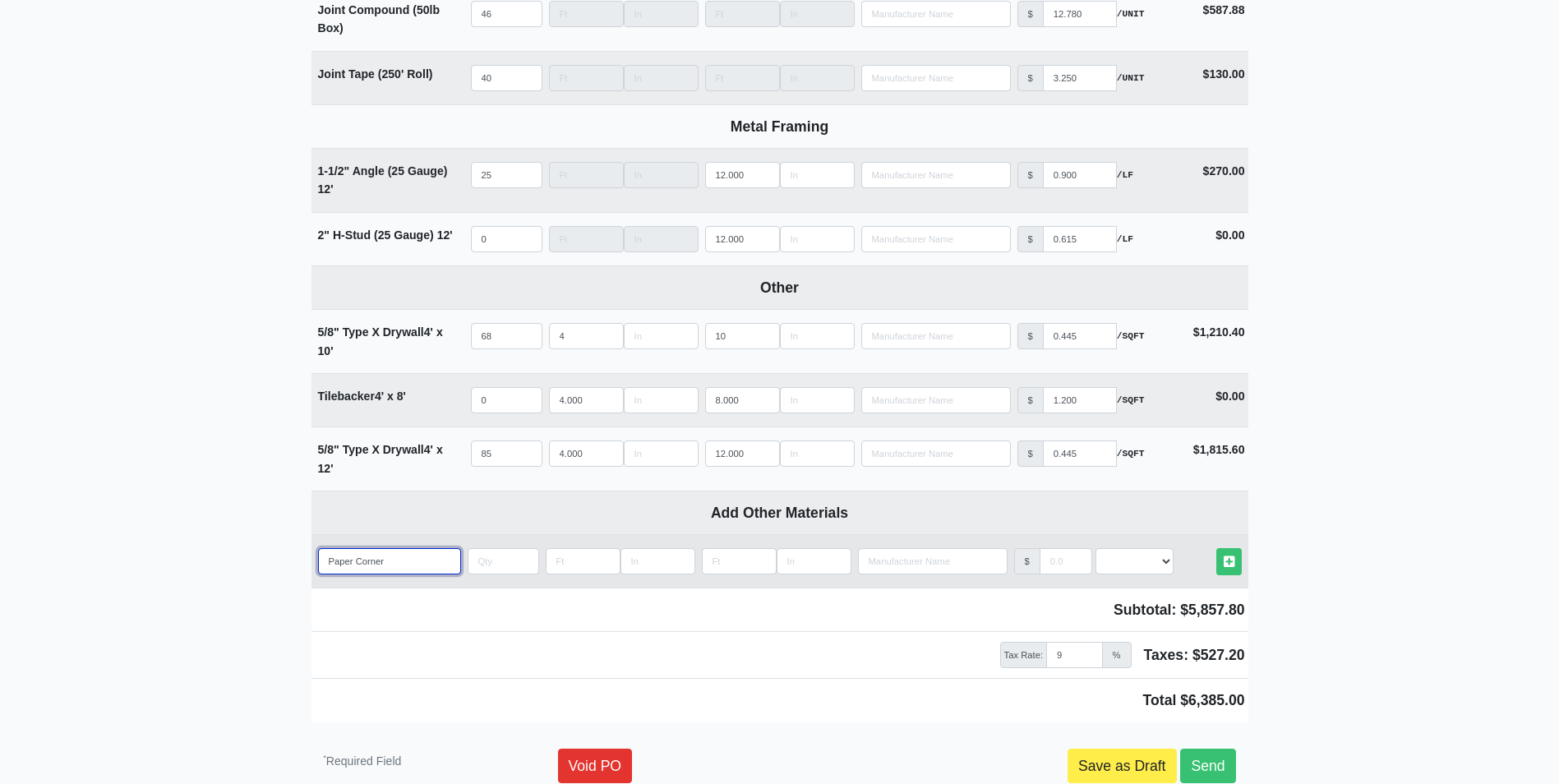
select select
type input "Paper Corner Be"
select select
type input "Paper Corner Bea"
select select
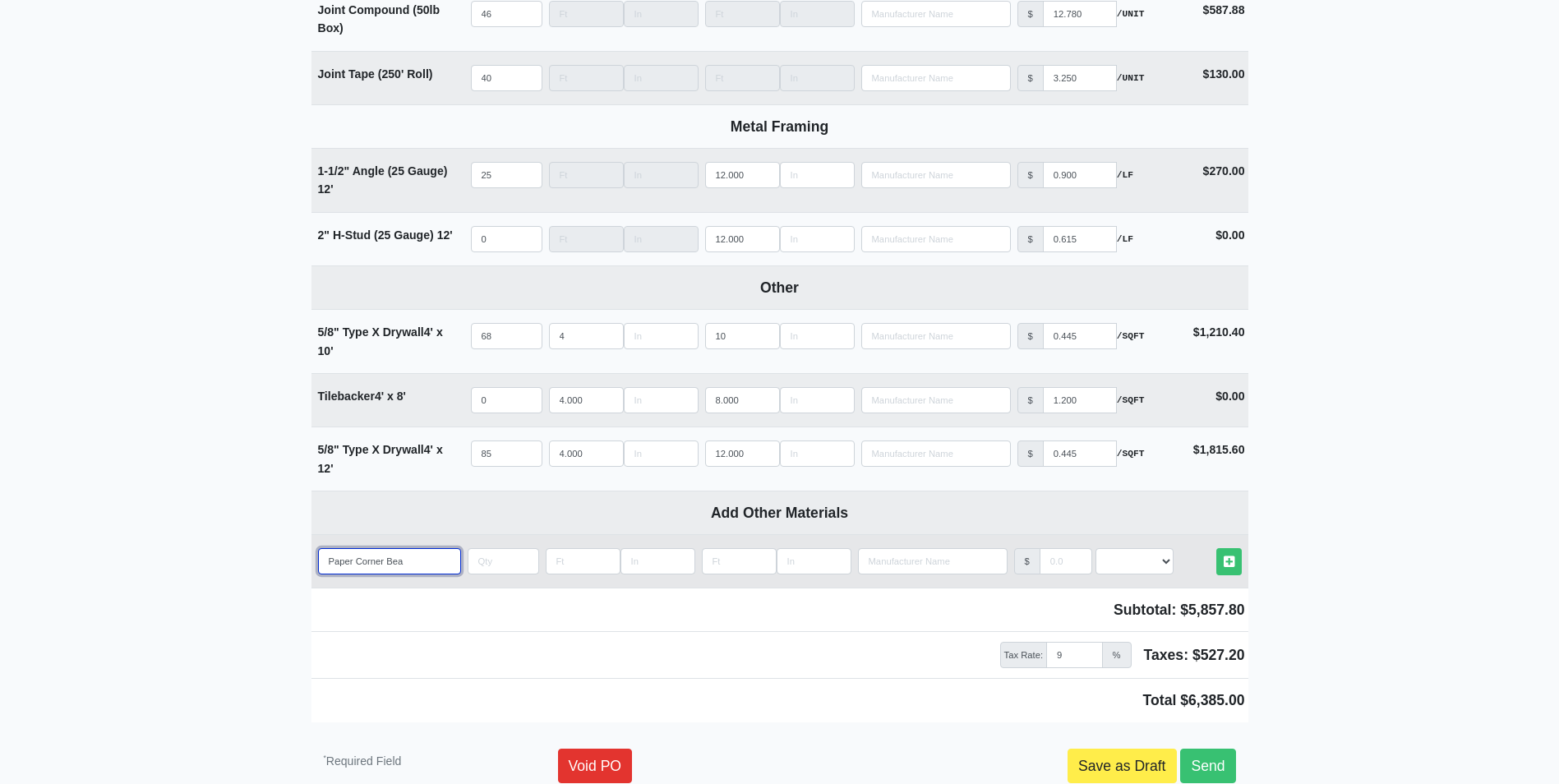
type input "Paper Corner Bead"
select select
type input "Paper Corner Bead"
select select
type input "Paper Corner Bead"
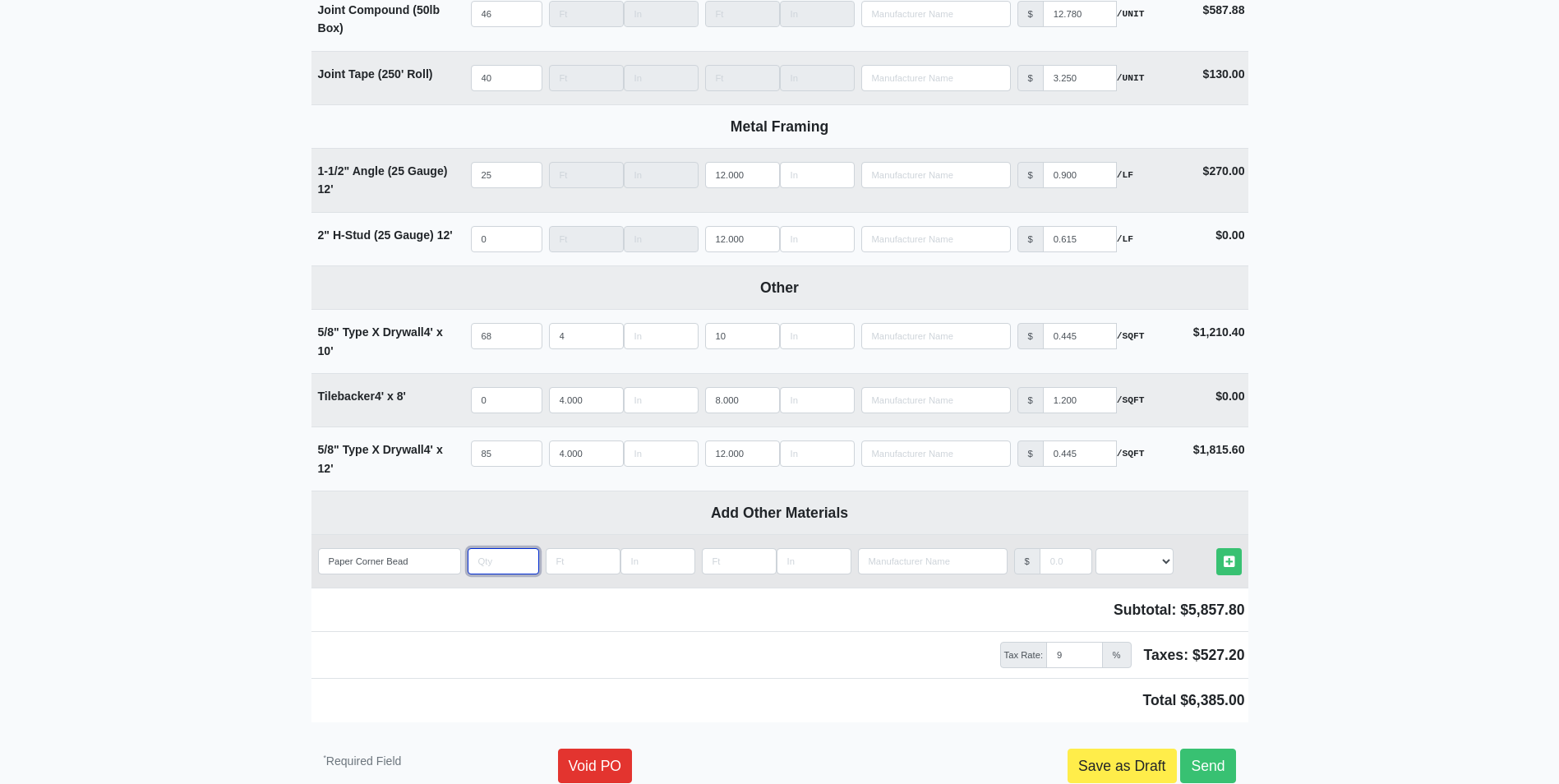
type input "5"
select select
type input "50"
select select
type input "50"
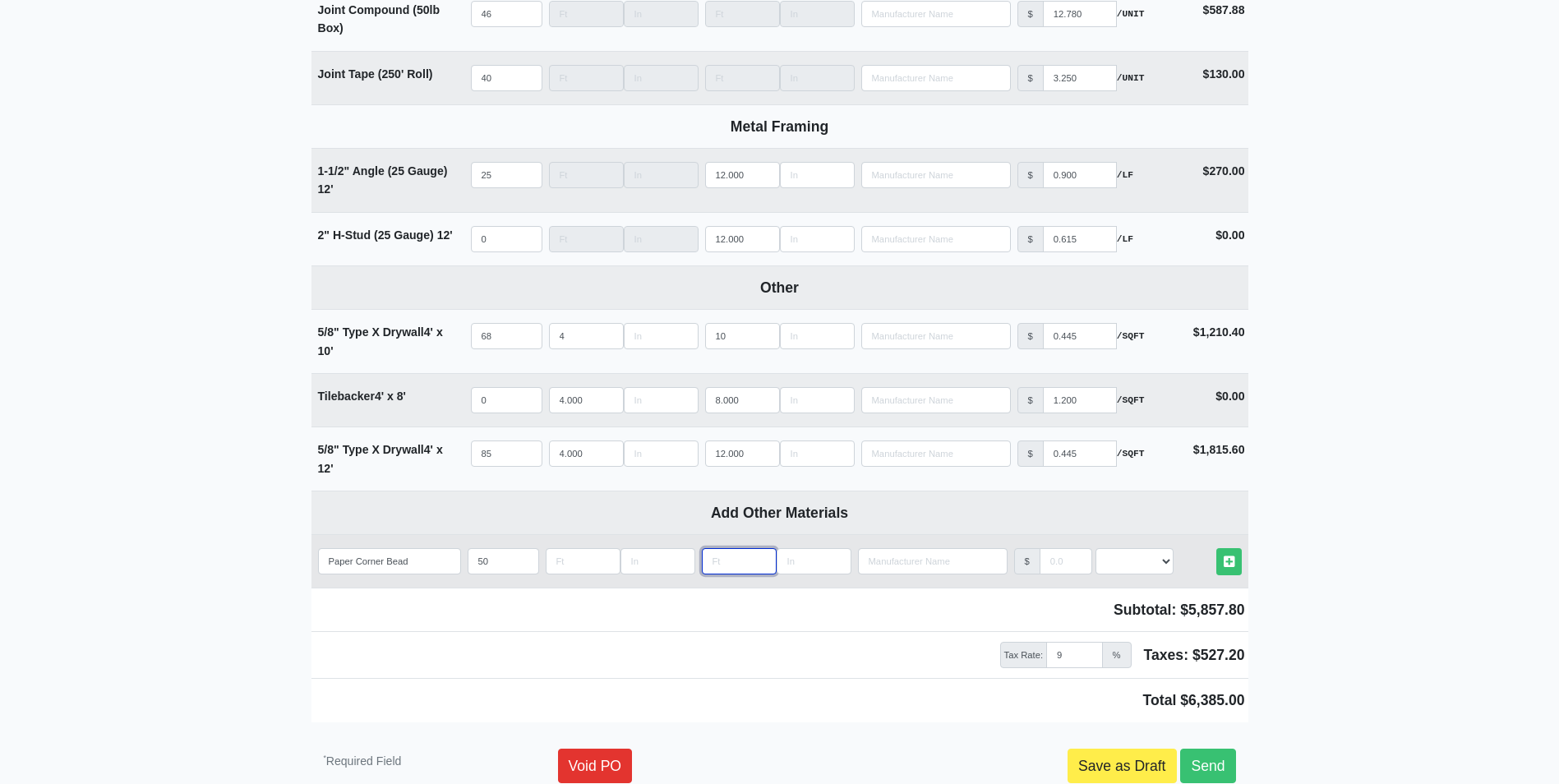
click at [743, 569] on input "Length" at bounding box center [739, 561] width 75 height 27
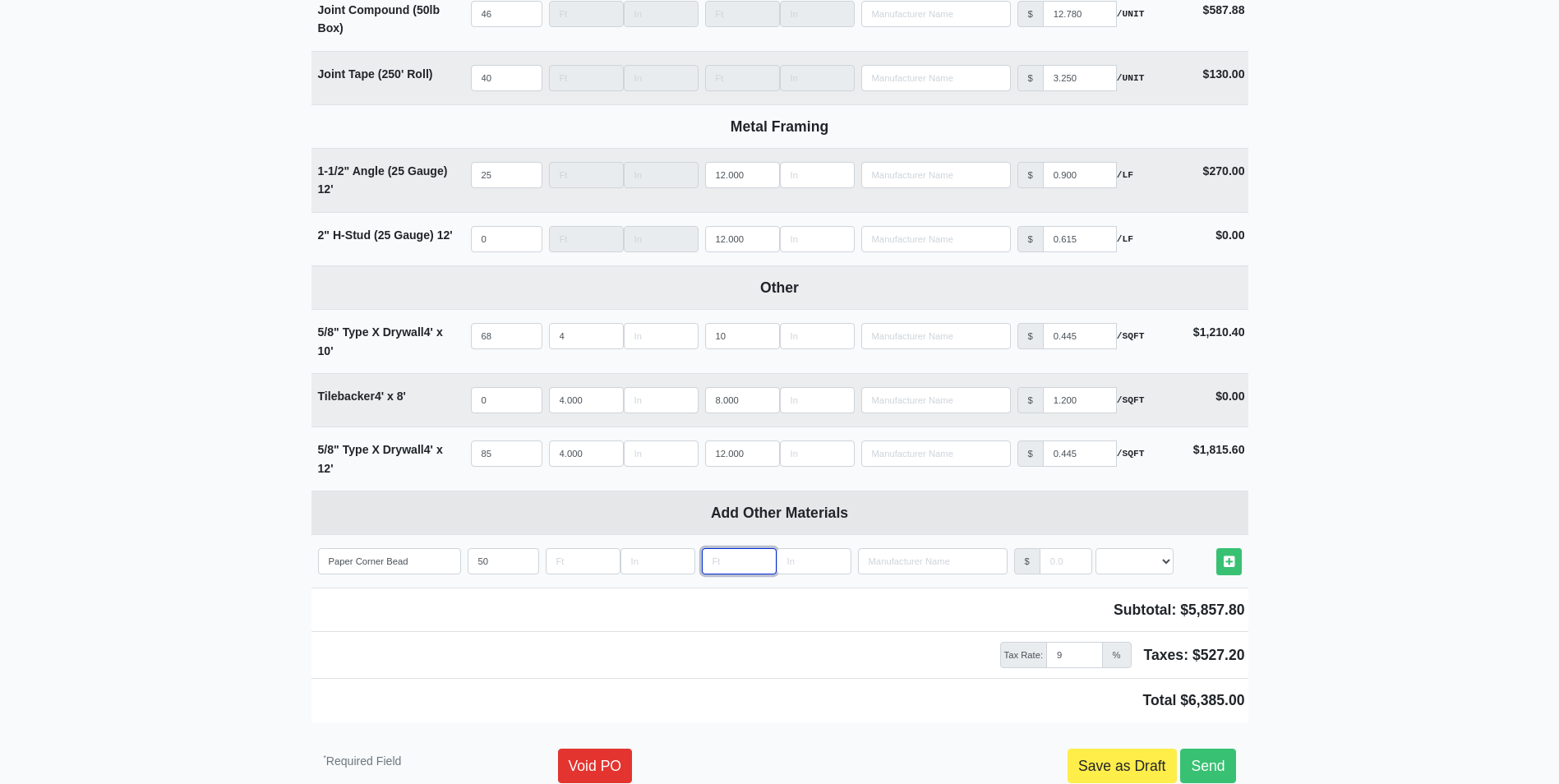
type input "1"
select select
type input "12"
select select
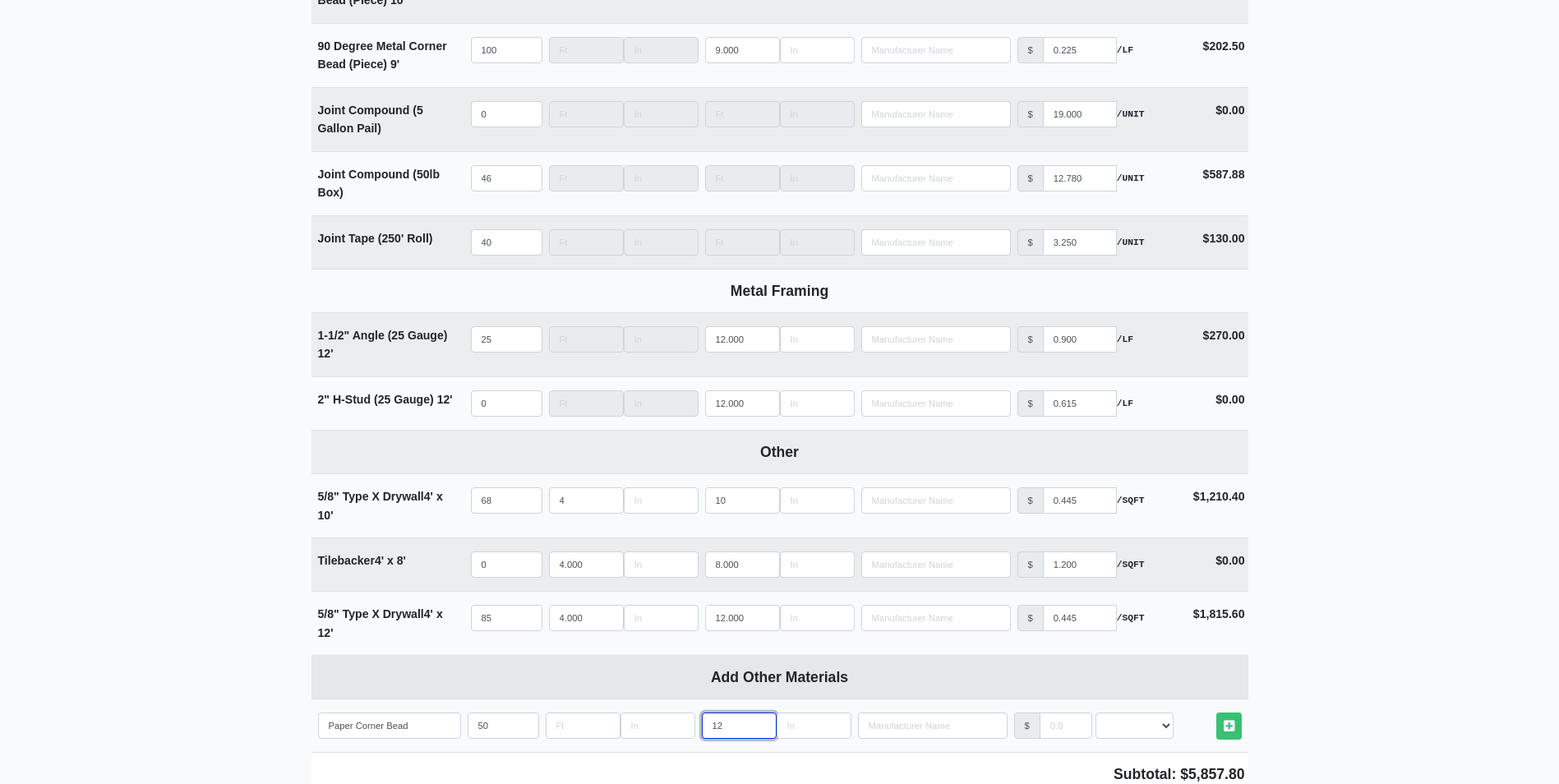
scroll to position [1561, 0]
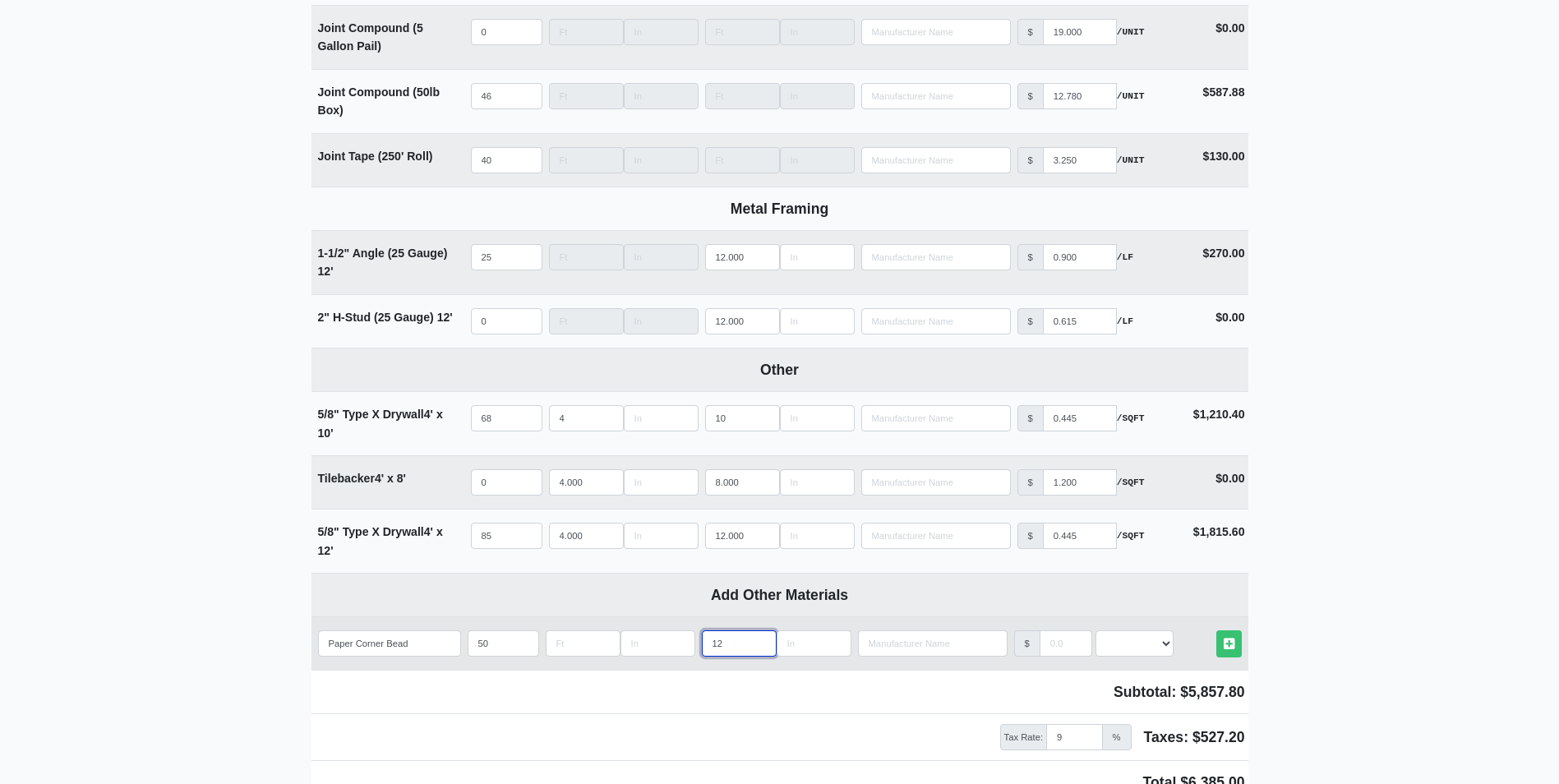
type input "12"
click at [1046, 648] on input "manufacturer" at bounding box center [1065, 643] width 52 height 27
select select
type input ".2"
select select
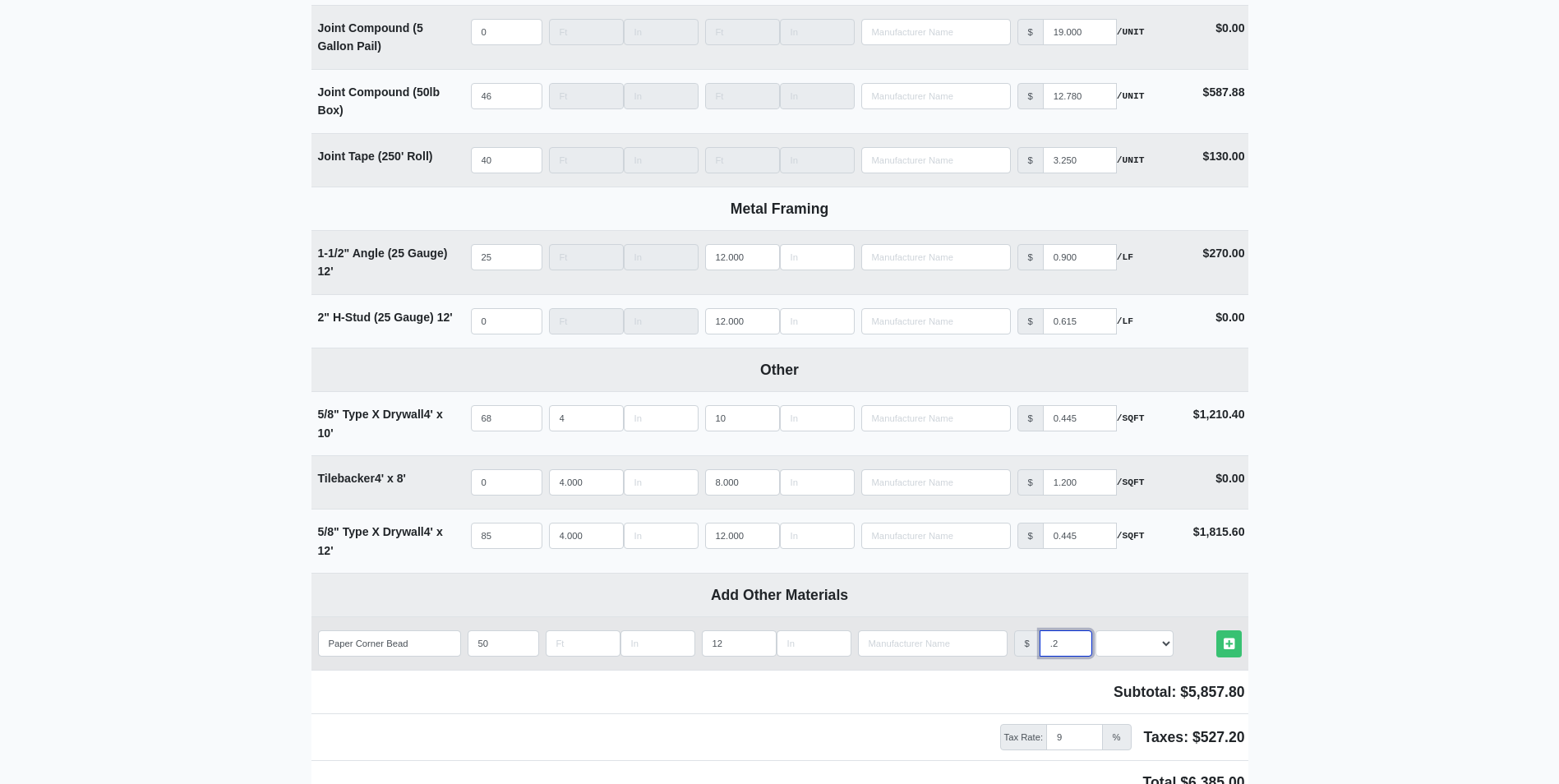
type input ".22"
select select
type input ".22"
drag, startPoint x: 1144, startPoint y: 641, endPoint x: 1155, endPoint y: 660, distance: 22.0
click at [1144, 641] on select "Select an Option! UNIT MLF LF MSQFT SQFT" at bounding box center [1135, 643] width 78 height 27
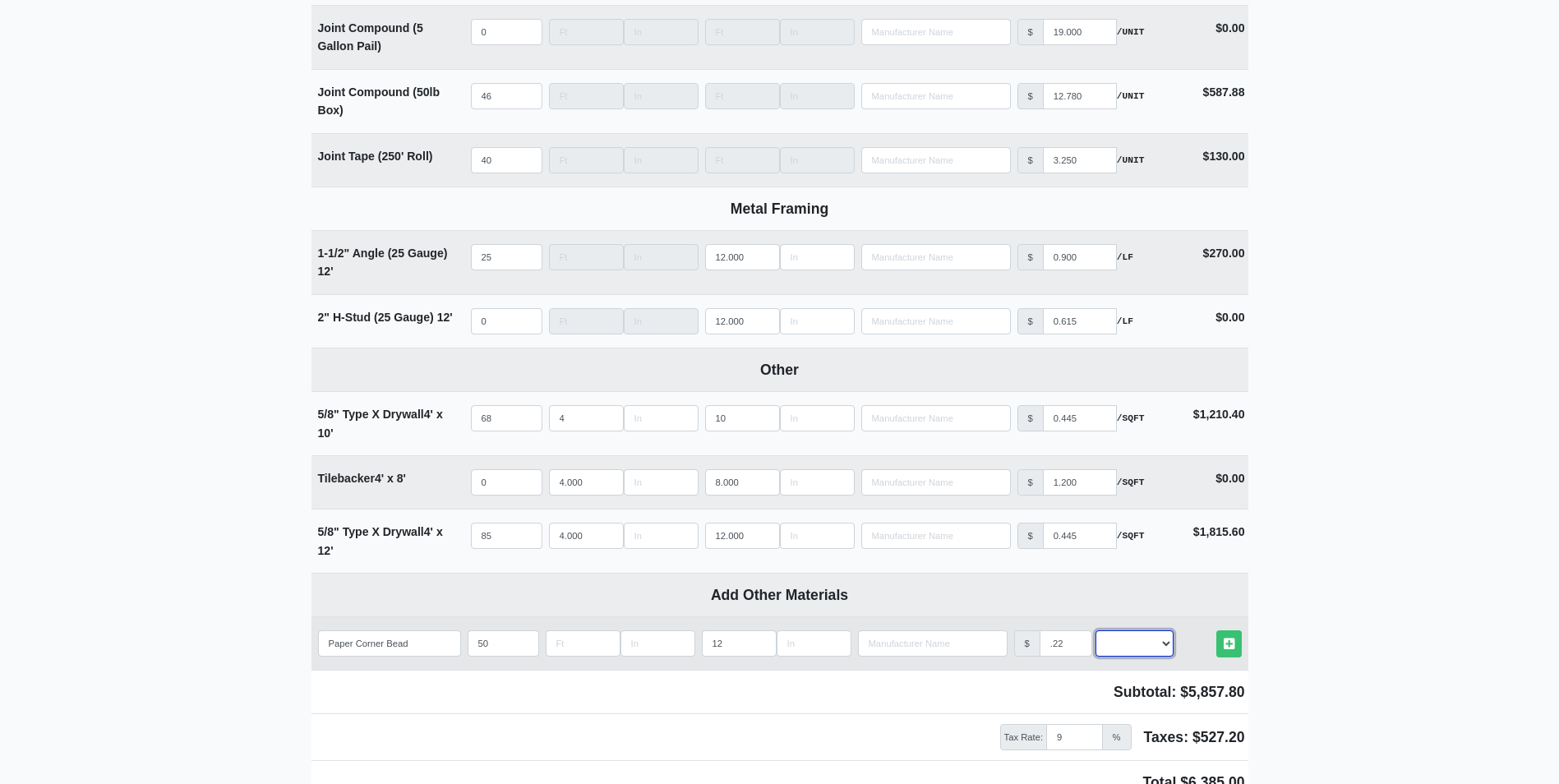
select select "1"
click at [1095, 636] on select "Select an Option! UNIT MLF LF MSQFT SQFT" at bounding box center [1135, 643] width 78 height 27
click at [1231, 647] on icon at bounding box center [1229, 643] width 10 height 12
select select
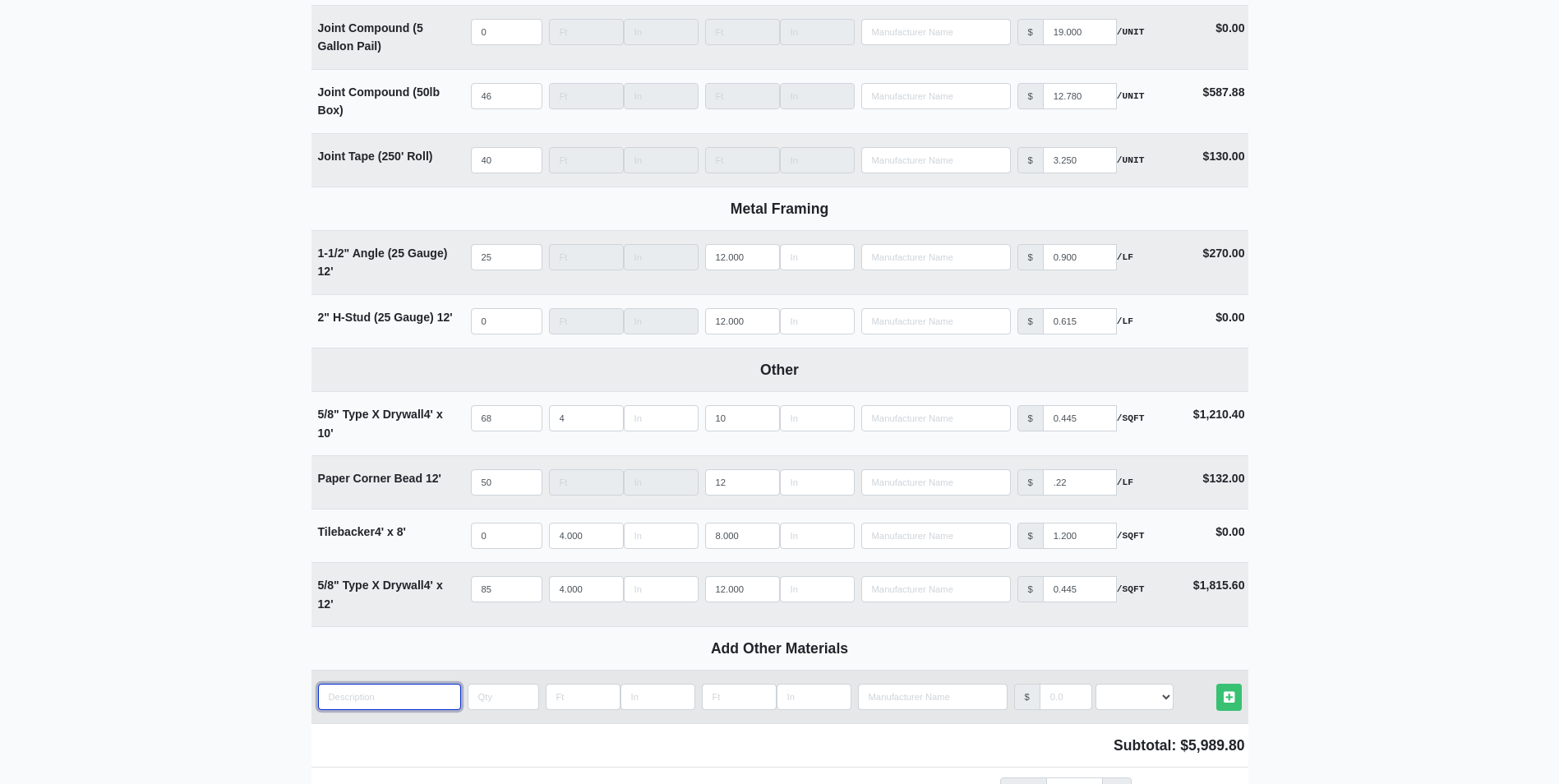
click at [415, 705] on input "quantity" at bounding box center [389, 696] width 143 height 27
type input "3"
select select
drag, startPoint x: 427, startPoint y: 695, endPoint x: 410, endPoint y: 701, distance: 18.0
click at [410, 701] on input "3" at bounding box center [389, 696] width 143 height 27
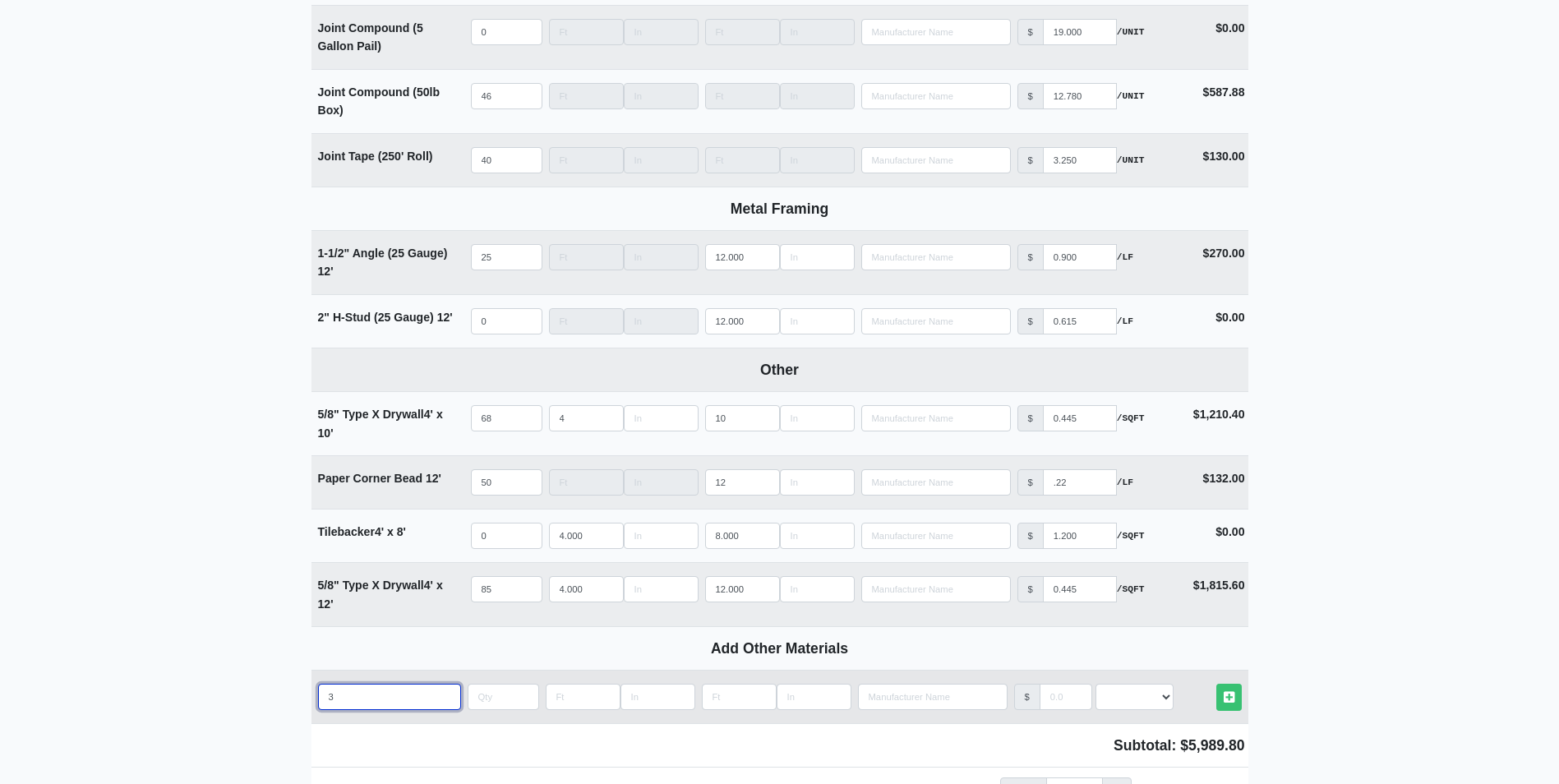
type input "3-"
select select
type input "3-5"
select select
type input "3-5/"
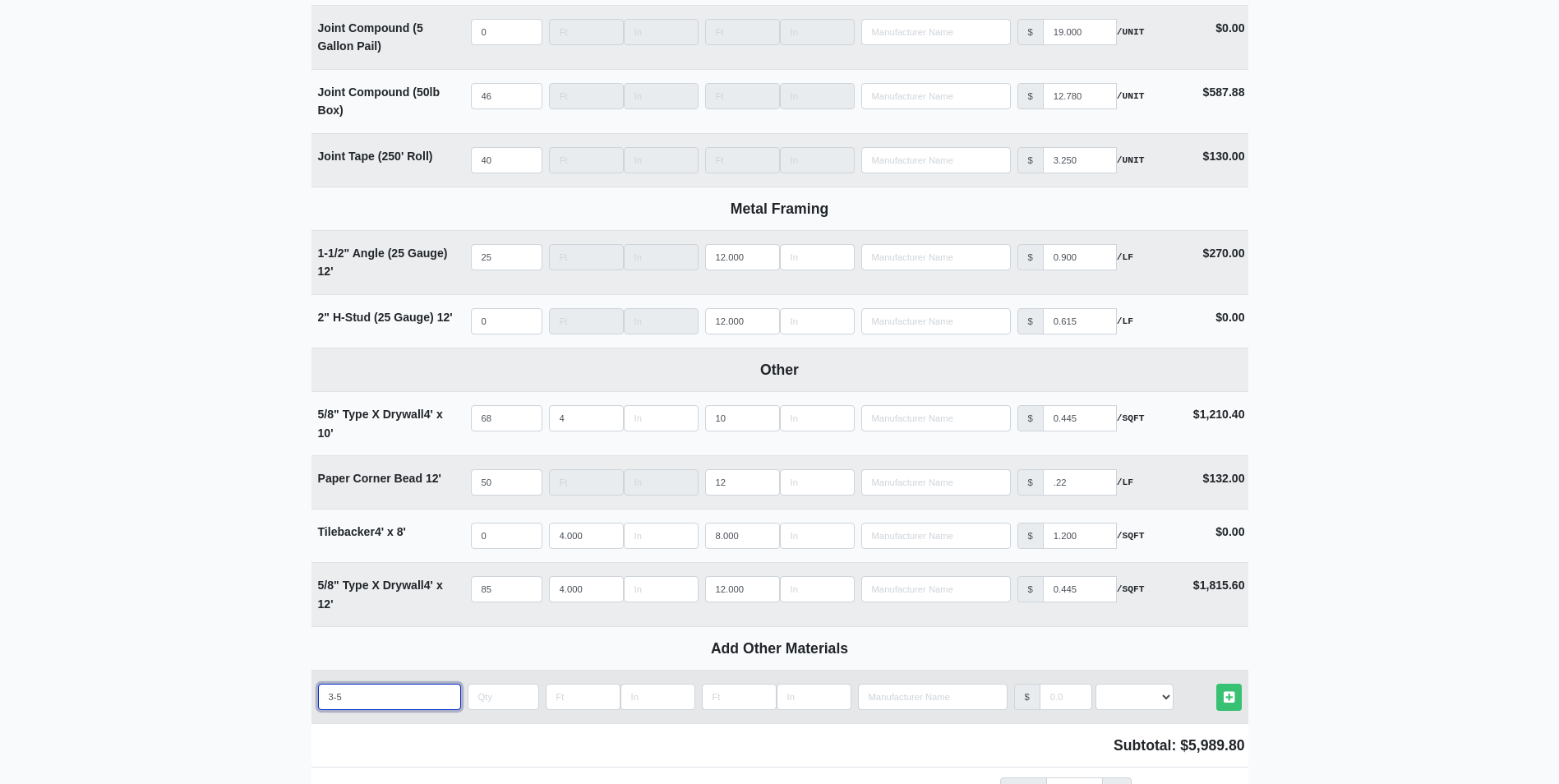
select select
type input "3-5/8"
select select
type input "3-5/8'"
select select
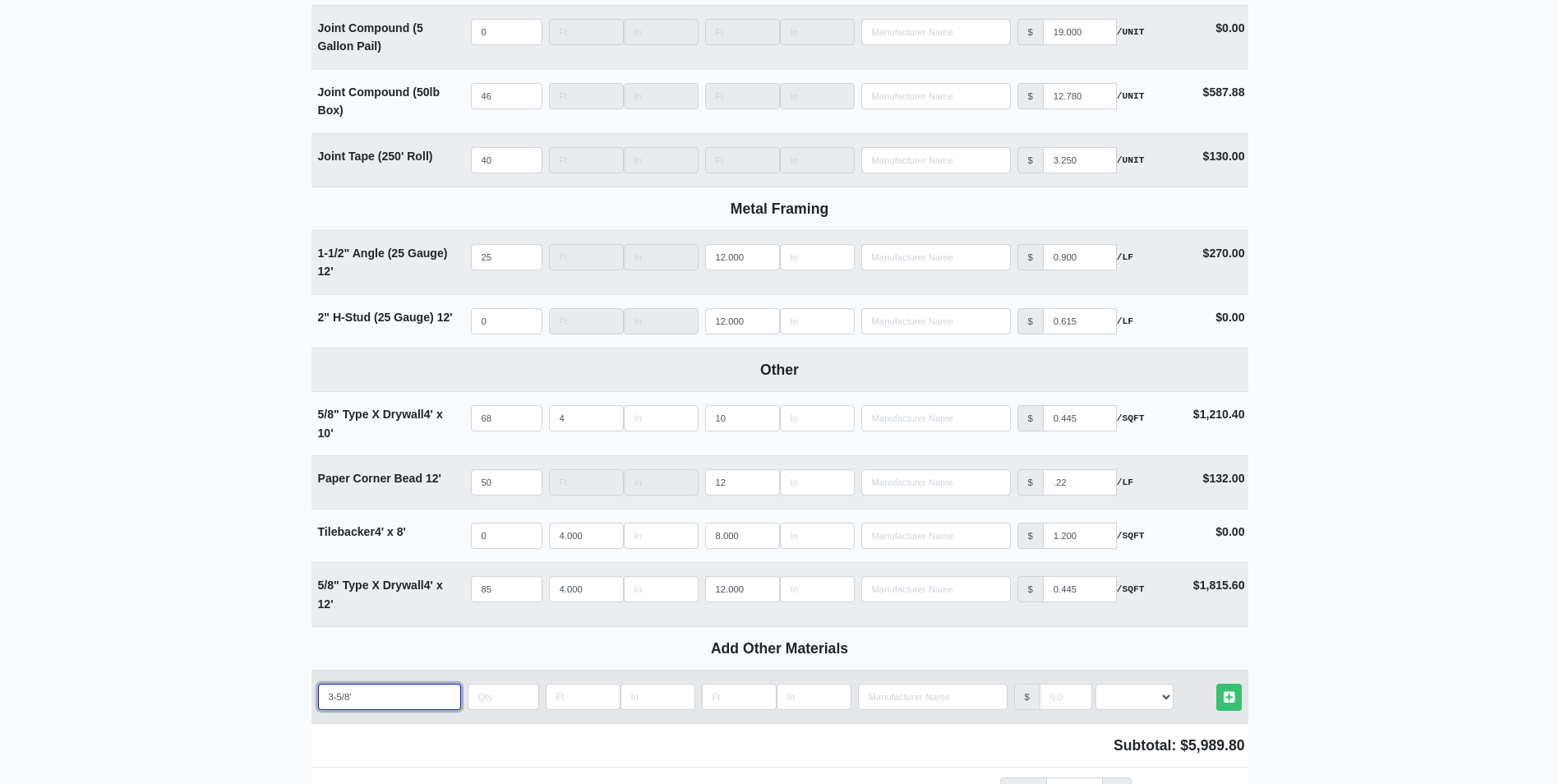
type input "3-5/8''"
select select
type input "3-5/8''"
select select
type input "3-5/8'' s"
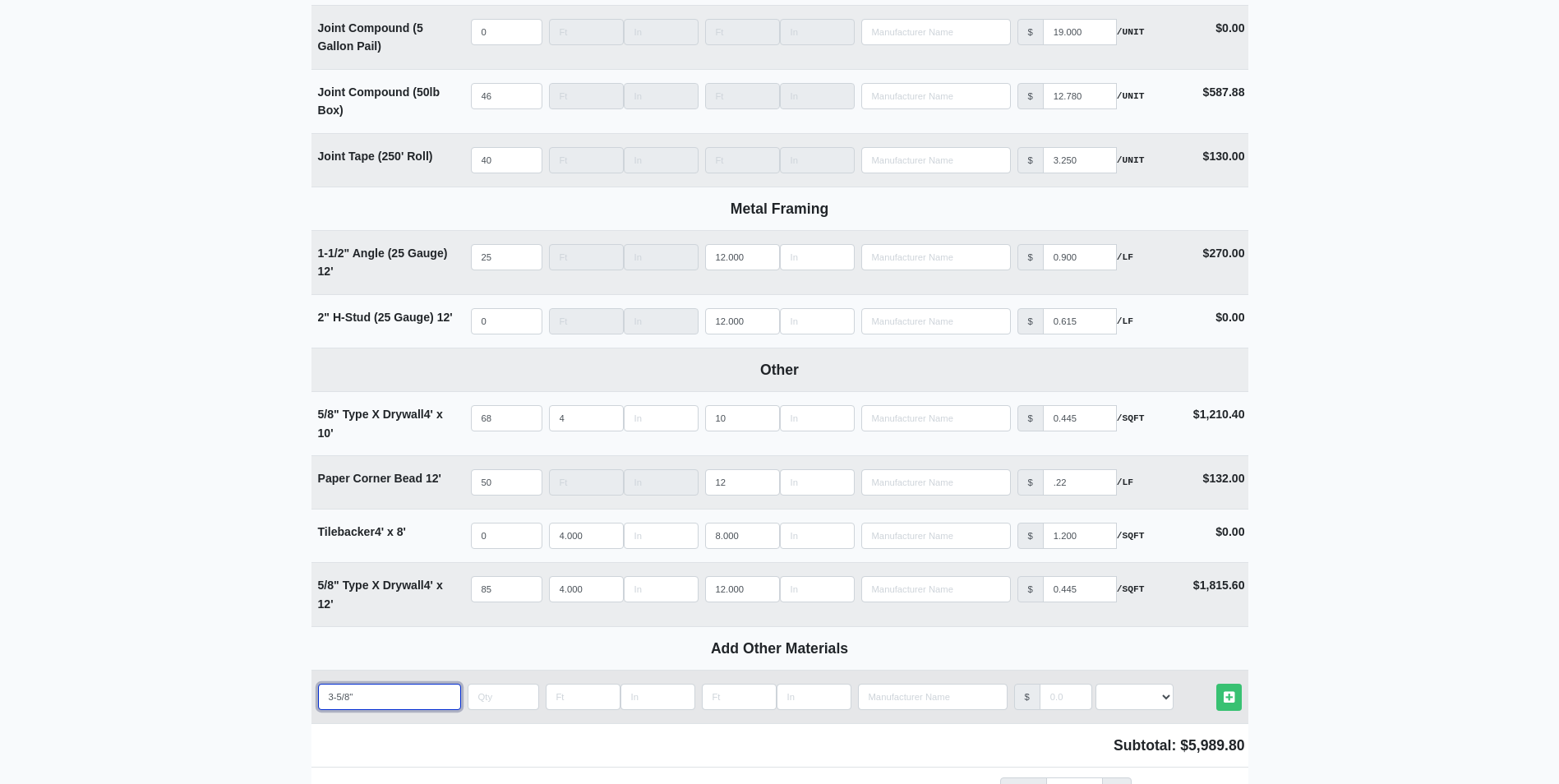
select select
type input "3-5/8'' st"
select select
type input "3-5/8'' stu"
select select
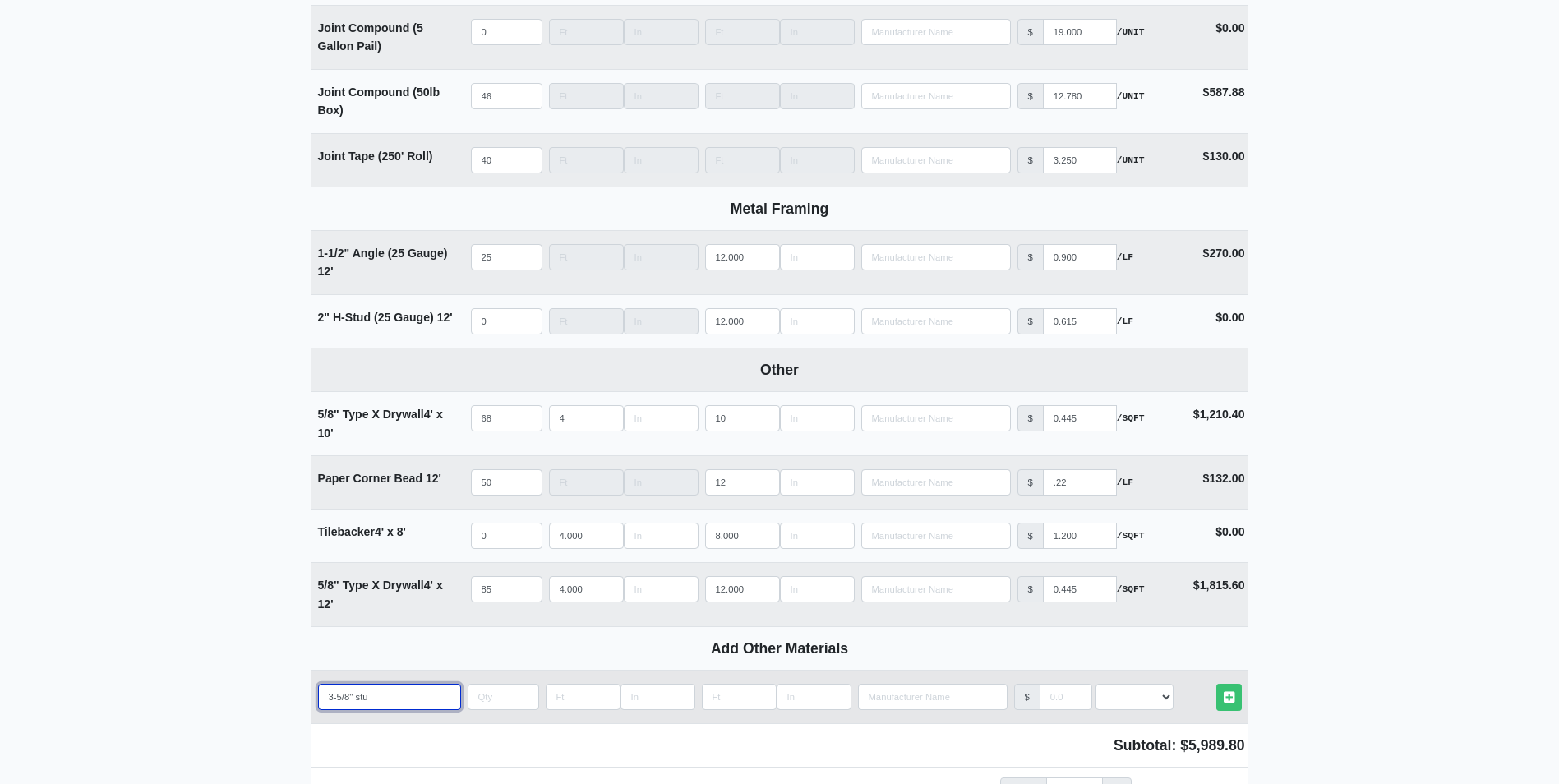
type input "3-5/8'' stud"
select select
type input "3-5/8'' studs"
select select
type input "3-5/8'' studs"
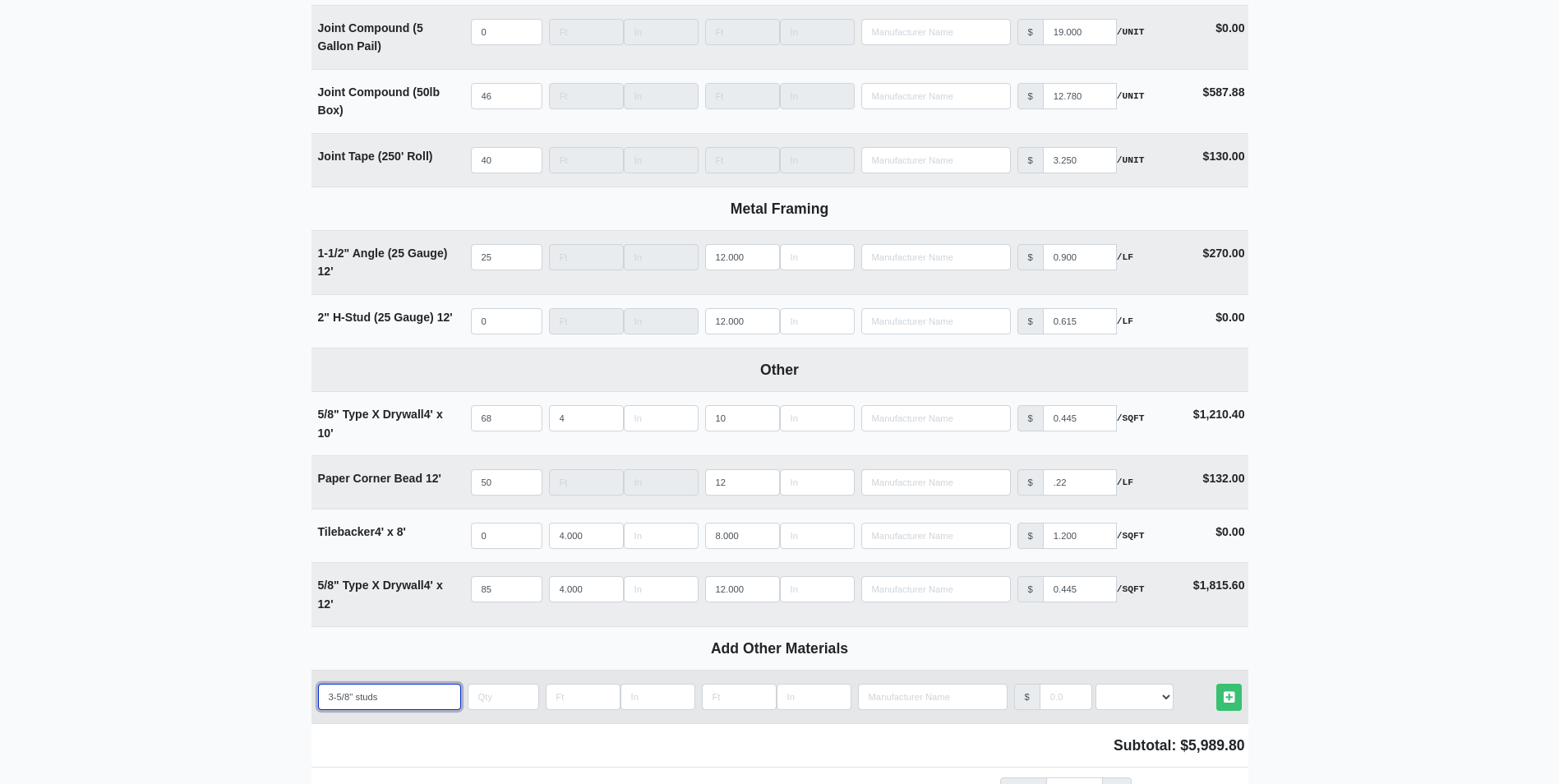
select select
type input "3-5/8'' studs 2"
select select
type input "3-5/8'' studs 25"
select select
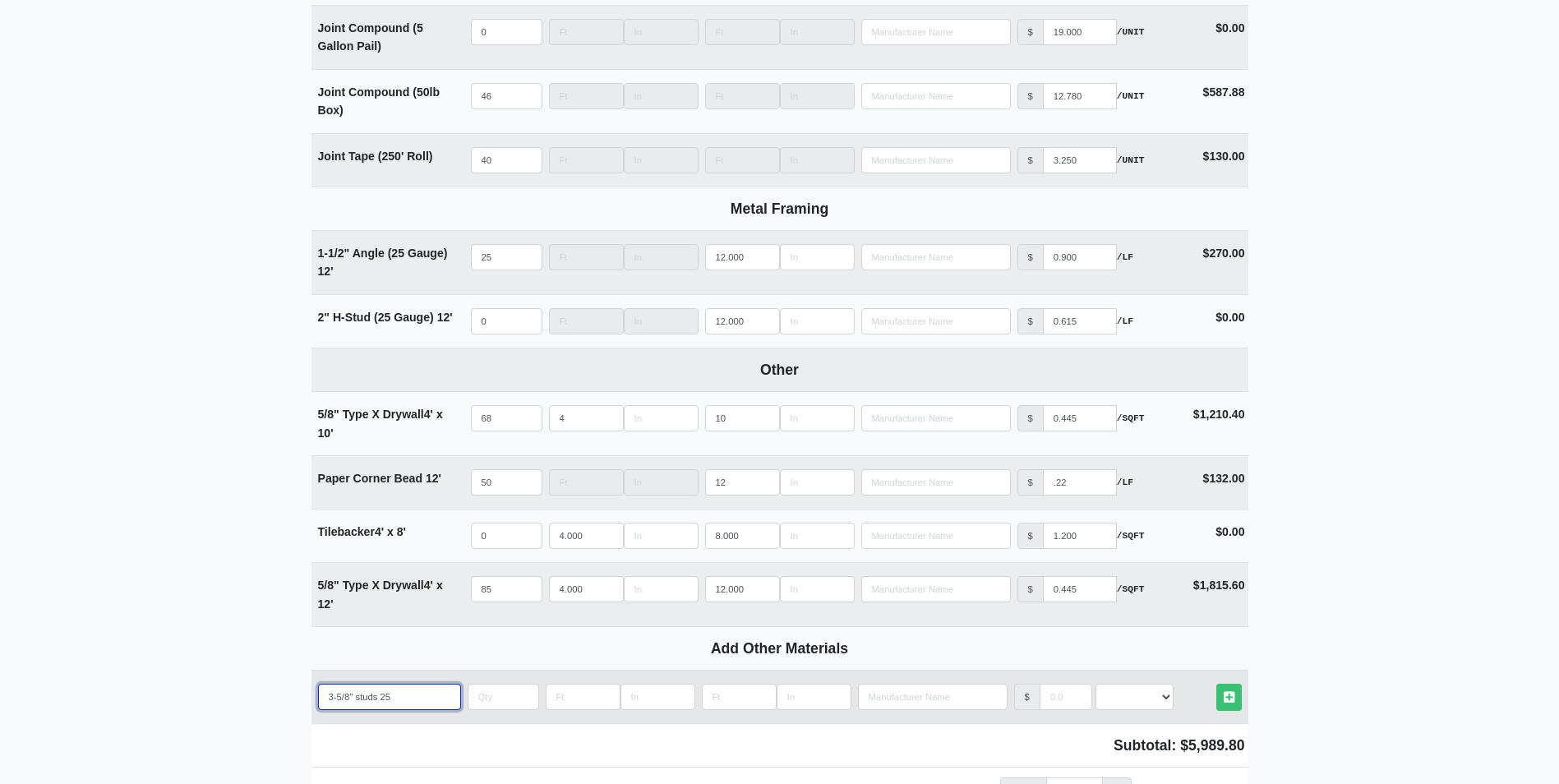
type input "3-5/8'' studs 25G"
select select
type input "3-5/8'' studs 25GA"
select select
type input "3-5/8'' studs 25GA"
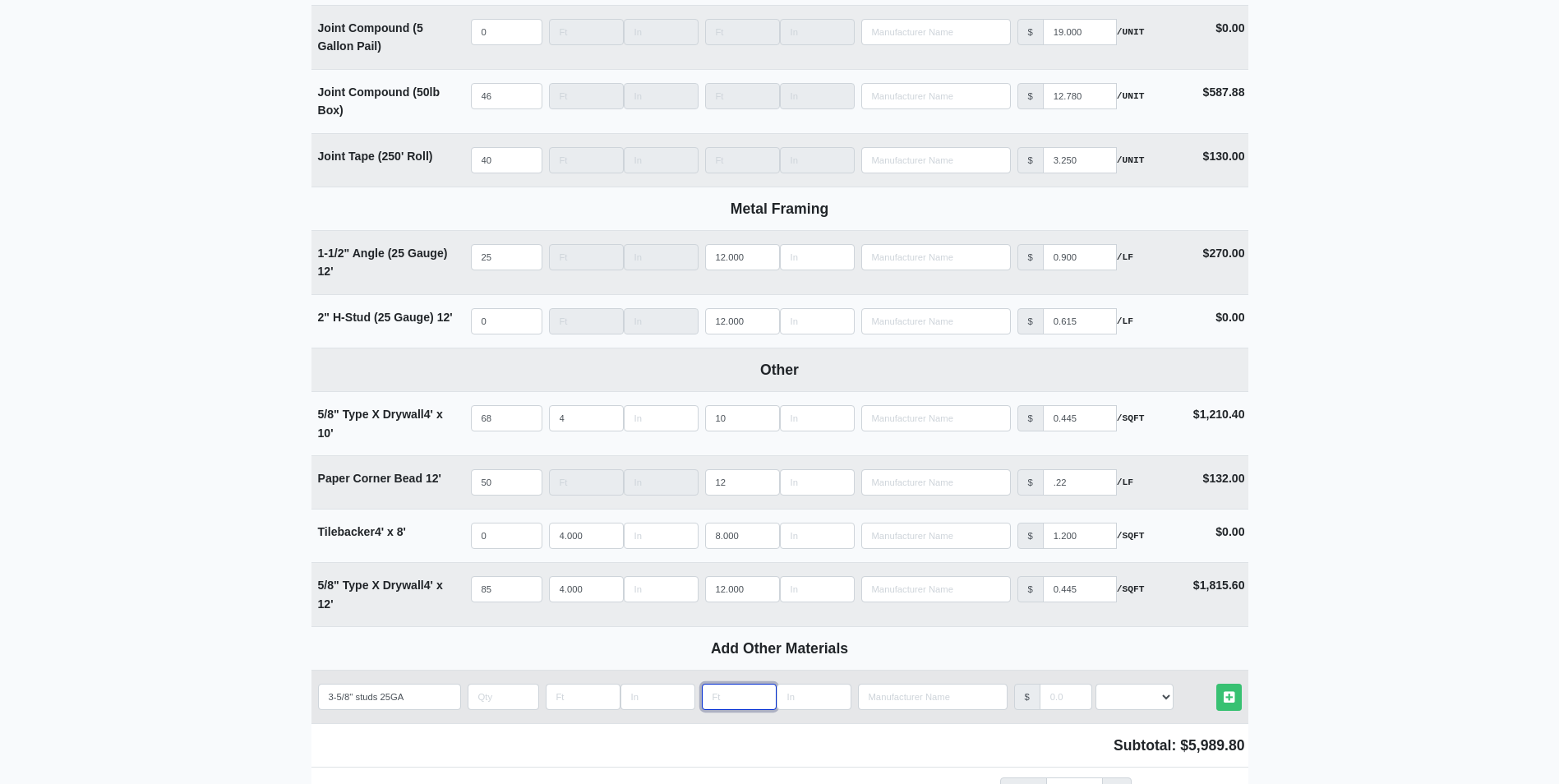
click at [718, 703] on input "Length" at bounding box center [739, 696] width 75 height 27
type input "1"
select select
type input "12"
select select
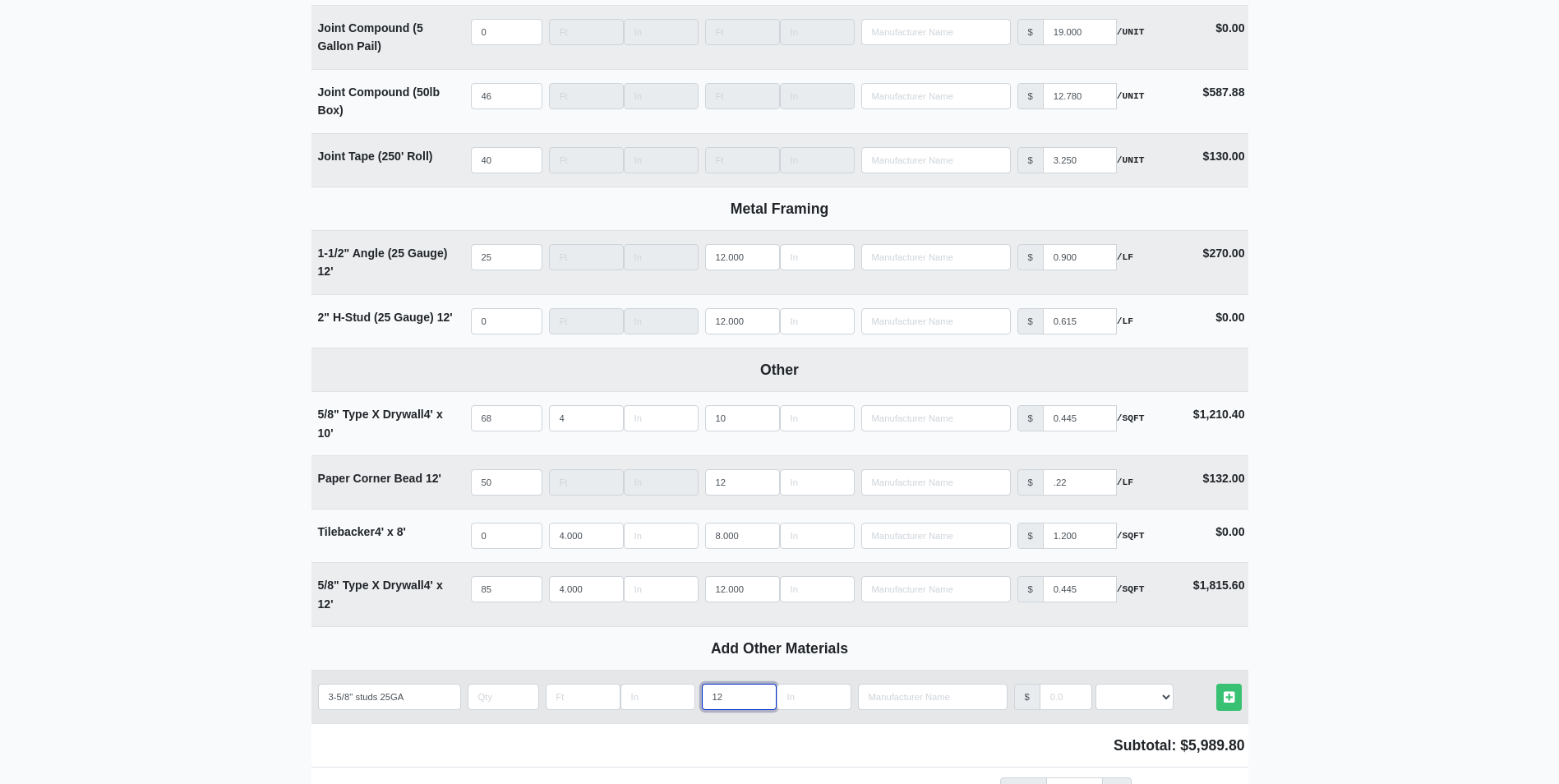
type input "12"
drag, startPoint x: 351, startPoint y: 701, endPoint x: 302, endPoint y: 715, distance: 51.0
drag, startPoint x: 354, startPoint y: 701, endPoint x: 291, endPoint y: 710, distance: 63.6
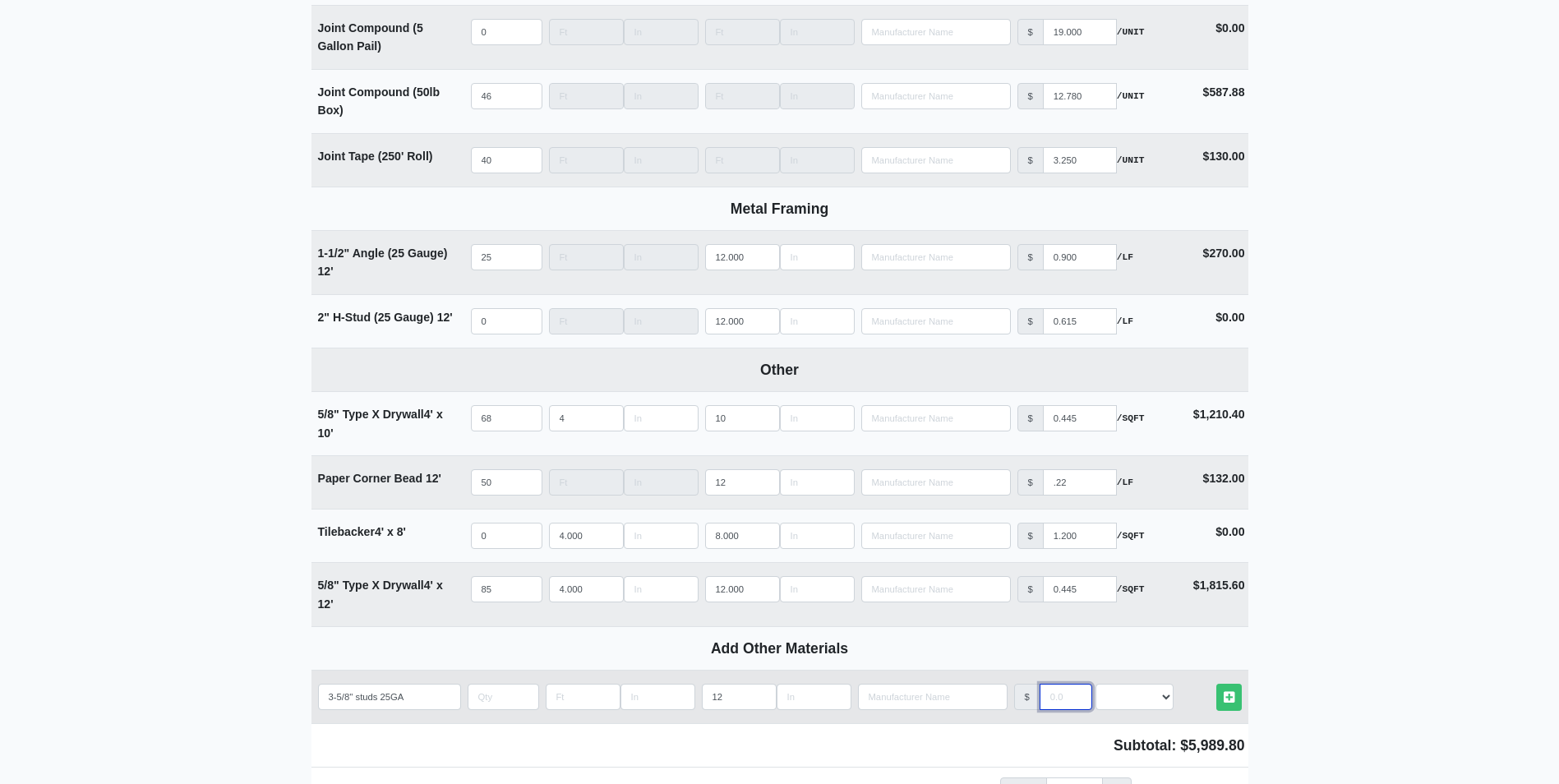
click at [1059, 702] on input "manufacturer" at bounding box center [1065, 696] width 52 height 27
select select
type input ".4"
click at [1140, 710] on select "Select an Option! UNIT MLF LF MSQFT SQFT" at bounding box center [1135, 696] width 78 height 27
click at [1095, 689] on select "Select an Option! UNIT MLF LF MSQFT SQFT" at bounding box center [1135, 696] width 78 height 27
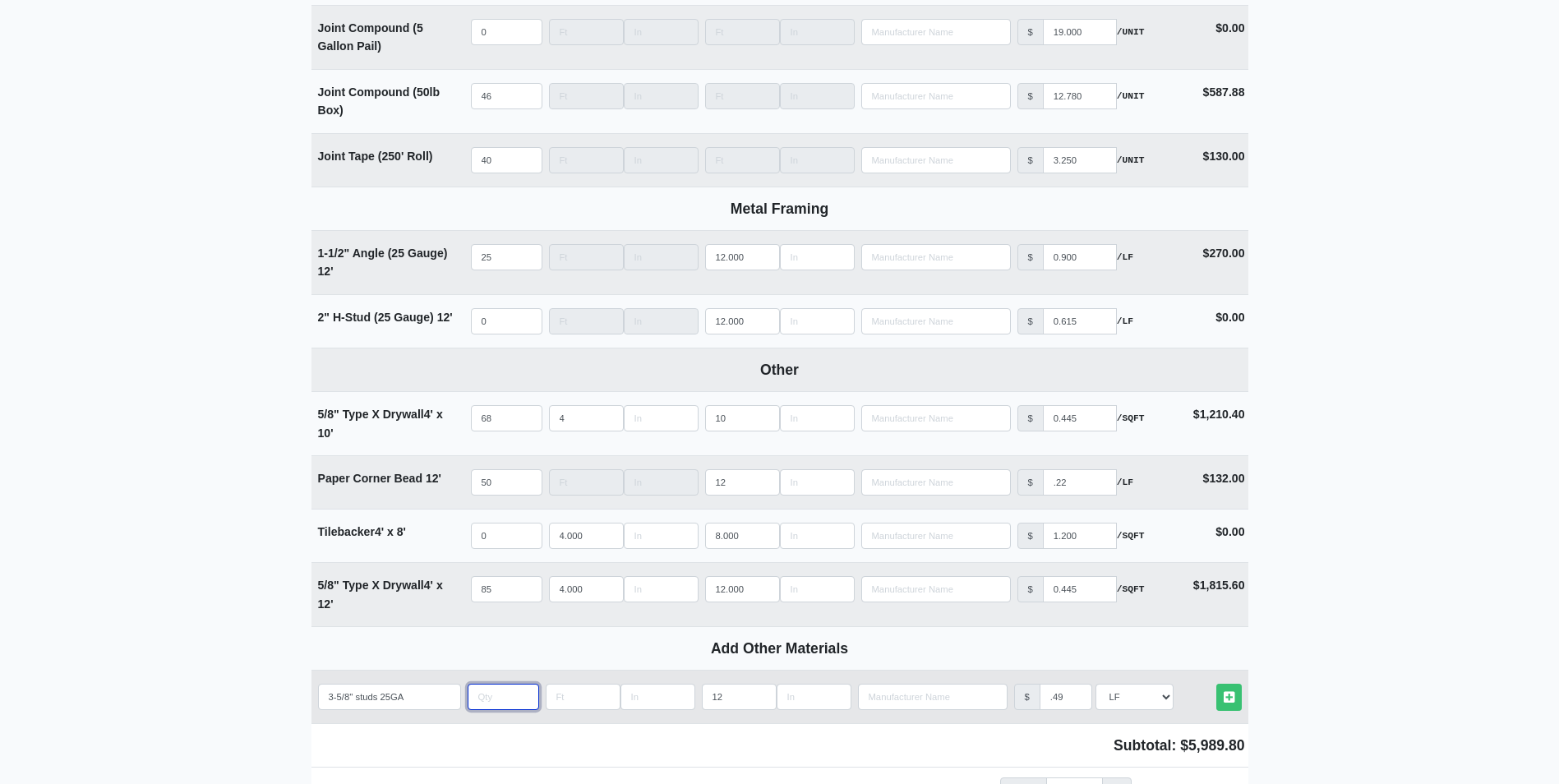
click at [512, 702] on input "quantity" at bounding box center [503, 696] width 71 height 27
click at [1238, 695] on link "Other Materials" at bounding box center [1229, 696] width 26 height 27
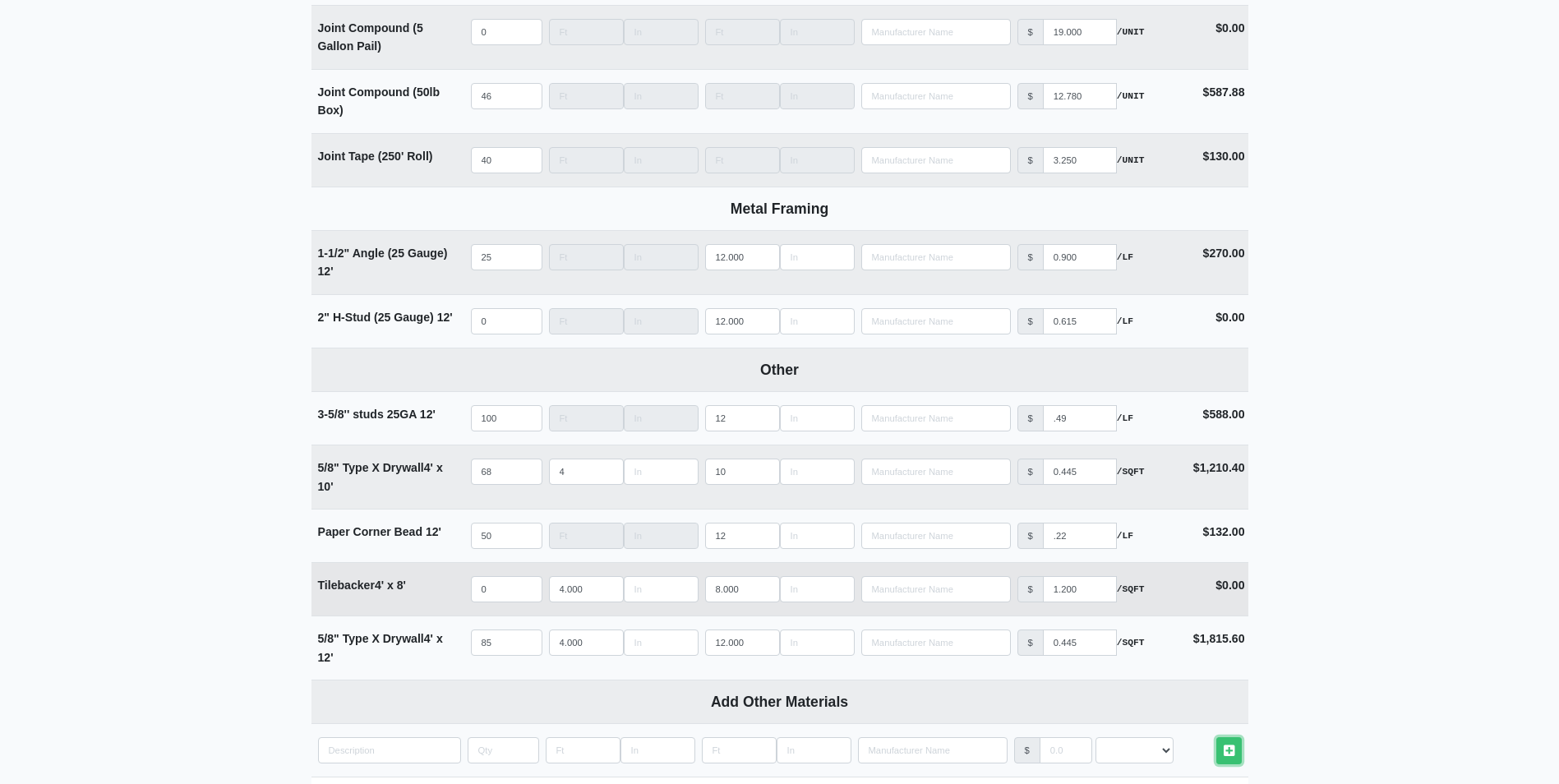
scroll to position [1643, 0]
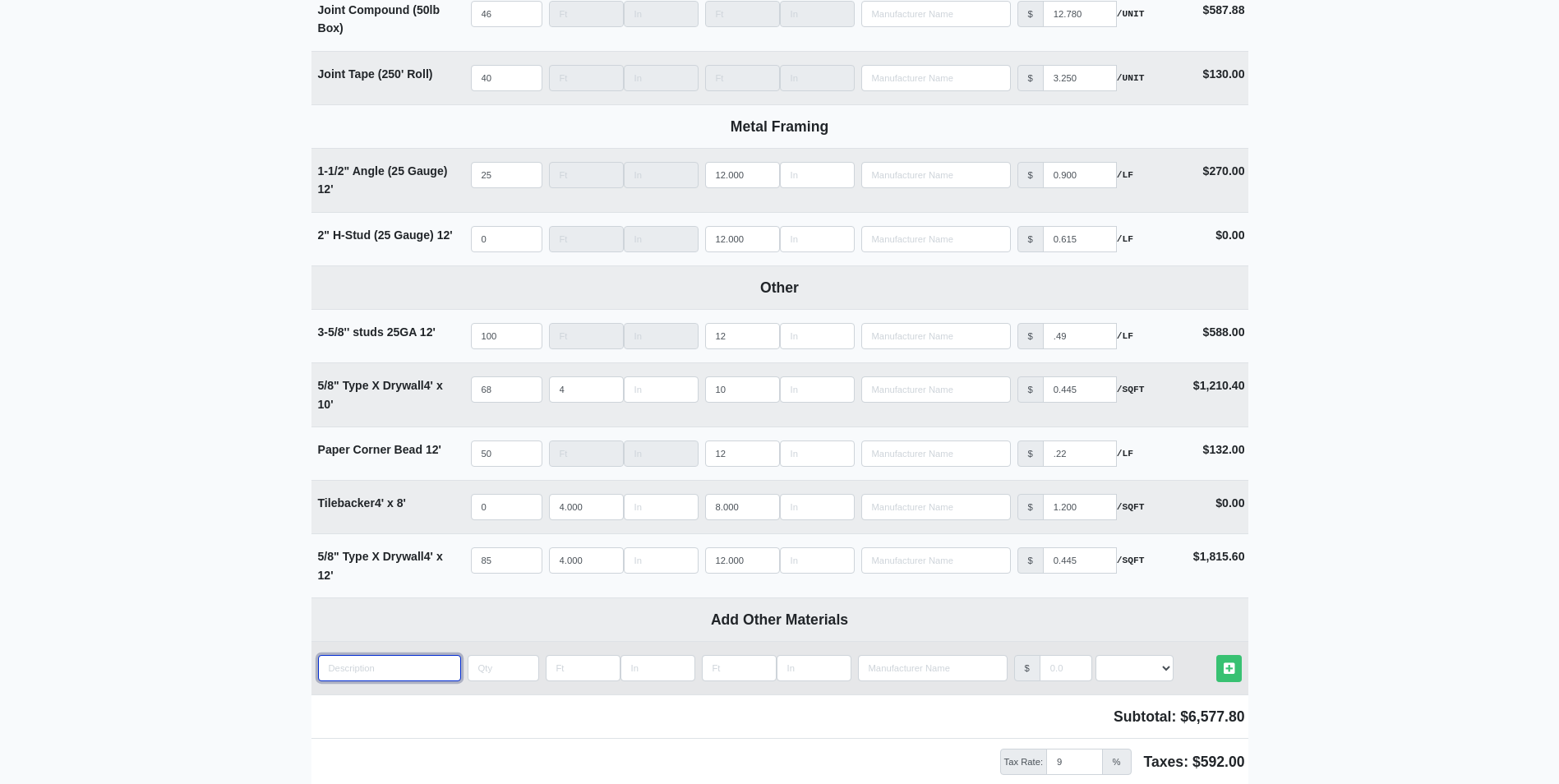
click at [408, 674] on input "quantity" at bounding box center [389, 668] width 143 height 27
paste input "3-5/8''"
click at [498, 675] on input "quantity" at bounding box center [503, 668] width 71 height 27
click at [744, 680] on input "Length" at bounding box center [739, 668] width 75 height 27
click at [1067, 681] on input "manufacturer" at bounding box center [1065, 668] width 52 height 27
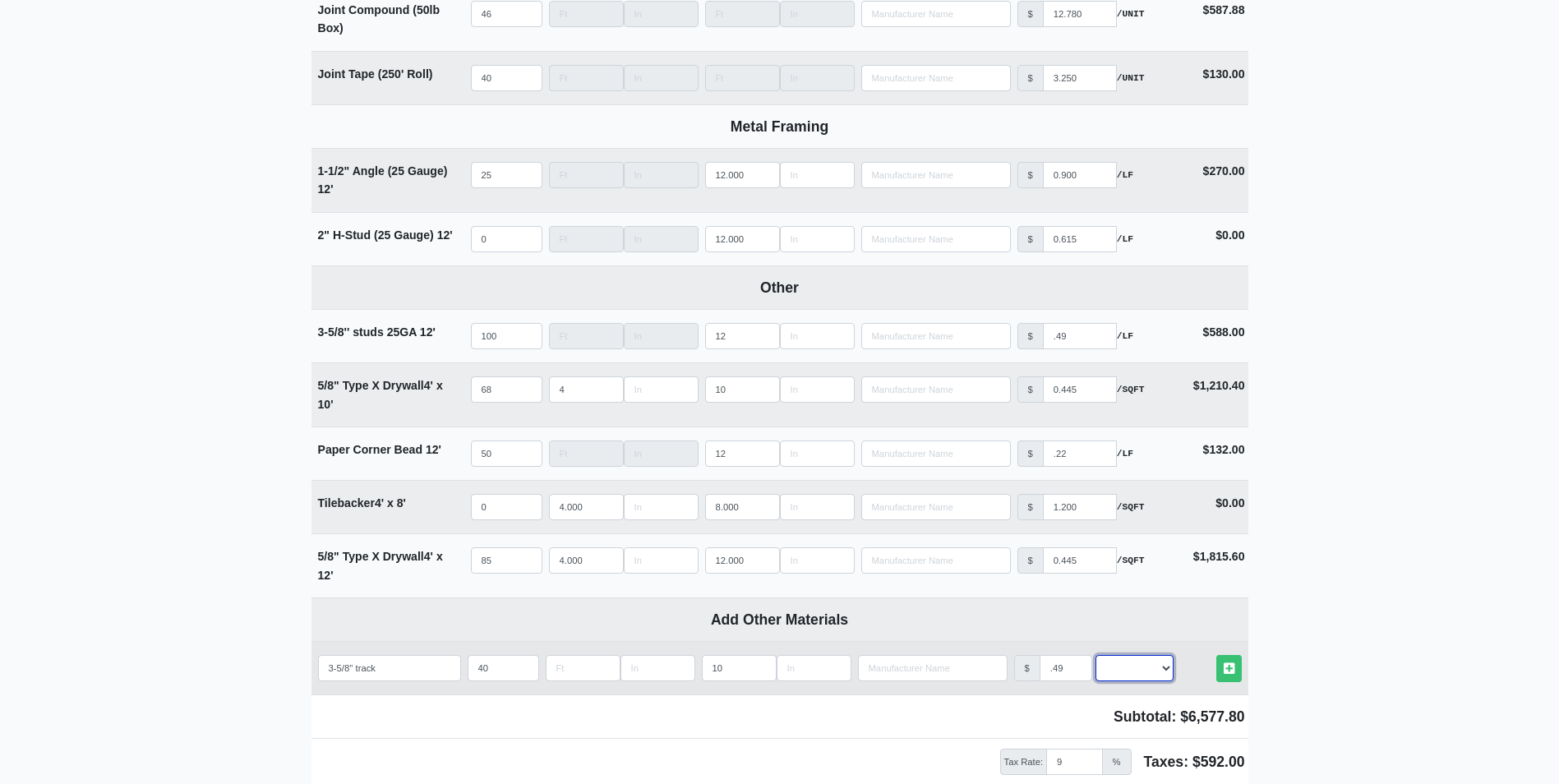
click at [1115, 672] on select "Select an Option! UNIT MLF LF MSQFT SQFT" at bounding box center [1135, 668] width 78 height 27
click at [1095, 660] on select "Select an Option! UNIT MLF LF MSQFT SQFT" at bounding box center [1135, 668] width 78 height 27
click at [1238, 675] on link "Other Materials" at bounding box center [1229, 668] width 26 height 27
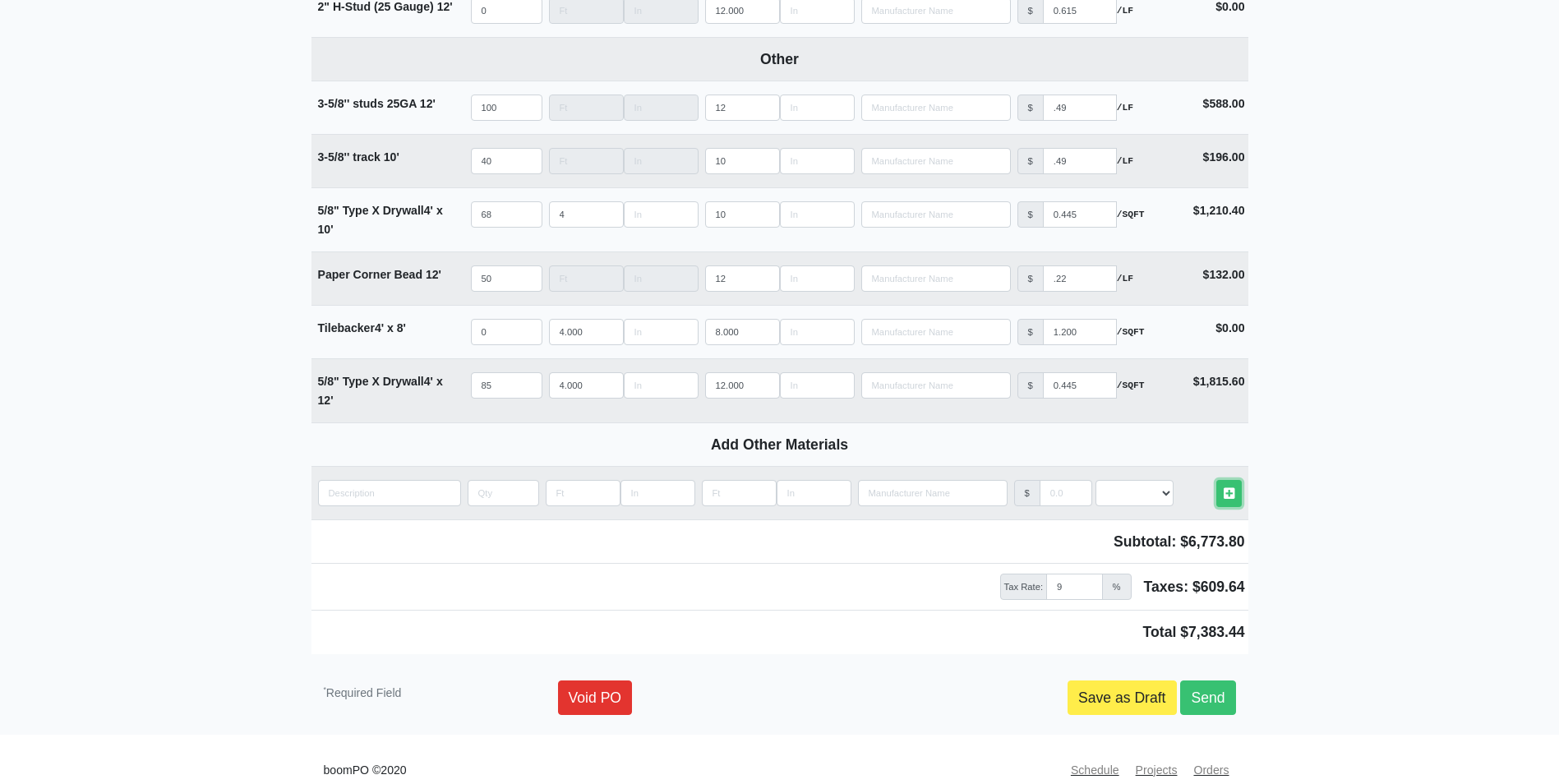
scroll to position [1898, 0]
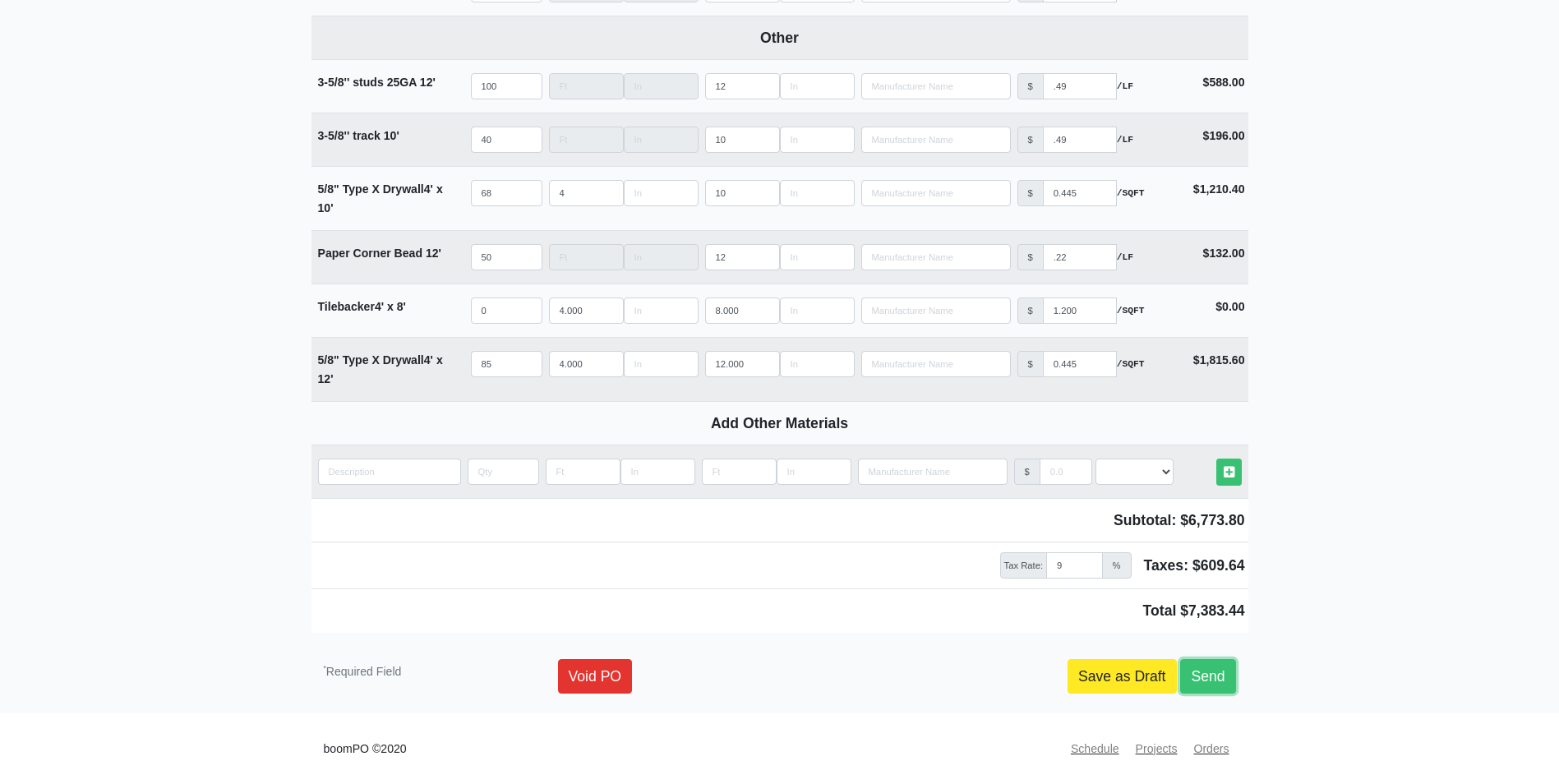
click at [1217, 671] on link "Send" at bounding box center [1208, 676] width 55 height 34
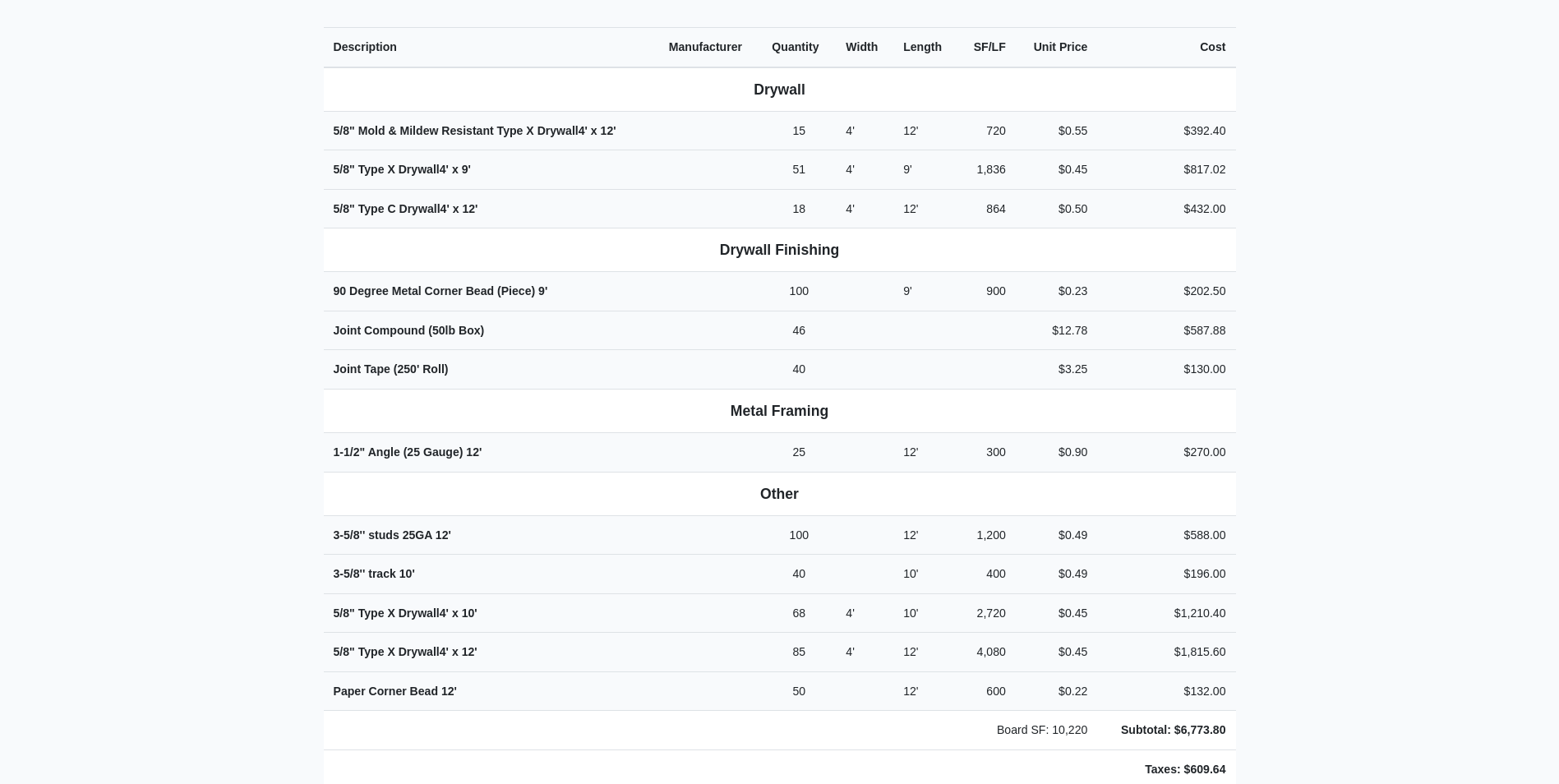
scroll to position [82, 0]
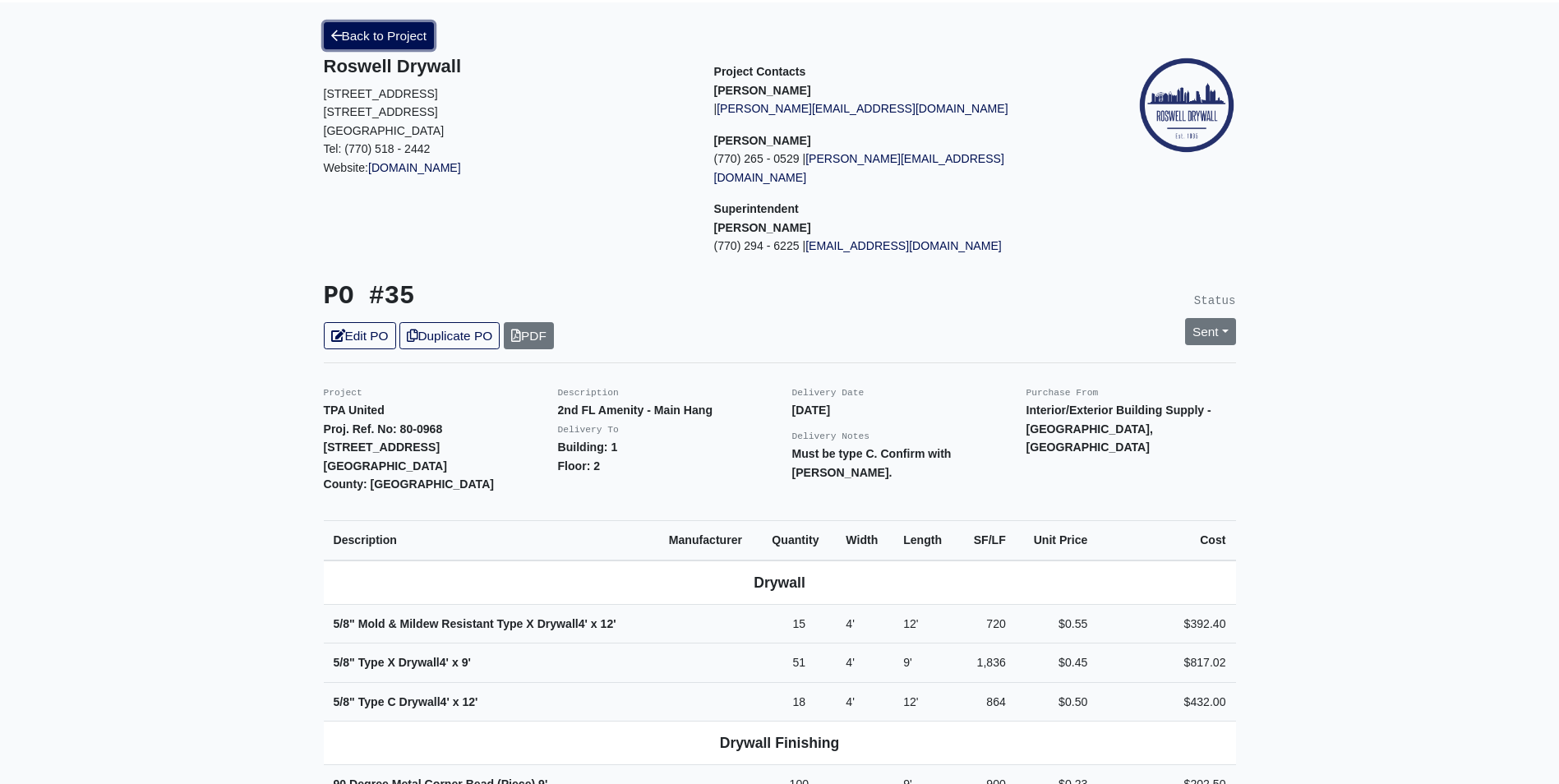
click at [407, 34] on link "Back to Project" at bounding box center [379, 35] width 111 height 27
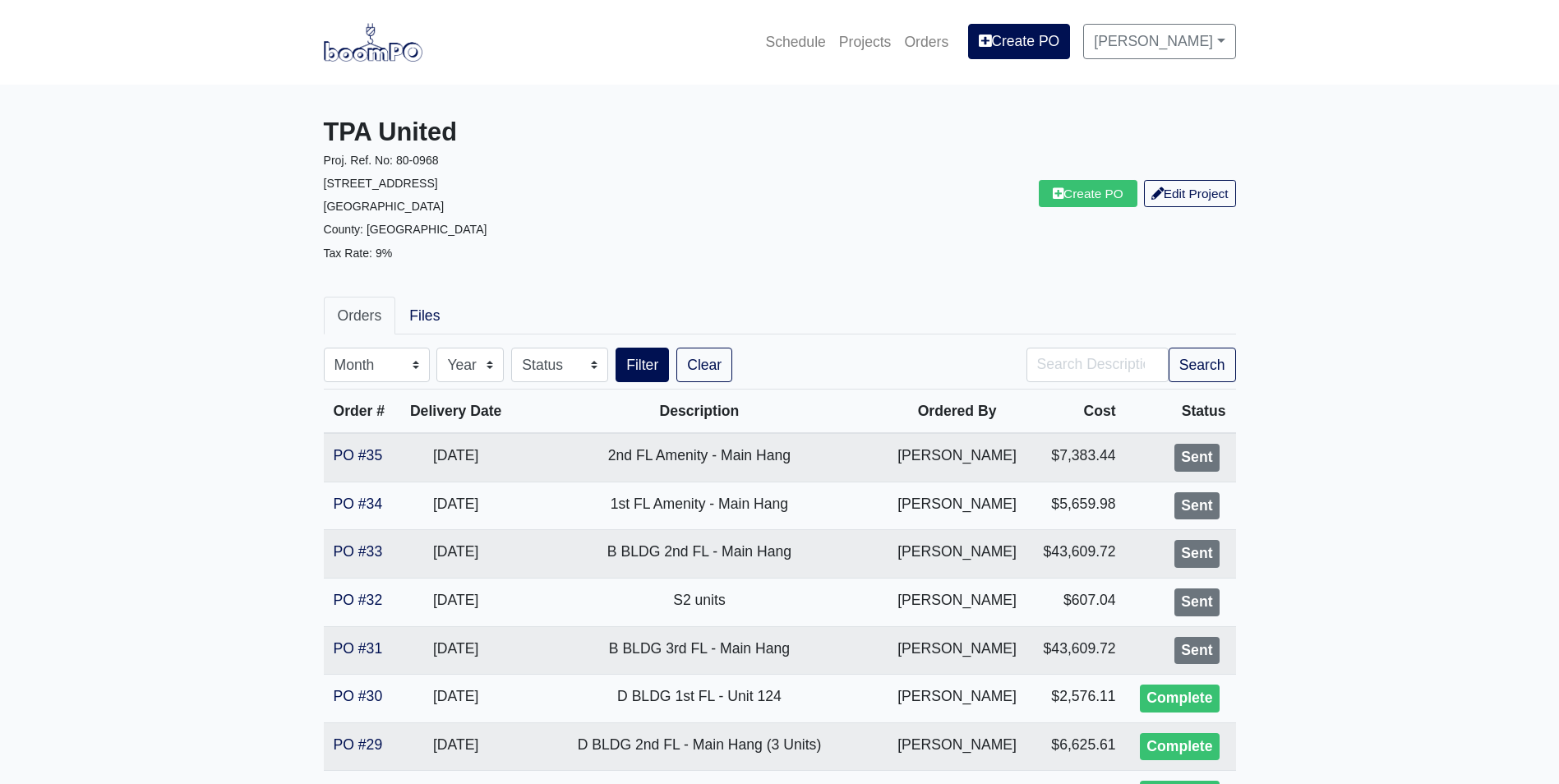
click at [394, 59] on img at bounding box center [373, 42] width 99 height 38
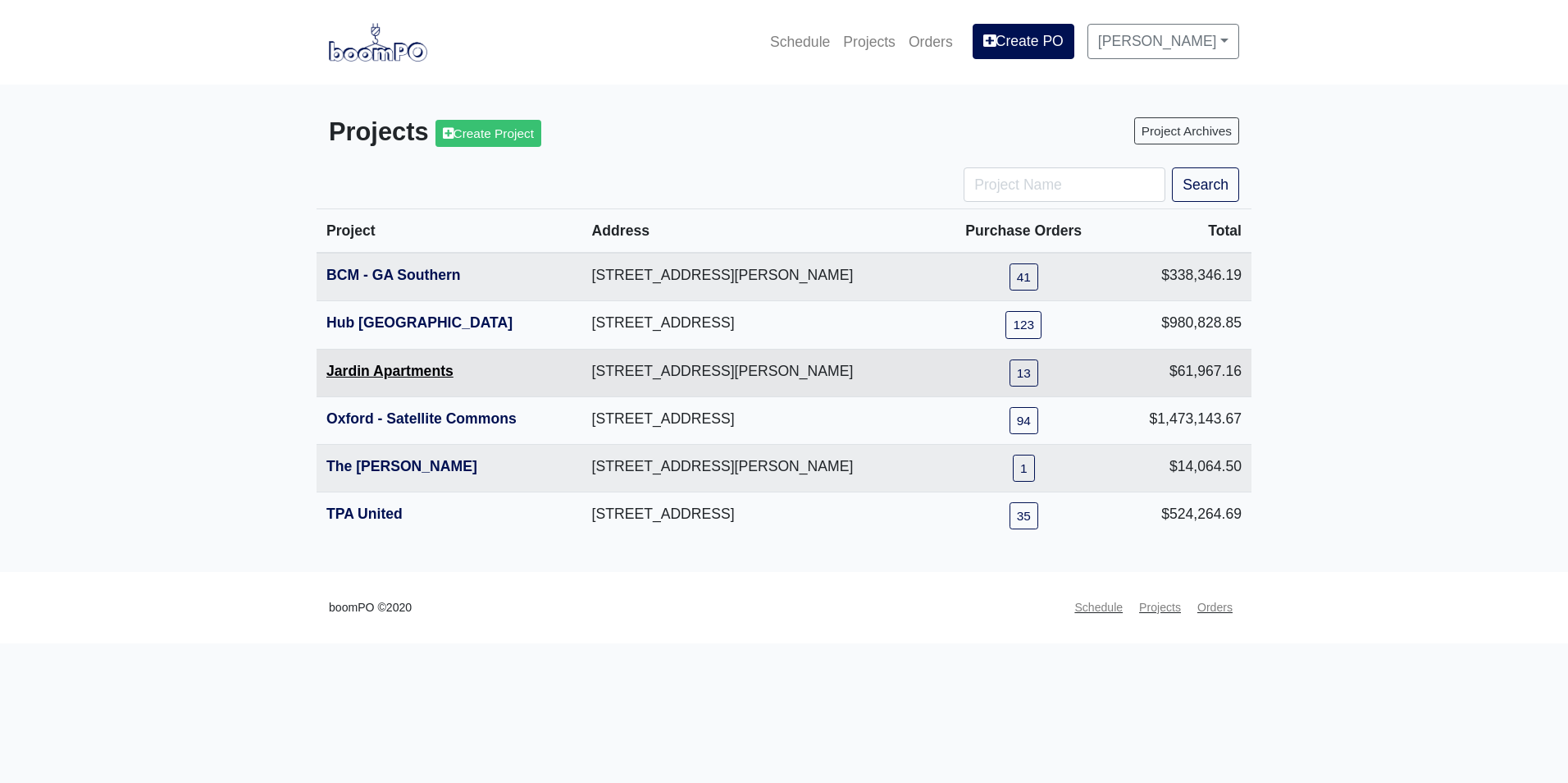
click at [382, 367] on link "Jardin Apartments" at bounding box center [390, 371] width 127 height 16
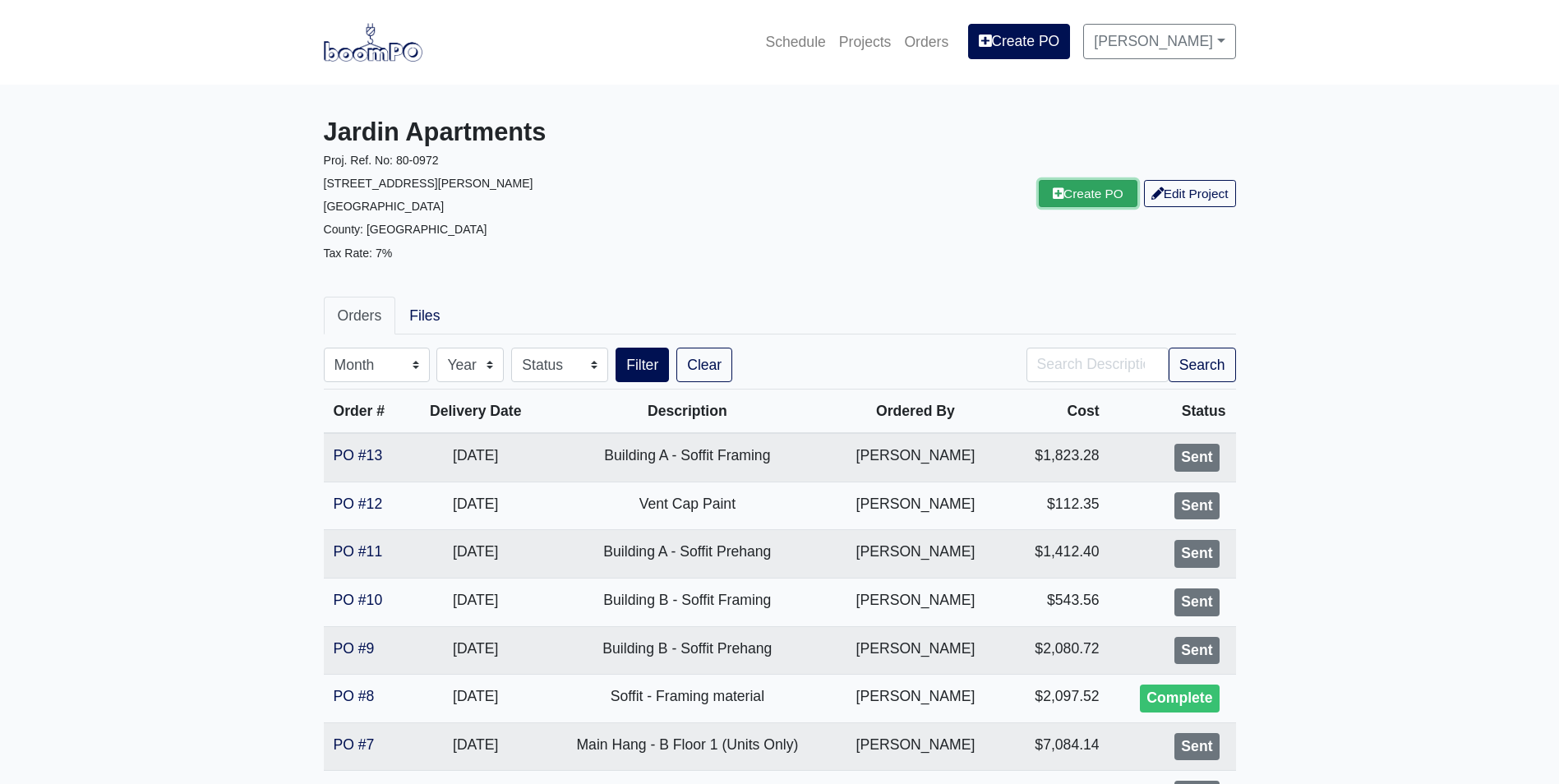
click at [1083, 196] on link "Create PO" at bounding box center [1088, 193] width 99 height 27
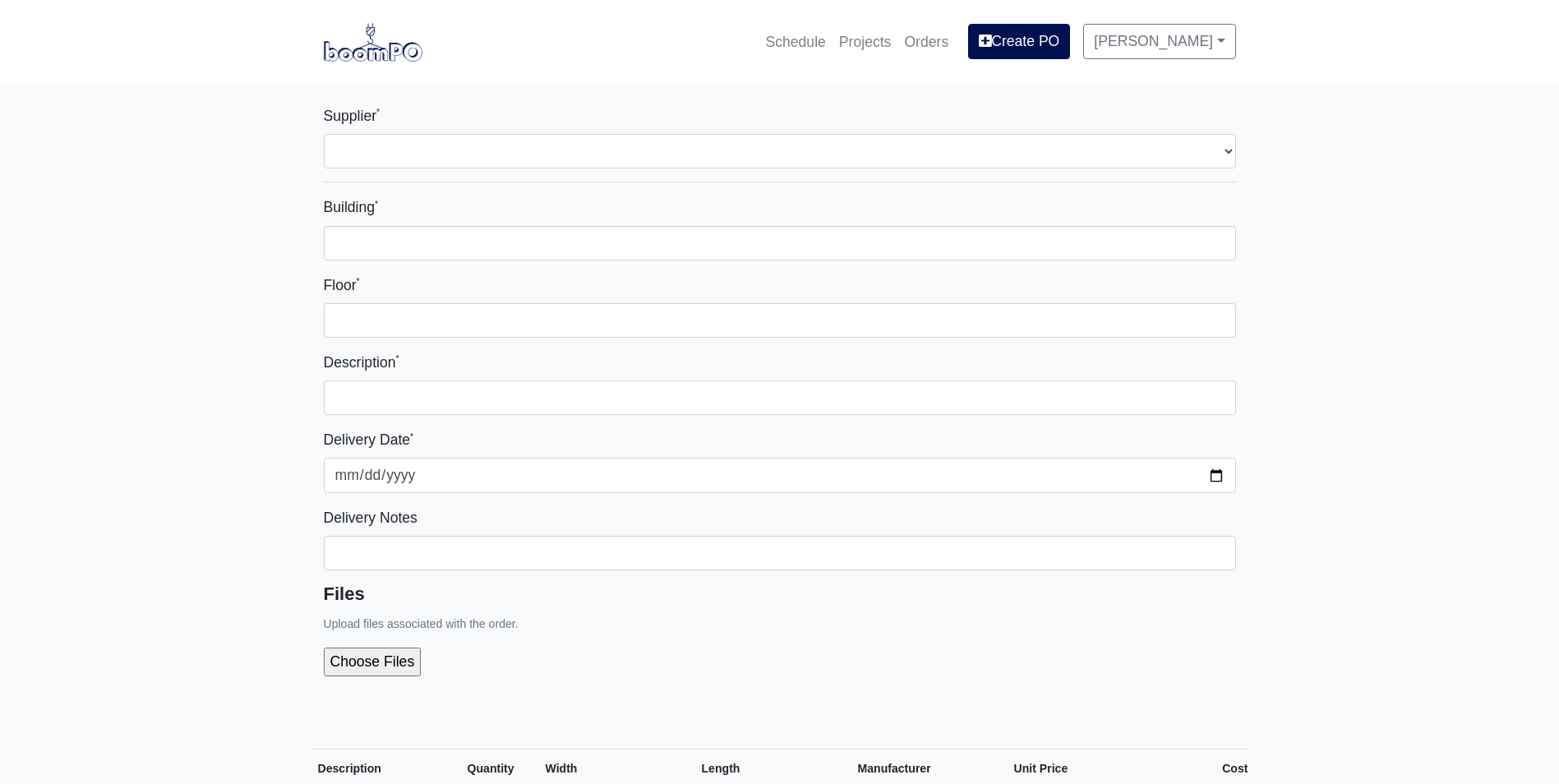
select select
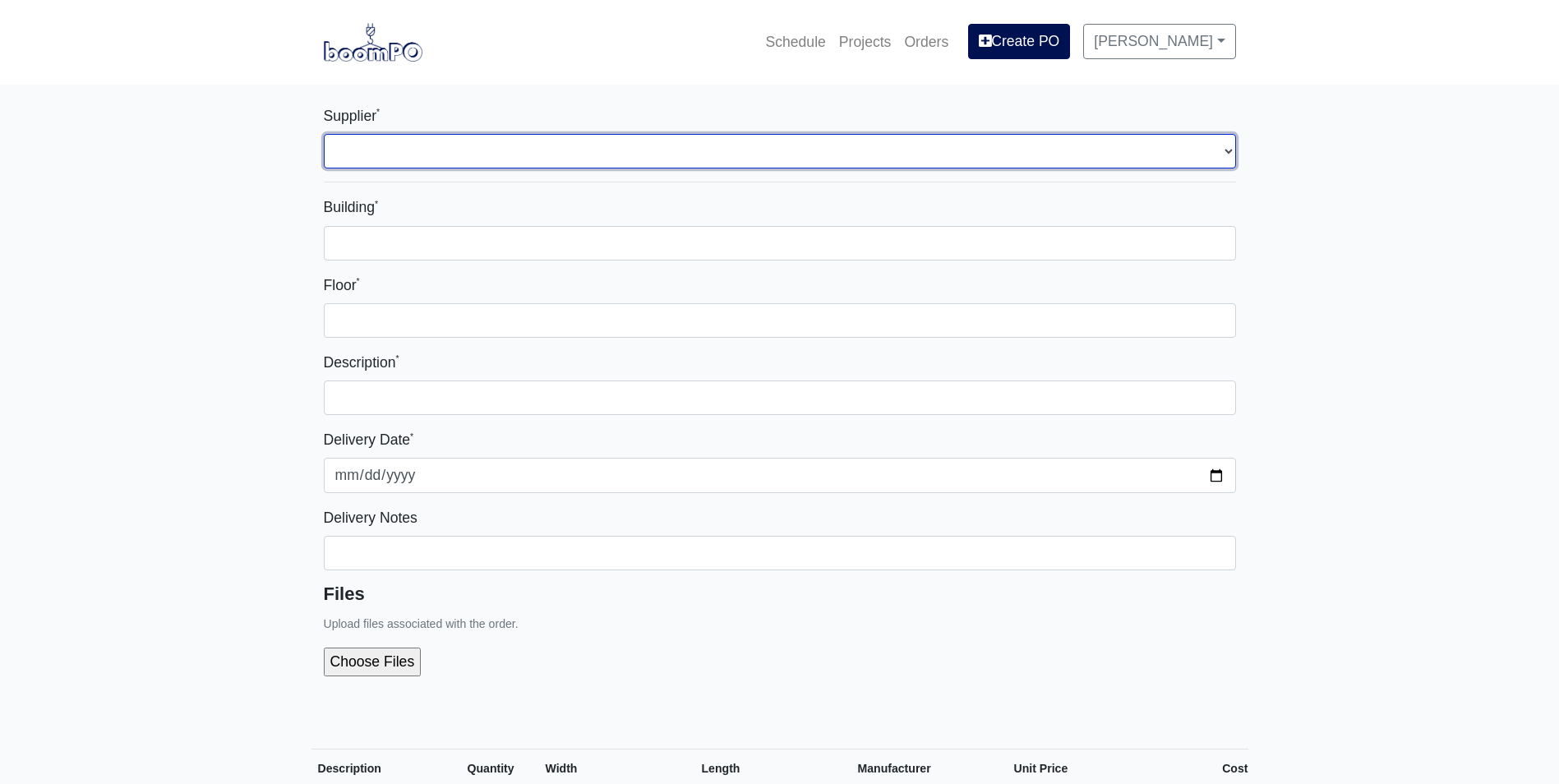
click at [933, 148] on select "Select one... Capitol Materials Coastal - [GEOGRAPHIC_DATA], [GEOGRAPHIC_DATA] …" at bounding box center [780, 151] width 912 height 34
select select "220"
click at [324, 134] on select "Select one... Capitol Materials Coastal - [GEOGRAPHIC_DATA], [GEOGRAPHIC_DATA] …" at bounding box center [780, 151] width 912 height 34
select select
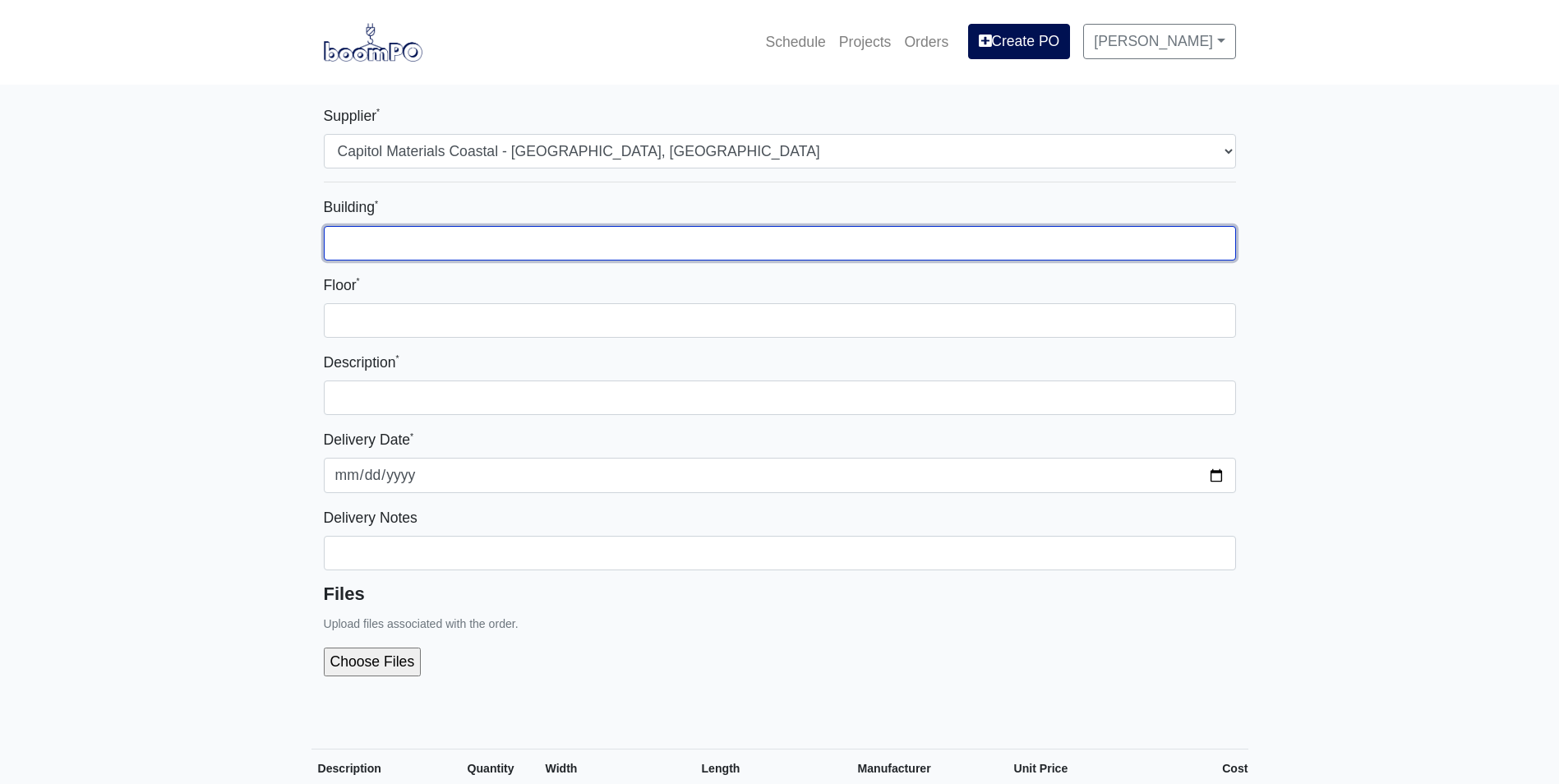
click at [822, 238] on input "Building *" at bounding box center [780, 243] width 912 height 34
type input "1"
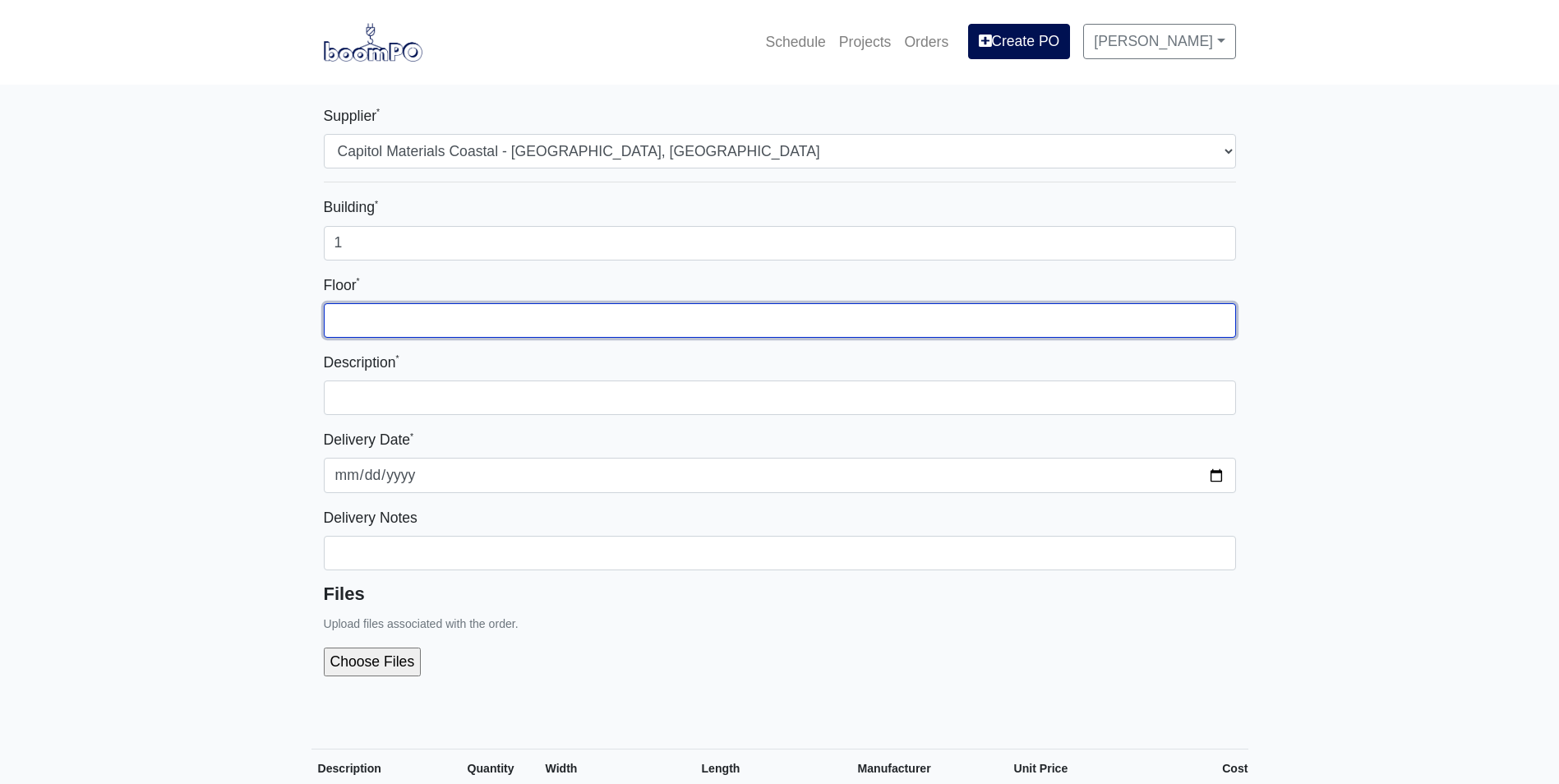
click at [861, 304] on input "Floor *" at bounding box center [780, 321] width 912 height 34
type input "1"
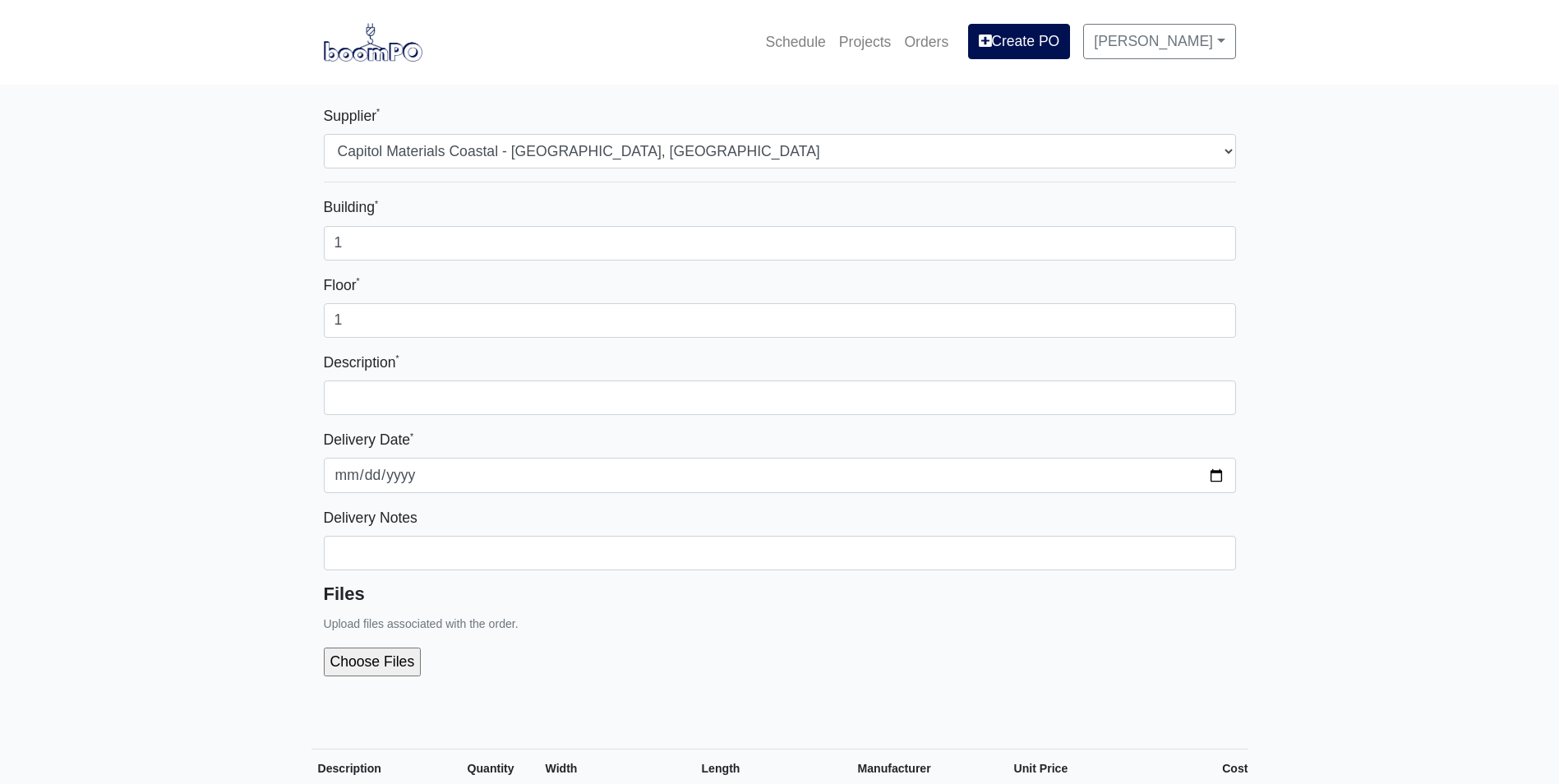
click at [852, 382] on div "Description *" at bounding box center [780, 382] width 912 height 64
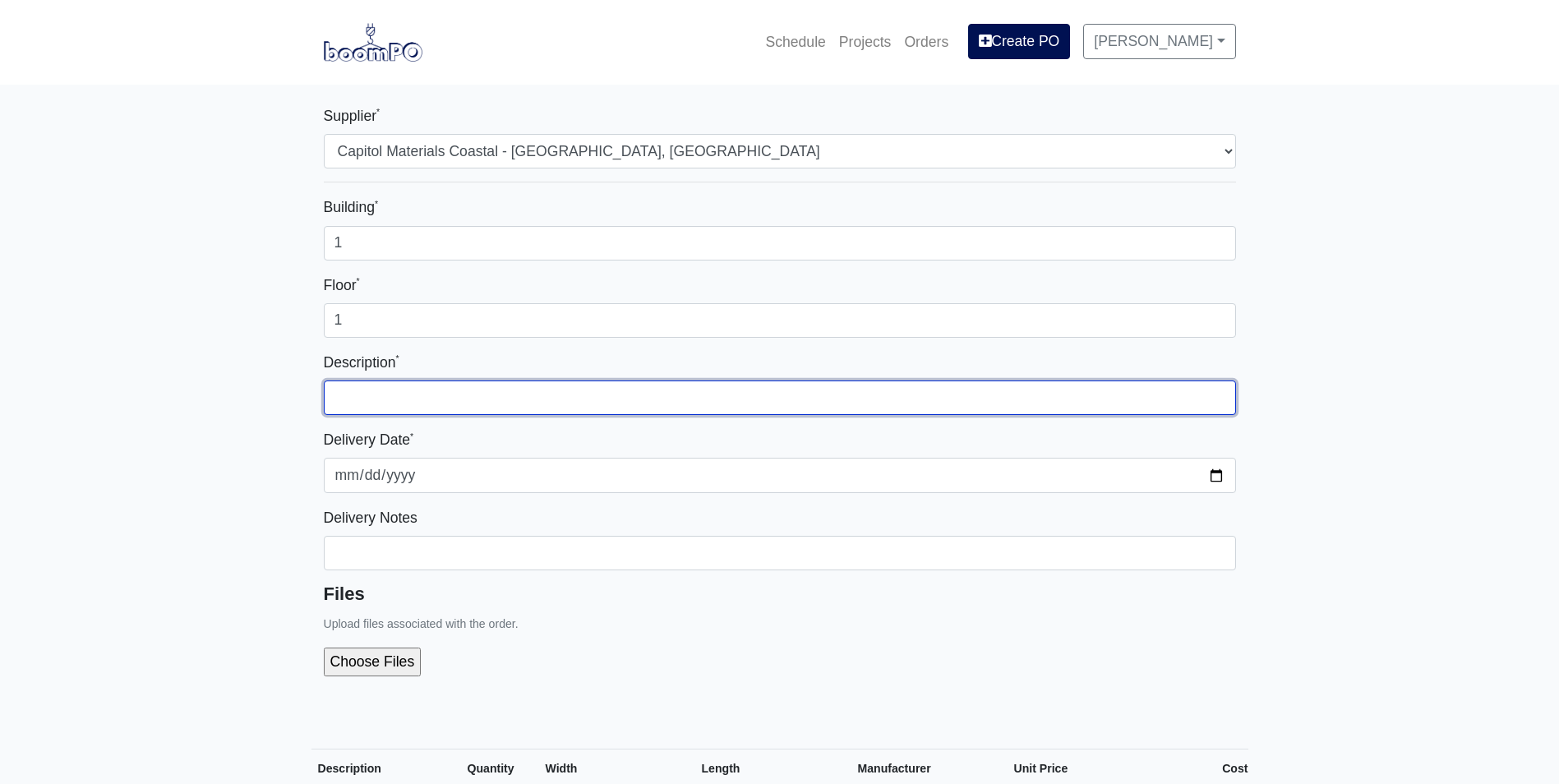
click at [852, 396] on input "text" at bounding box center [780, 398] width 912 height 34
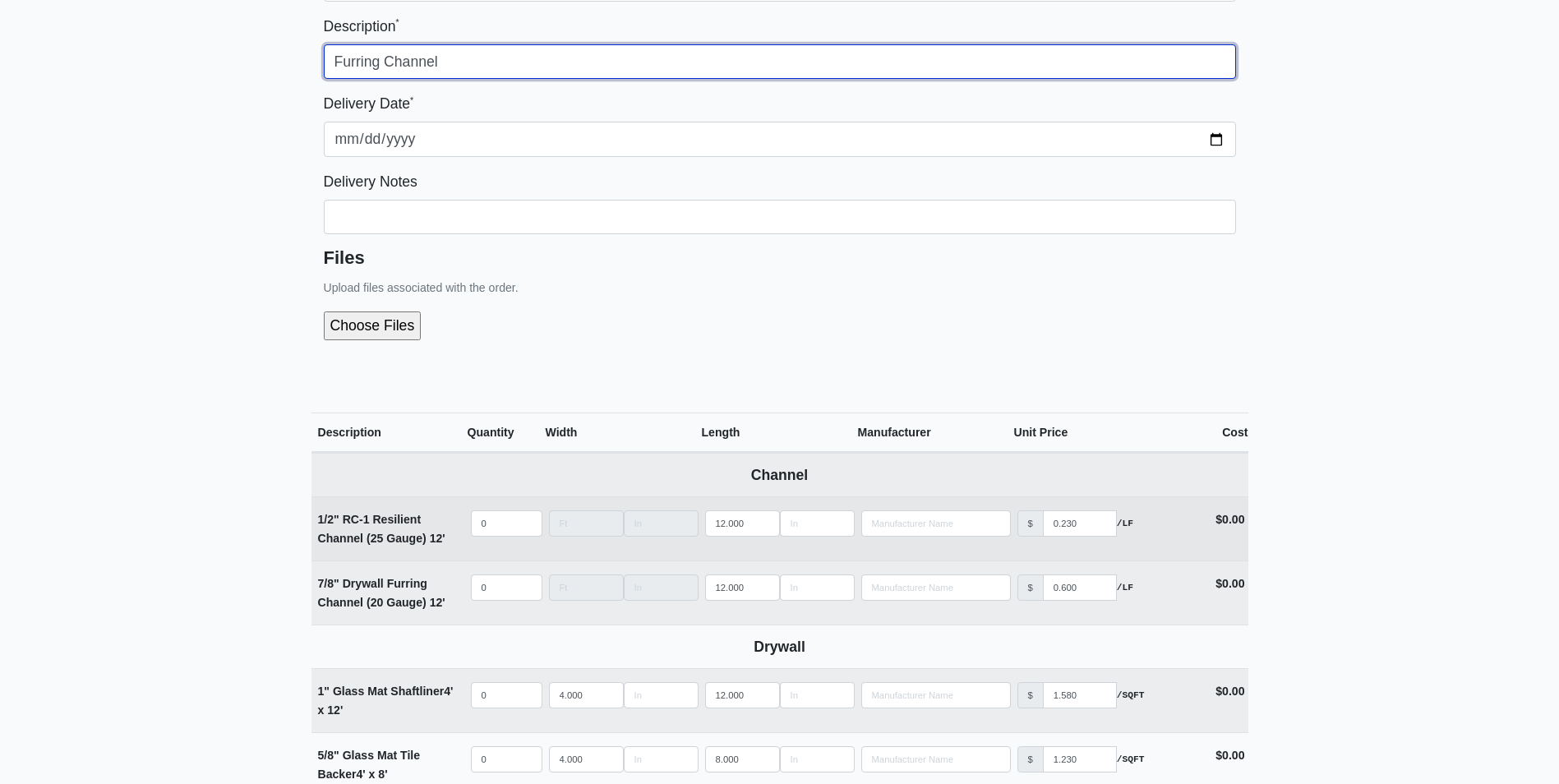
scroll to position [411, 0]
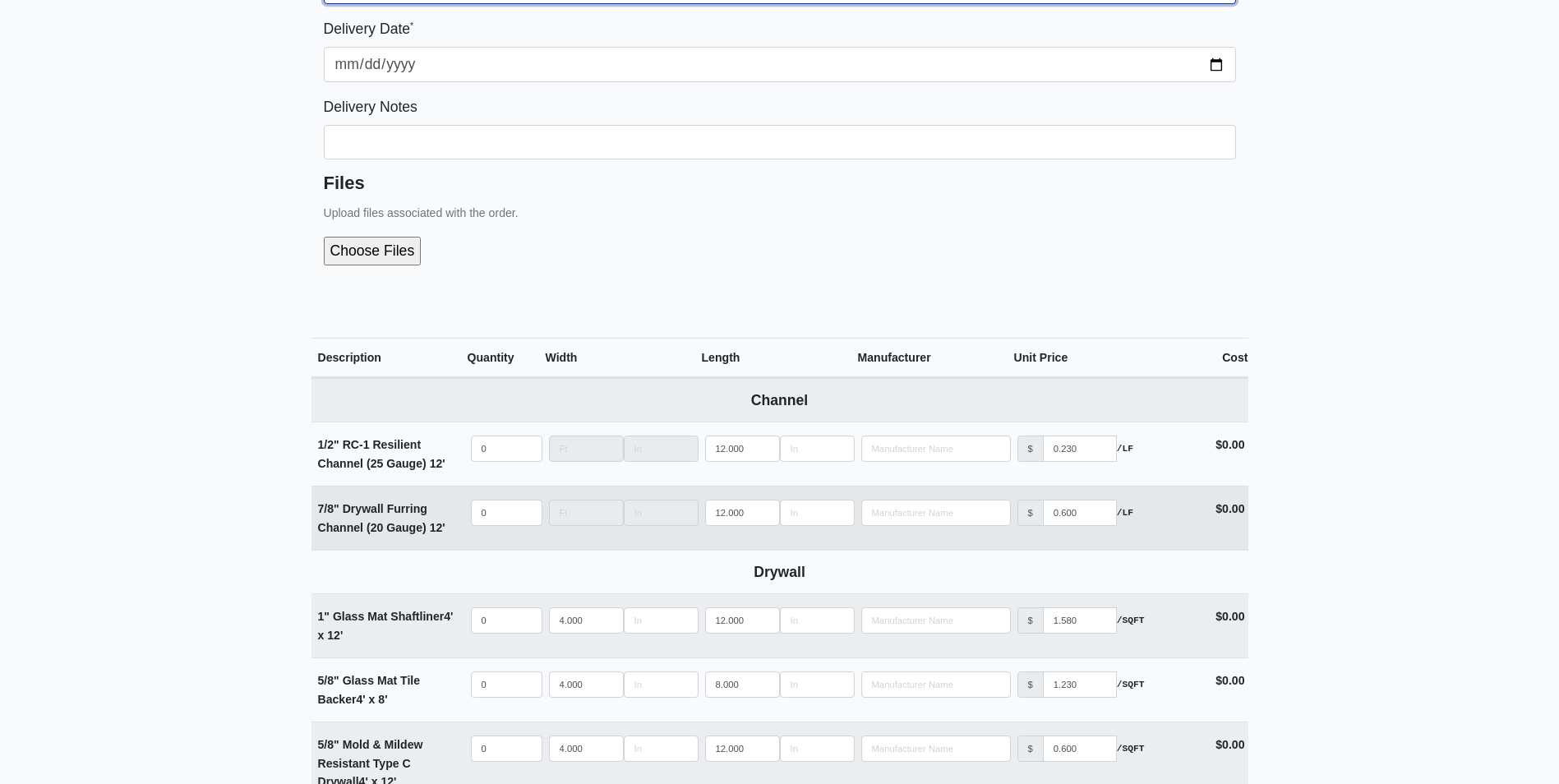
type input "Furring Channel"
select select
click at [503, 515] on input "quantity" at bounding box center [506, 513] width 71 height 27
type input "6"
select select
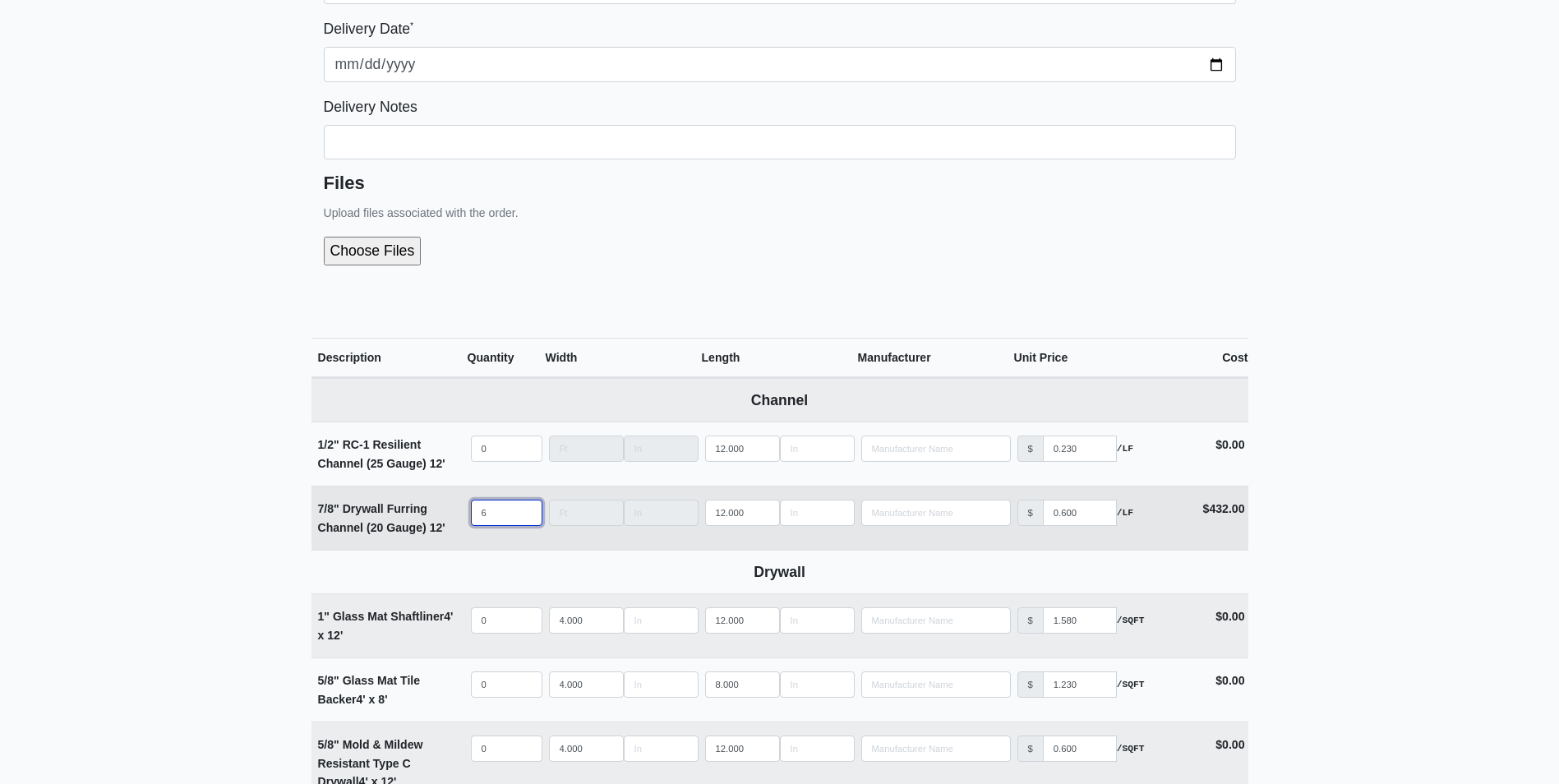
type input "60"
select select
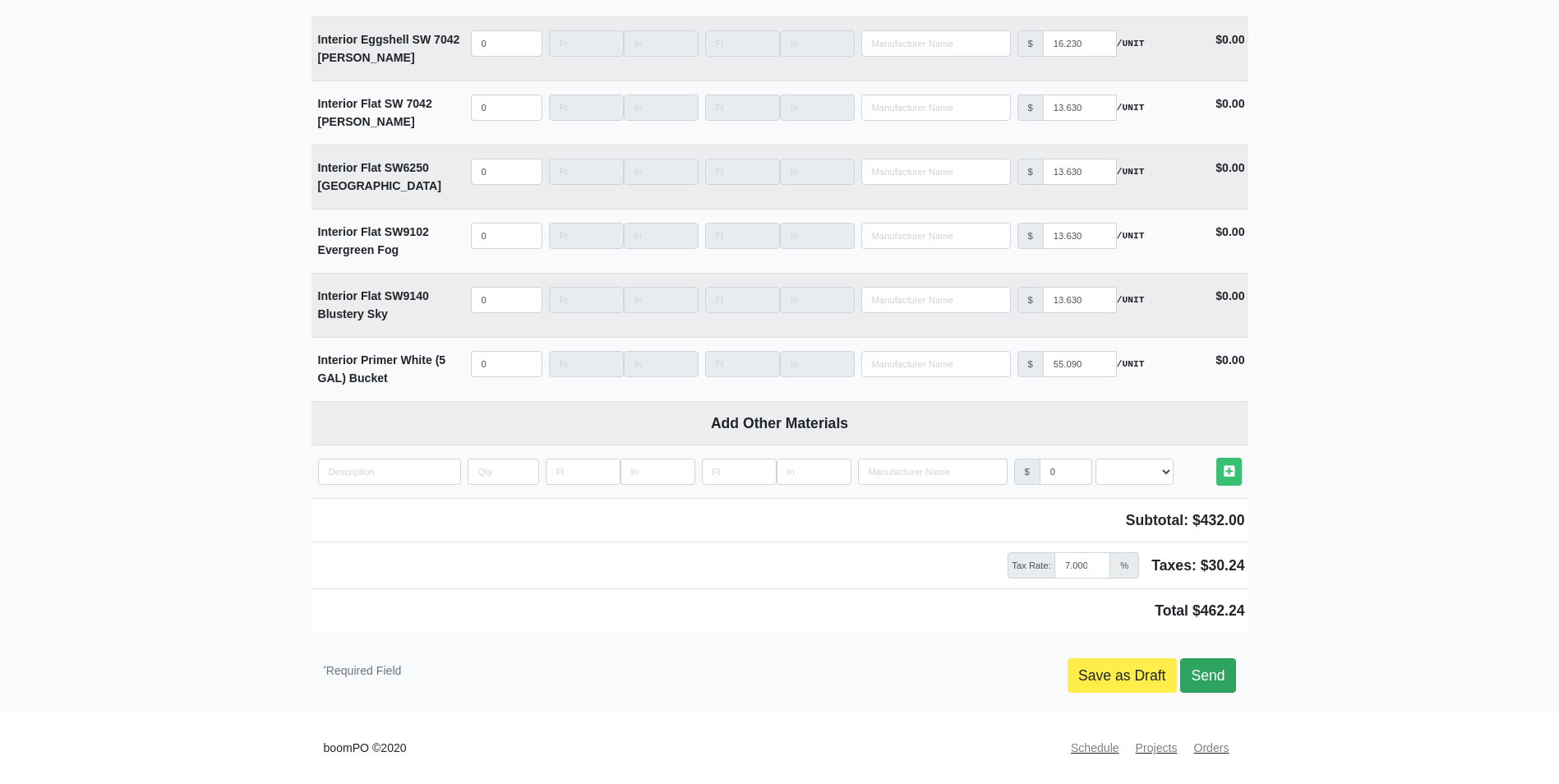
type input "60"
click at [1202, 676] on link "Send" at bounding box center [1208, 676] width 55 height 34
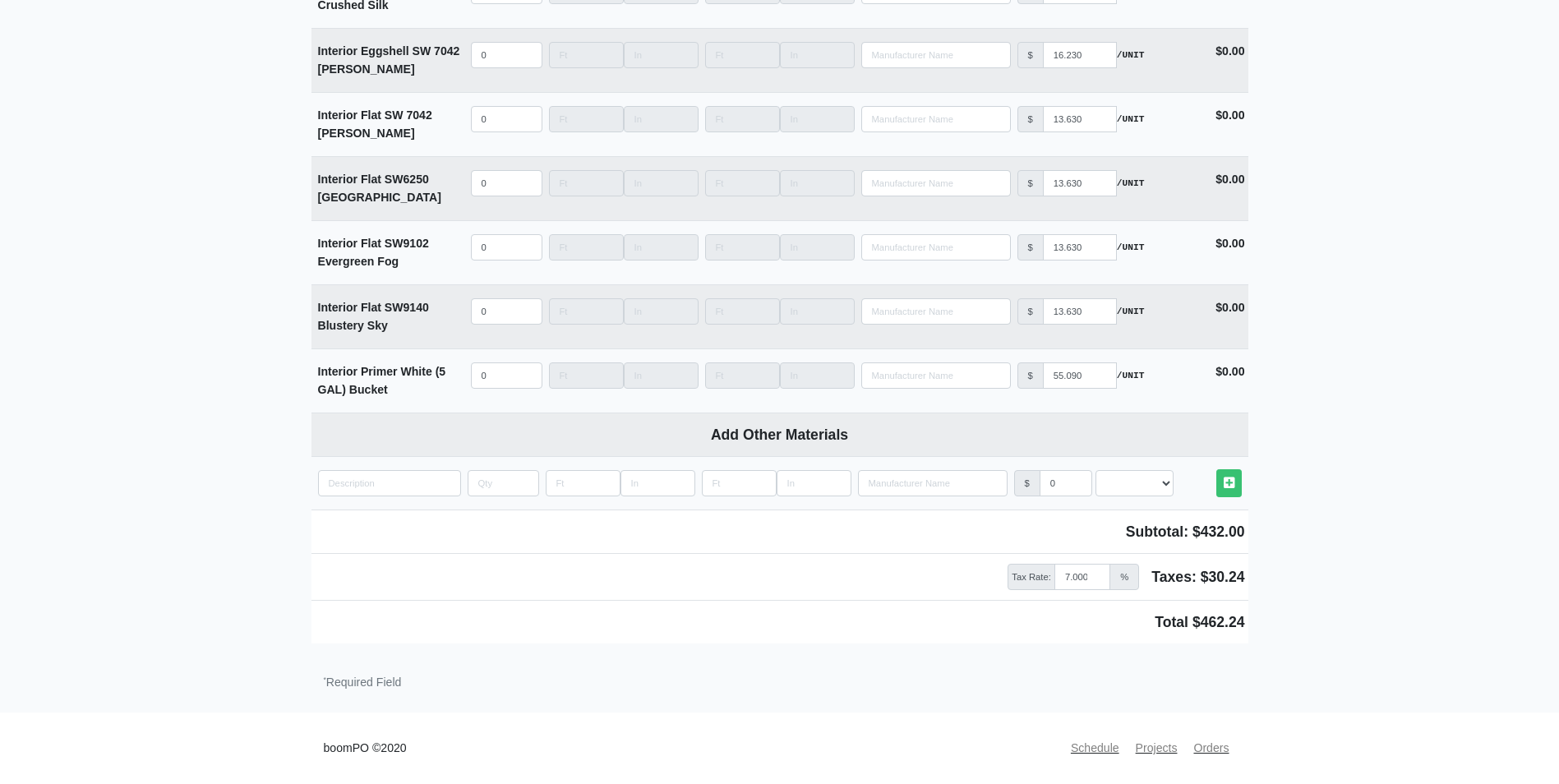
scroll to position [2617, 0]
